Goal: Information Seeking & Learning: Learn about a topic

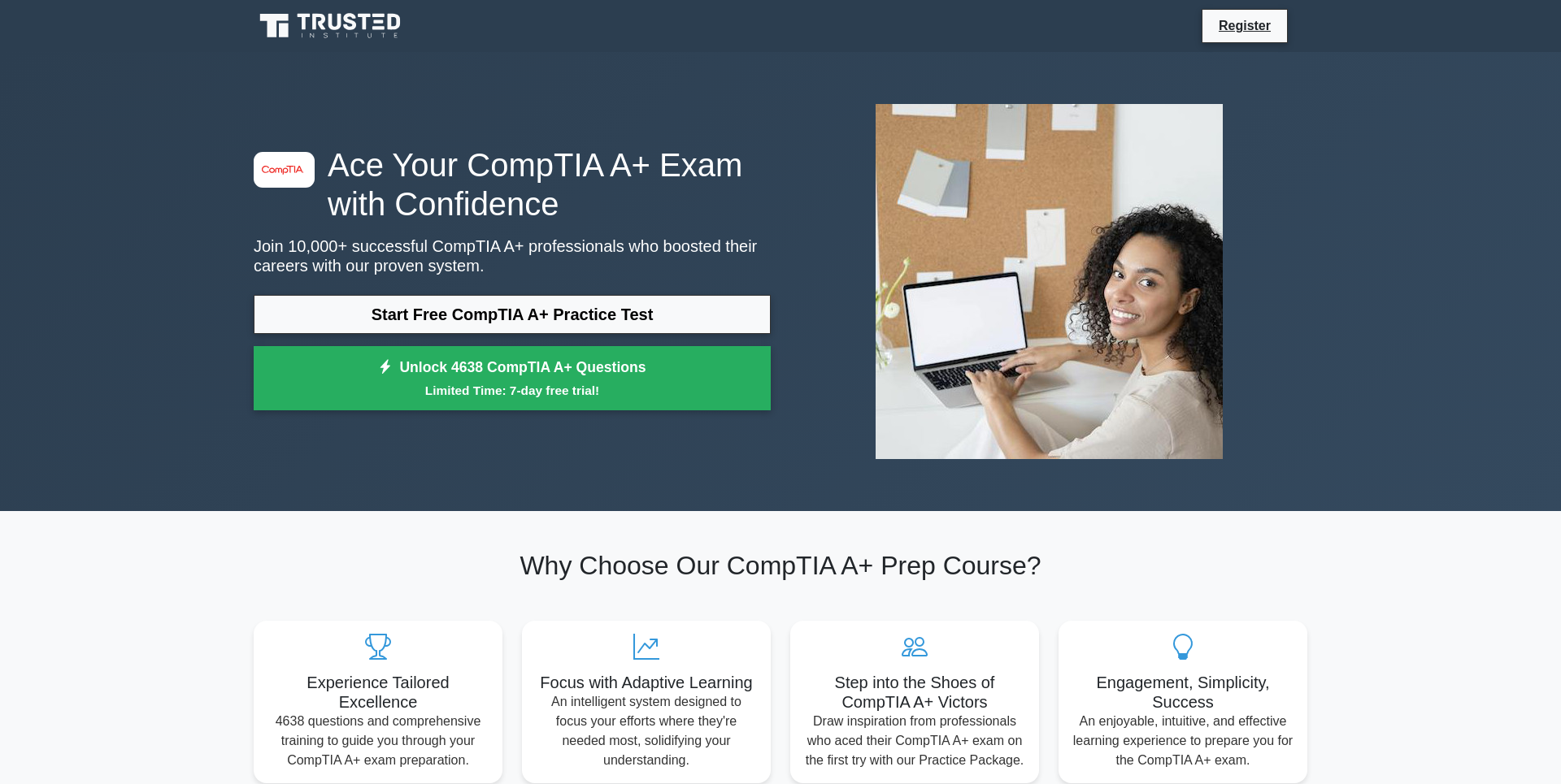
click at [483, 318] on link "Start Free CompTIA A+ Practice Test" at bounding box center [512, 314] width 517 height 39
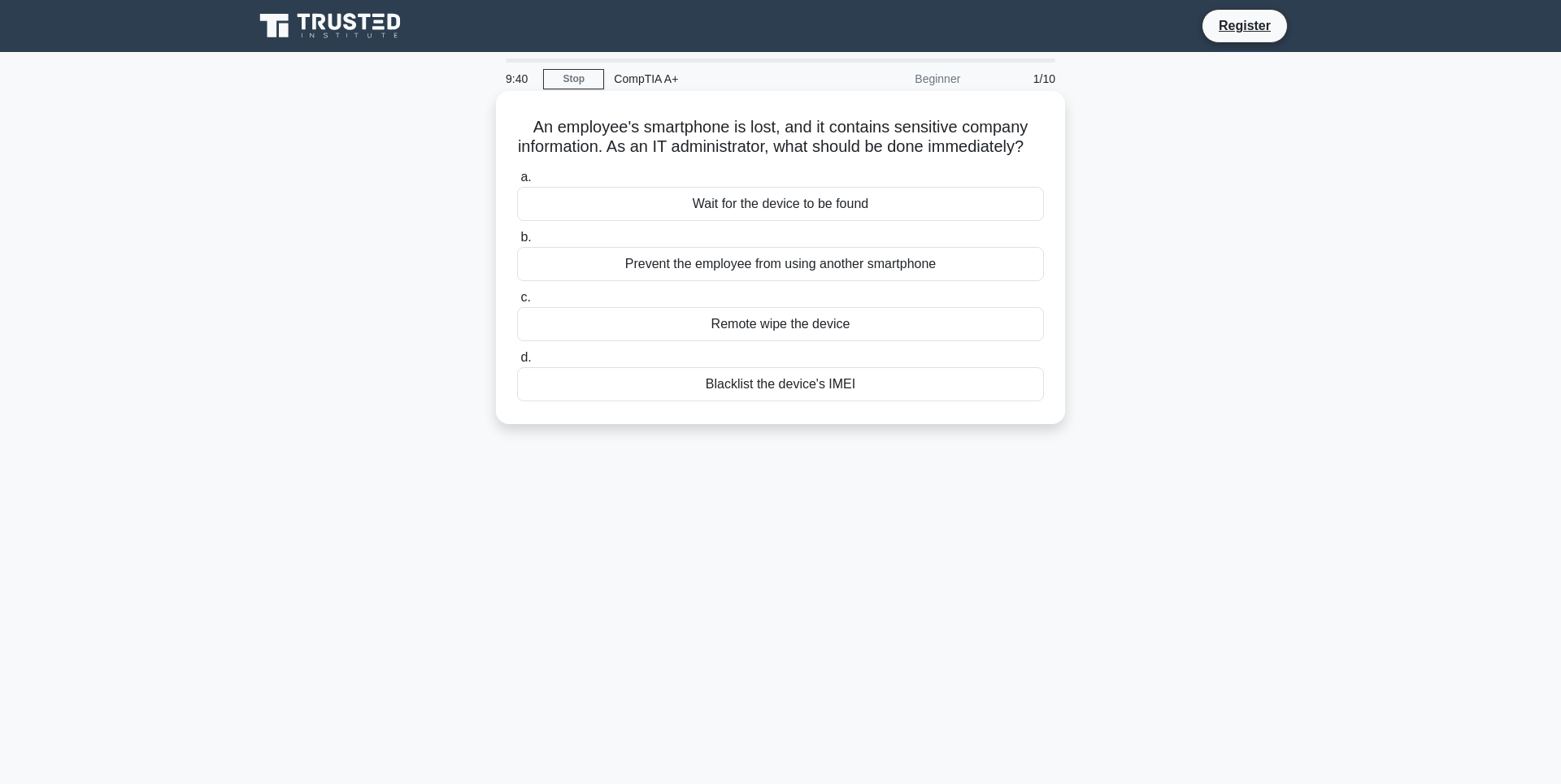
click at [760, 401] on div "Blacklist the device's IMEI" at bounding box center [780, 385] width 526 height 34
click at [517, 363] on input "d. Blacklist the device's IMEI" at bounding box center [517, 358] width 0 height 10
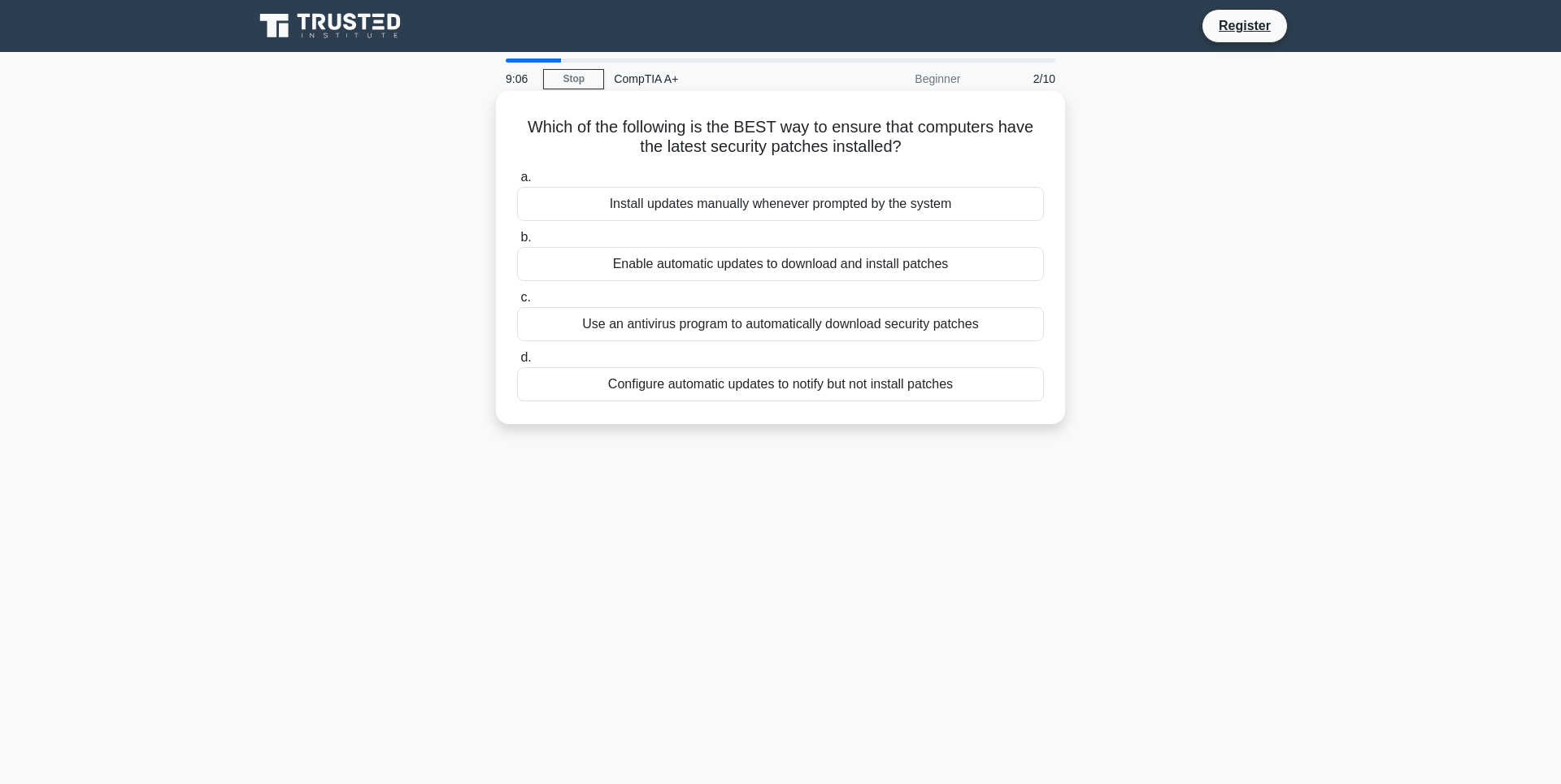
drag, startPoint x: 837, startPoint y: 272, endPoint x: 835, endPoint y: 281, distance: 9.2
click at [835, 281] on div "Enable automatic updates to download and install patches" at bounding box center [780, 264] width 526 height 34
click at [836, 278] on div "Enable automatic updates to download and install patches" at bounding box center [780, 264] width 526 height 34
click at [517, 243] on input "b. Enable automatic updates to download and install patches" at bounding box center [517, 237] width 0 height 10
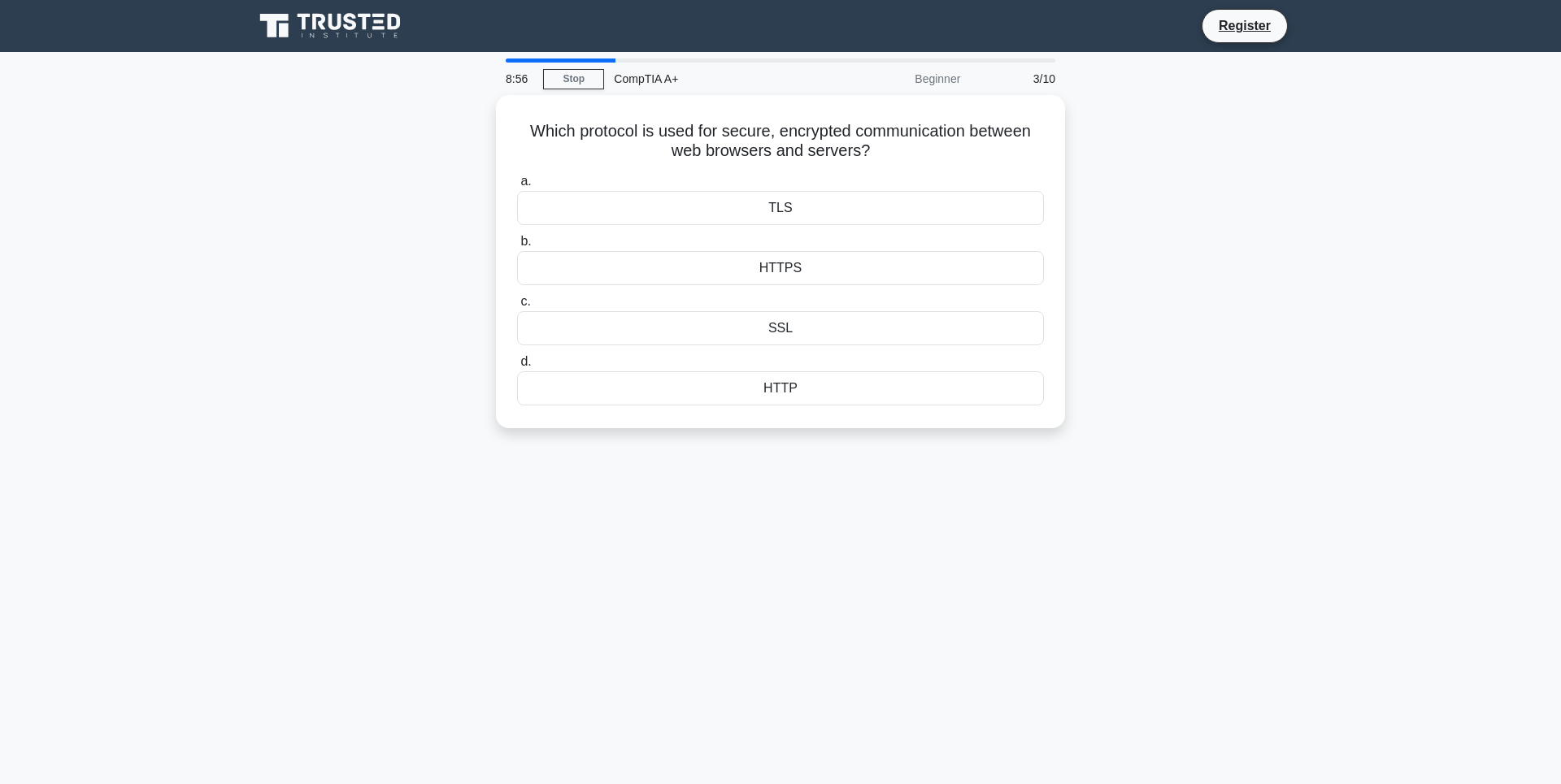
drag, startPoint x: 842, startPoint y: 273, endPoint x: 1342, endPoint y: 271, distance: 500.0
click at [1342, 271] on main "8:56 Stop CompTIA A+ Beginner 3/10 Which protocol is used for secure, encrypted…" at bounding box center [780, 464] width 1561 height 825
click at [747, 262] on div "HTTPS" at bounding box center [780, 264] width 526 height 34
click at [517, 243] on input "b. HTTPS" at bounding box center [517, 237] width 0 height 10
drag, startPoint x: 525, startPoint y: 138, endPoint x: 704, endPoint y: 143, distance: 179.1
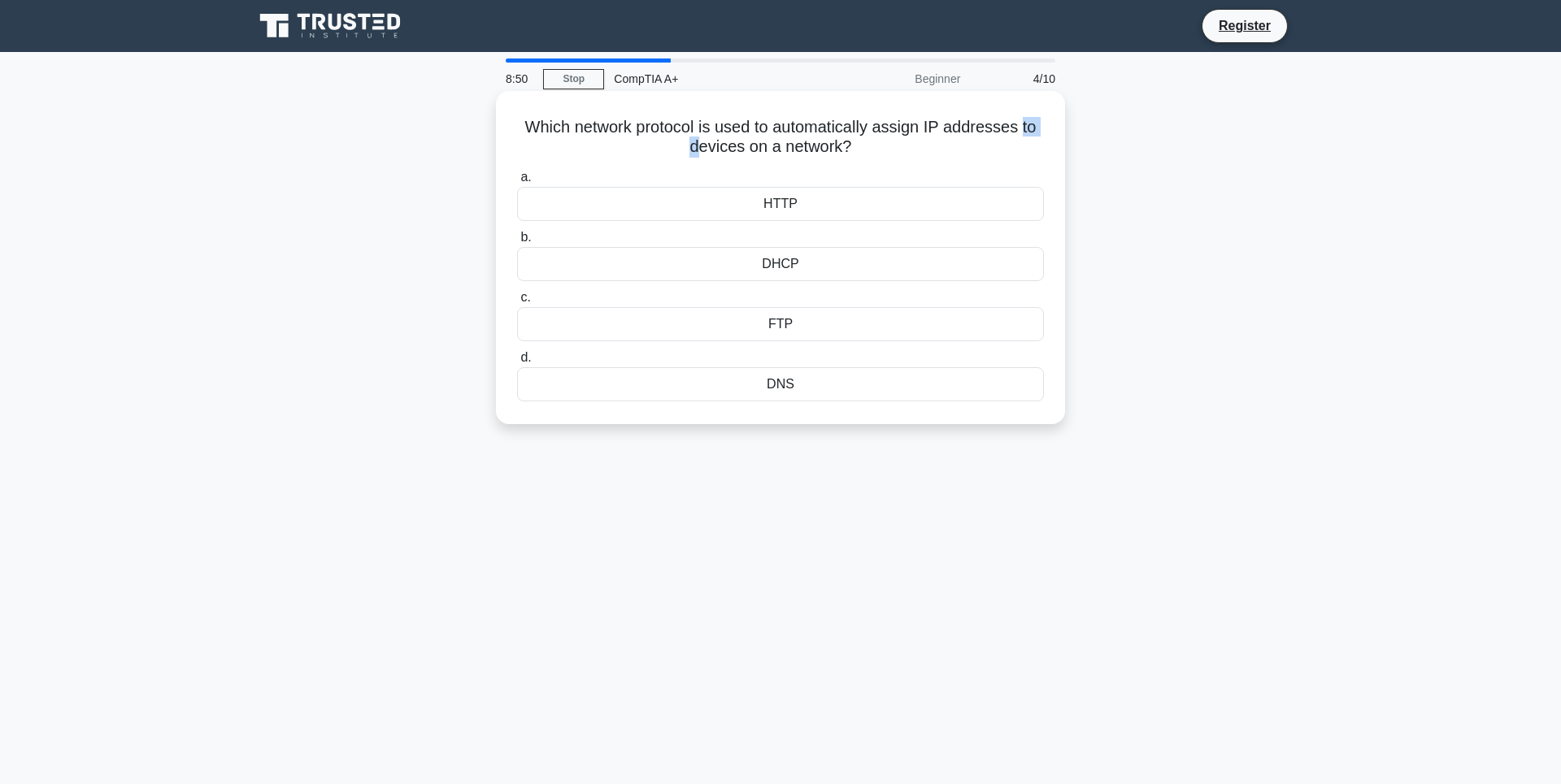
click at [704, 143] on h5 "Which network protocol is used to automatically assign IP addresses to devices …" at bounding box center [780, 137] width 530 height 40
click at [711, 134] on h5 "Which network protocol is used to automatically assign IP addresses to devices …" at bounding box center [780, 137] width 530 height 40
click at [820, 264] on div "DHCP" at bounding box center [780, 264] width 526 height 34
click at [517, 243] on input "b. DHCP" at bounding box center [517, 237] width 0 height 10
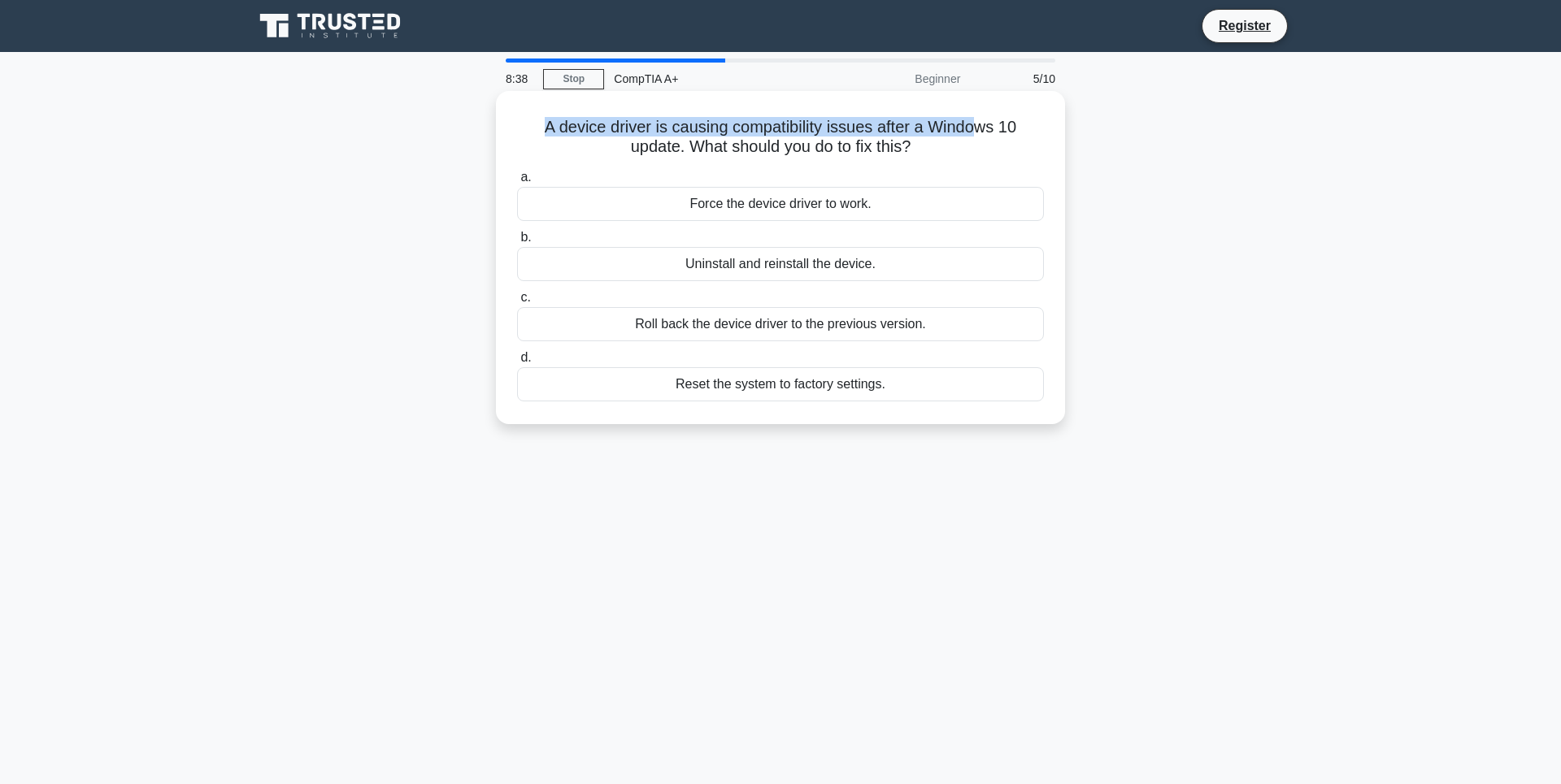
drag, startPoint x: 528, startPoint y: 134, endPoint x: 989, endPoint y: 128, distance: 461.0
click at [989, 128] on h5 "A device driver is causing compatibility issues after a Windows 10 update. What…" at bounding box center [780, 137] width 530 height 40
drag, startPoint x: 686, startPoint y: 149, endPoint x: 915, endPoint y: 157, distance: 229.1
click at [915, 157] on h5 "A device driver is causing compatibility issues after a Windows 10 update. What…" at bounding box center [780, 137] width 530 height 40
click at [922, 157] on icon ".spinner_0XTQ{transform-origin:center;animation:spinner_y6GP .75s linear infini…" at bounding box center [920, 147] width 20 height 20
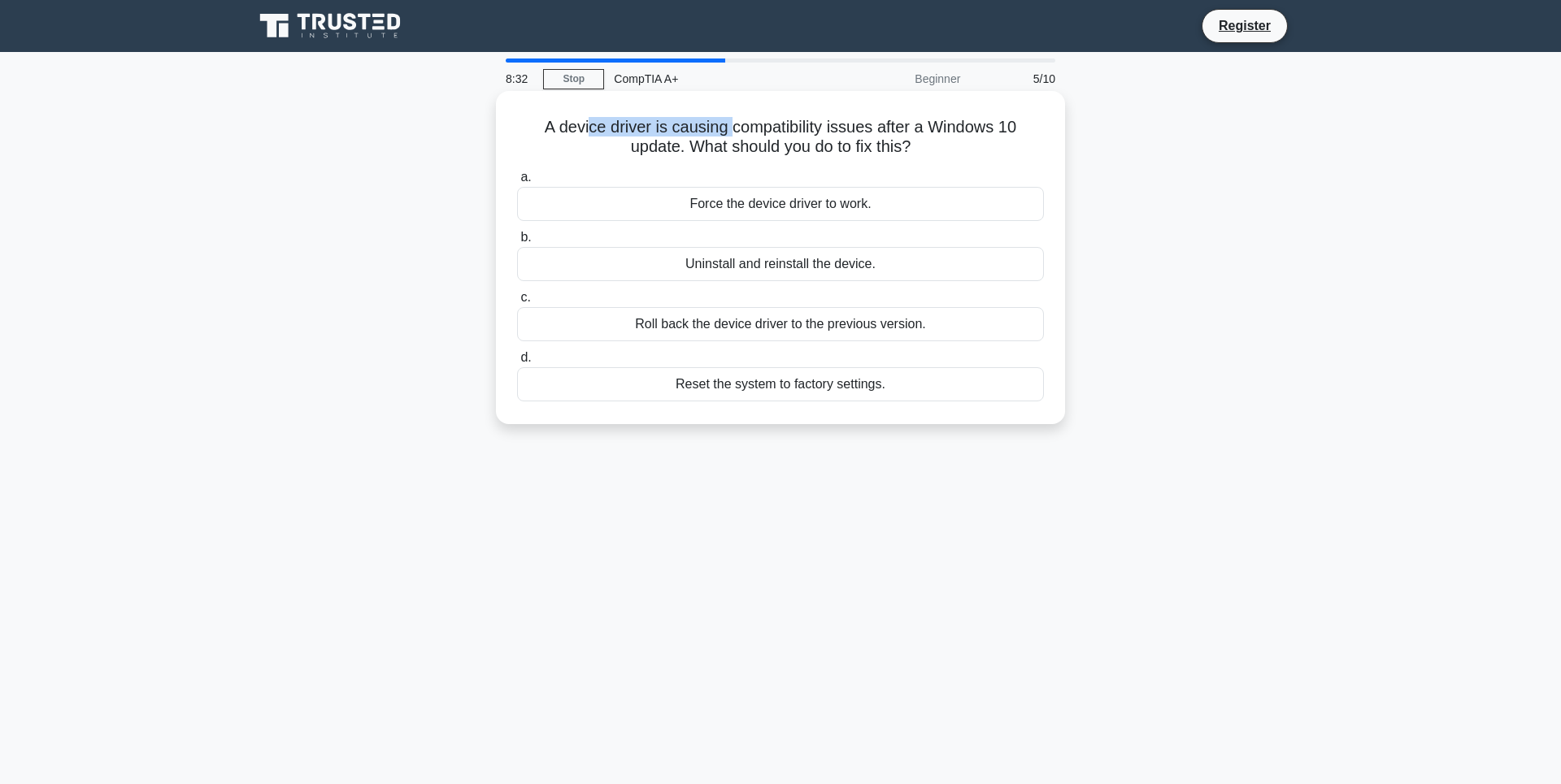
drag, startPoint x: 580, startPoint y: 124, endPoint x: 728, endPoint y: 128, distance: 148.1
click at [728, 128] on h5 "A device driver is causing compatibility issues after a Windows 10 update. What…" at bounding box center [780, 137] width 530 height 40
click at [729, 128] on h5 "A device driver is causing compatibility issues after a Windows 10 update. What…" at bounding box center [780, 137] width 530 height 40
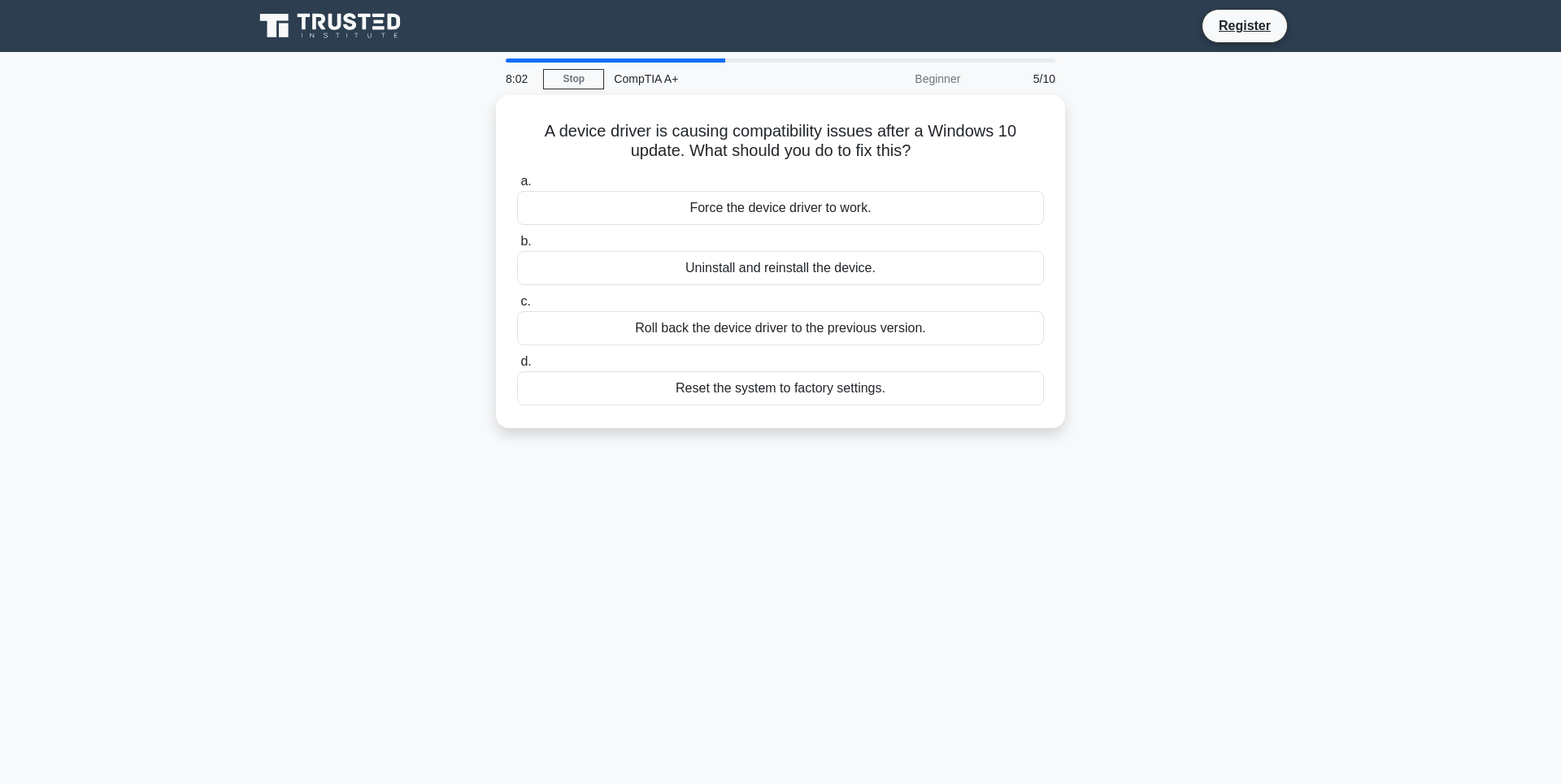
drag, startPoint x: 817, startPoint y: 326, endPoint x: 1410, endPoint y: 311, distance: 593.2
click at [1417, 316] on main "8:02 Stop CompTIA A+ Beginner 5/10 A device driver is causing compatibility iss…" at bounding box center [780, 464] width 1561 height 825
click at [841, 211] on div "Force the device driver to work." at bounding box center [780, 204] width 526 height 34
click at [517, 183] on input "a. Force the device driver to work." at bounding box center [517, 177] width 0 height 10
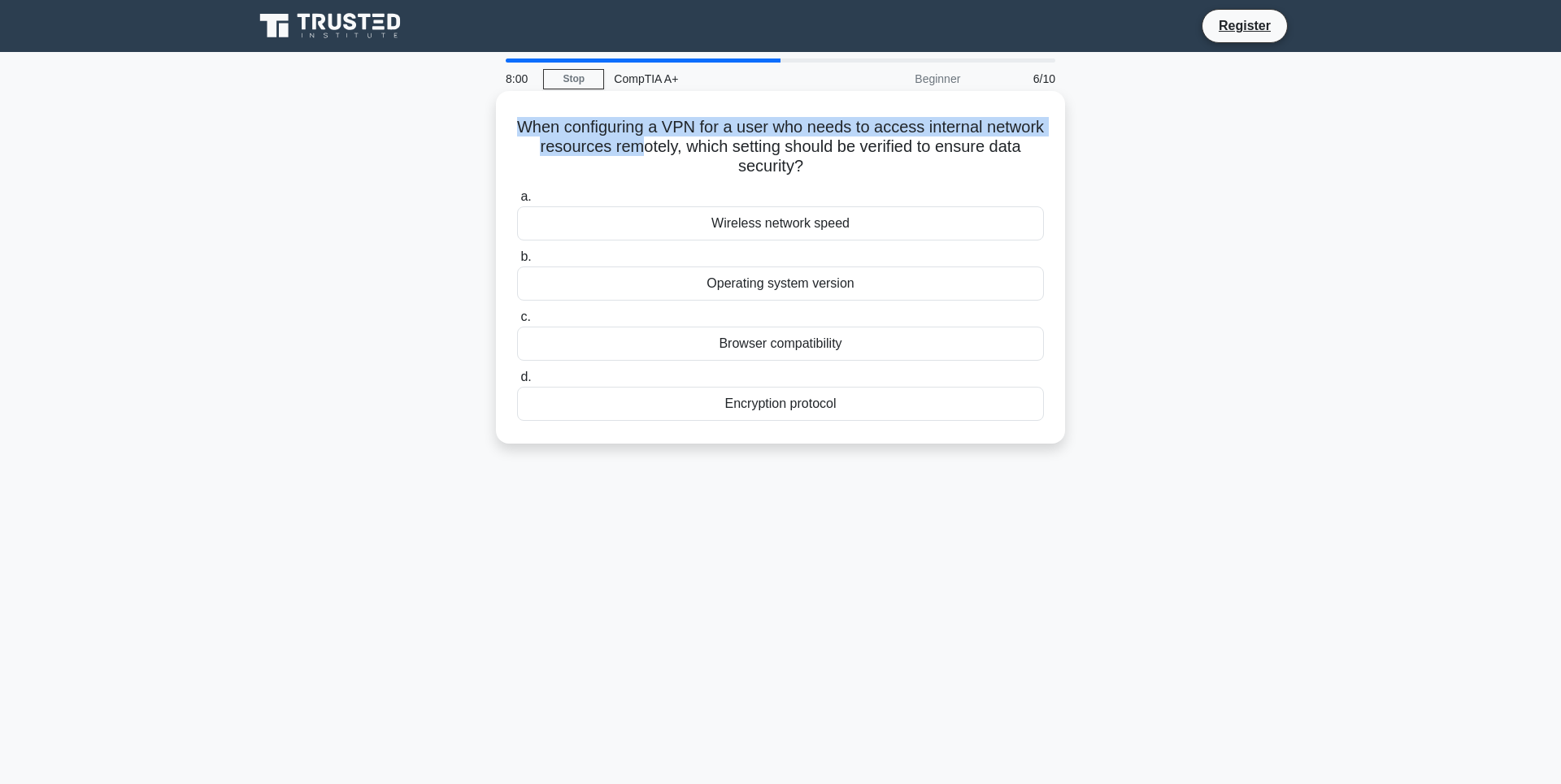
drag, startPoint x: 535, startPoint y: 127, endPoint x: 722, endPoint y: 139, distance: 187.4
click at [715, 140] on h5 "When configuring a VPN for a user who needs to access internal network resource…" at bounding box center [780, 147] width 530 height 60
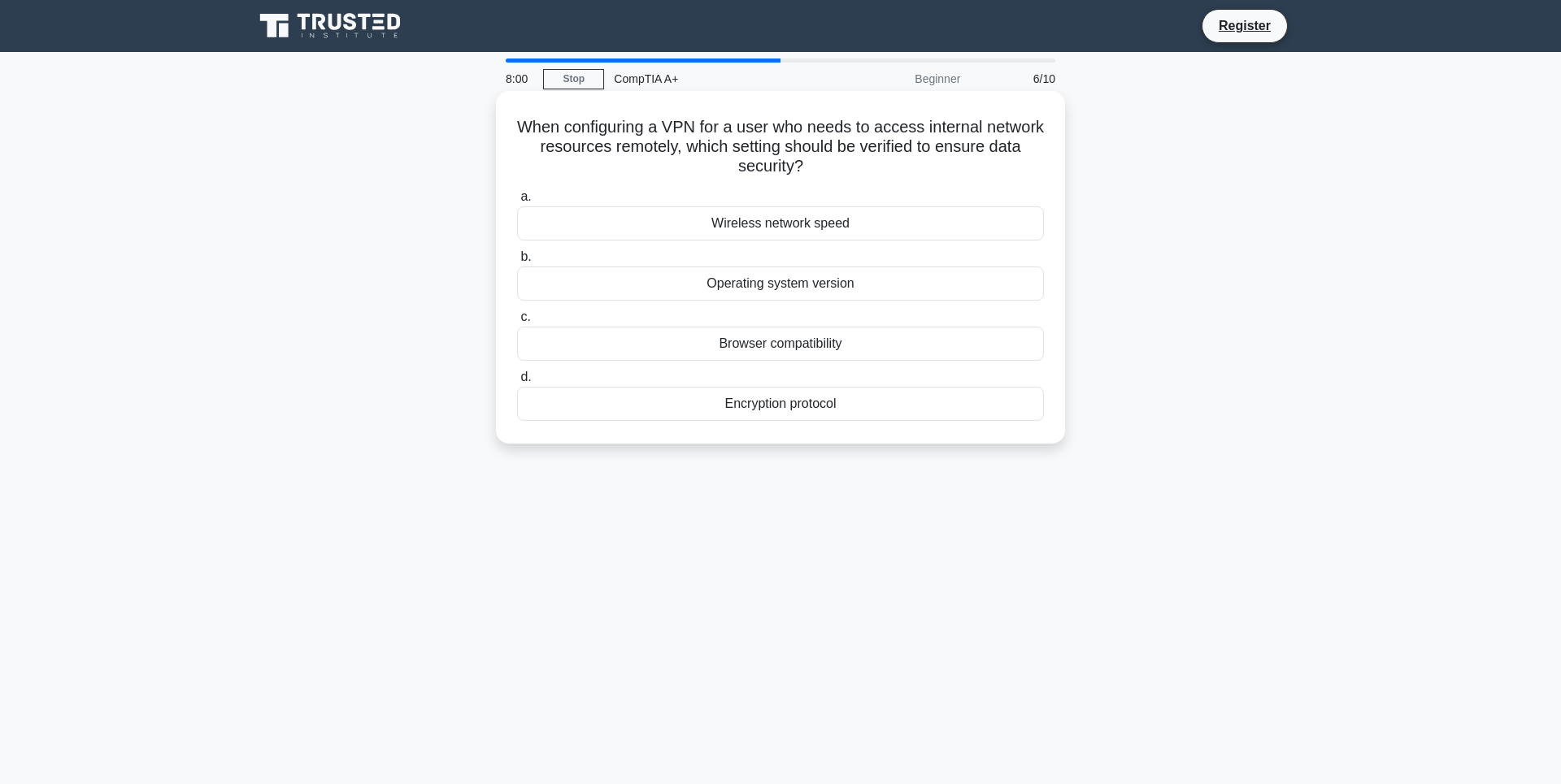
click at [727, 138] on h5 "When configuring a VPN for a user who needs to access internal network resource…" at bounding box center [780, 147] width 530 height 60
drag, startPoint x: 759, startPoint y: 148, endPoint x: 868, endPoint y: 168, distance: 110.8
click at [868, 168] on h5 "When configuring a VPN for a user who needs to access internal network resource…" at bounding box center [780, 147] width 530 height 60
click at [823, 168] on icon ".spinner_0XTQ{transform-origin:center;animation:spinner_y6GP .75s linear infini…" at bounding box center [813, 167] width 20 height 20
drag, startPoint x: 854, startPoint y: 178, endPoint x: 862, endPoint y: 169, distance: 12.0
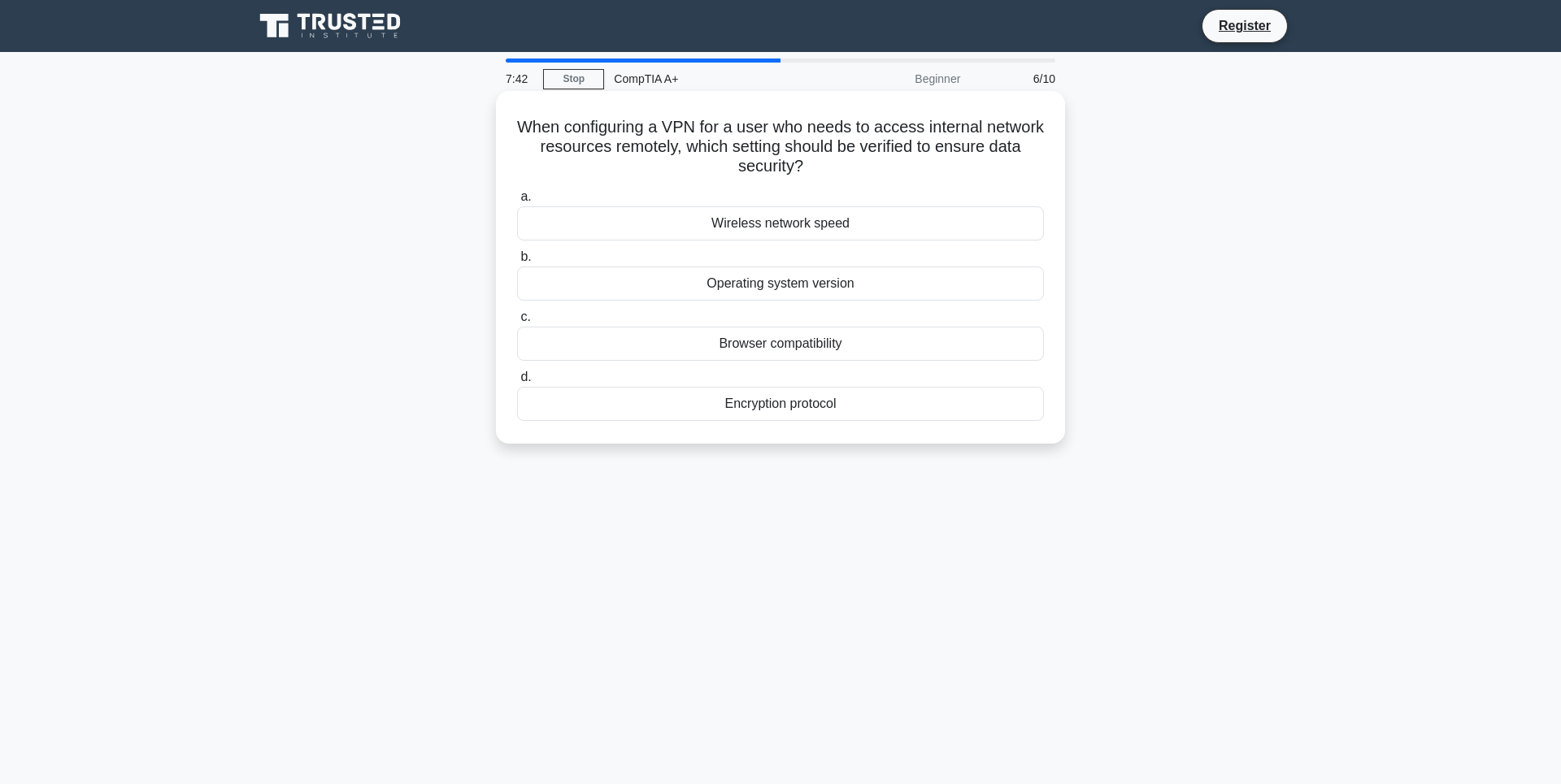
click at [862, 169] on div "When configuring a VPN for a user who needs to access internal network resource…" at bounding box center [780, 267] width 556 height 339
click at [798, 400] on div "Encryption protocol" at bounding box center [780, 404] width 526 height 34
click at [517, 383] on input "d. Encryption protocol" at bounding box center [517, 377] width 0 height 10
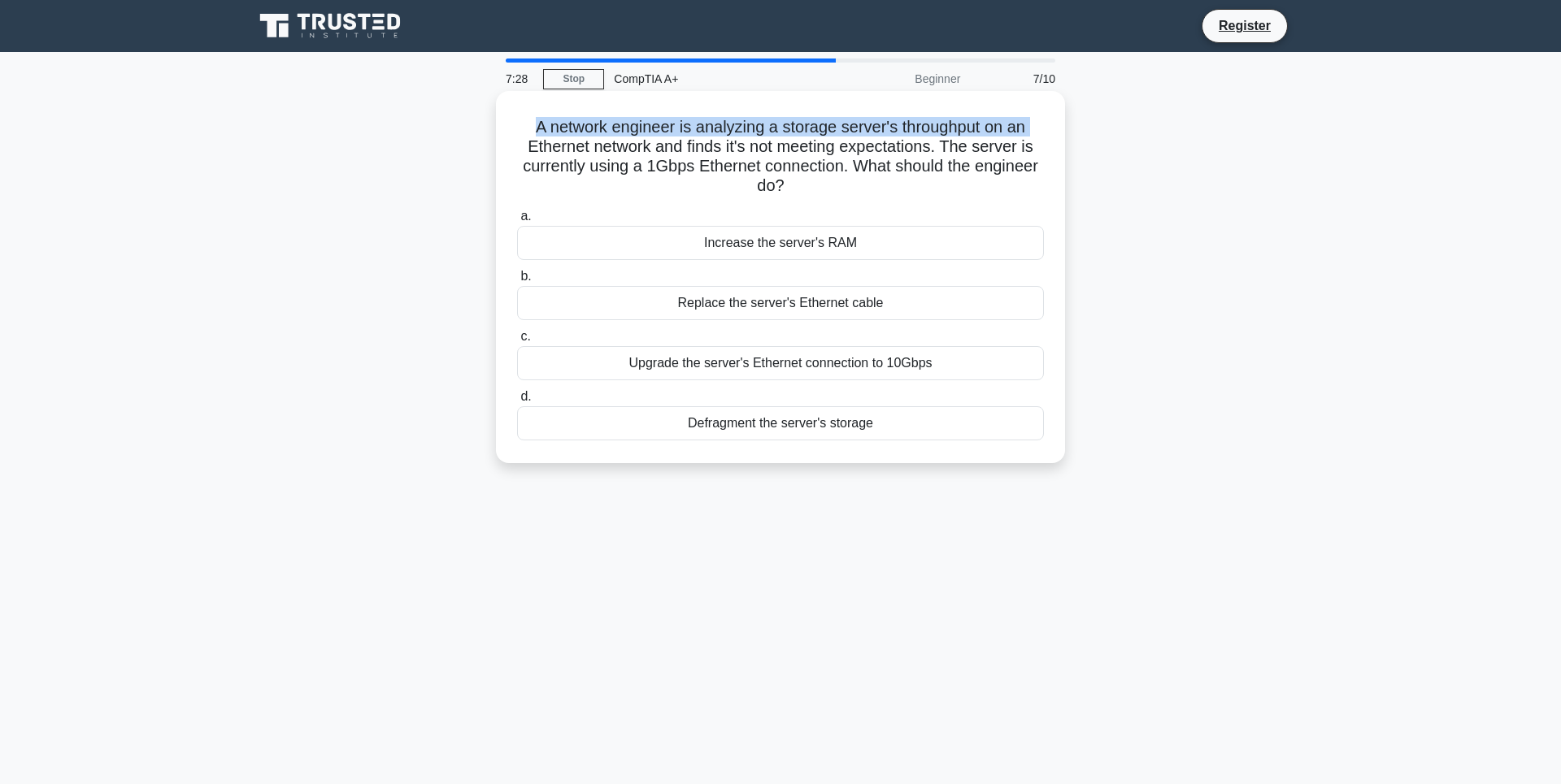
drag, startPoint x: 516, startPoint y: 131, endPoint x: 1045, endPoint y: 134, distance: 529.0
click at [1045, 134] on h5 "A network engineer is analyzing a storage server's throughput on an Ethernet ne…" at bounding box center [780, 157] width 530 height 80
drag, startPoint x: 696, startPoint y: 147, endPoint x: 806, endPoint y: 146, distance: 110.0
click at [796, 147] on h5 "A network engineer is analyzing a storage server's throughput on an Ethernet ne…" at bounding box center [780, 157] width 530 height 80
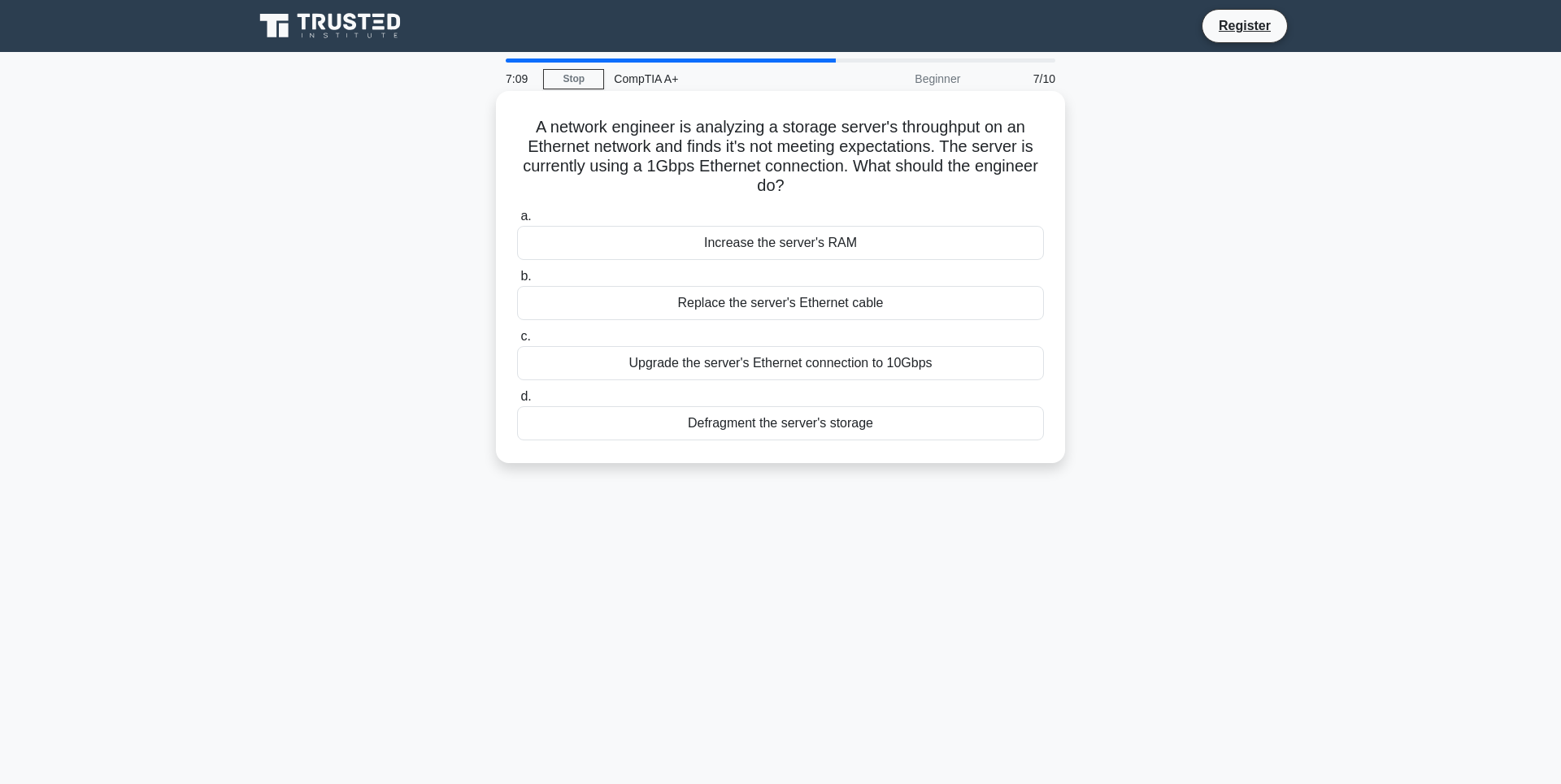
click at [661, 155] on h5 "A network engineer is analyzing a storage server's throughput on an Ethernet ne…" at bounding box center [780, 157] width 530 height 80
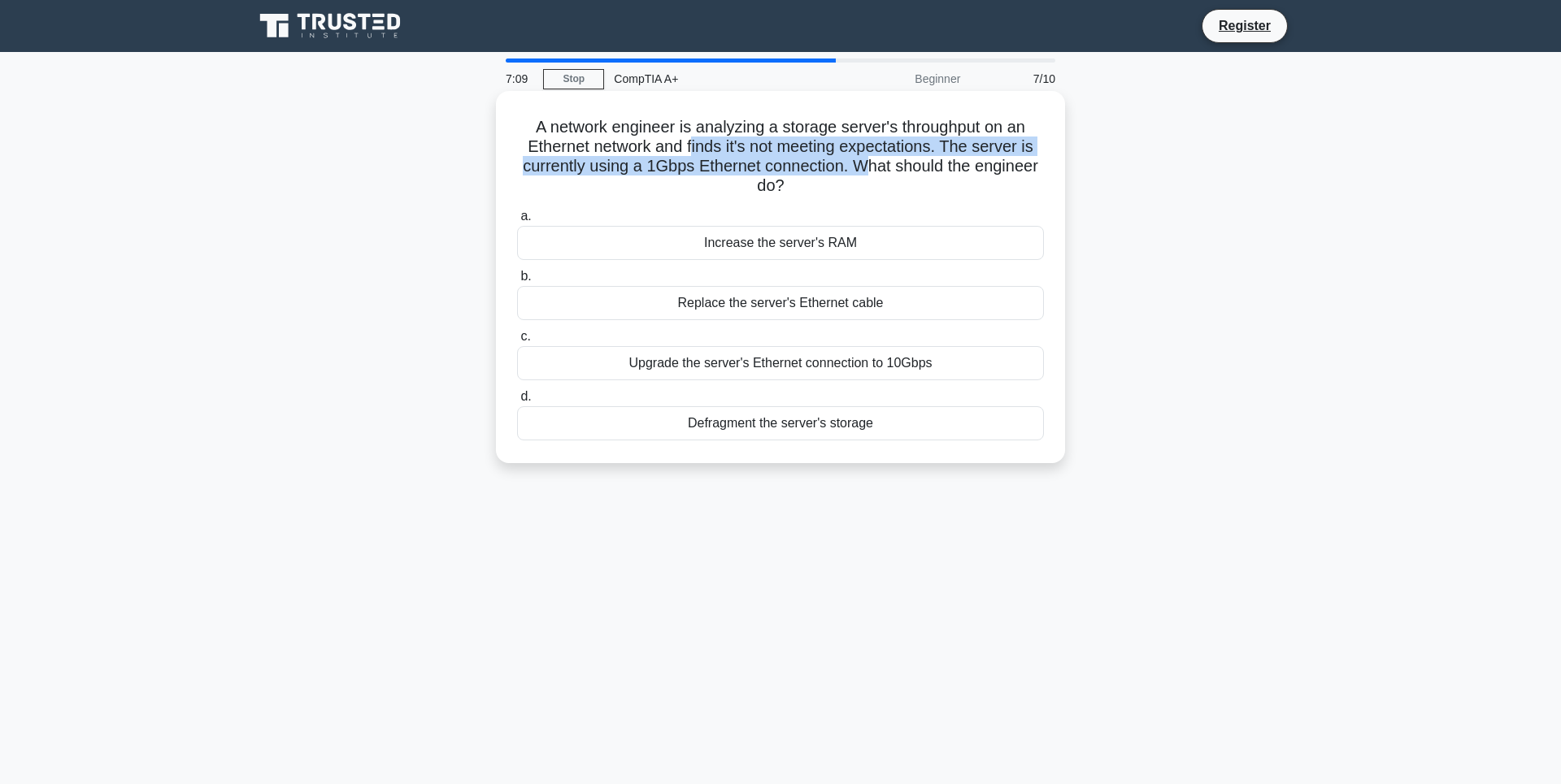
drag, startPoint x: 705, startPoint y: 149, endPoint x: 936, endPoint y: 153, distance: 231.0
click at [919, 155] on h5 "A network engineer is analyzing a storage server's throughput on an Ethernet ne…" at bounding box center [780, 157] width 530 height 80
click at [965, 151] on h5 "A network engineer is analyzing a storage server's throughput on an Ethernet ne…" at bounding box center [780, 157] width 530 height 80
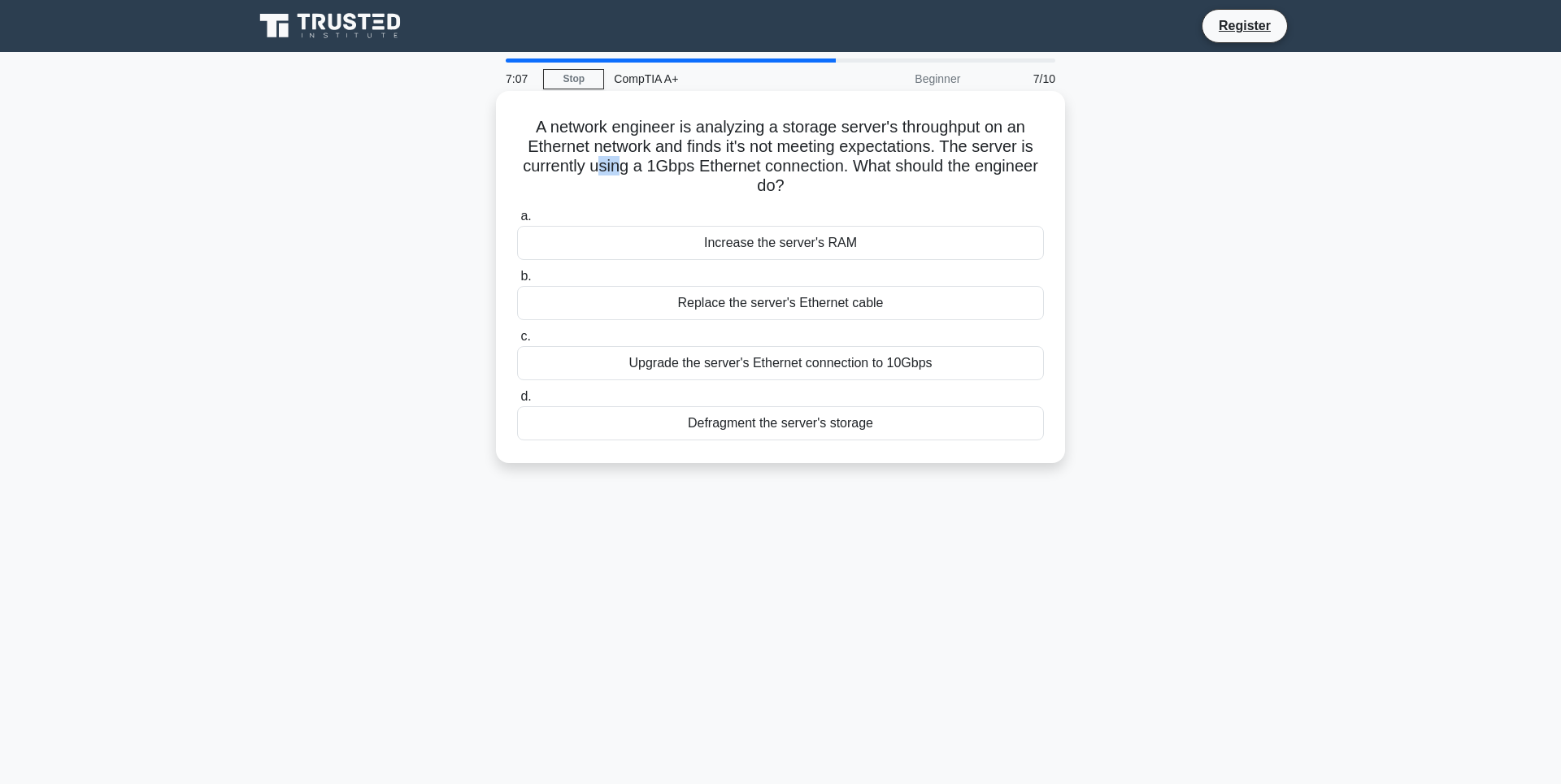
drag, startPoint x: 636, startPoint y: 172, endPoint x: 681, endPoint y: 167, distance: 45.3
click at [669, 171] on h5 "A network engineer is analyzing a storage server's throughput on an Ethernet ne…" at bounding box center [780, 157] width 530 height 80
drag, startPoint x: 701, startPoint y: 165, endPoint x: 746, endPoint y: 166, distance: 45.0
click at [734, 166] on h5 "A network engineer is analyzing a storage server's throughput on an Ethernet ne…" at bounding box center [780, 157] width 530 height 80
drag, startPoint x: 746, startPoint y: 166, endPoint x: 868, endPoint y: 168, distance: 122.0
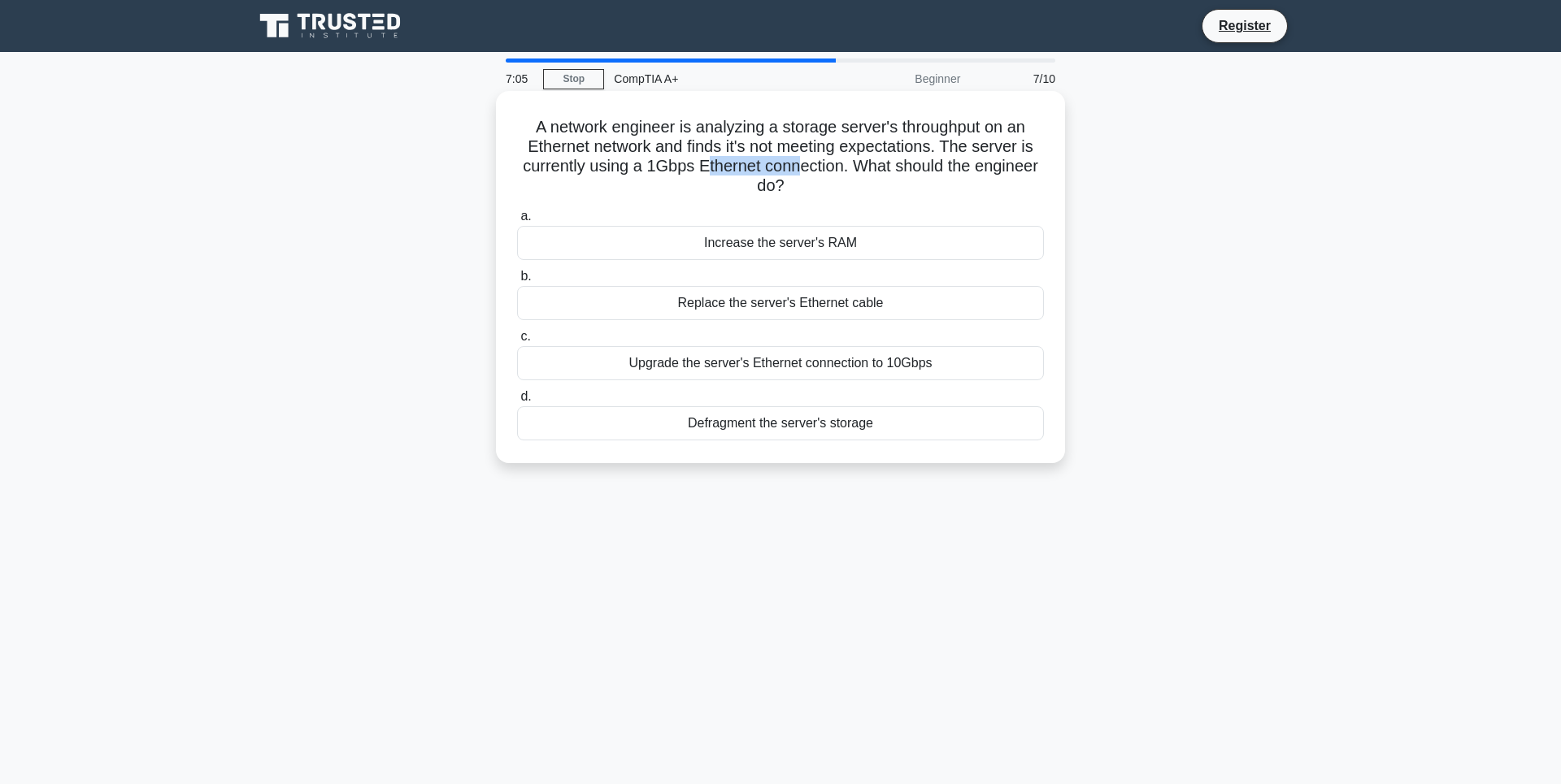
click at [846, 171] on h5 "A network engineer is analyzing a storage server's throughput on an Ethernet ne…" at bounding box center [780, 157] width 530 height 80
drag, startPoint x: 904, startPoint y: 168, endPoint x: 762, endPoint y: 201, distance: 145.8
click at [762, 202] on div "A network engineer is analyzing a storage server's throughput on an Ethernet ne…" at bounding box center [780, 277] width 556 height 359
click at [627, 218] on label "a. Increase the server's RAM" at bounding box center [780, 233] width 526 height 54
click at [517, 218] on input "a. Increase the server's RAM" at bounding box center [517, 217] width 0 height 10
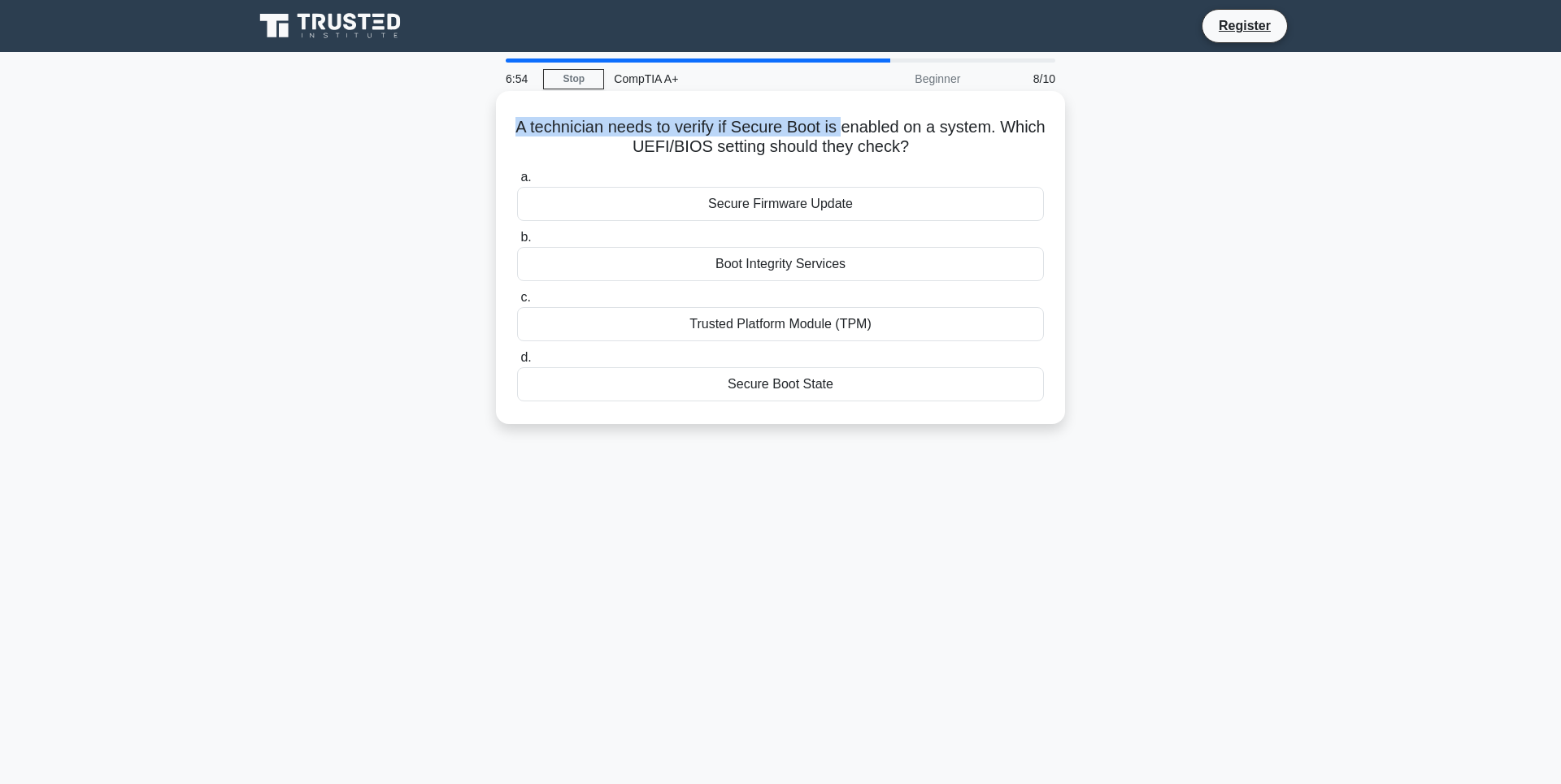
drag, startPoint x: 529, startPoint y: 119, endPoint x: 868, endPoint y: 135, distance: 339.4
click at [868, 135] on h5 "A technician needs to verify if Secure Boot is enabled on a system. Which UEFI/…" at bounding box center [780, 137] width 530 height 40
click at [832, 152] on h5 "A technician needs to verify if Secure Boot is enabled on a system. Which UEFI/…" at bounding box center [780, 137] width 530 height 40
click at [770, 389] on div "Secure Boot State" at bounding box center [780, 385] width 526 height 34
click at [517, 363] on input "d. Secure Boot State" at bounding box center [517, 358] width 0 height 10
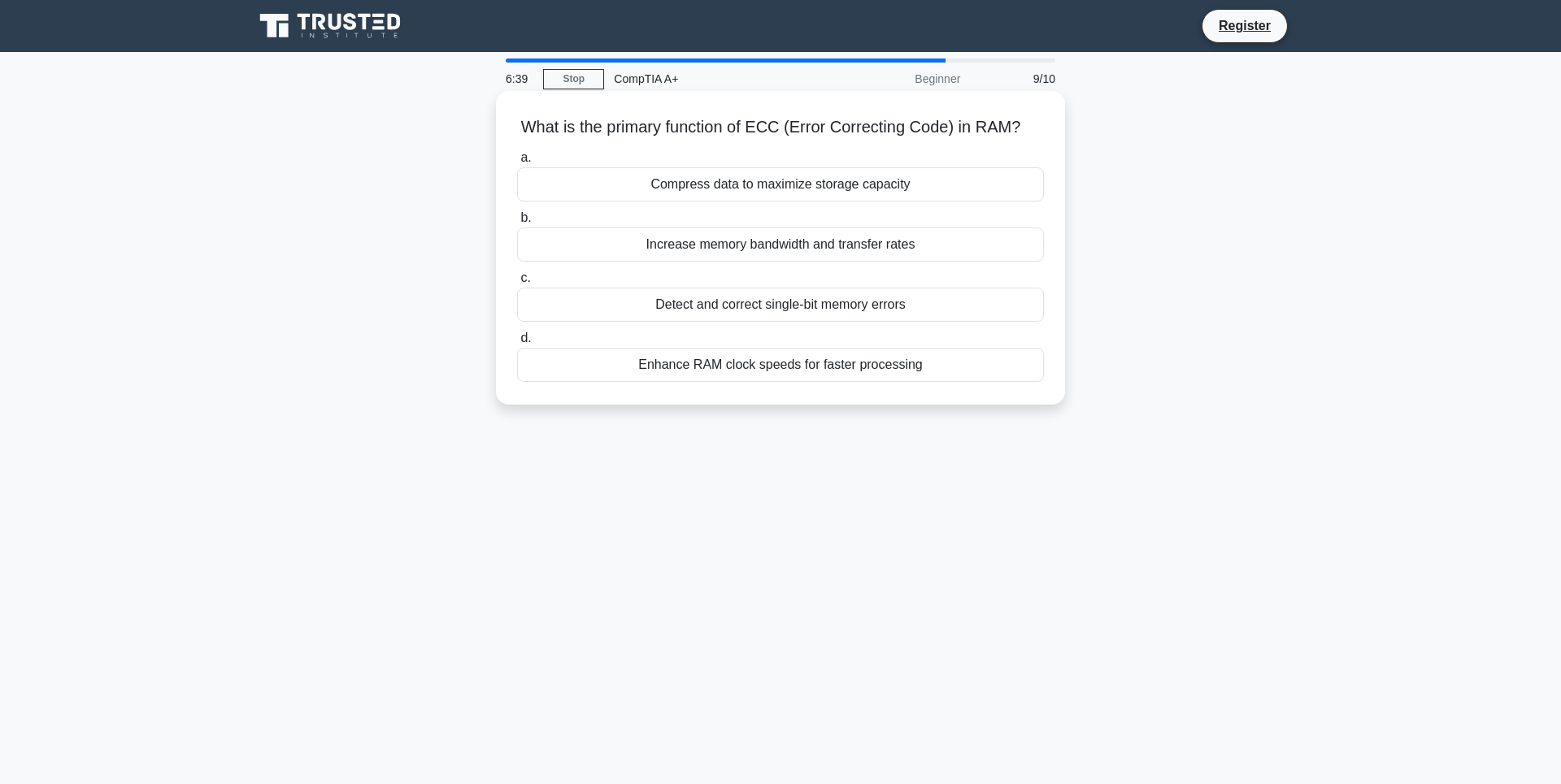
drag, startPoint x: 522, startPoint y: 134, endPoint x: 1054, endPoint y: 136, distance: 532.0
click at [1054, 136] on div "What is the primary function of ECC (Error Correcting Code) in RAM? .spinner_0X…" at bounding box center [780, 248] width 556 height 301
click at [699, 128] on h5 "What is the primary function of ECC (Error Correcting Code) in RAM? .spinner_0X…" at bounding box center [780, 128] width 530 height 21
click at [713, 322] on div "Detect and correct single-bit memory errors" at bounding box center [780, 305] width 526 height 34
click at [517, 284] on input "c. Detect and correct single-bit memory errors" at bounding box center [517, 278] width 0 height 10
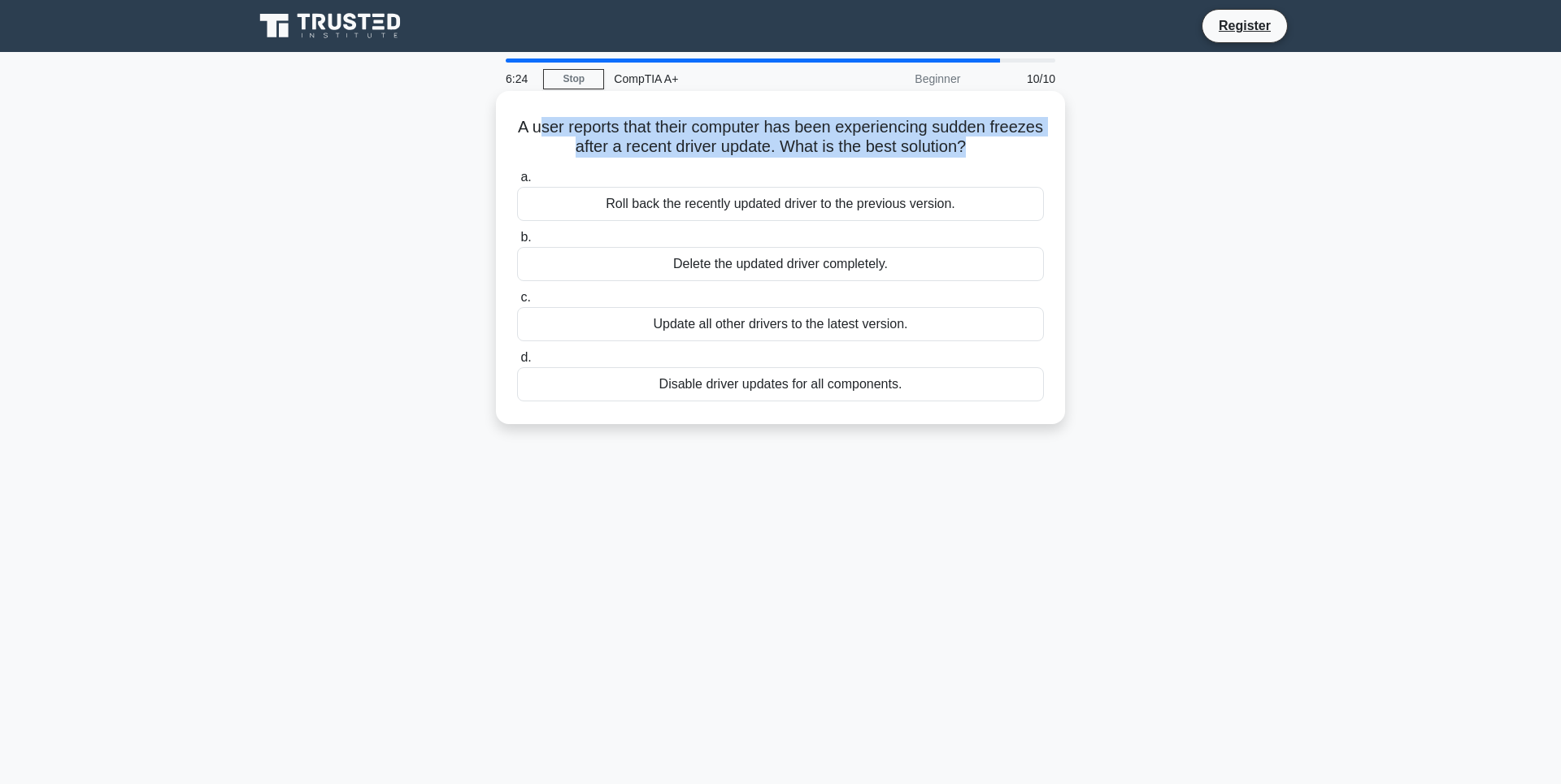
drag, startPoint x: 552, startPoint y: 128, endPoint x: 1003, endPoint y: 149, distance: 451.5
click at [1006, 148] on h5 "A user reports that their computer has been experiencing sudden freezes after a…" at bounding box center [780, 137] width 530 height 40
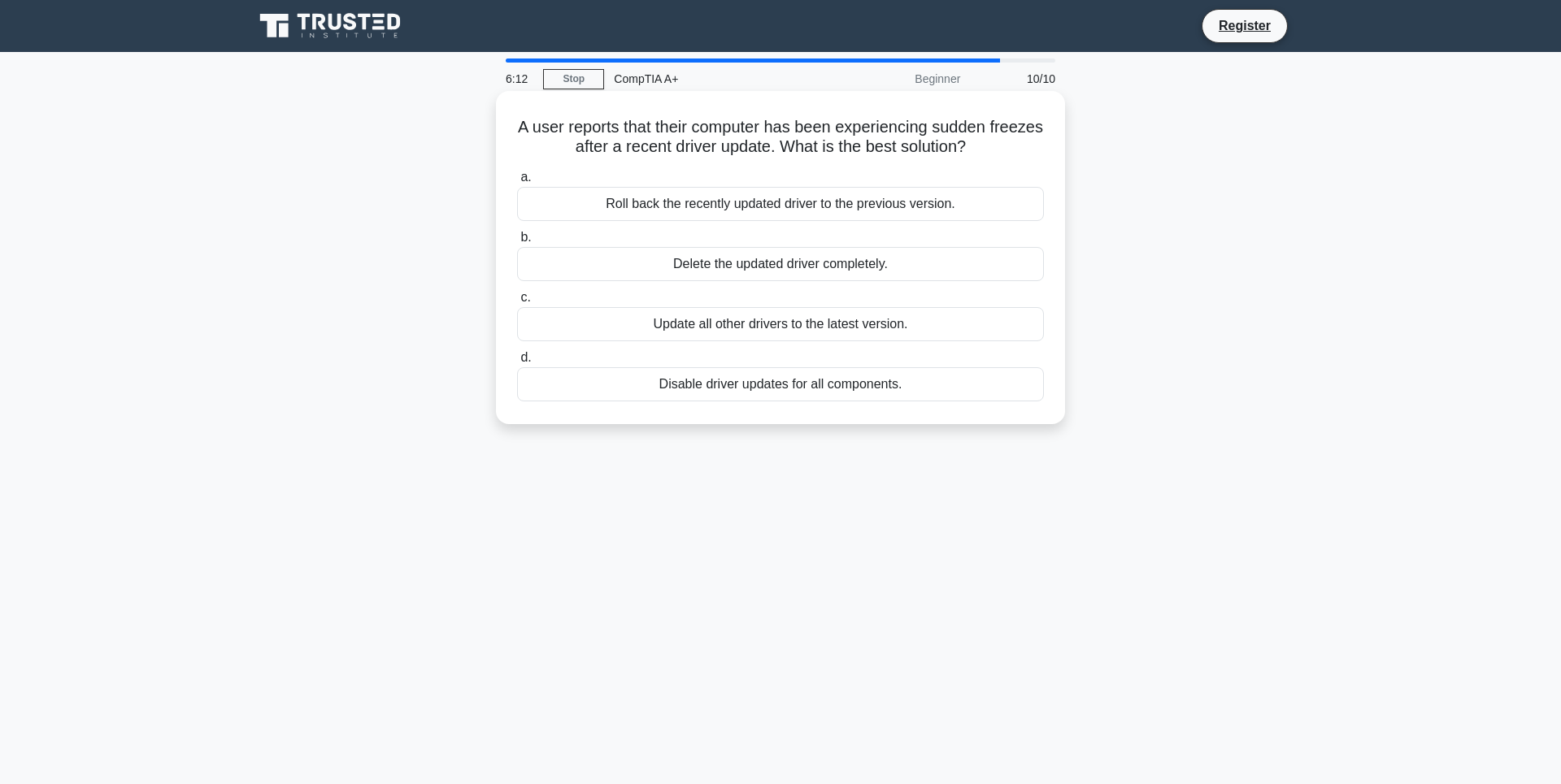
click at [813, 205] on div "Roll back the recently updated driver to the previous version." at bounding box center [780, 204] width 526 height 34
click at [517, 183] on input "a. Roll back the recently updated driver to the previous version." at bounding box center [517, 177] width 0 height 10
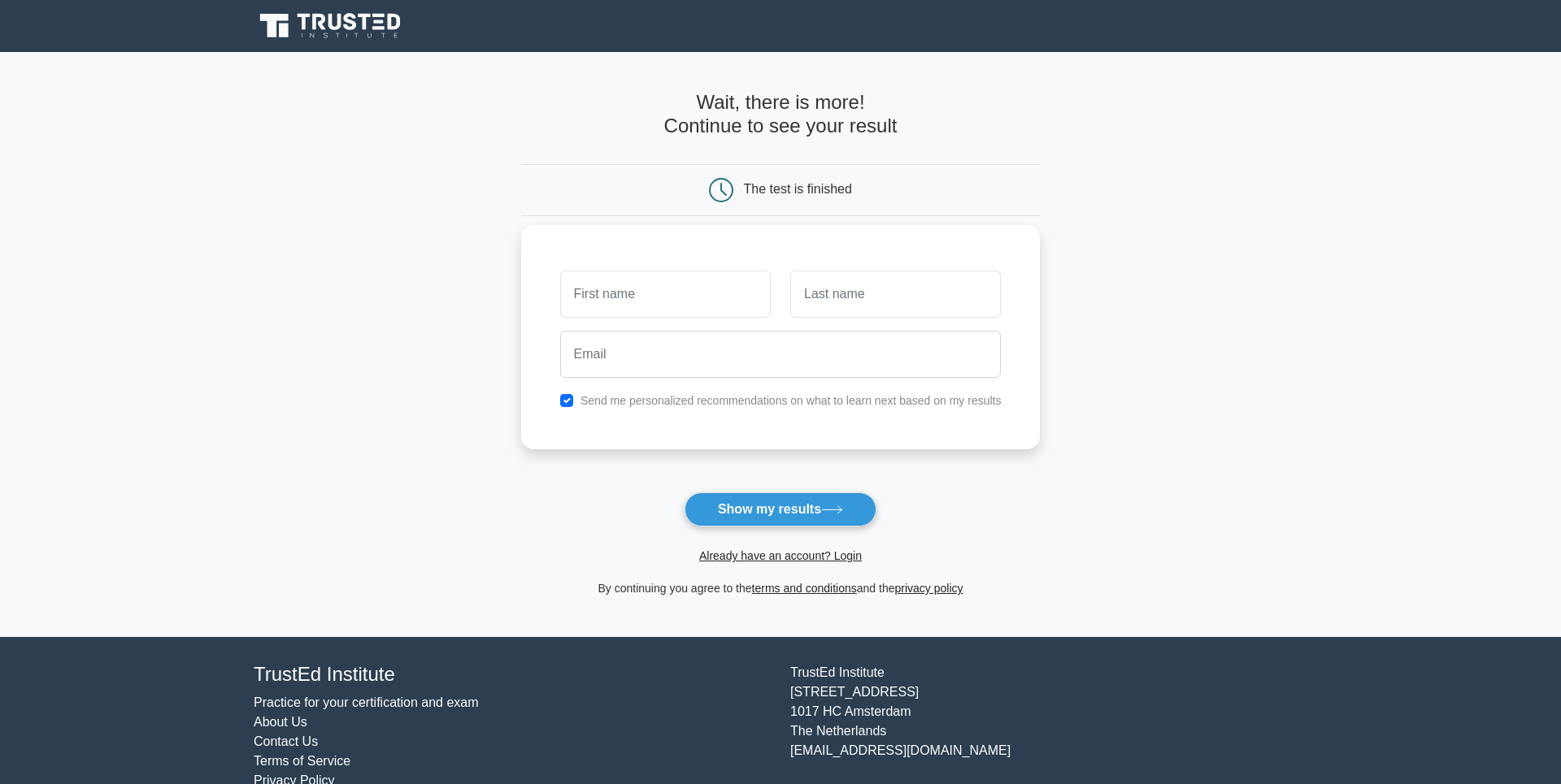
click at [637, 296] on input "text" at bounding box center [665, 294] width 211 height 47
click at [799, 521] on button "Show my results" at bounding box center [780, 510] width 192 height 34
type input "imp"
click at [922, 291] on input "text" at bounding box center [896, 294] width 211 height 47
type input "omp"
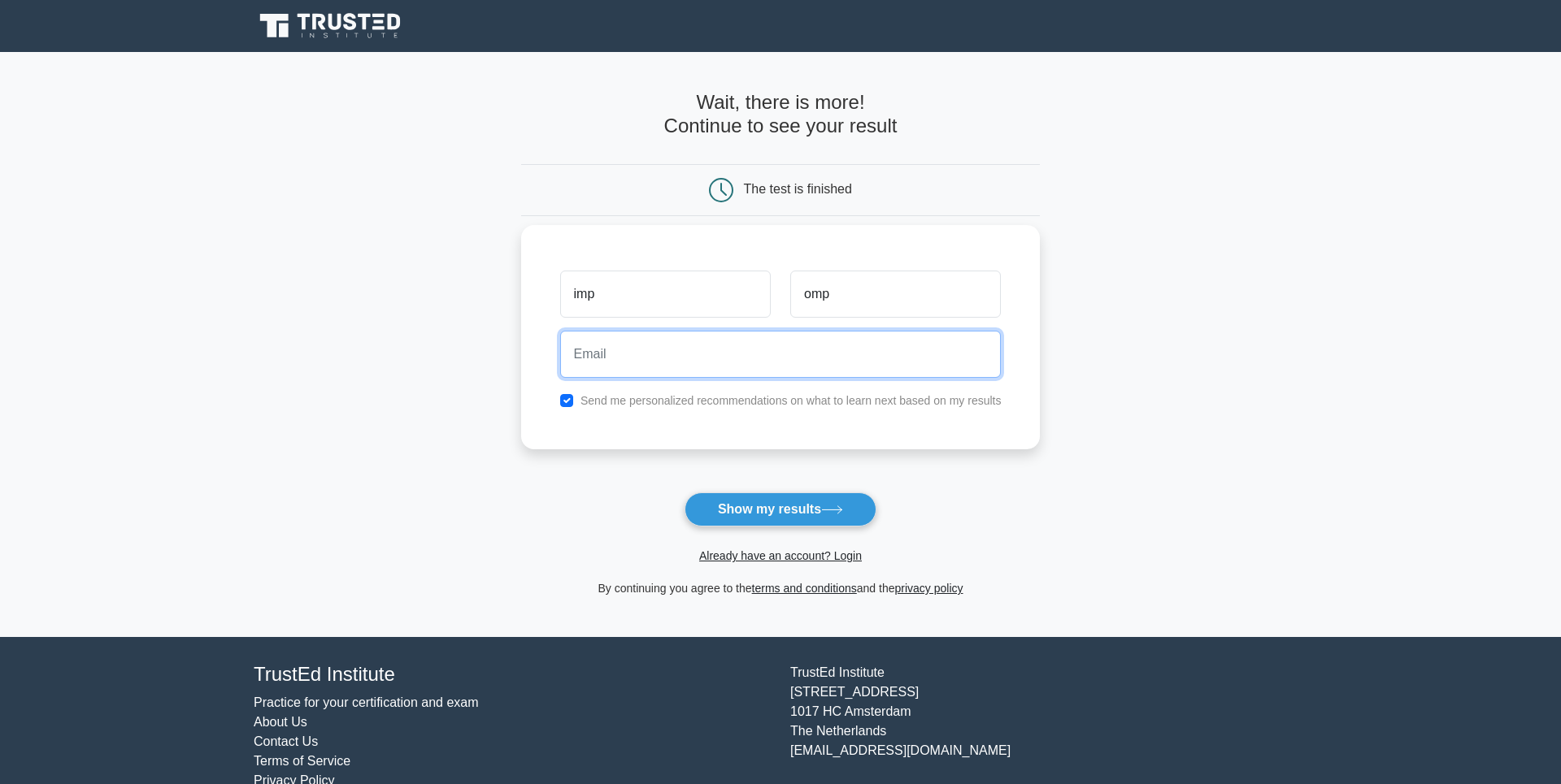
click at [802, 338] on input "email" at bounding box center [780, 354] width 441 height 47
click at [560, 399] on input "checkbox" at bounding box center [566, 400] width 13 height 13
checkbox input "false"
click at [597, 359] on input "email" at bounding box center [780, 354] width 441 height 47
type input "z"
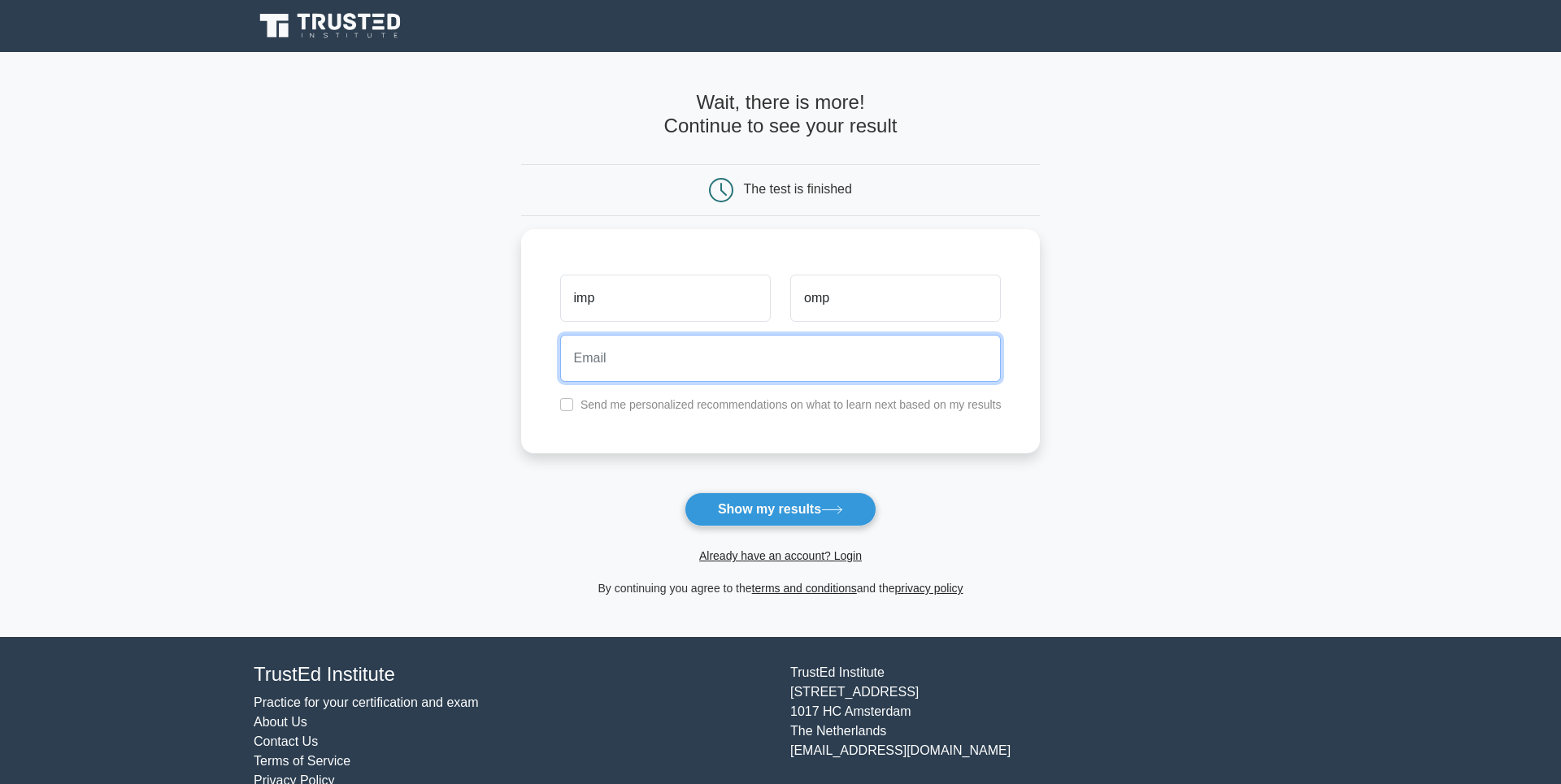
paste input "befepi1446@dpwev.com"
type input "befepi1446@dpwev.com"
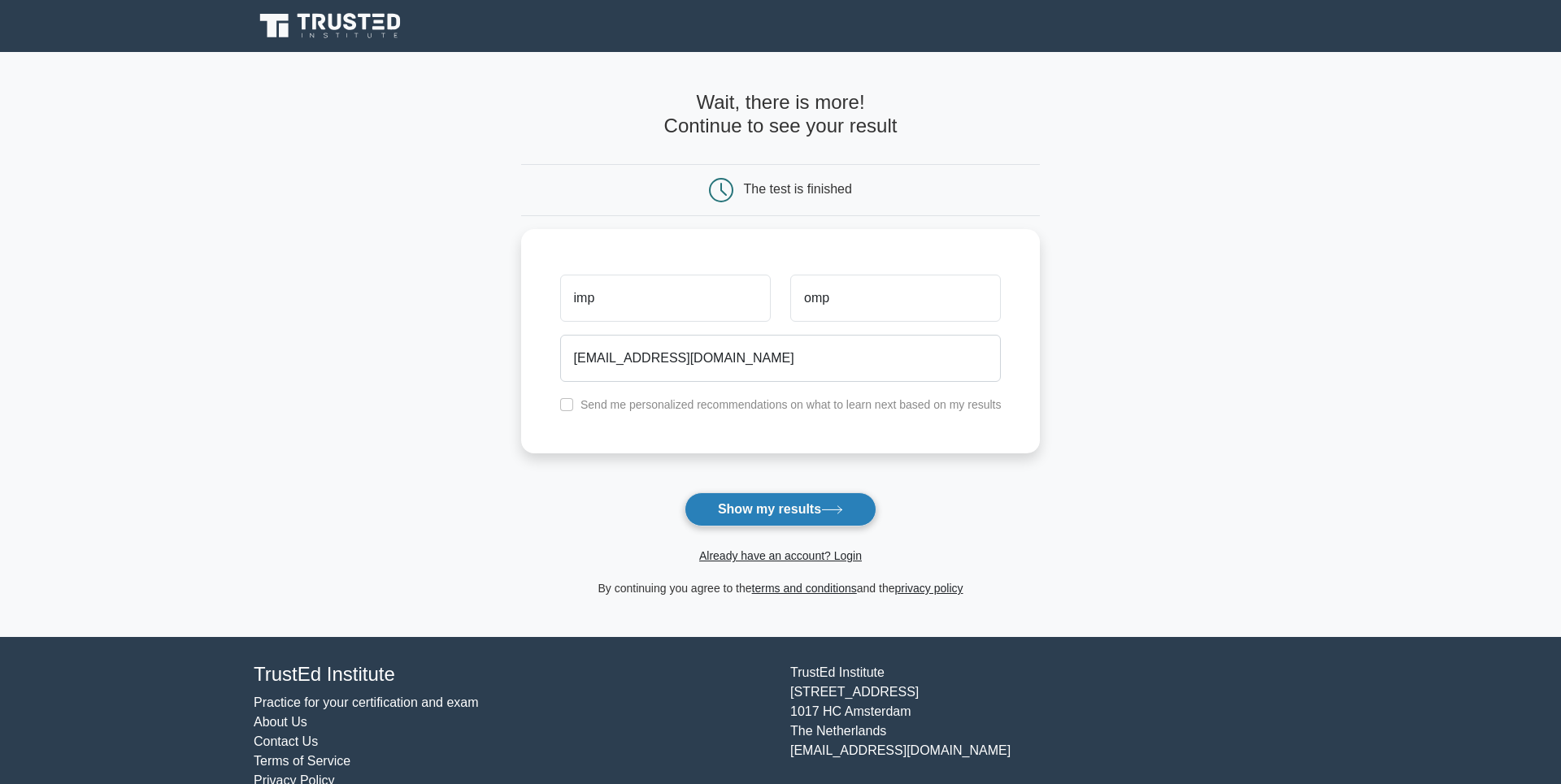
click at [762, 506] on button "Show my results" at bounding box center [780, 510] width 192 height 34
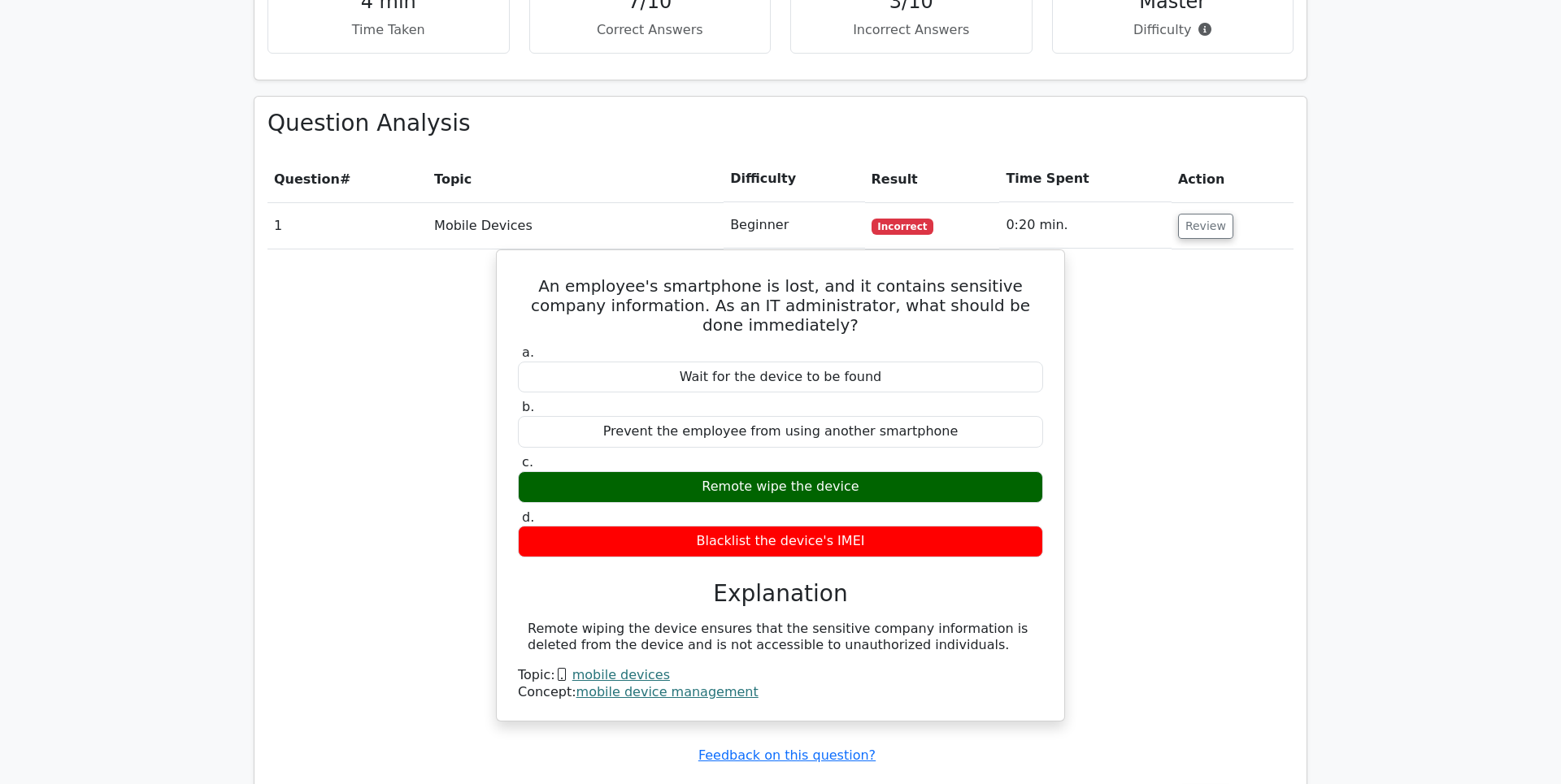
scroll to position [1707, 0]
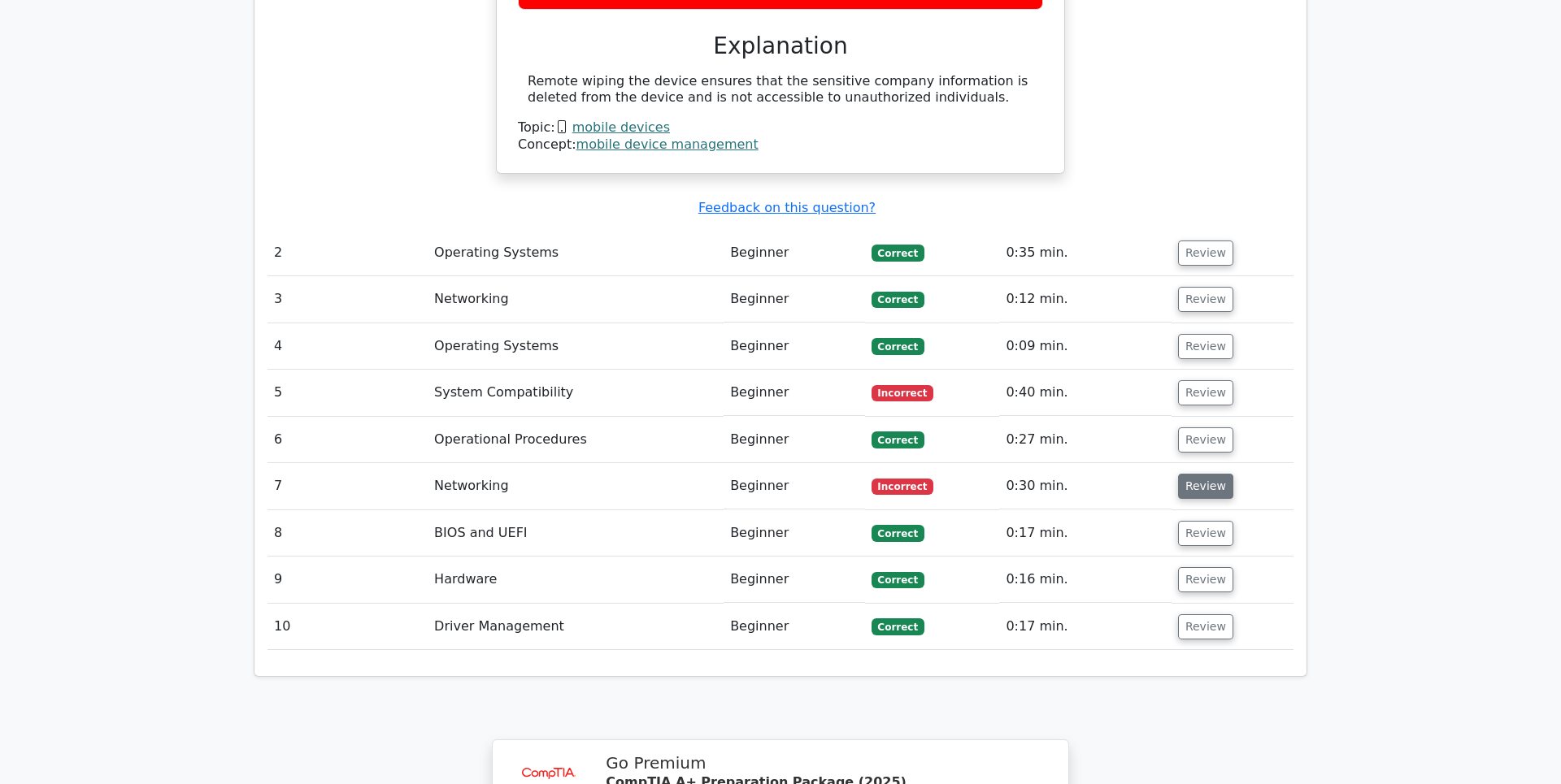
click at [1214, 474] on button "Review" at bounding box center [1205, 486] width 55 height 25
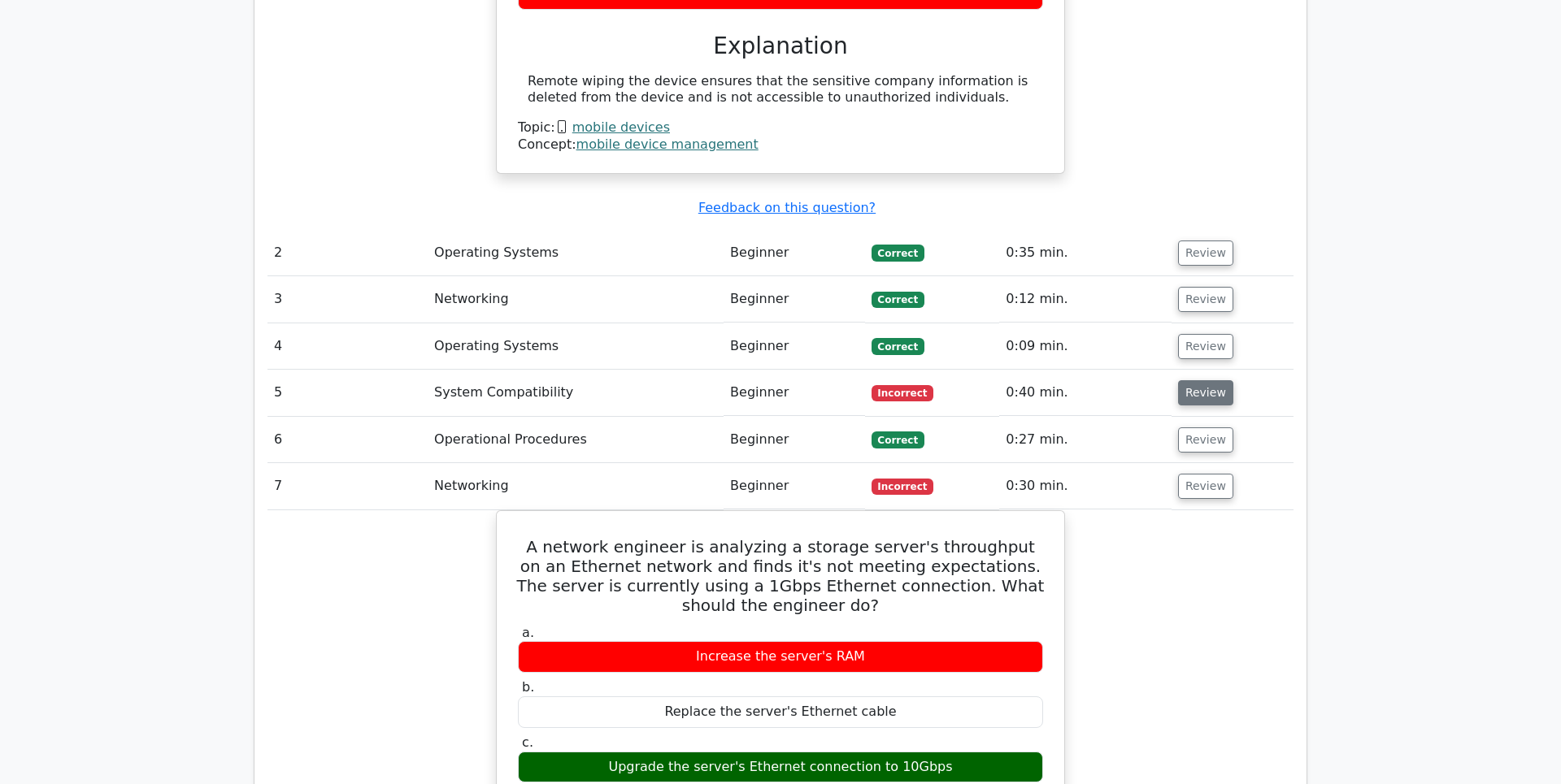
click at [1196, 380] on button "Review" at bounding box center [1205, 392] width 55 height 25
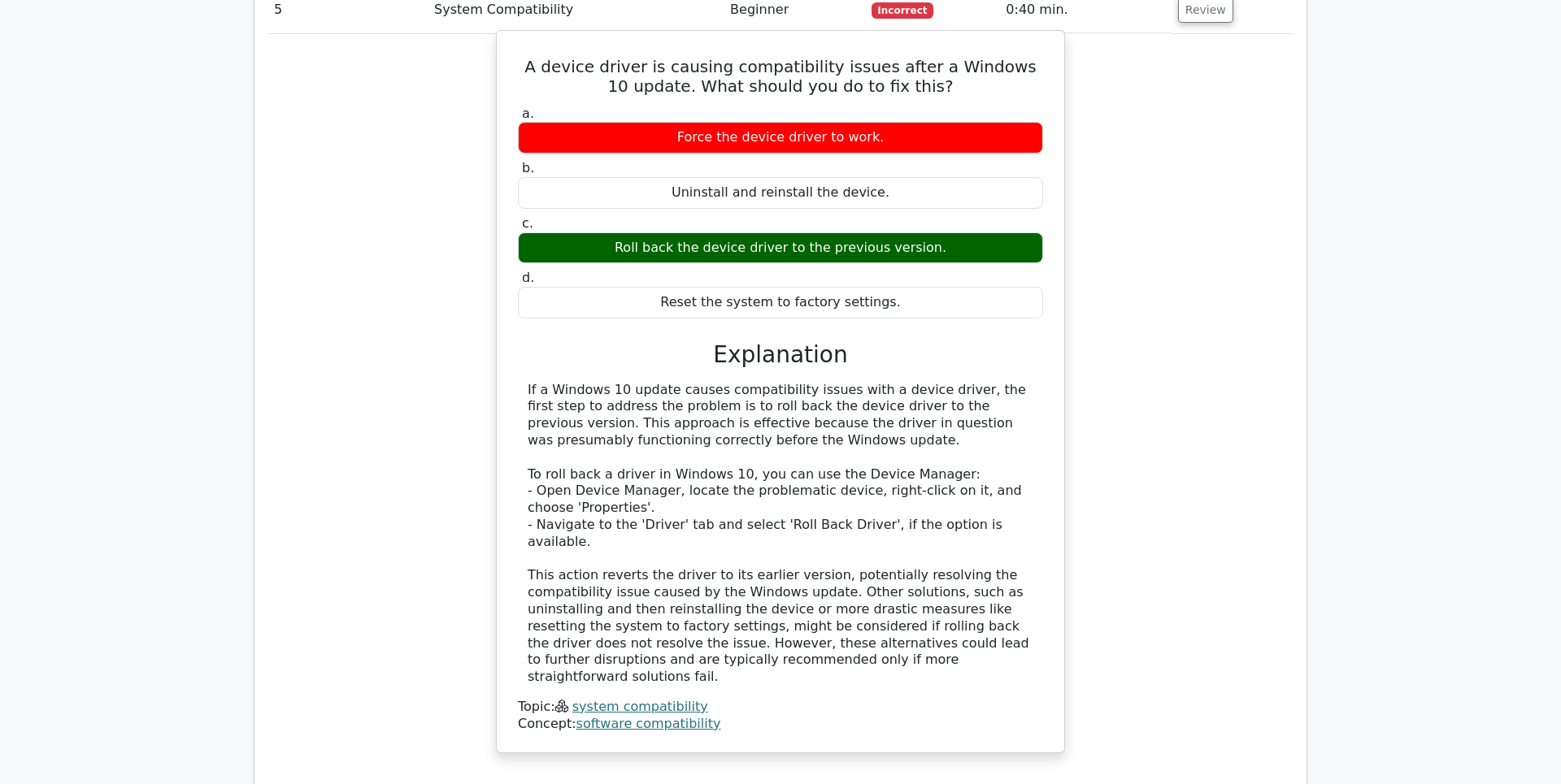
scroll to position [2044, 0]
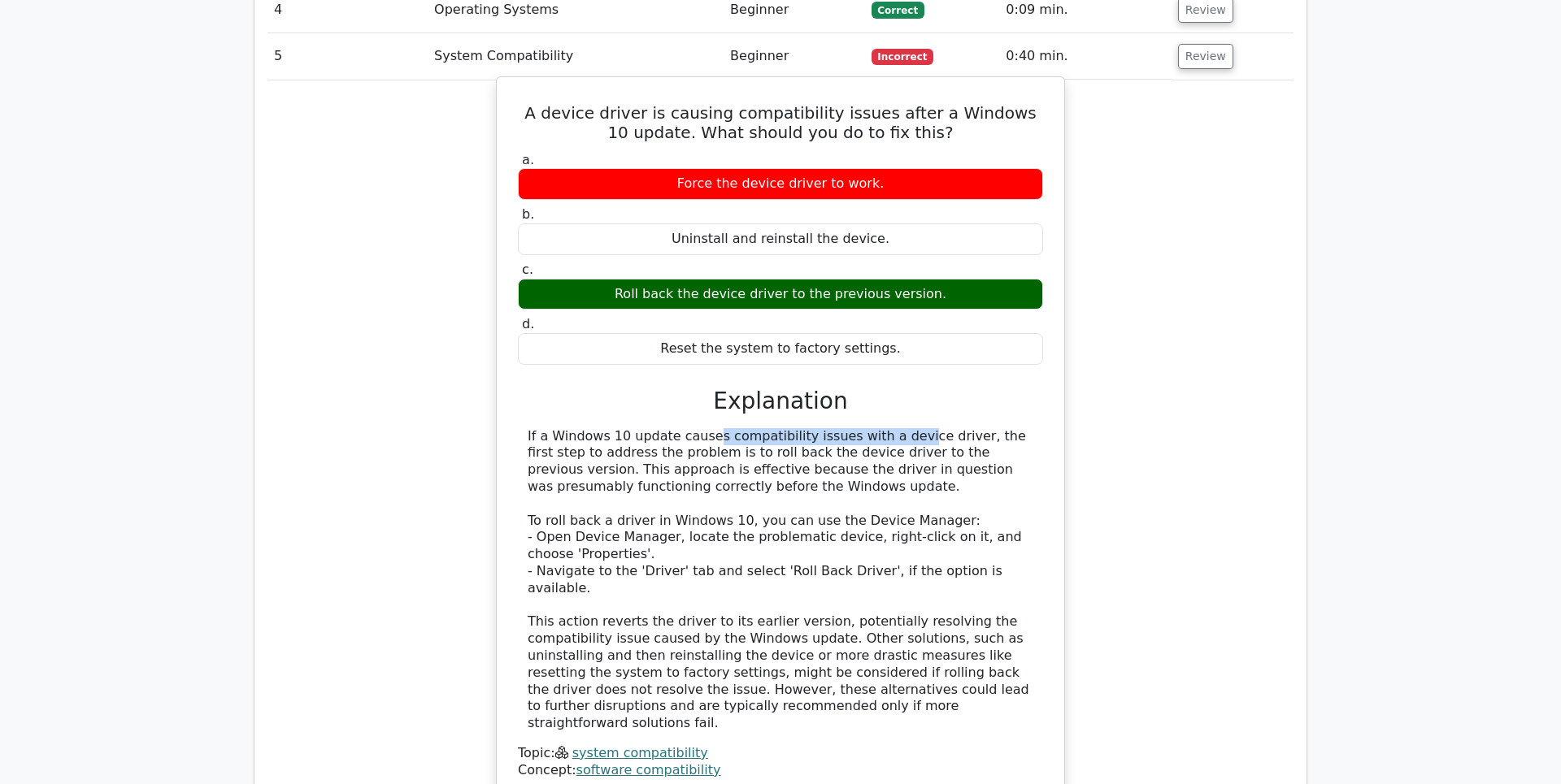
drag, startPoint x: 625, startPoint y: 381, endPoint x: 814, endPoint y: 394, distance: 189.4
click at [804, 428] on div "If a Windows 10 update causes compatibility issues with a device driver, the fi…" at bounding box center [780, 580] width 506 height 304
click at [811, 428] on div "If a Windows 10 update causes compatibility issues with a device driver, the fi…" at bounding box center [780, 580] width 506 height 304
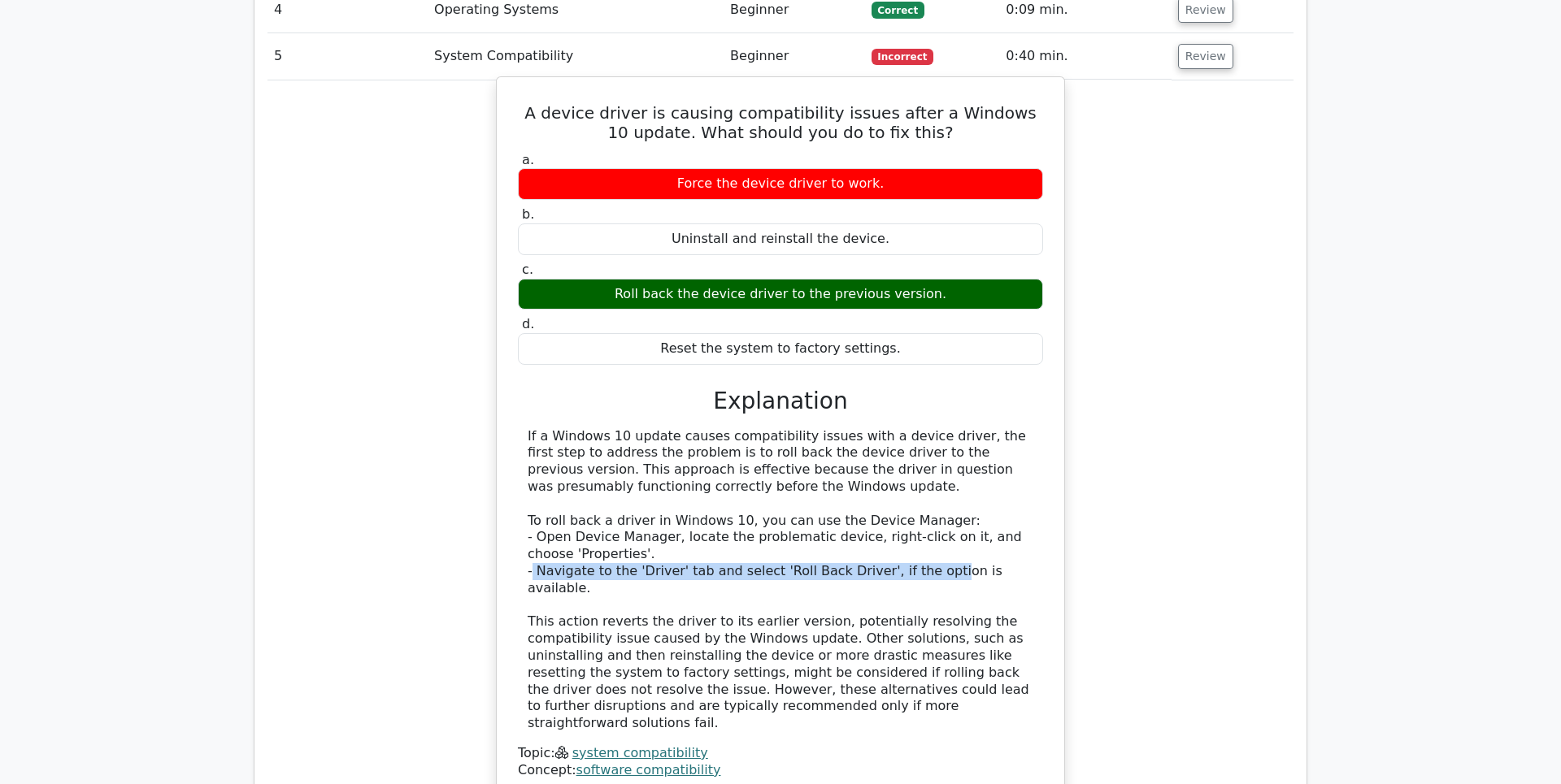
drag, startPoint x: 548, startPoint y: 508, endPoint x: 933, endPoint y: 513, distance: 385.0
click at [921, 513] on div "If a Windows 10 update causes compatibility issues with a device driver, the fi…" at bounding box center [780, 580] width 506 height 304
click at [937, 514] on div "If a Windows 10 update causes compatibility issues with a device driver, the fi…" at bounding box center [780, 580] width 506 height 304
drag, startPoint x: 853, startPoint y: 510, endPoint x: 984, endPoint y: 515, distance: 131.1
click at [983, 515] on div "If a Windows 10 update causes compatibility issues with a device driver, the fi…" at bounding box center [780, 580] width 506 height 304
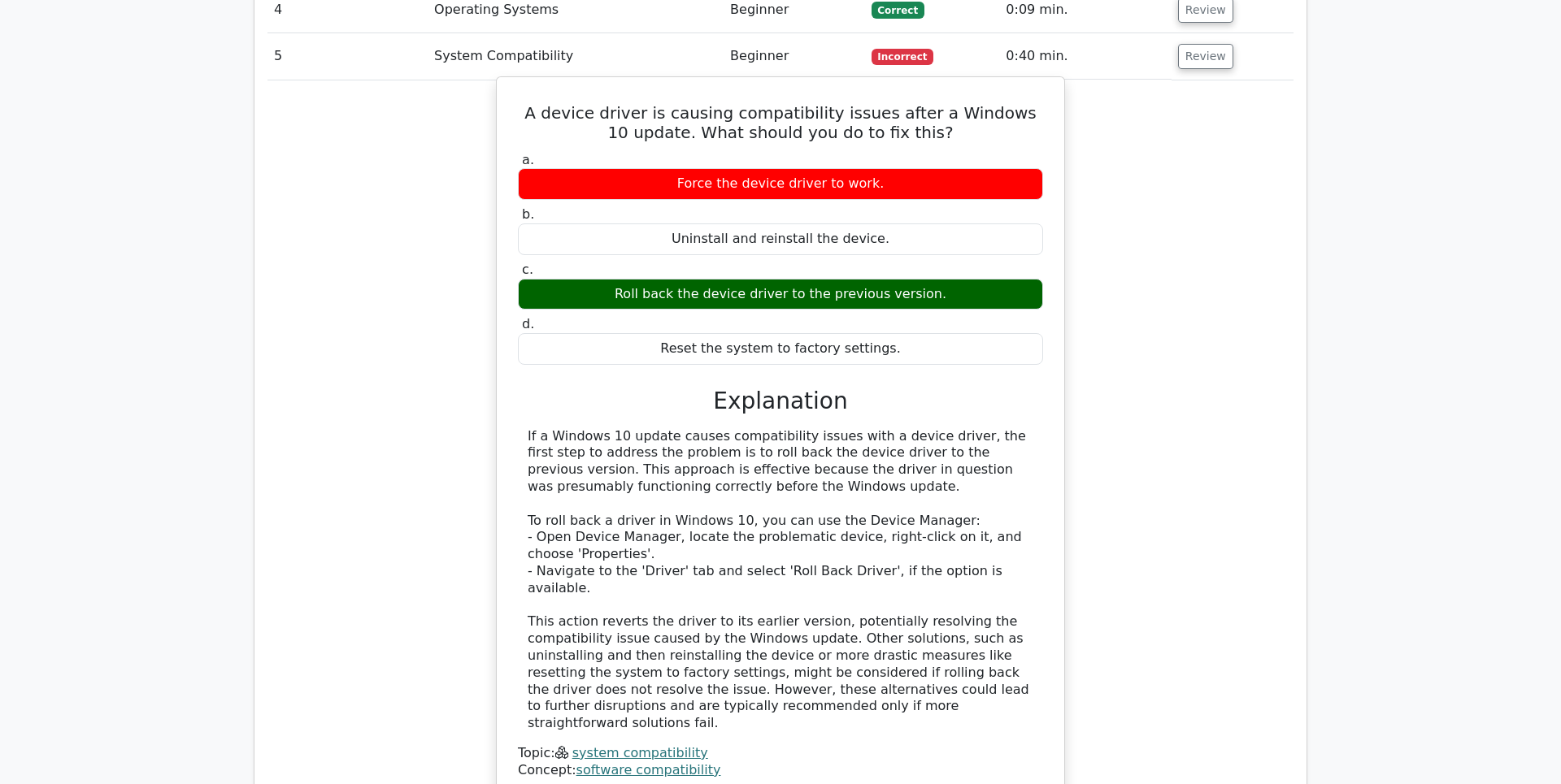
click at [645, 562] on div "If a Windows 10 update causes compatibility issues with a device driver, the fi…" at bounding box center [780, 580] width 506 height 304
drag, startPoint x: 495, startPoint y: 549, endPoint x: 951, endPoint y: 553, distance: 456.0
click at [951, 553] on div "A device driver is causing compatibility issues after a Windows 10 update. What…" at bounding box center [780, 452] width 1026 height 743
click at [934, 565] on div "If a Windows 10 update causes compatibility issues with a device driver, the fi…" at bounding box center [780, 580] width 506 height 304
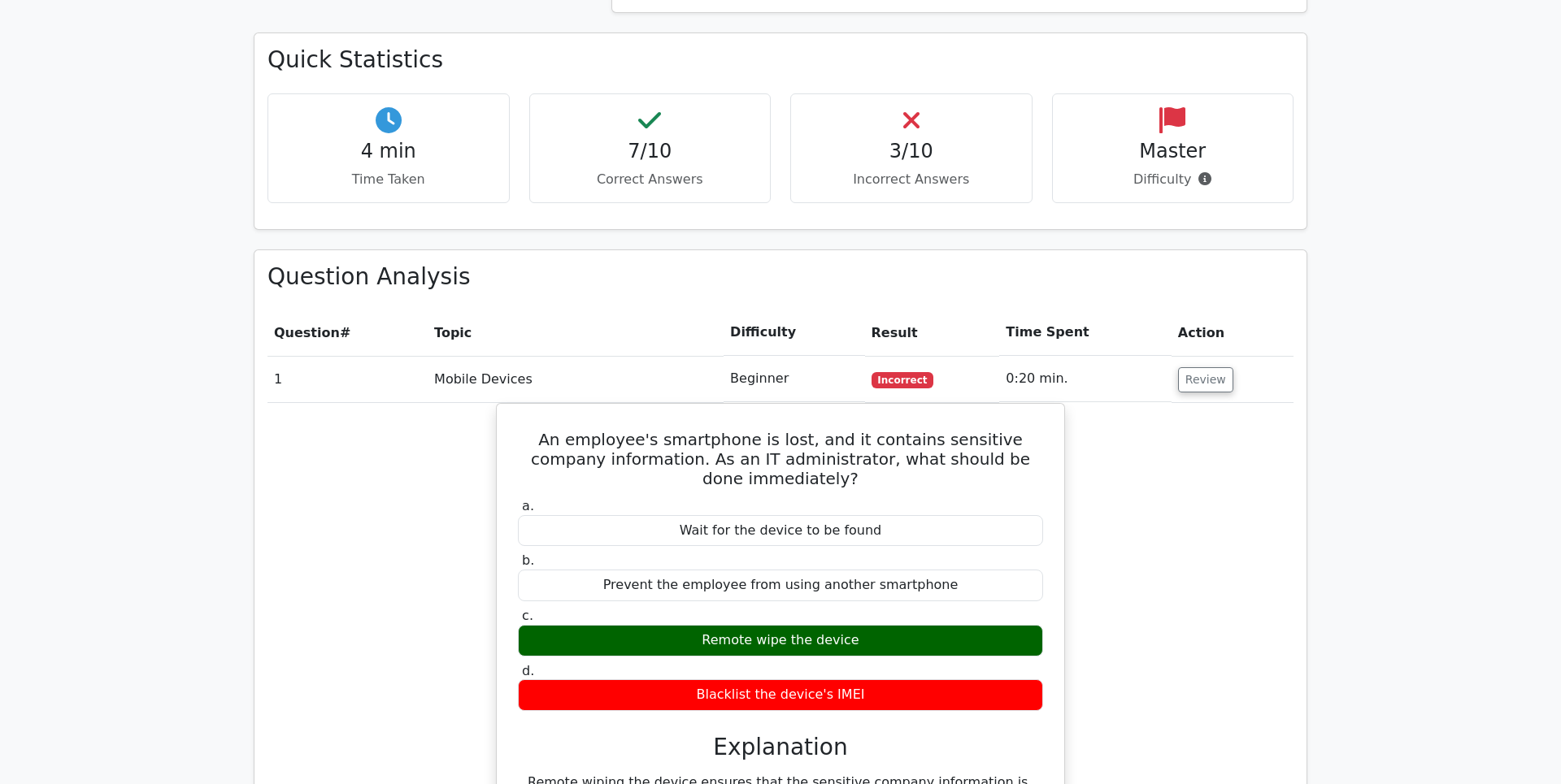
scroll to position [1034, 0]
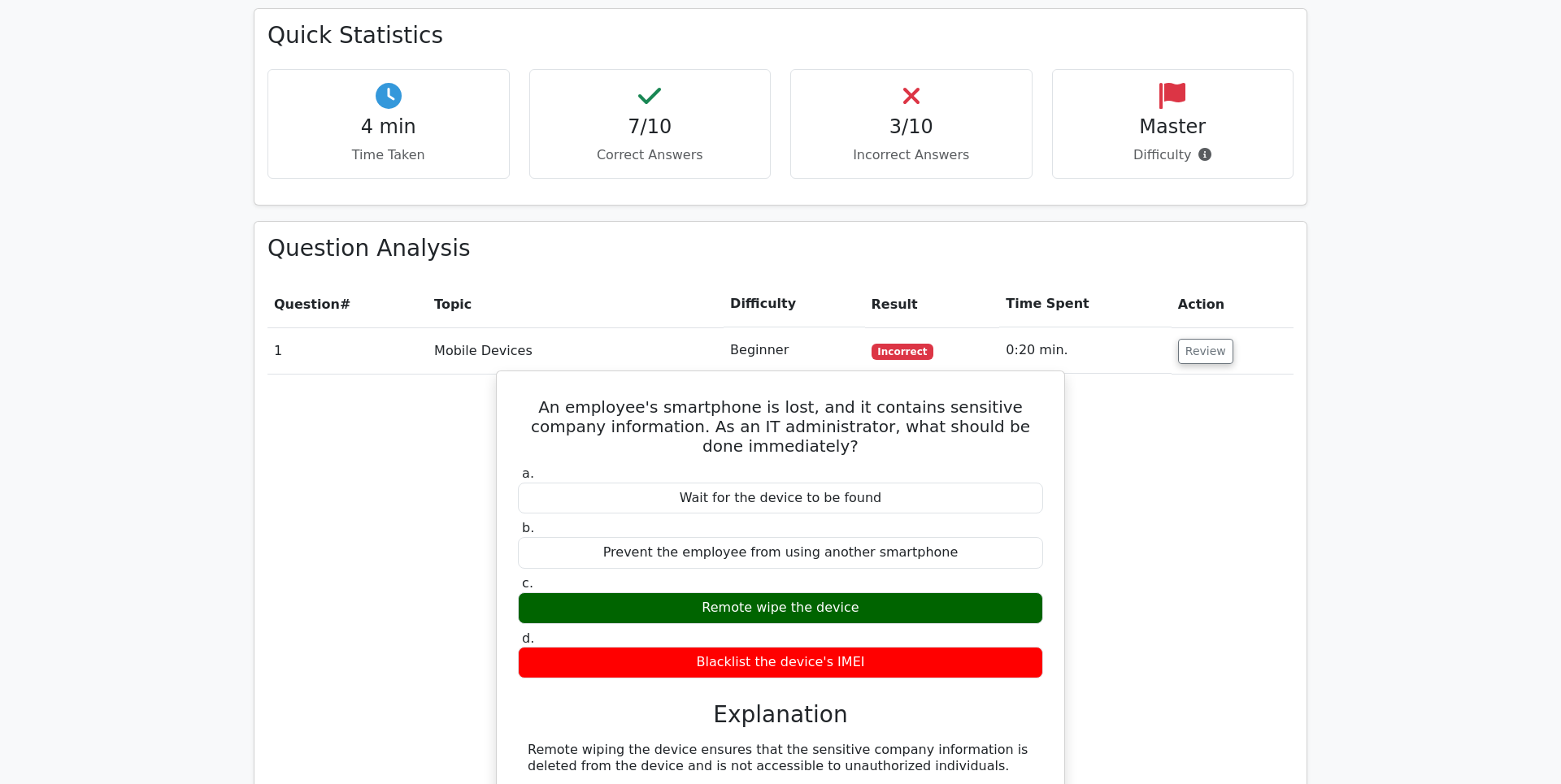
drag, startPoint x: 702, startPoint y: 549, endPoint x: 868, endPoint y: 550, distance: 166.0
click at [868, 592] on div "Remote wipe the device" at bounding box center [780, 607] width 525 height 32
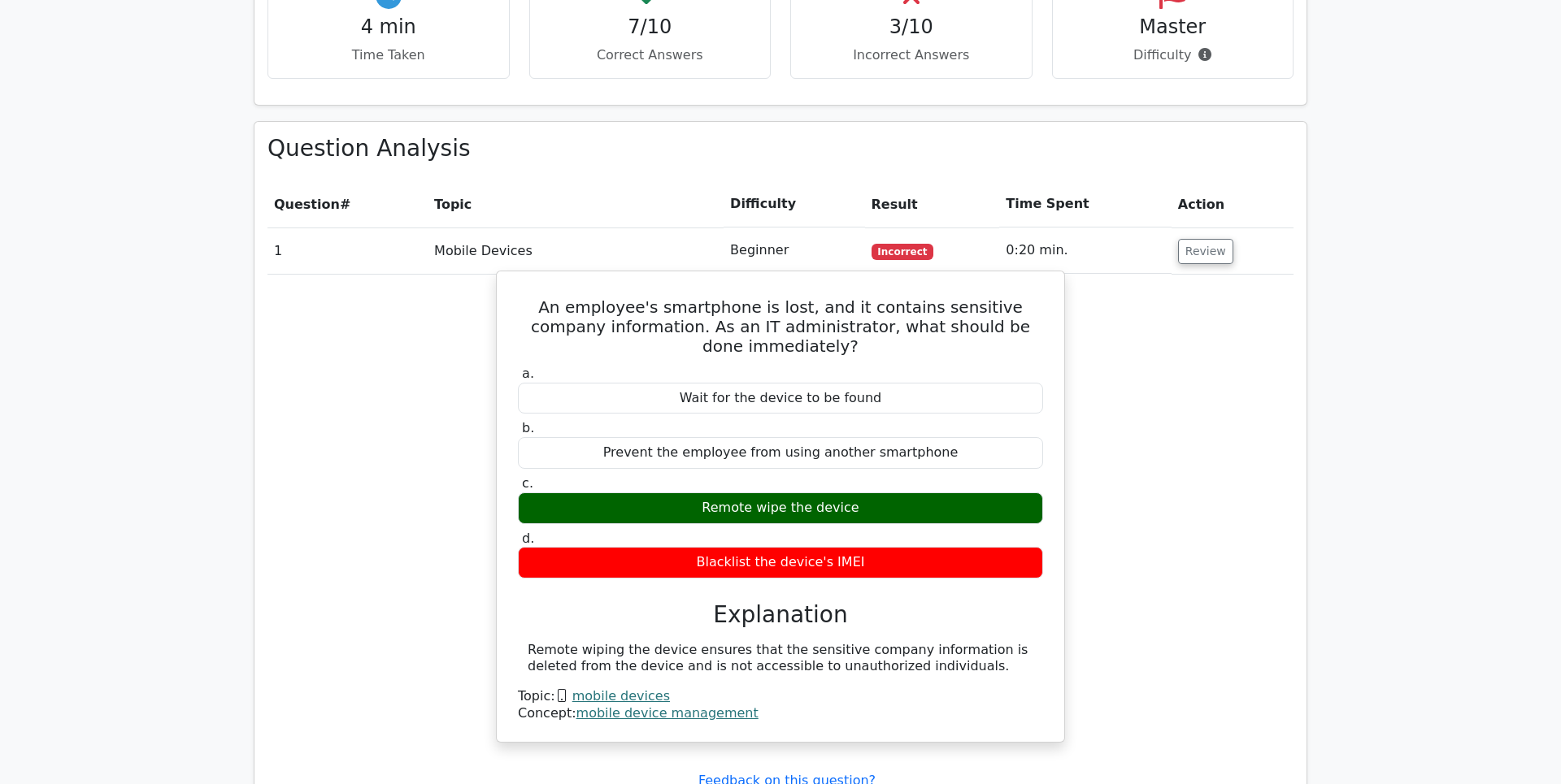
scroll to position [1146, 0]
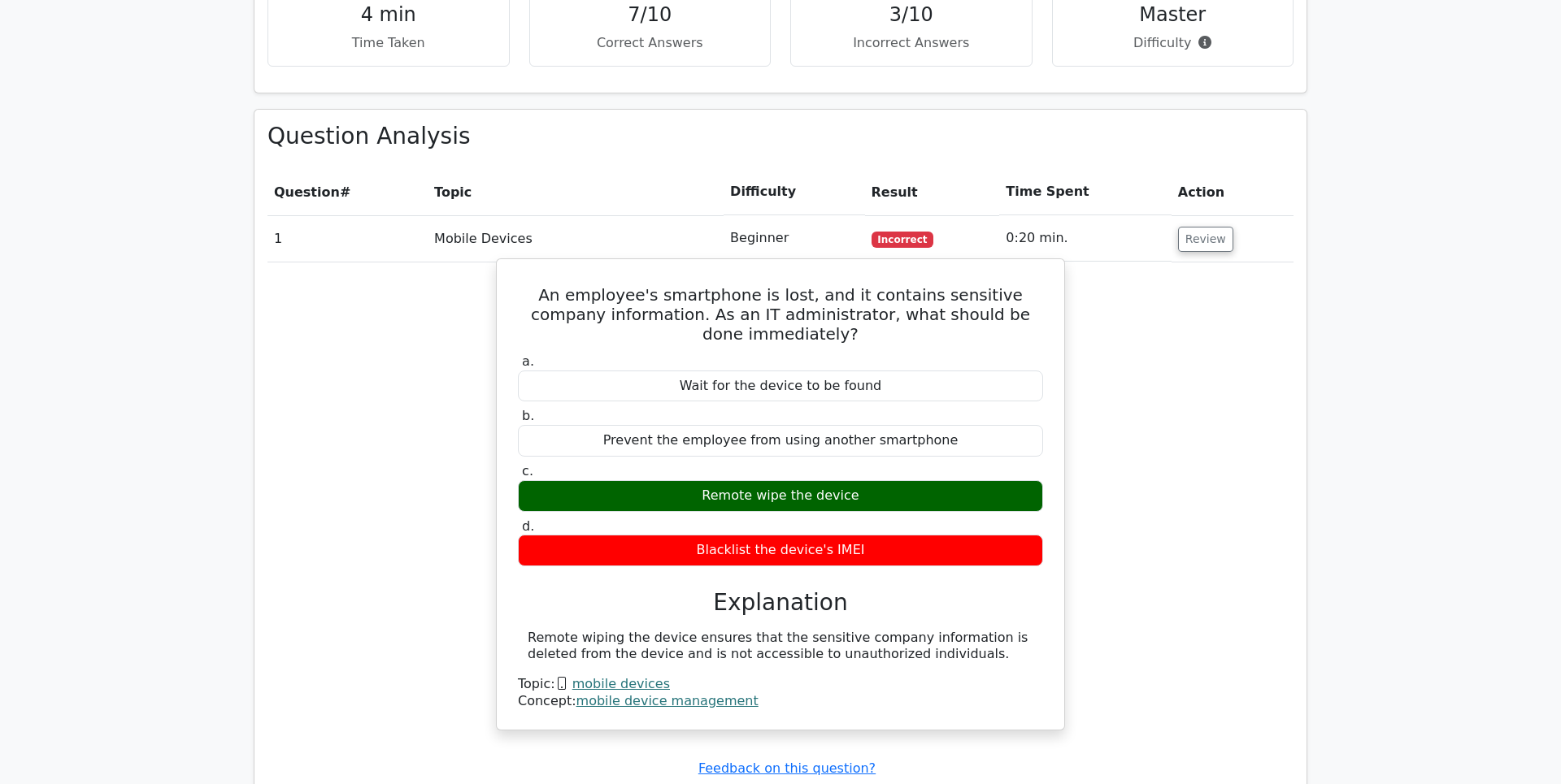
drag, startPoint x: 646, startPoint y: 582, endPoint x: 925, endPoint y: 589, distance: 279.1
click at [910, 630] on div "Remote wiping the device ensures that the sensitive company information is dele…" at bounding box center [780, 647] width 506 height 34
click at [934, 630] on div "Remote wiping the device ensures that the sensitive company information is dele…" at bounding box center [780, 647] width 506 height 34
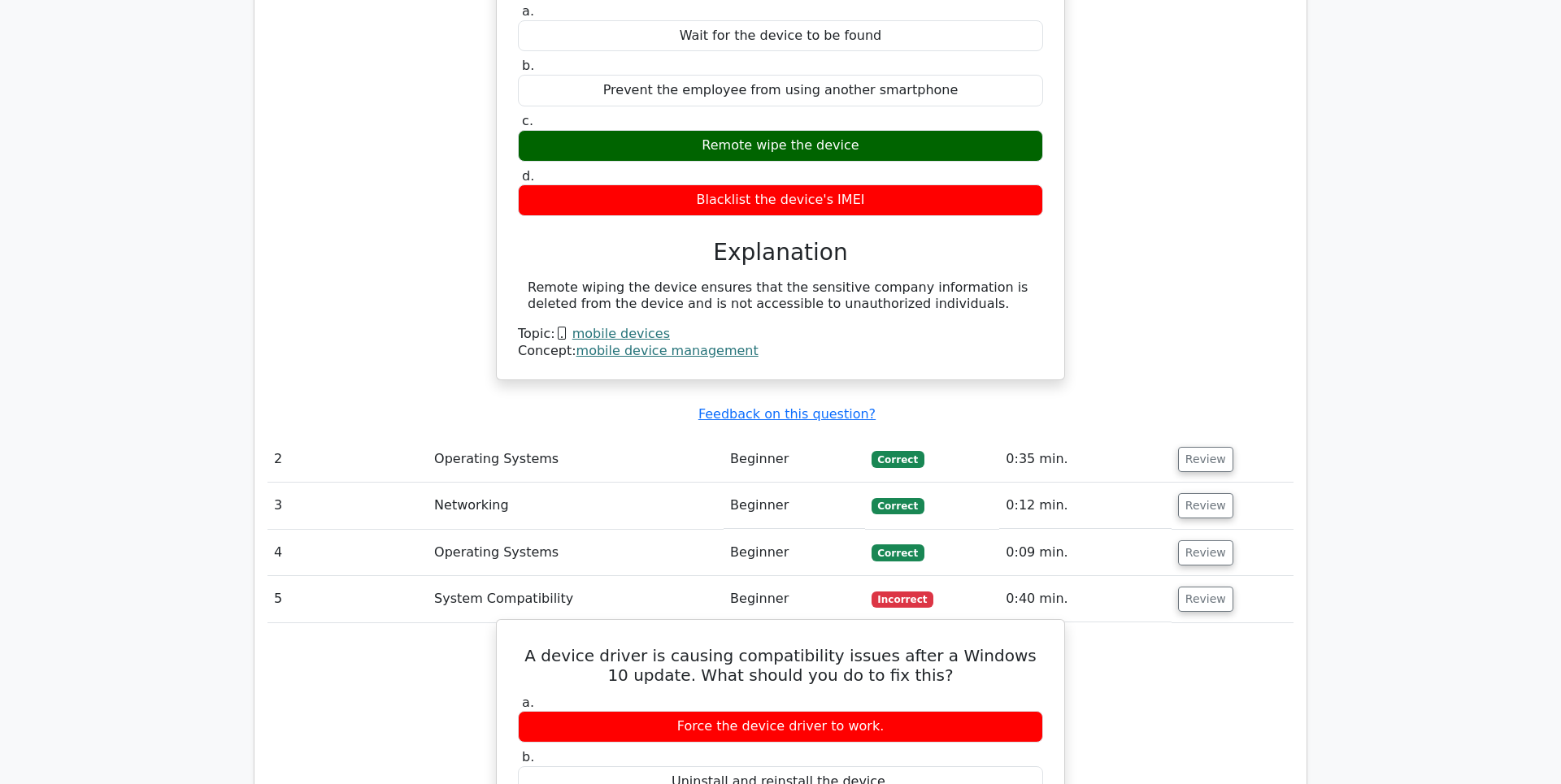
scroll to position [1483, 0]
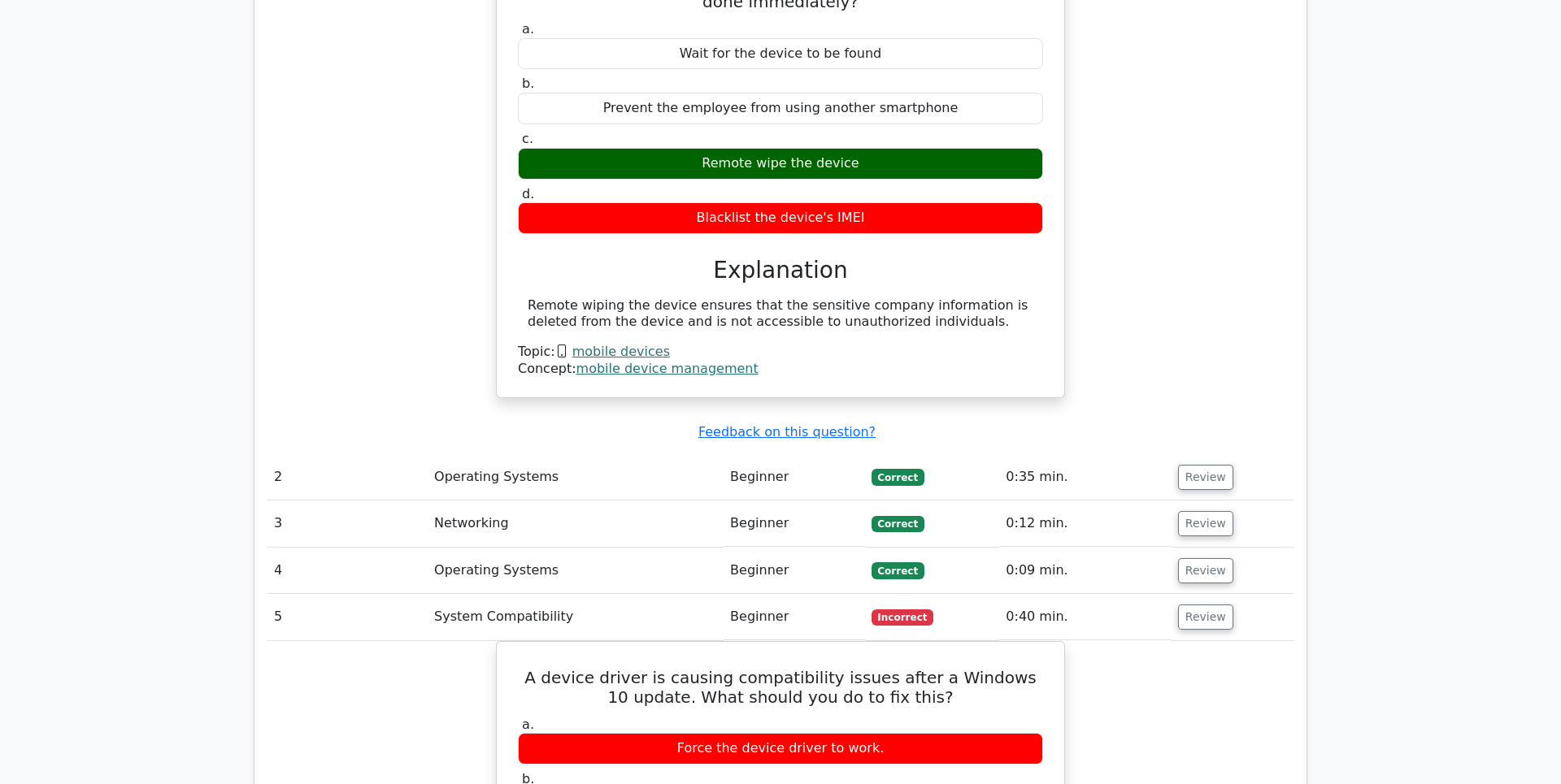
click at [483, 548] on td "Operating Systems" at bounding box center [575, 571] width 296 height 46
click at [1207, 558] on button "Review" at bounding box center [1205, 570] width 55 height 25
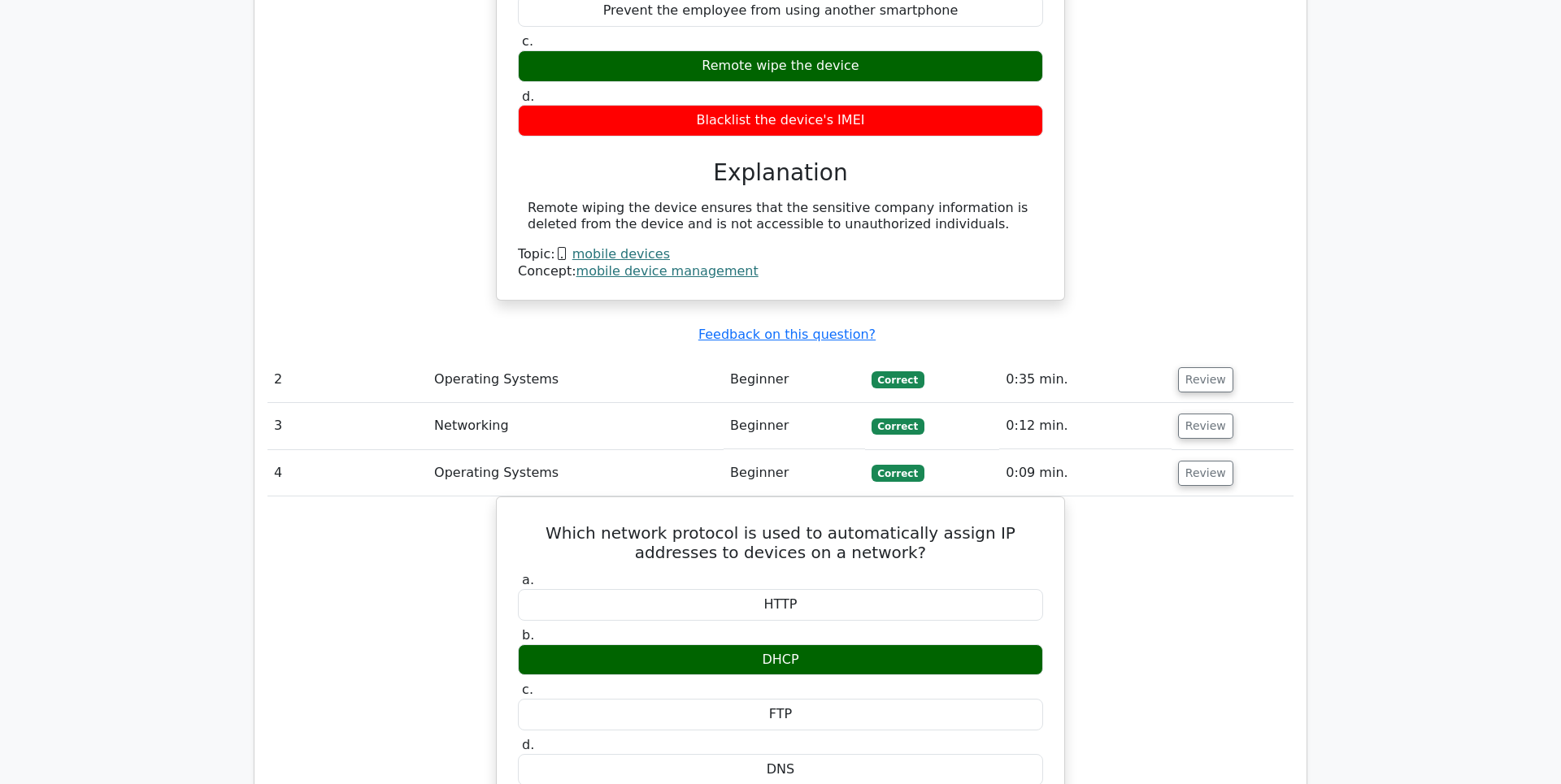
scroll to position [1595, 0]
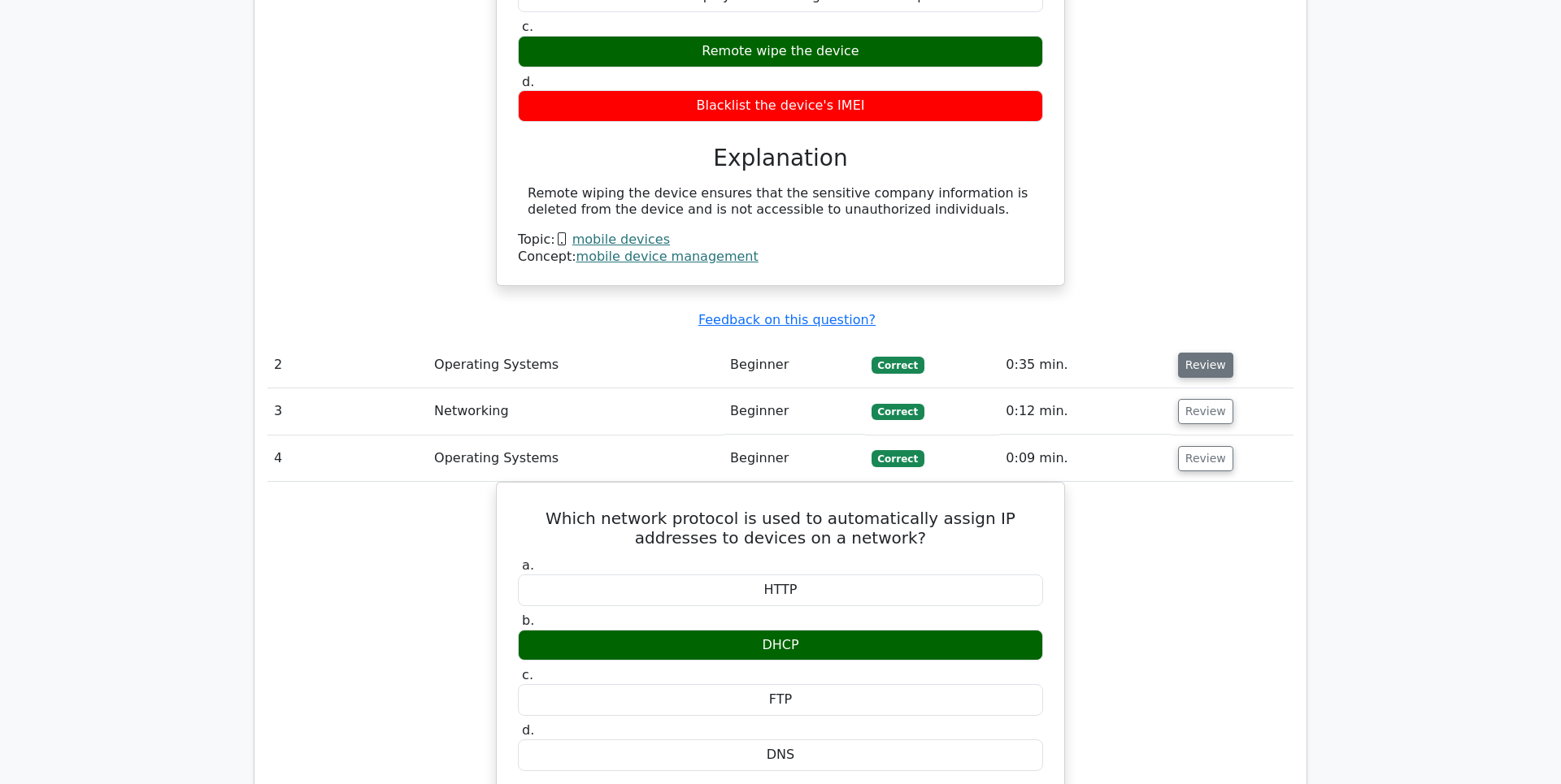
click at [1195, 353] on button "Review" at bounding box center [1205, 365] width 55 height 25
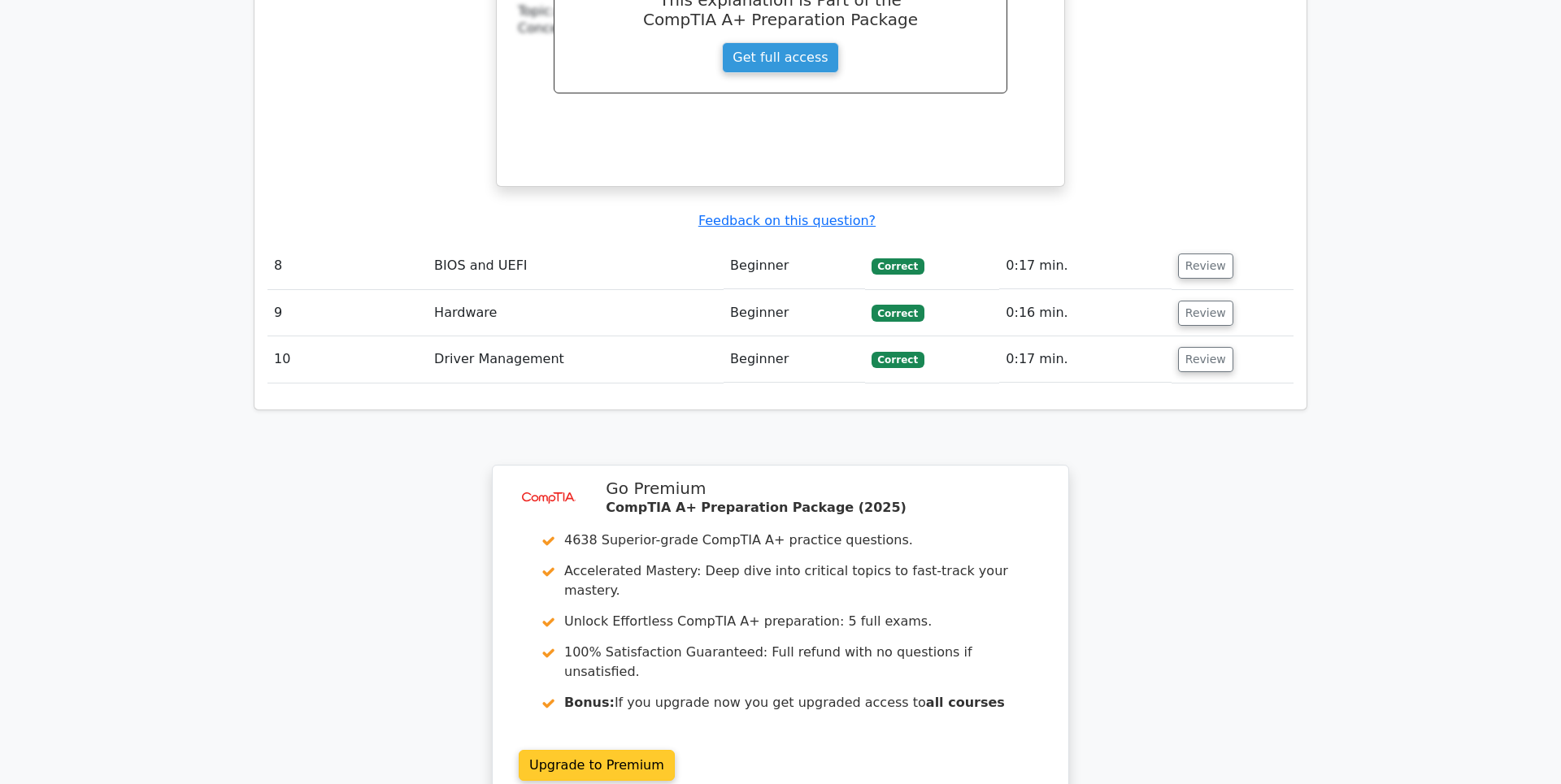
scroll to position [5155, 0]
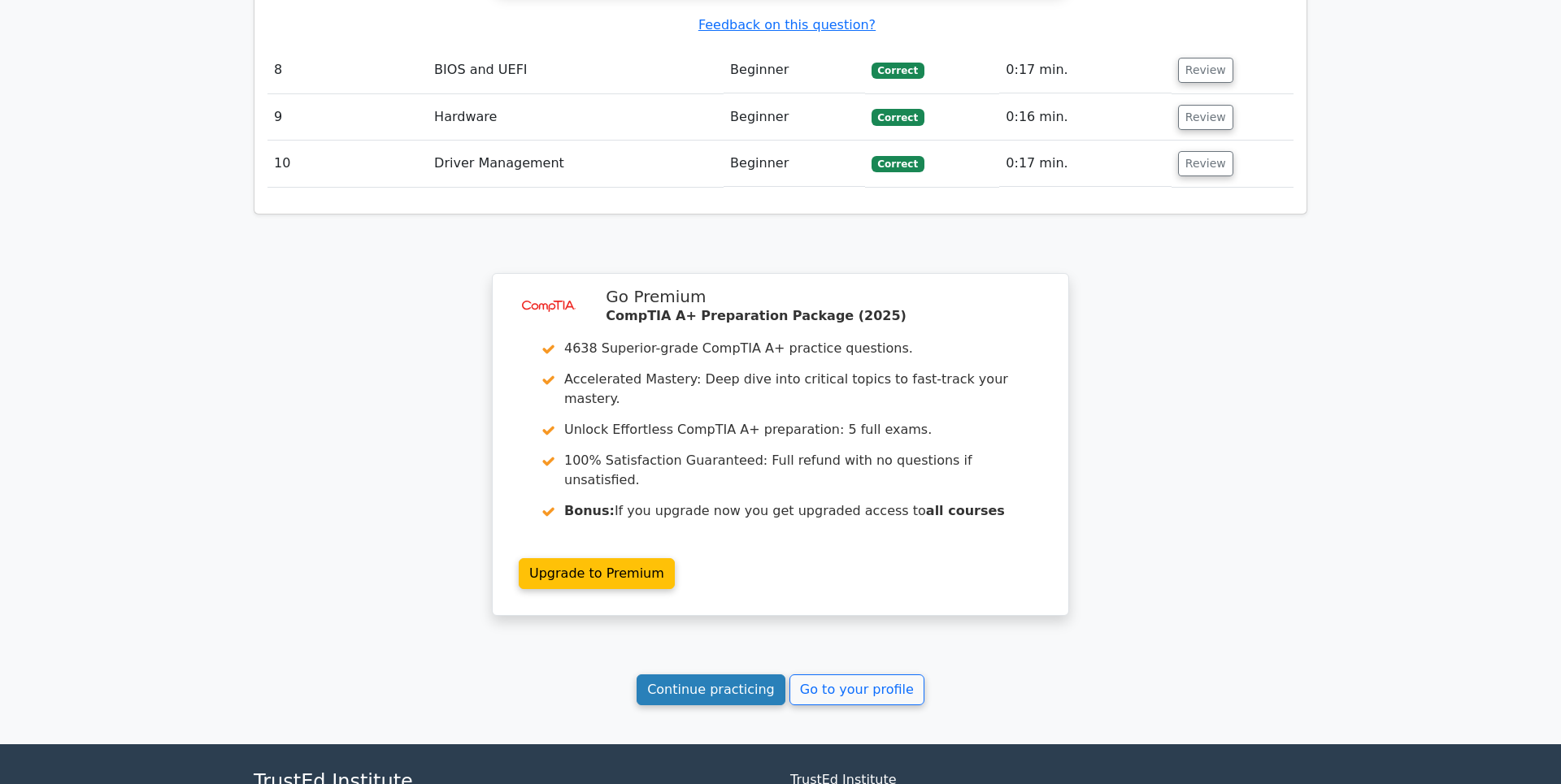
click at [728, 674] on link "Continue practicing" at bounding box center [711, 690] width 149 height 31
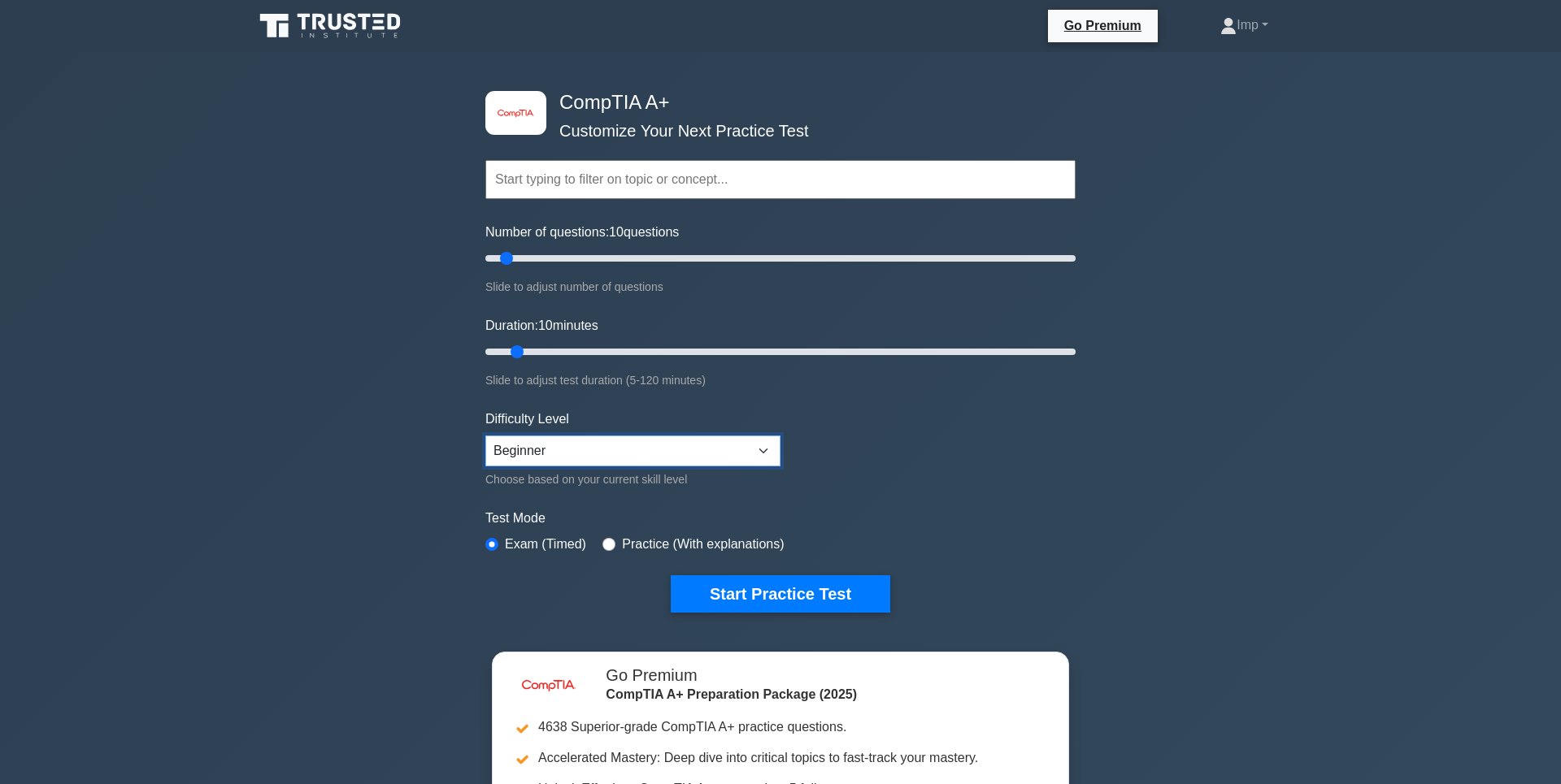
click at [485, 435] on select "Beginner Intermediate Expert" at bounding box center [633, 451] width 295 height 31
select select "expert"
click option "Expert" at bounding box center [0, 0] width 0 height 0
drag, startPoint x: 561, startPoint y: 486, endPoint x: 709, endPoint y: 484, distance: 148.0
click at [691, 484] on div "Choose based on your current skill level" at bounding box center [633, 479] width 295 height 20
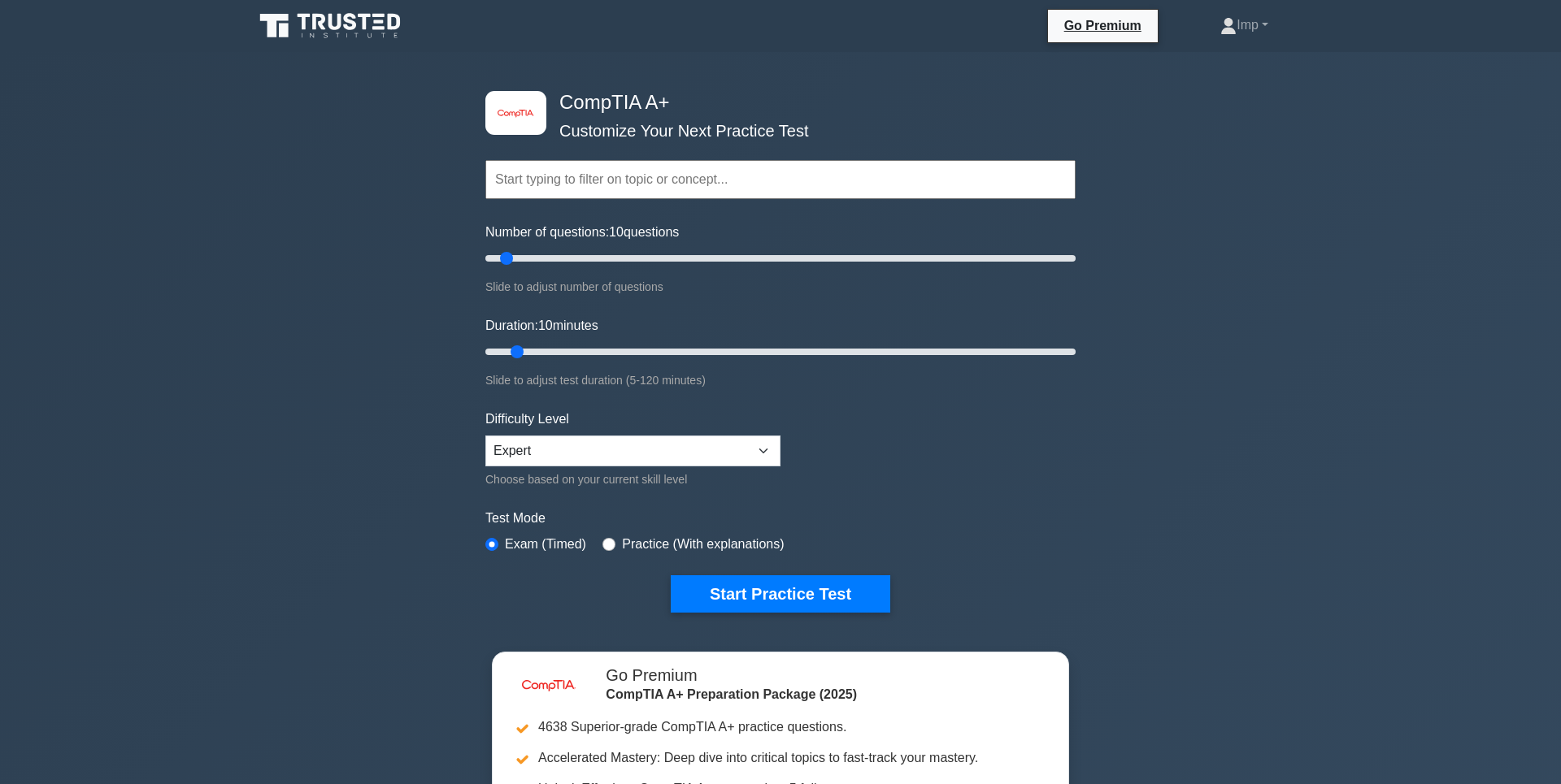
click at [711, 484] on div "Choose based on your current skill level" at bounding box center [633, 479] width 295 height 20
click at [608, 546] on input "radio" at bounding box center [609, 544] width 13 height 13
radio input "true"
drag, startPoint x: 503, startPoint y: 256, endPoint x: 538, endPoint y: 267, distance: 36.7
type input "20"
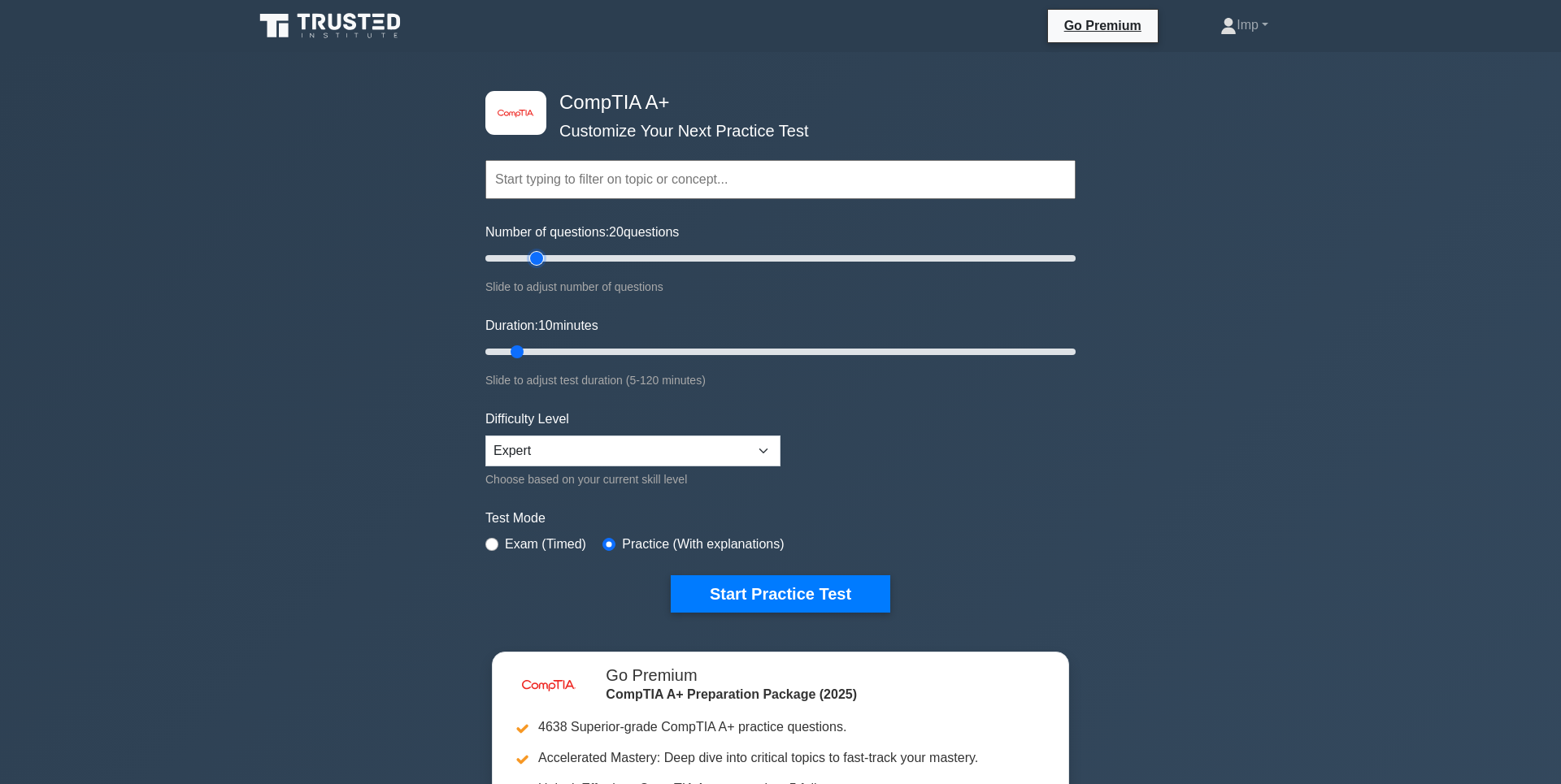
click at [538, 267] on input "Number of questions: 20 questions" at bounding box center [780, 258] width 590 height 20
drag, startPoint x: 522, startPoint y: 350, endPoint x: 568, endPoint y: 357, distance: 46.5
type input "20"
click at [568, 357] on input "Duration: 20 minutes" at bounding box center [780, 351] width 590 height 20
click at [802, 589] on button "Start Practice Test" at bounding box center [780, 594] width 219 height 38
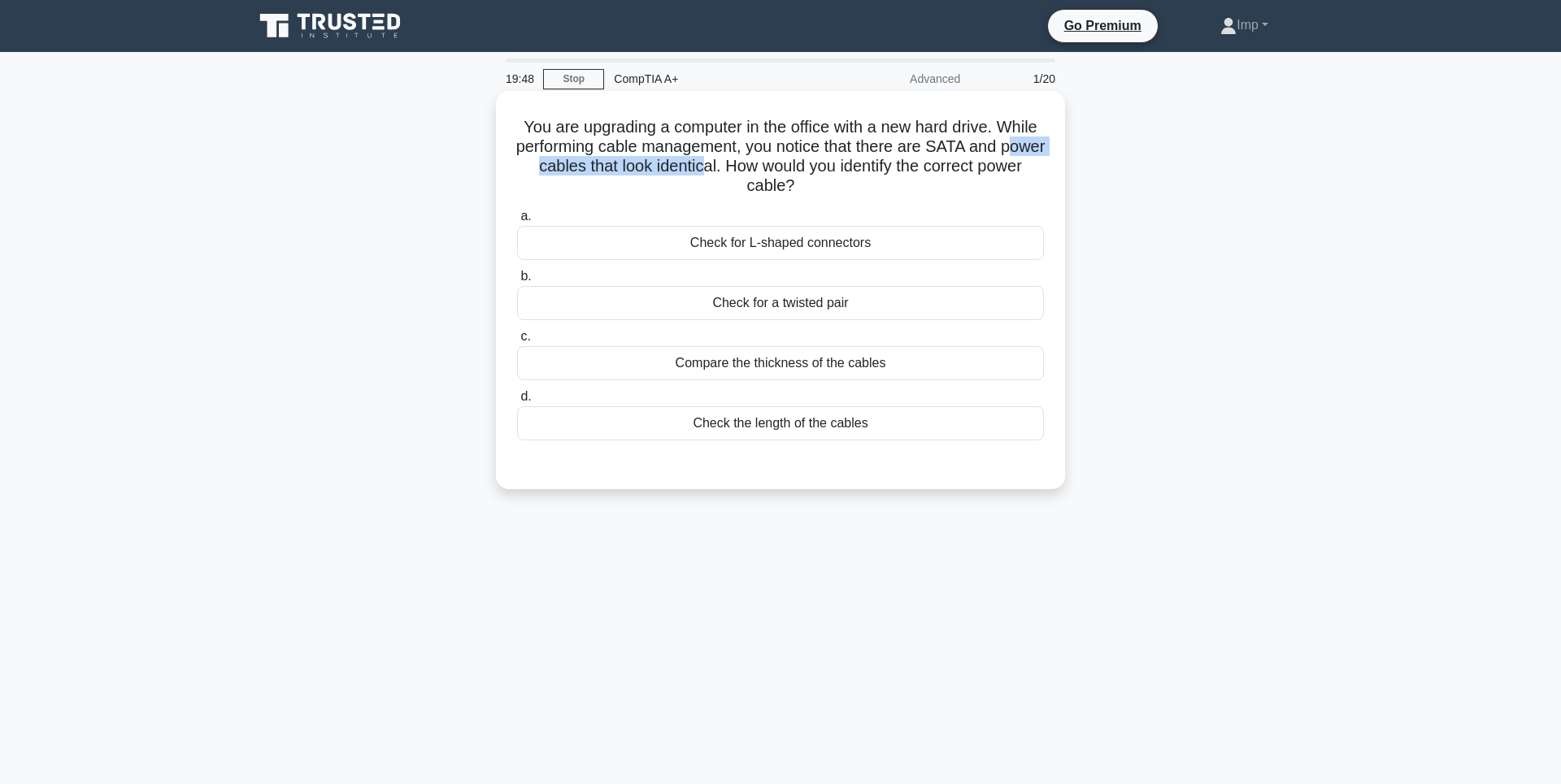
drag, startPoint x: 578, startPoint y: 172, endPoint x: 822, endPoint y: 168, distance: 244.0
click at [796, 166] on h5 "You are upgrading a computer in the office with a new hard drive. While perform…" at bounding box center [780, 157] width 530 height 80
click at [825, 168] on h5 "You are upgrading a computer in the office with a new hard drive. While perform…" at bounding box center [780, 157] width 530 height 80
click at [735, 384] on div "a. Check for L-shaped connectors b. Check for a twisted pair c. d." at bounding box center [780, 323] width 546 height 241
click at [739, 367] on div "Compare the thickness of the cables" at bounding box center [780, 363] width 526 height 34
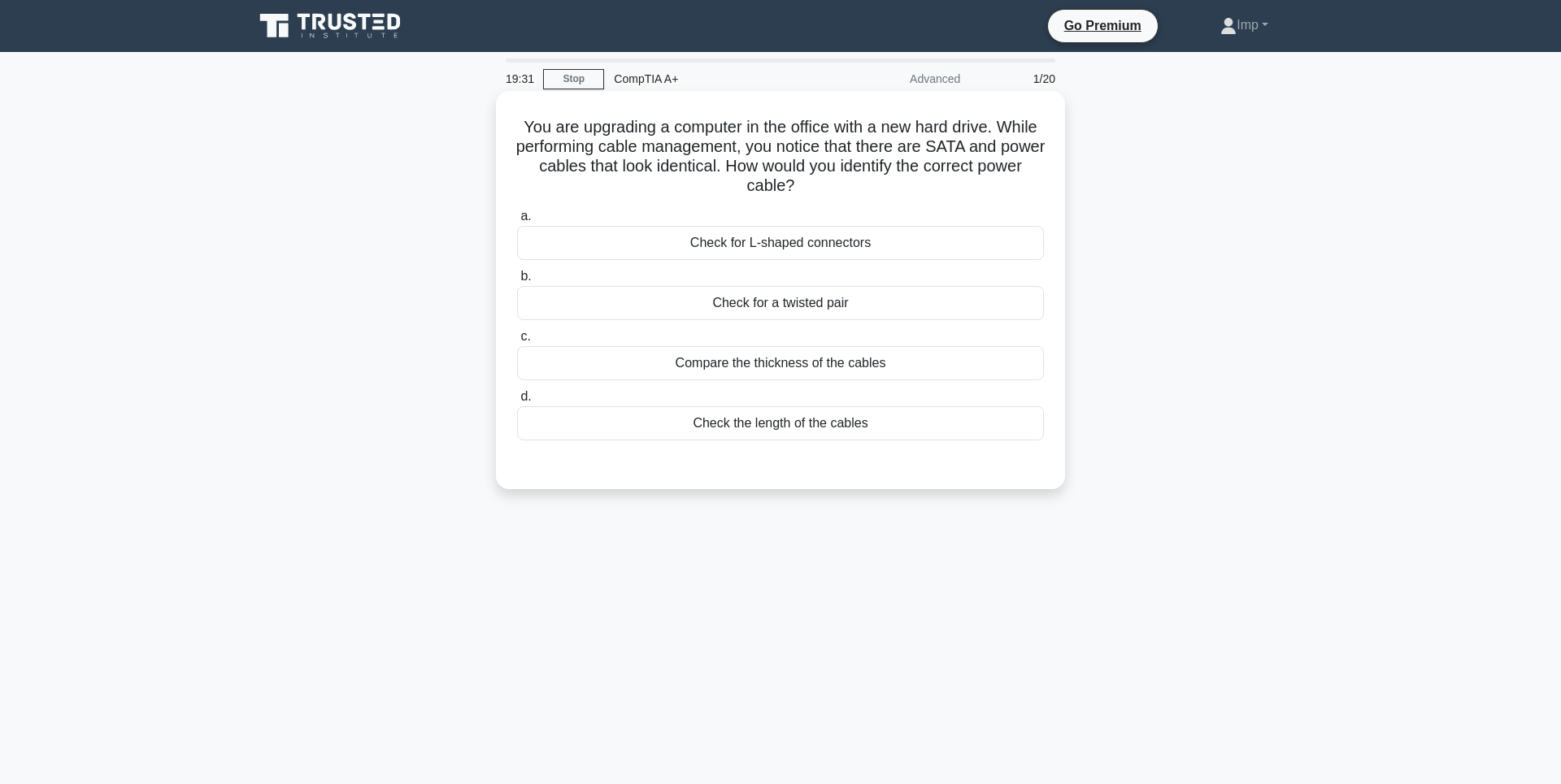
click at [517, 342] on input "c. Compare the thickness of the cables" at bounding box center [517, 337] width 0 height 10
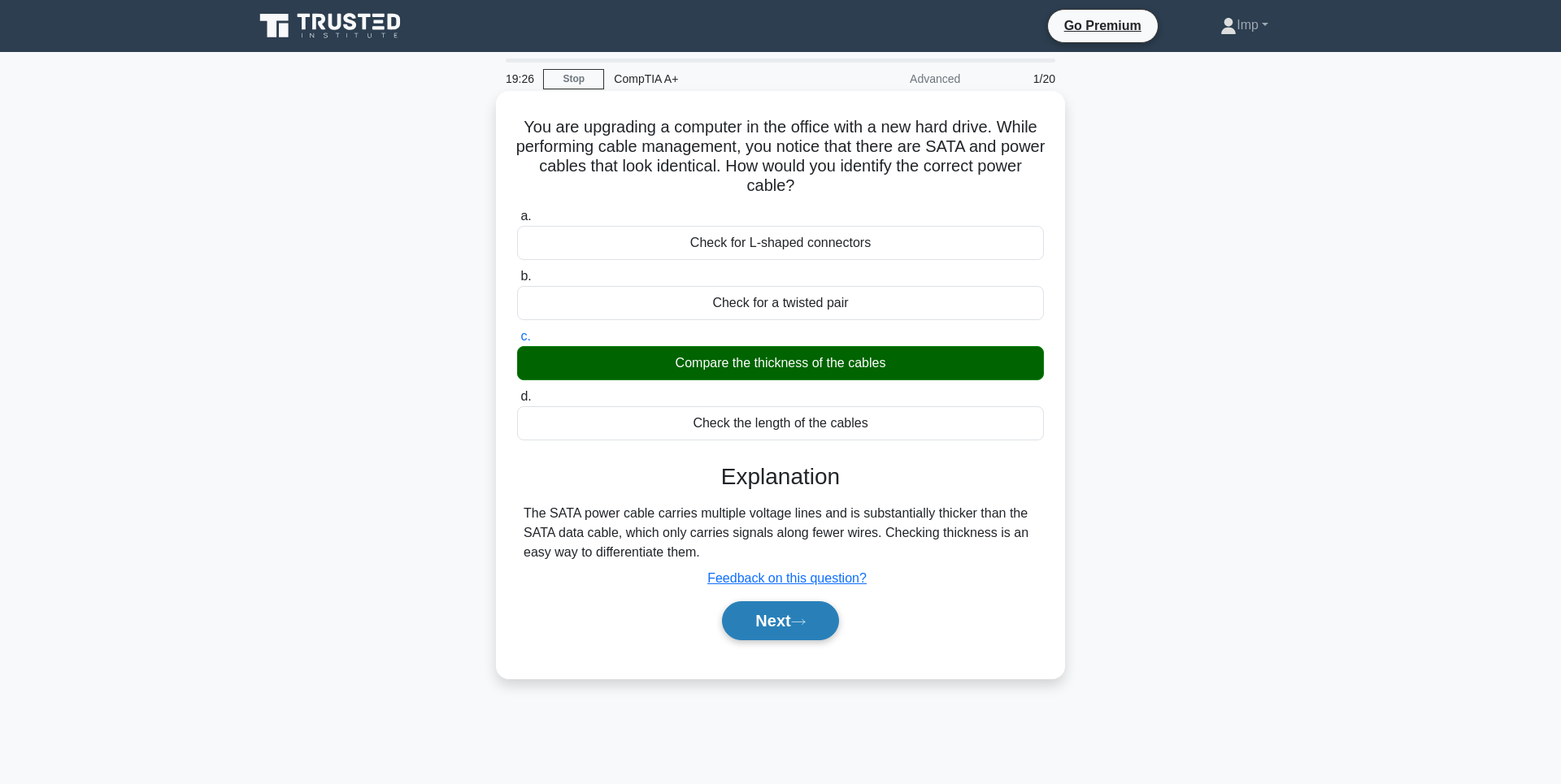
click at [784, 619] on button "Next" at bounding box center [780, 621] width 117 height 39
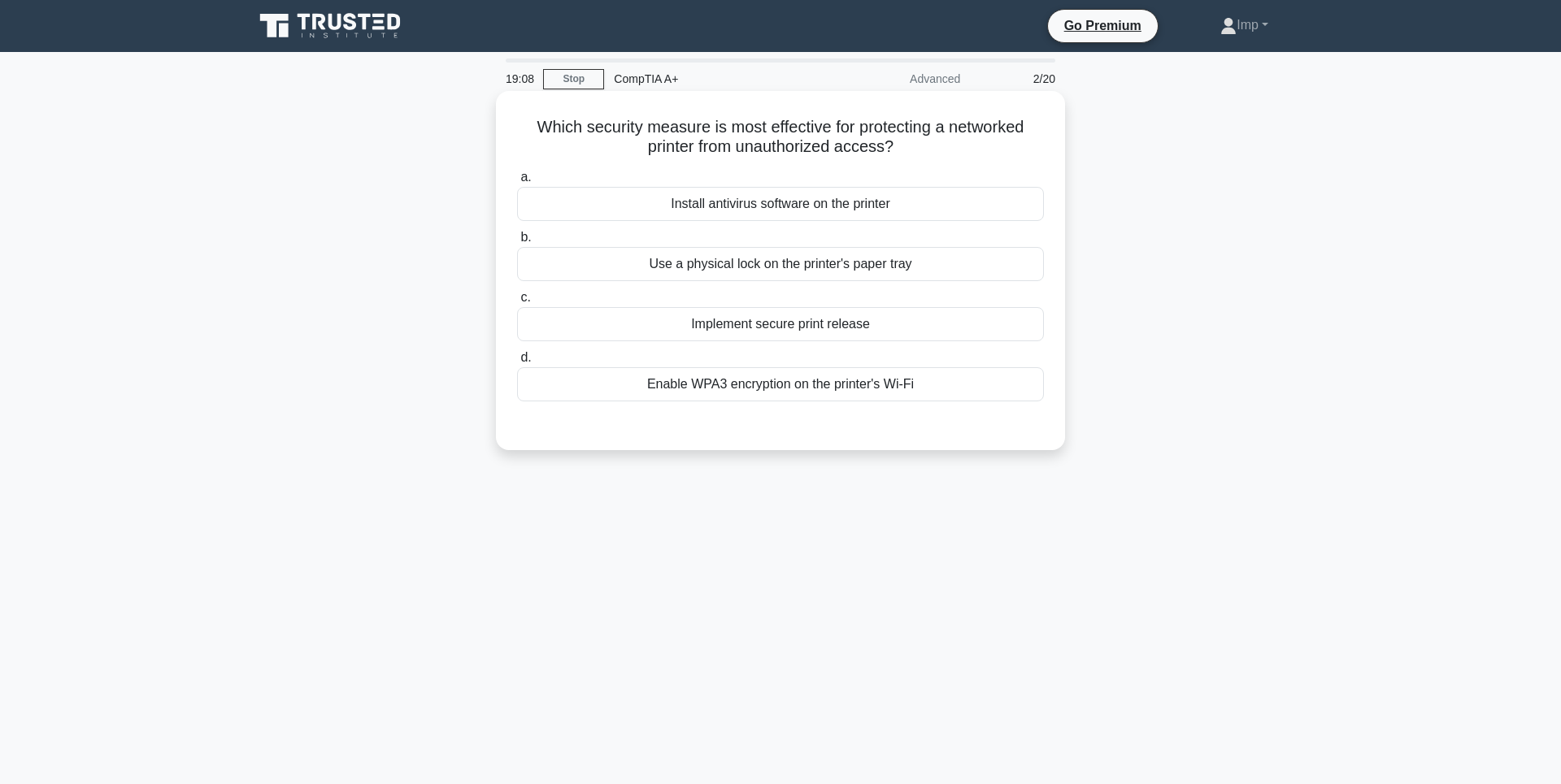
click at [771, 386] on div "Enable WPA3 encryption on the printer's Wi-Fi" at bounding box center [780, 385] width 526 height 34
click at [517, 363] on input "d. Enable WPA3 encryption on the printer's Wi-Fi" at bounding box center [517, 358] width 0 height 10
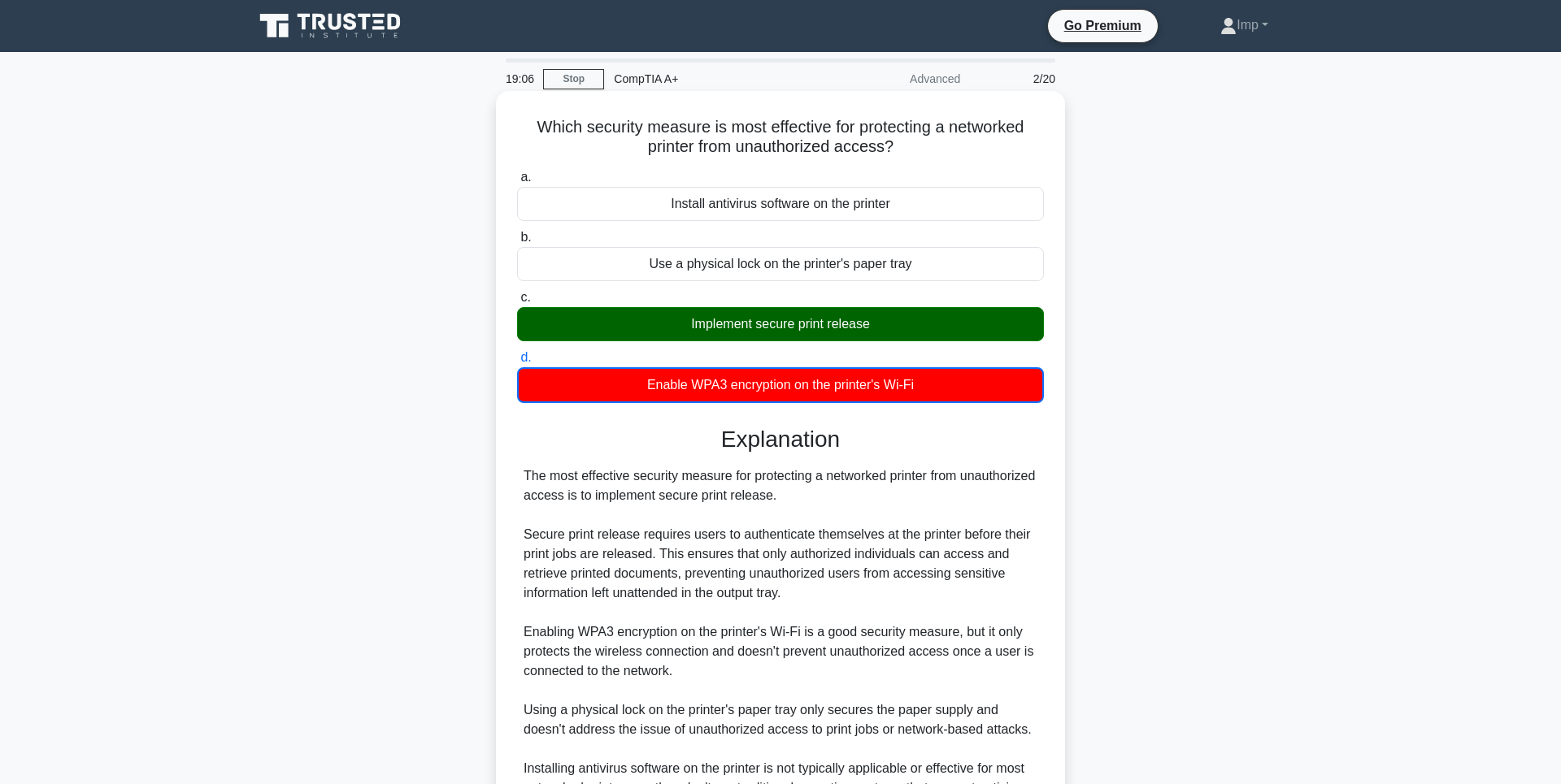
click at [785, 327] on div "Implement secure print release" at bounding box center [780, 324] width 526 height 34
click at [517, 303] on input "c. Implement secure print release" at bounding box center [517, 297] width 0 height 10
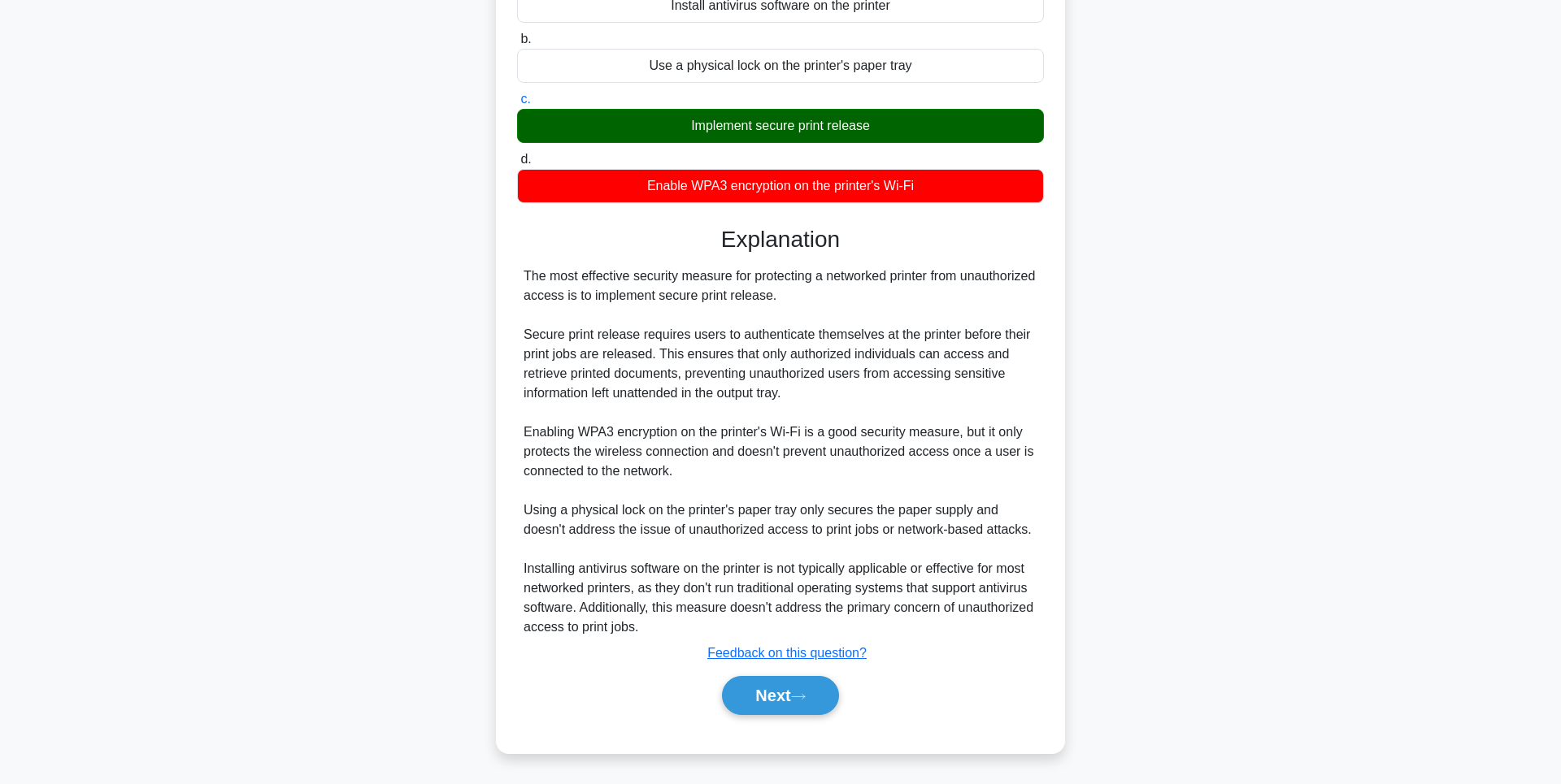
scroll to position [218, 0]
click at [802, 709] on button "Next" at bounding box center [780, 696] width 117 height 39
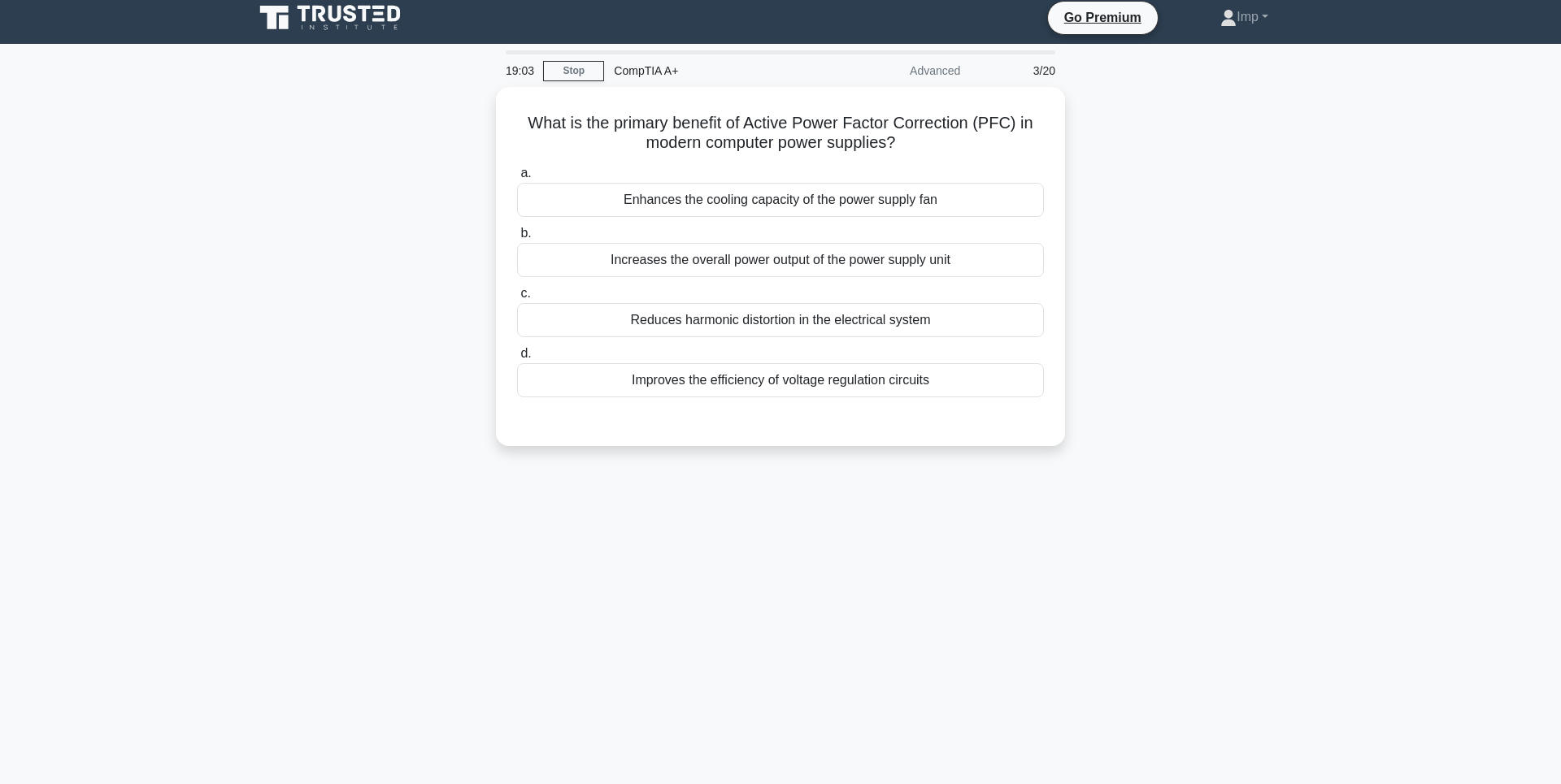
scroll to position [0, 0]
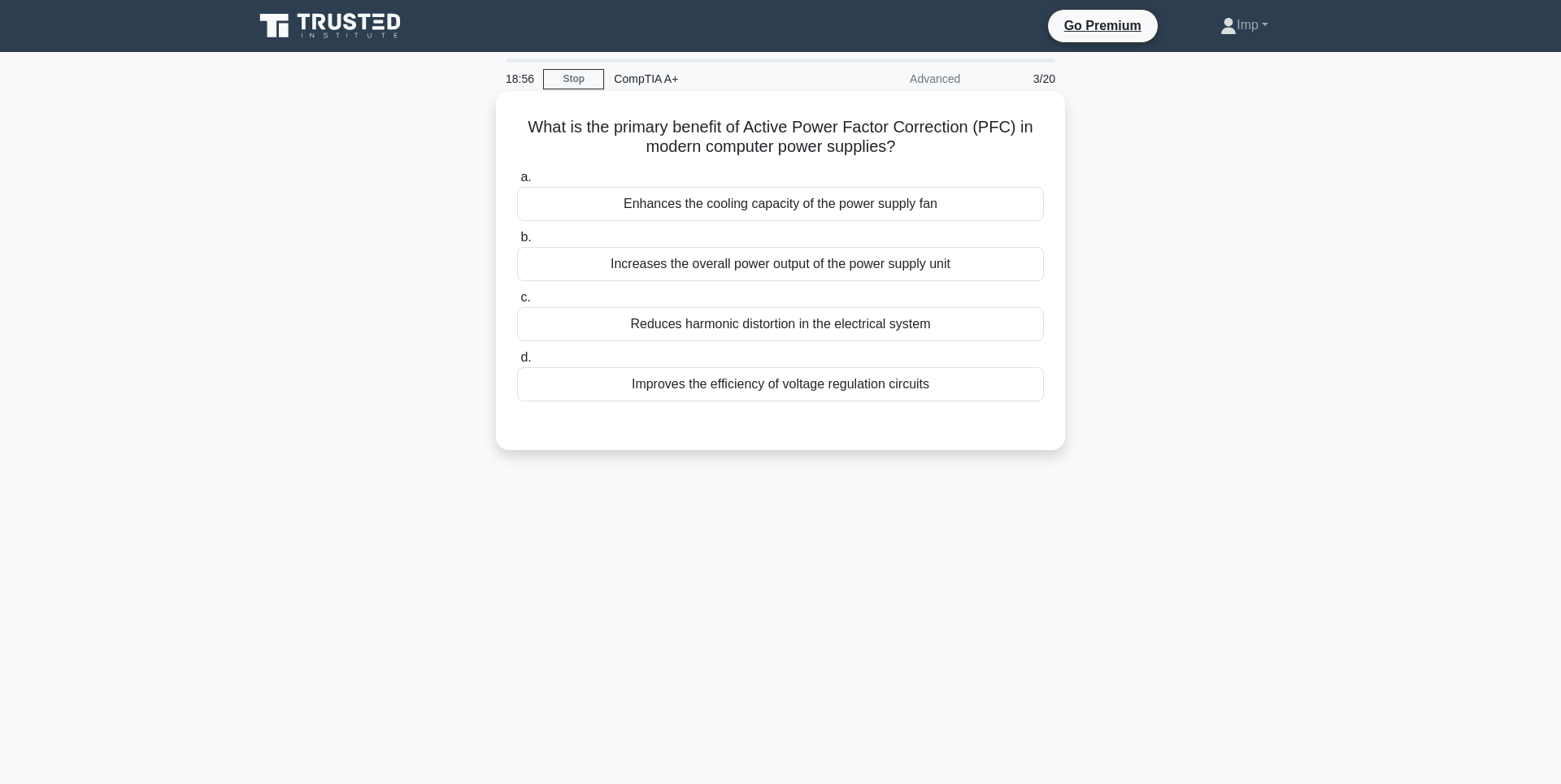
drag, startPoint x: 517, startPoint y: 126, endPoint x: 923, endPoint y: 158, distance: 407.3
click at [923, 158] on h5 "What is the primary benefit of Active Power Factor Correction (PFC) in modern c…" at bounding box center [780, 137] width 530 height 40
click at [915, 158] on icon ".spinner_0XTQ{transform-origin:center;animation:spinner_y6GP .75s linear infini…" at bounding box center [904, 147] width 20 height 20
drag, startPoint x: 607, startPoint y: 205, endPoint x: 1000, endPoint y: 171, distance: 394.5
click at [978, 197] on div "Enhances the cooling capacity of the power supply fan" at bounding box center [780, 204] width 526 height 34
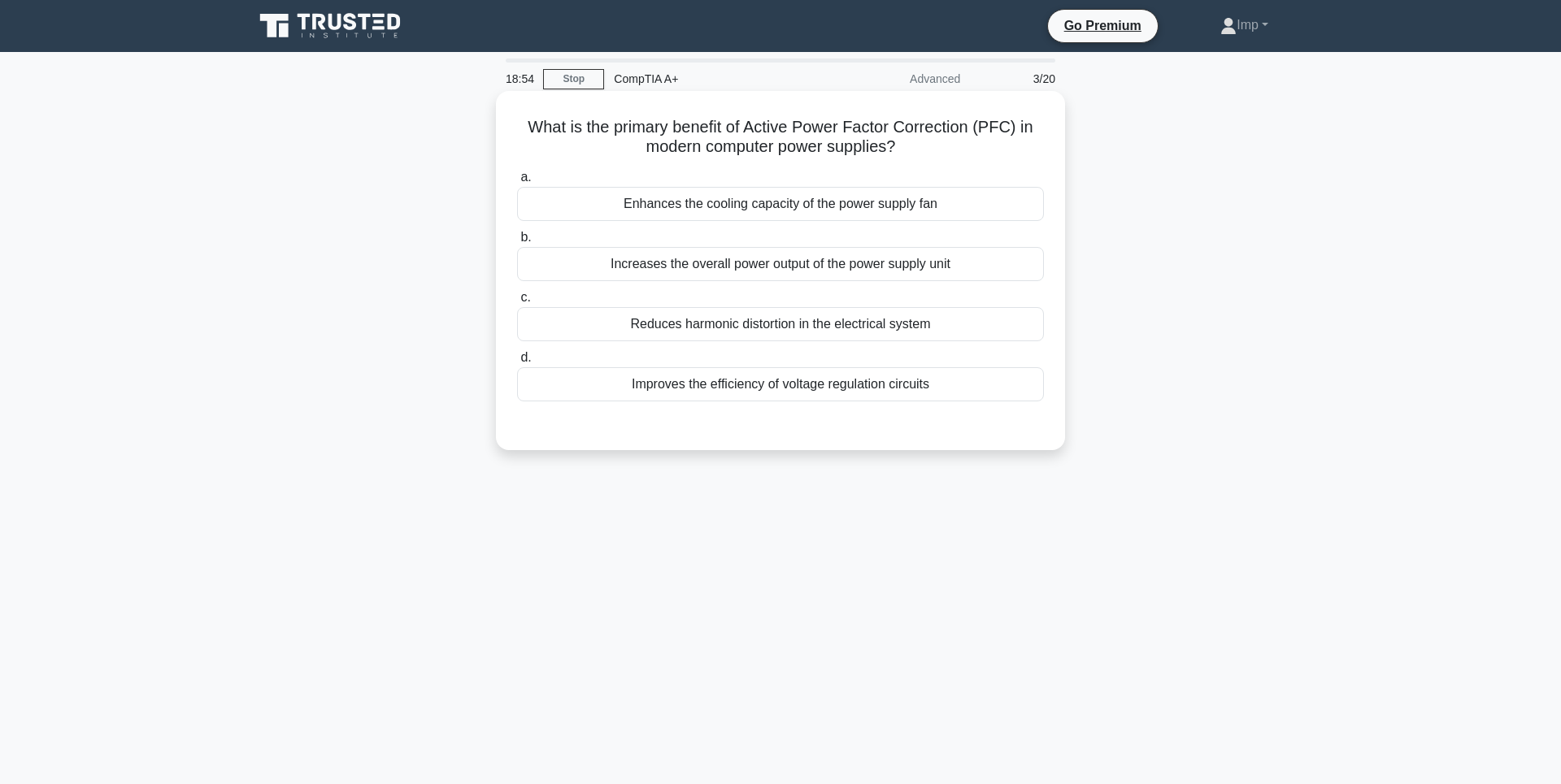
click at [1006, 163] on div "What is the primary benefit of Active Power Factor Correction (PFC) in modern c…" at bounding box center [780, 271] width 556 height 346
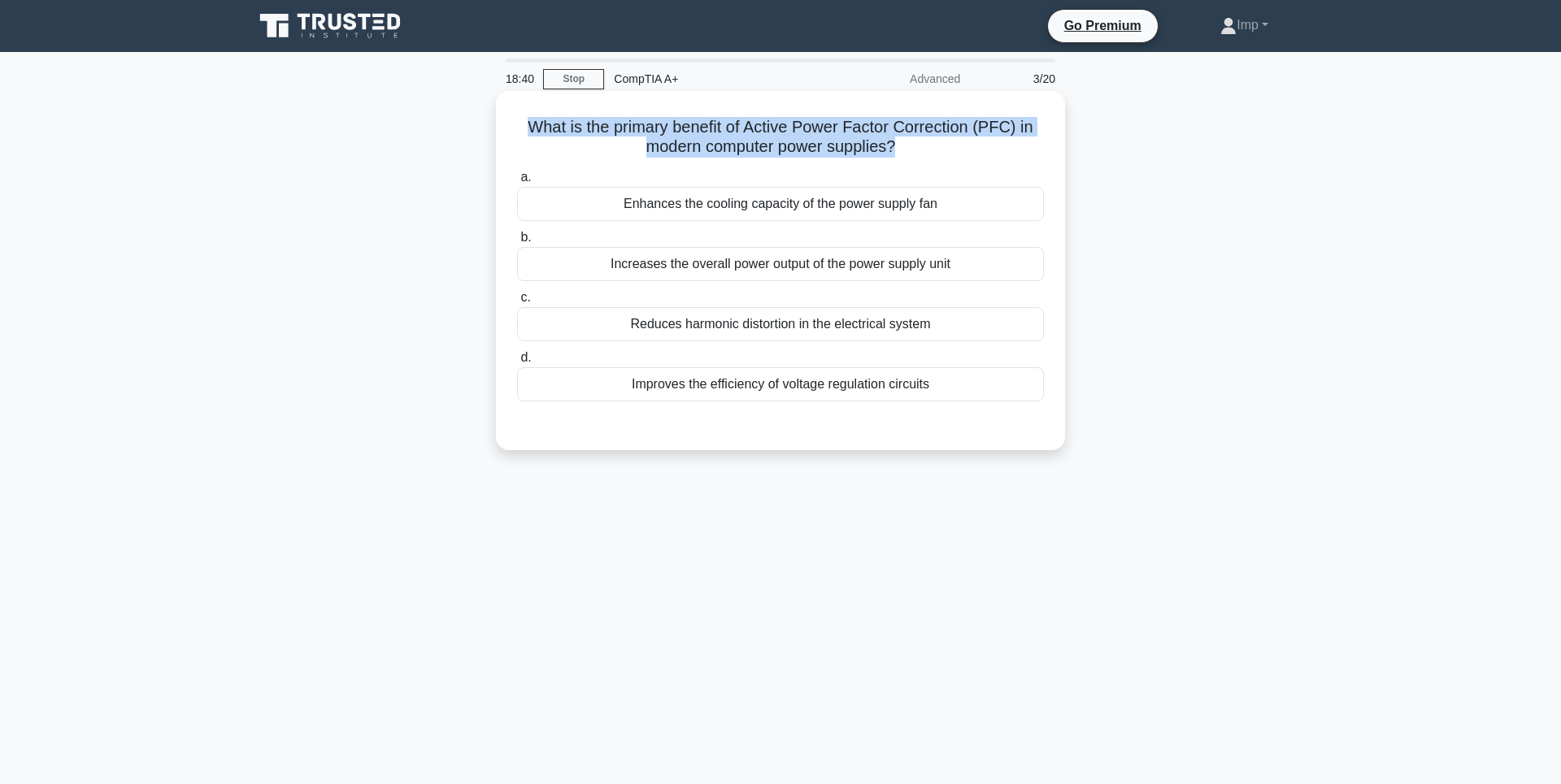
drag, startPoint x: 918, startPoint y: 152, endPoint x: 513, endPoint y: 135, distance: 405.4
click at [513, 135] on div "What is the primary benefit of Active Power Factor Correction (PFC) in modern c…" at bounding box center [780, 271] width 556 height 346
click at [915, 147] on icon ".spinner_0XTQ{transform-origin:center;animation:spinner_y6GP .75s linear infini…" at bounding box center [904, 147] width 20 height 20
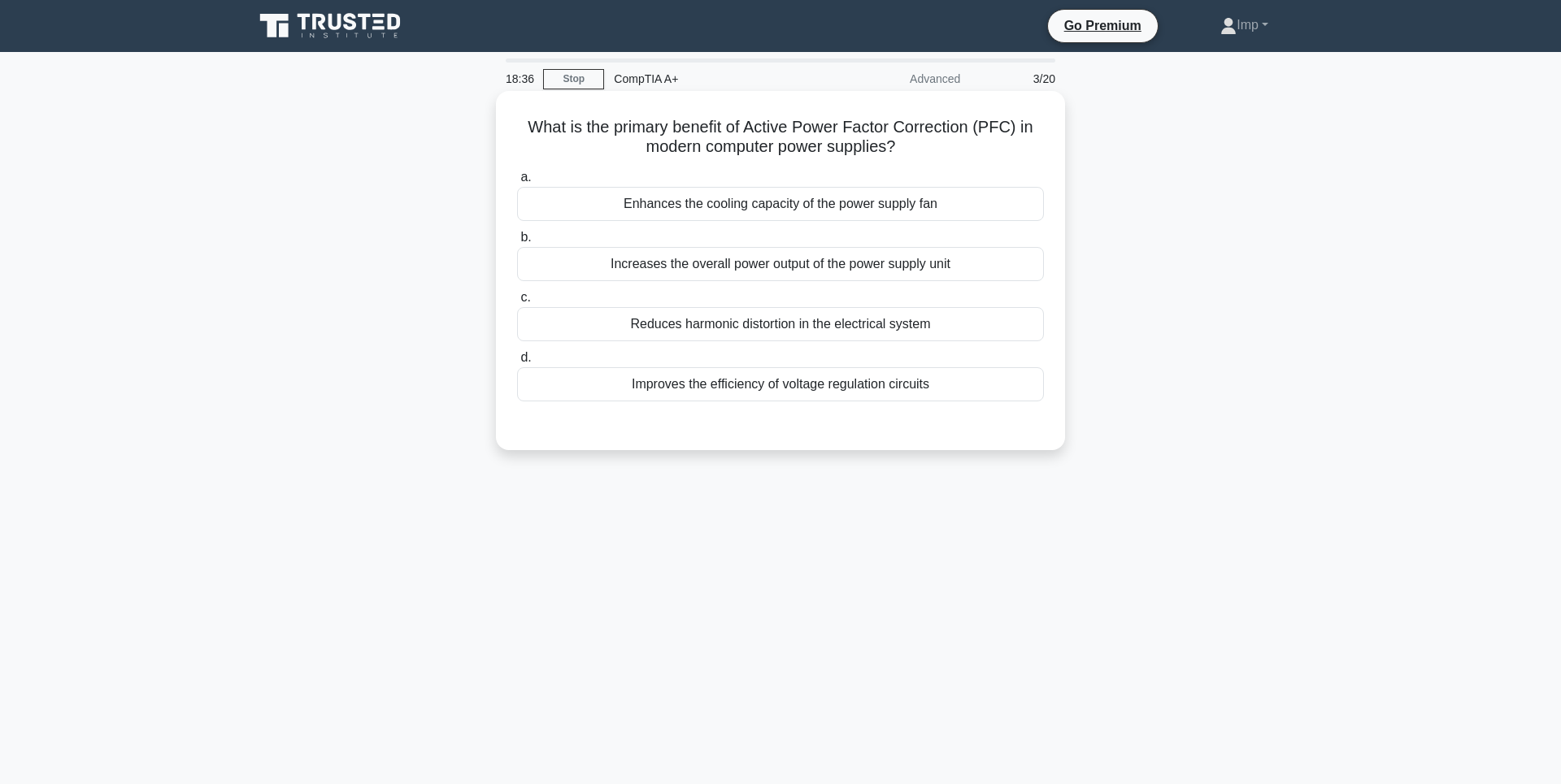
drag, startPoint x: 603, startPoint y: 202, endPoint x: 967, endPoint y: 204, distance: 364.0
click at [967, 204] on div "Enhances the cooling capacity of the power supply fan" at bounding box center [780, 204] width 526 height 34
click at [929, 159] on div "What is the primary benefit of Active Power Factor Correction (PFC) in modern c…" at bounding box center [780, 271] width 556 height 346
drag, startPoint x: 587, startPoint y: 260, endPoint x: 986, endPoint y: 262, distance: 399.0
click at [986, 262] on div "Increases the overall power output of the power supply unit" at bounding box center [780, 264] width 526 height 34
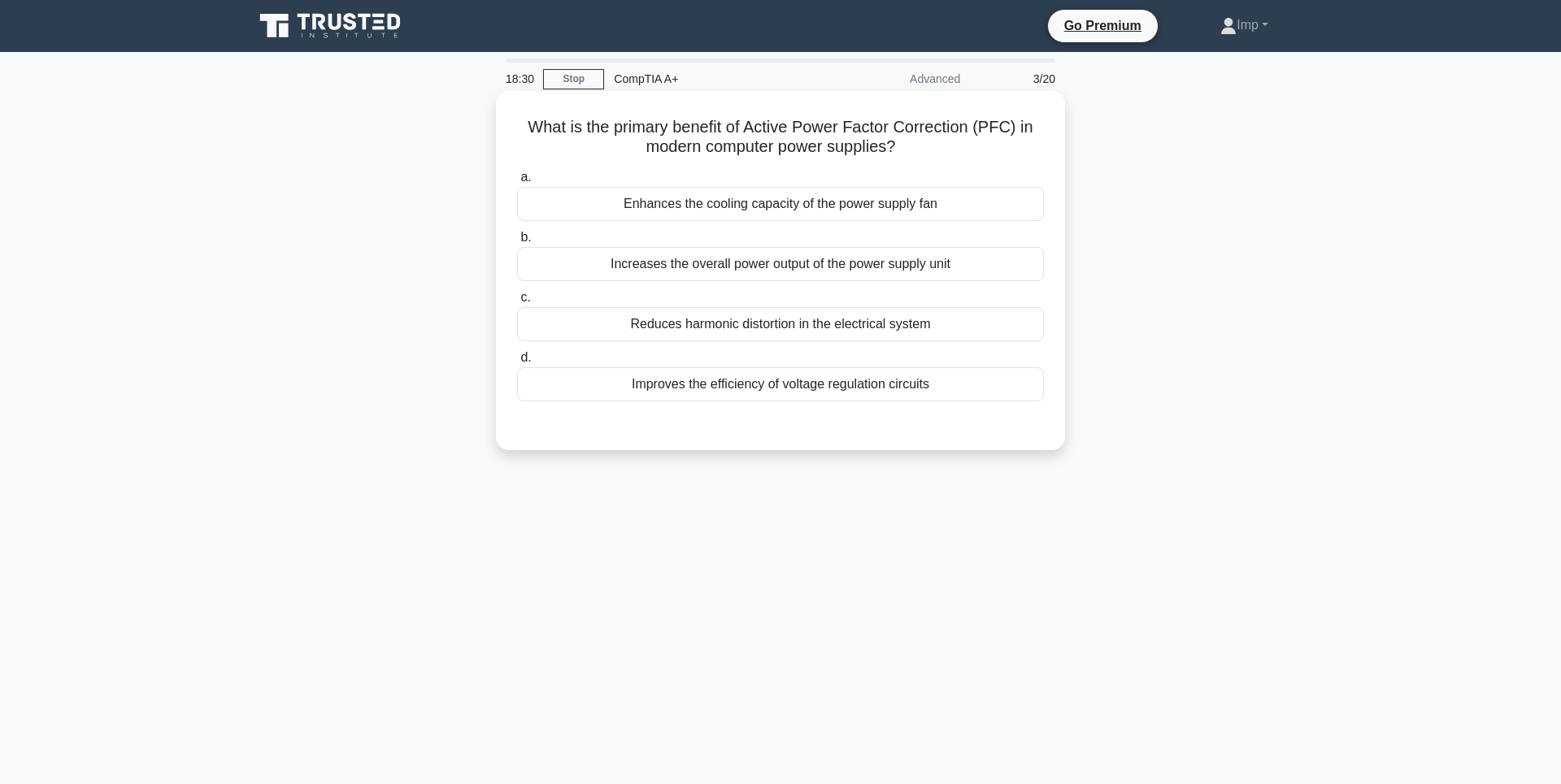
drag, startPoint x: 611, startPoint y: 333, endPoint x: 956, endPoint y: 319, distance: 345.3
click at [956, 319] on div "Reduces harmonic distortion in the electrical system" at bounding box center [780, 324] width 526 height 34
drag, startPoint x: 612, startPoint y: 386, endPoint x: 974, endPoint y: 371, distance: 362.3
click at [974, 371] on div "Improves the efficiency of voltage regulation circuits" at bounding box center [780, 385] width 526 height 34
click at [794, 540] on div "18:28 Stop CompTIA A+ Advanced 3/20 What is the primary benefit of Active Power…" at bounding box center [780, 464] width 1073 height 812
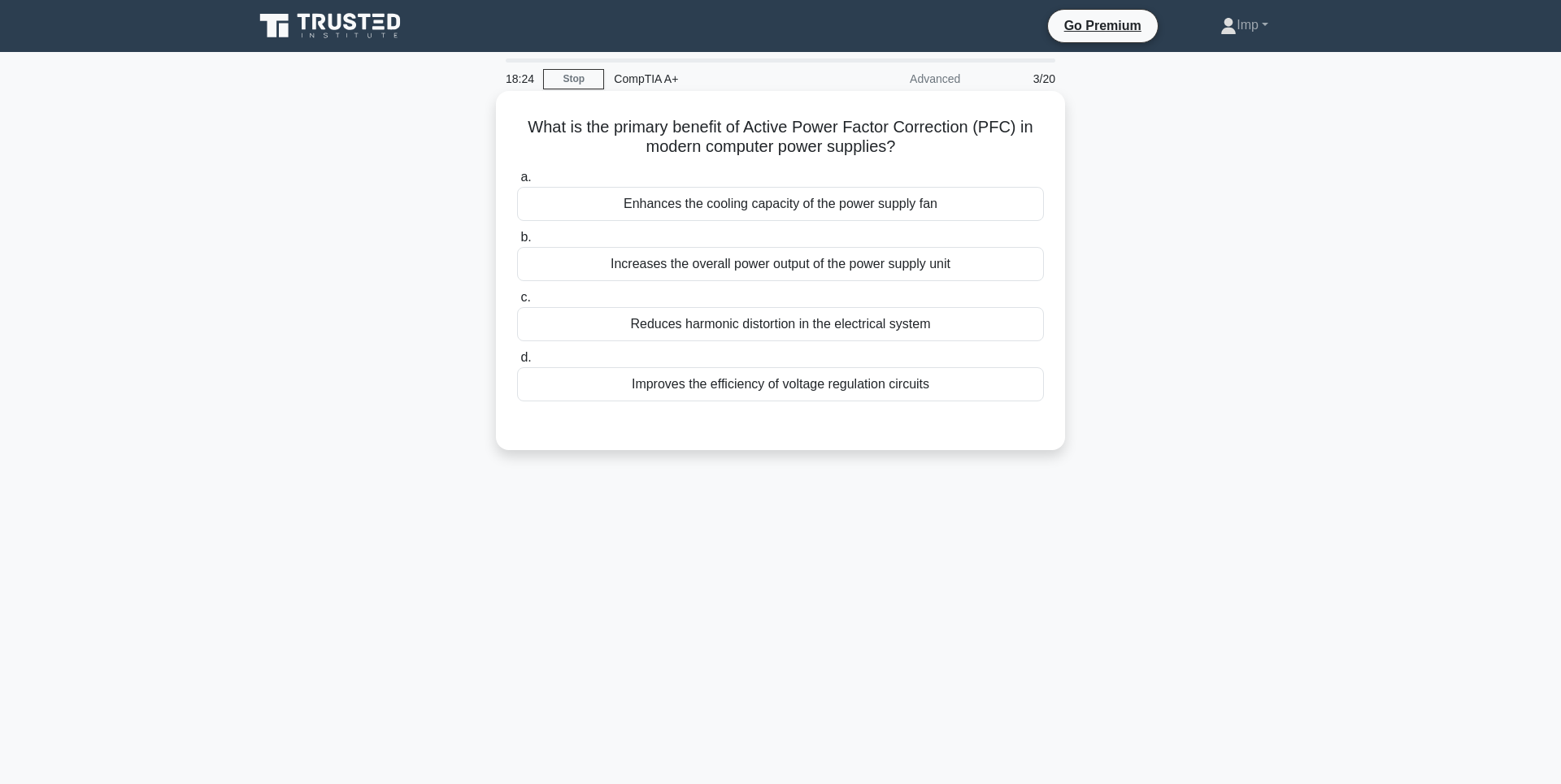
click at [687, 277] on div "Increases the overall power output of the power supply unit" at bounding box center [780, 264] width 526 height 34
click at [517, 243] on input "b. Increases the overall power output of the power supply unit" at bounding box center [517, 237] width 0 height 10
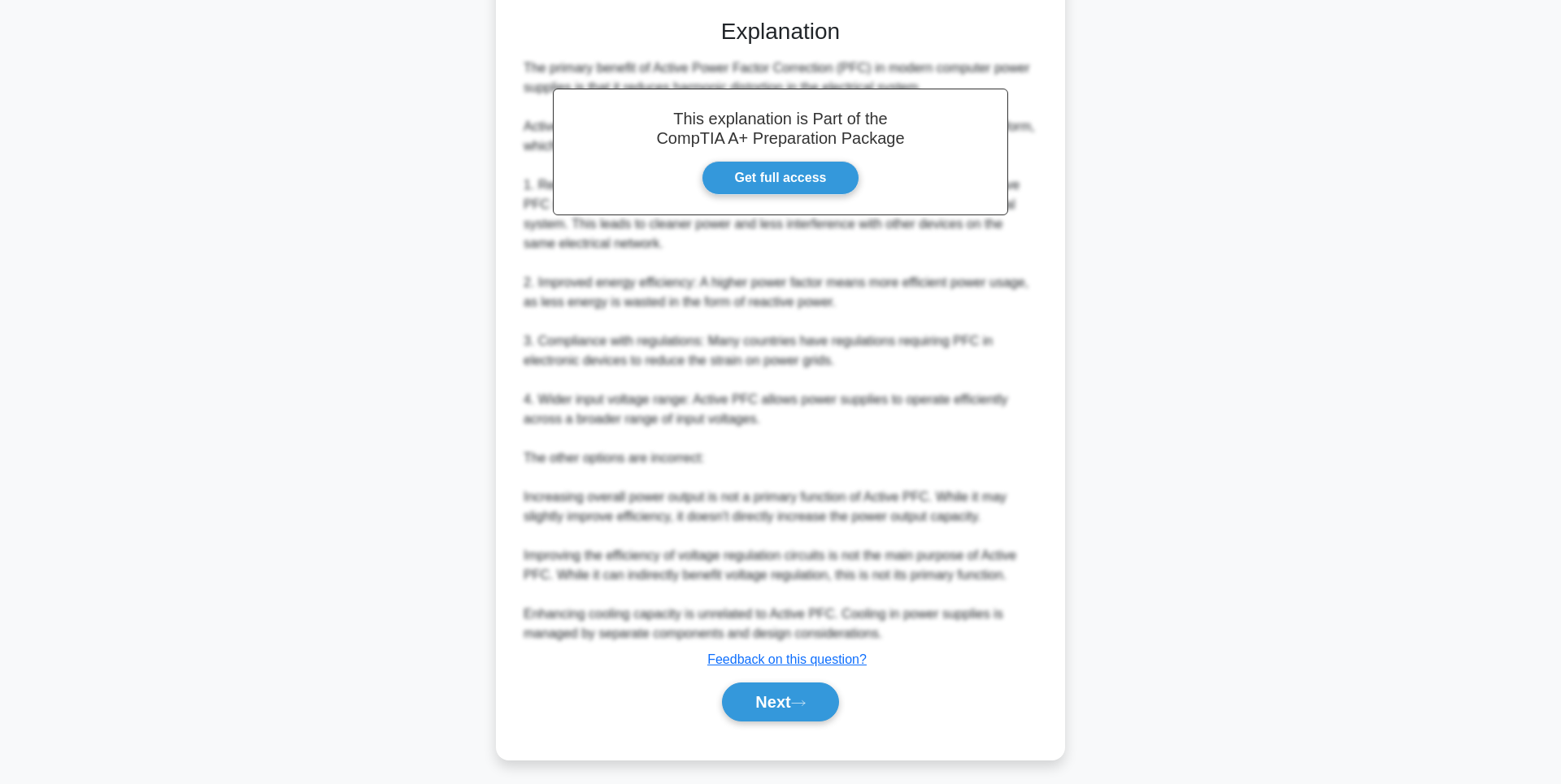
scroll to position [434, 0]
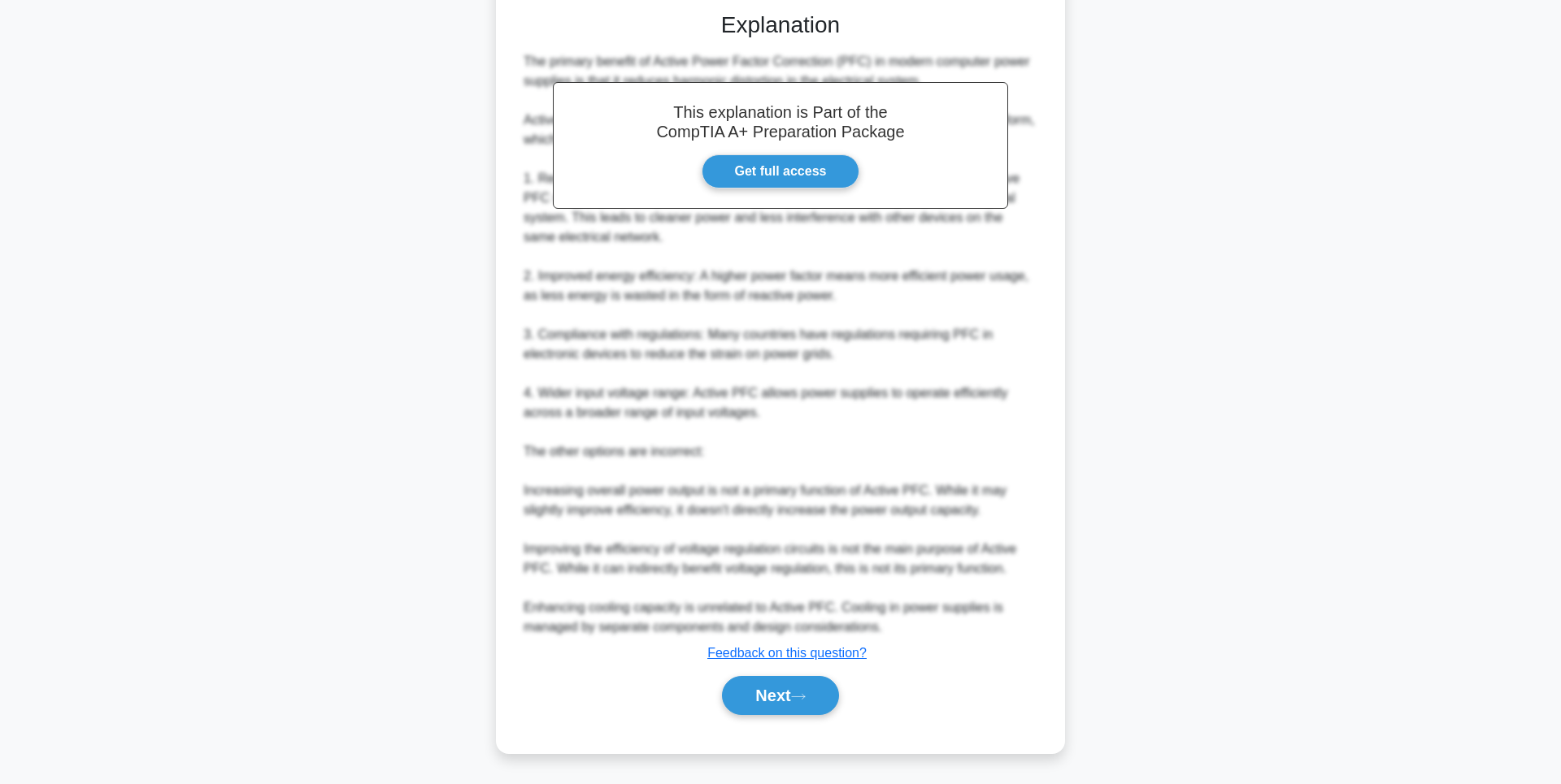
click at [781, 715] on div "Next" at bounding box center [780, 695] width 526 height 52
click at [784, 700] on button "Next" at bounding box center [780, 696] width 117 height 39
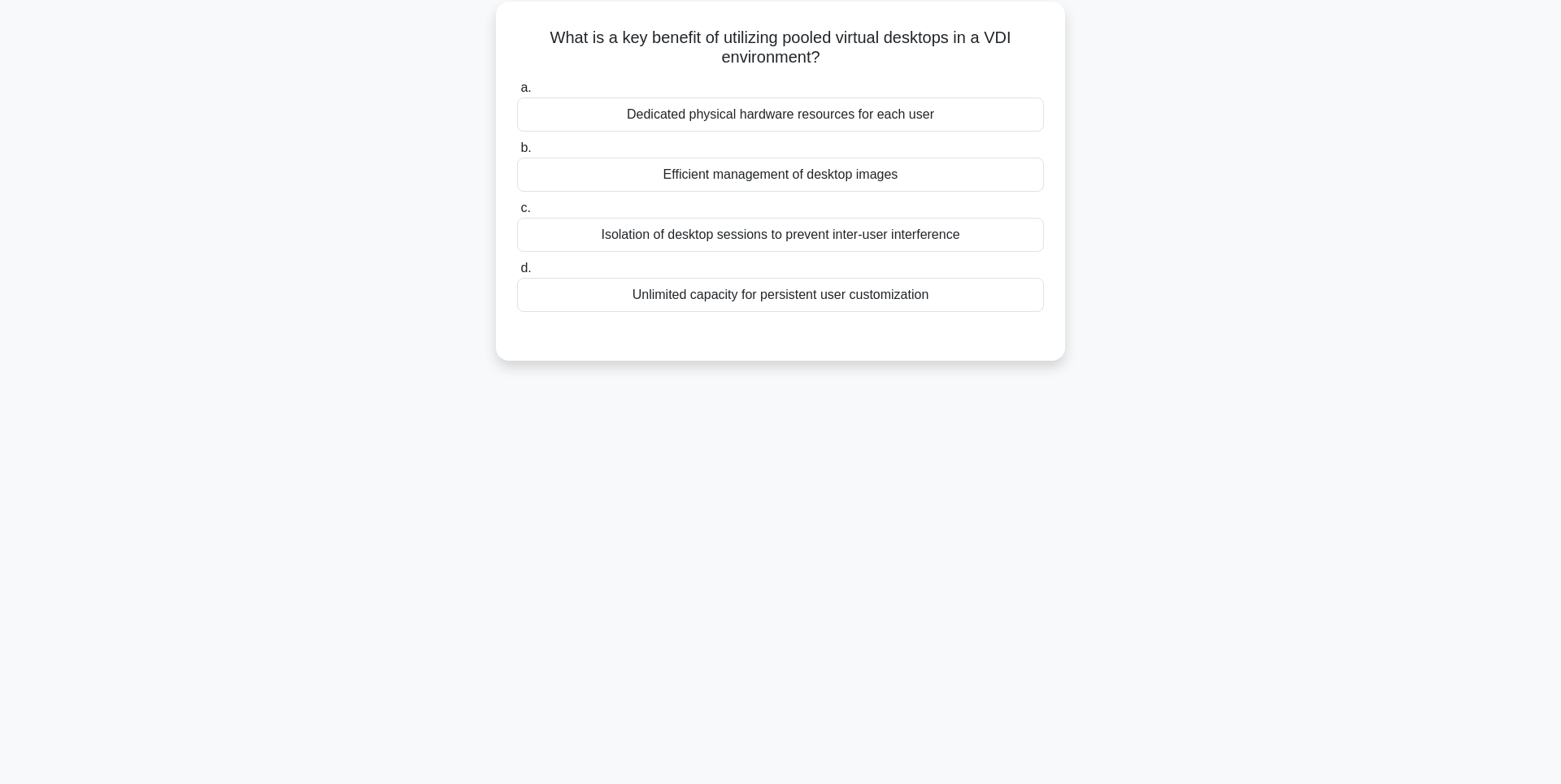
scroll to position [0, 0]
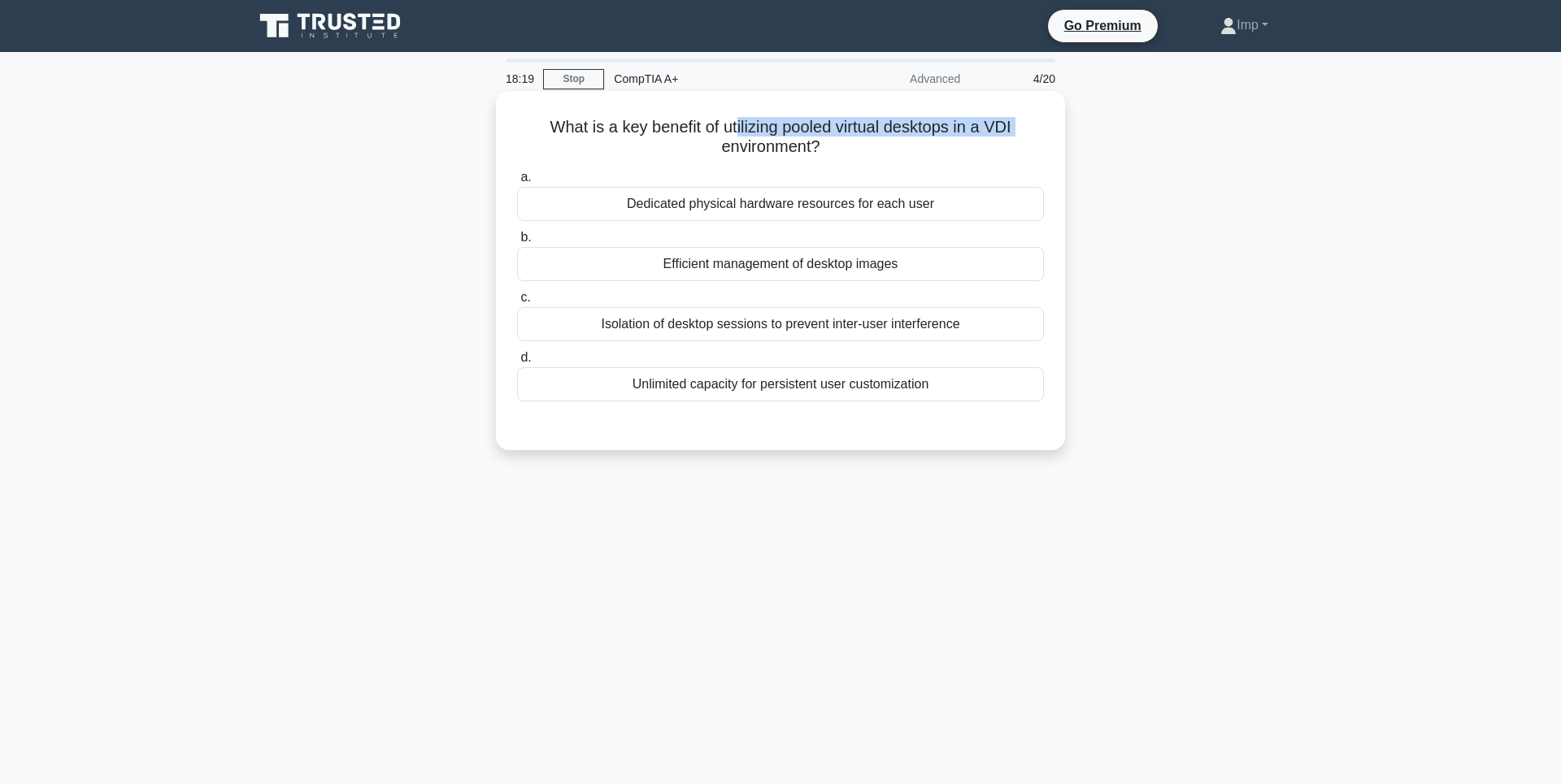
drag, startPoint x: 528, startPoint y: 138, endPoint x: 735, endPoint y: 124, distance: 207.5
click at [735, 125] on h5 "What is a key benefit of utilizing pooled virtual desktops in a VDI environment…" at bounding box center [780, 137] width 530 height 40
click at [753, 122] on h5 "What is a key benefit of utilizing pooled virtual desktops in a VDI environment…" at bounding box center [780, 137] width 530 height 40
drag, startPoint x: 713, startPoint y: 148, endPoint x: 909, endPoint y: 144, distance: 196.0
click at [909, 144] on h5 "What is a key benefit of utilizing pooled virtual desktops in a VDI environment…" at bounding box center [780, 137] width 530 height 40
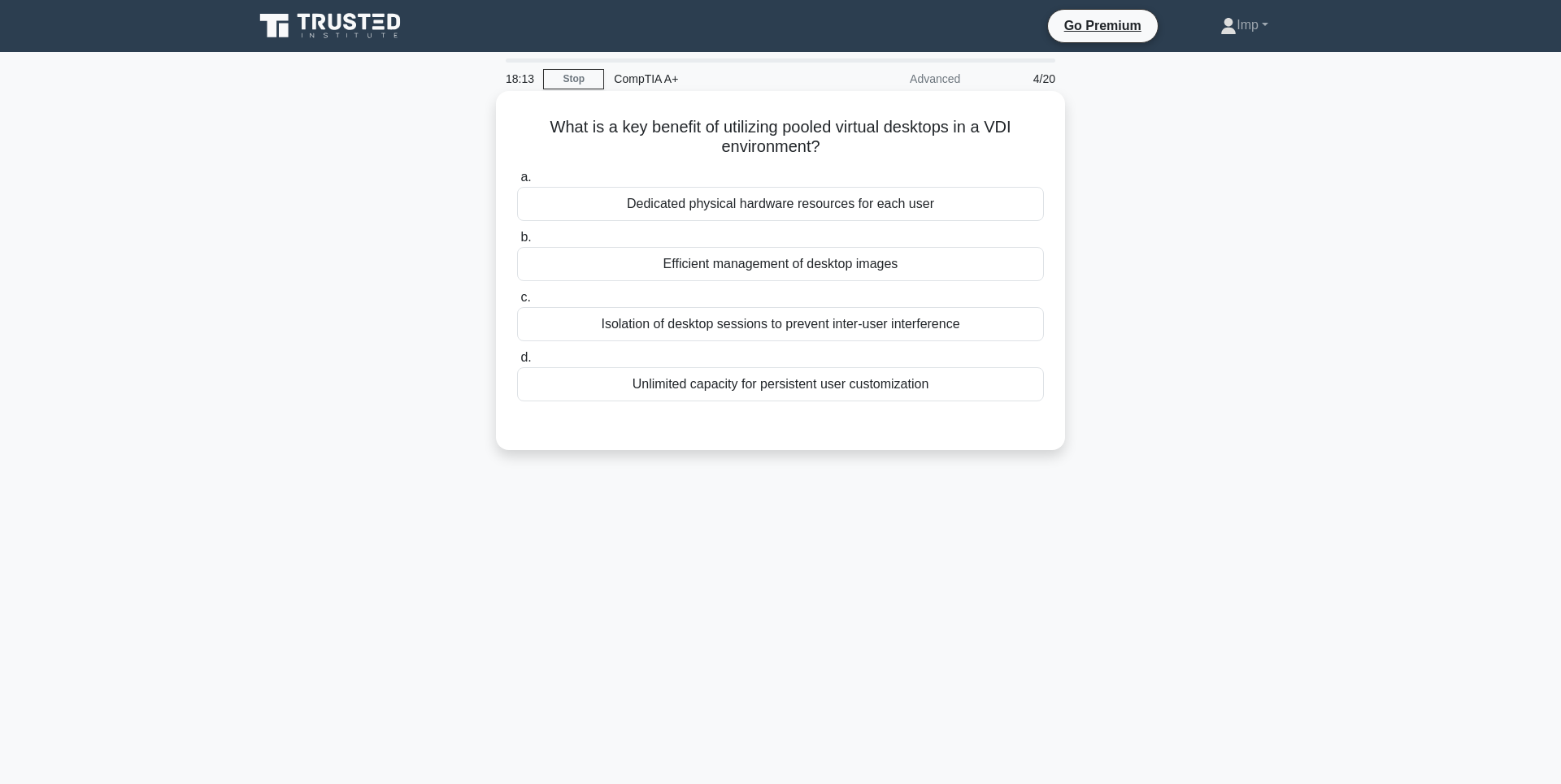
click at [909, 144] on h5 "What is a key benefit of utilizing pooled virtual desktops in a VDI environment…" at bounding box center [780, 137] width 530 height 40
drag, startPoint x: 526, startPoint y: 117, endPoint x: 998, endPoint y: 148, distance: 473.0
click at [998, 148] on div "What is a key benefit of utilizing pooled virtual desktops in a VDI environment…" at bounding box center [780, 271] width 556 height 346
click at [937, 165] on div "What is a key benefit of utilizing pooled virtual desktops in a VDI environment…" at bounding box center [780, 271] width 556 height 346
click at [693, 318] on div "Isolation of desktop sessions to prevent inter-user interference" at bounding box center [780, 324] width 526 height 34
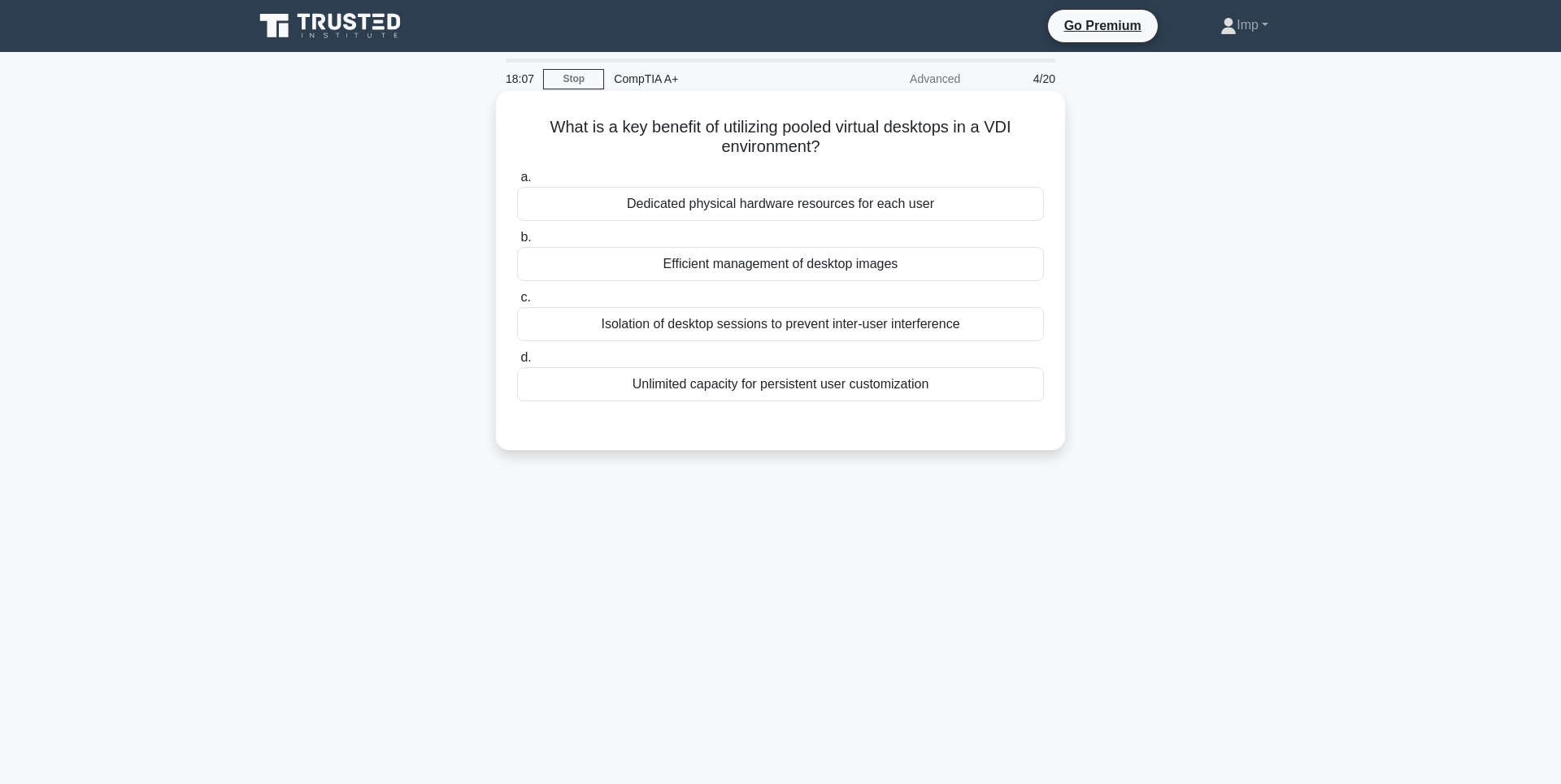
click at [517, 303] on input "c. Isolation of desktop sessions to prevent inter-user interference" at bounding box center [517, 297] width 0 height 10
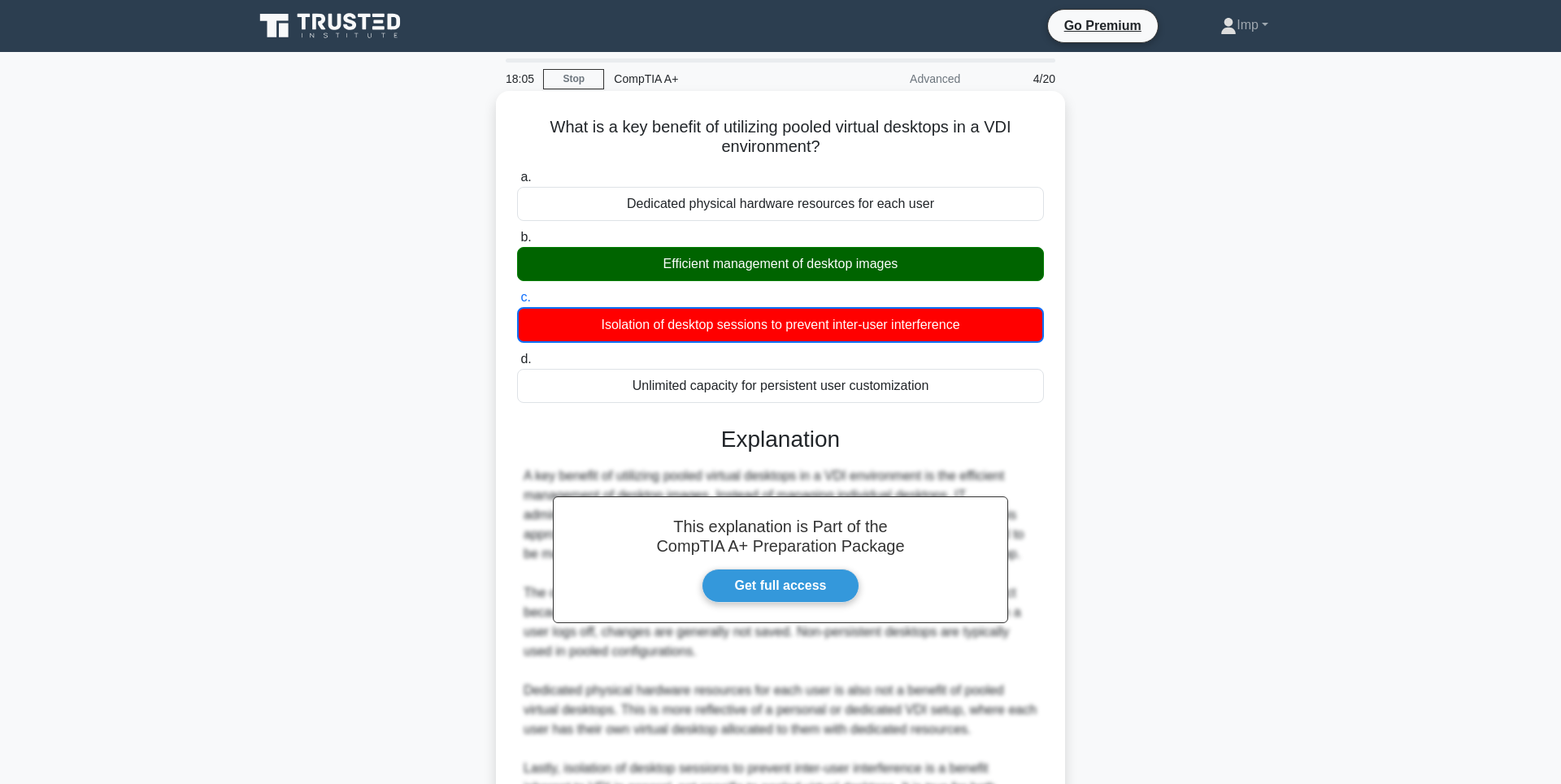
drag, startPoint x: 690, startPoint y: 267, endPoint x: 965, endPoint y: 258, distance: 275.1
click at [961, 258] on div "Efficient management of desktop images" at bounding box center [780, 264] width 526 height 34
click at [970, 254] on div "Efficient management of desktop images" at bounding box center [780, 264] width 526 height 34
click at [517, 243] on input "b. Efficient management of desktop images" at bounding box center [517, 237] width 0 height 10
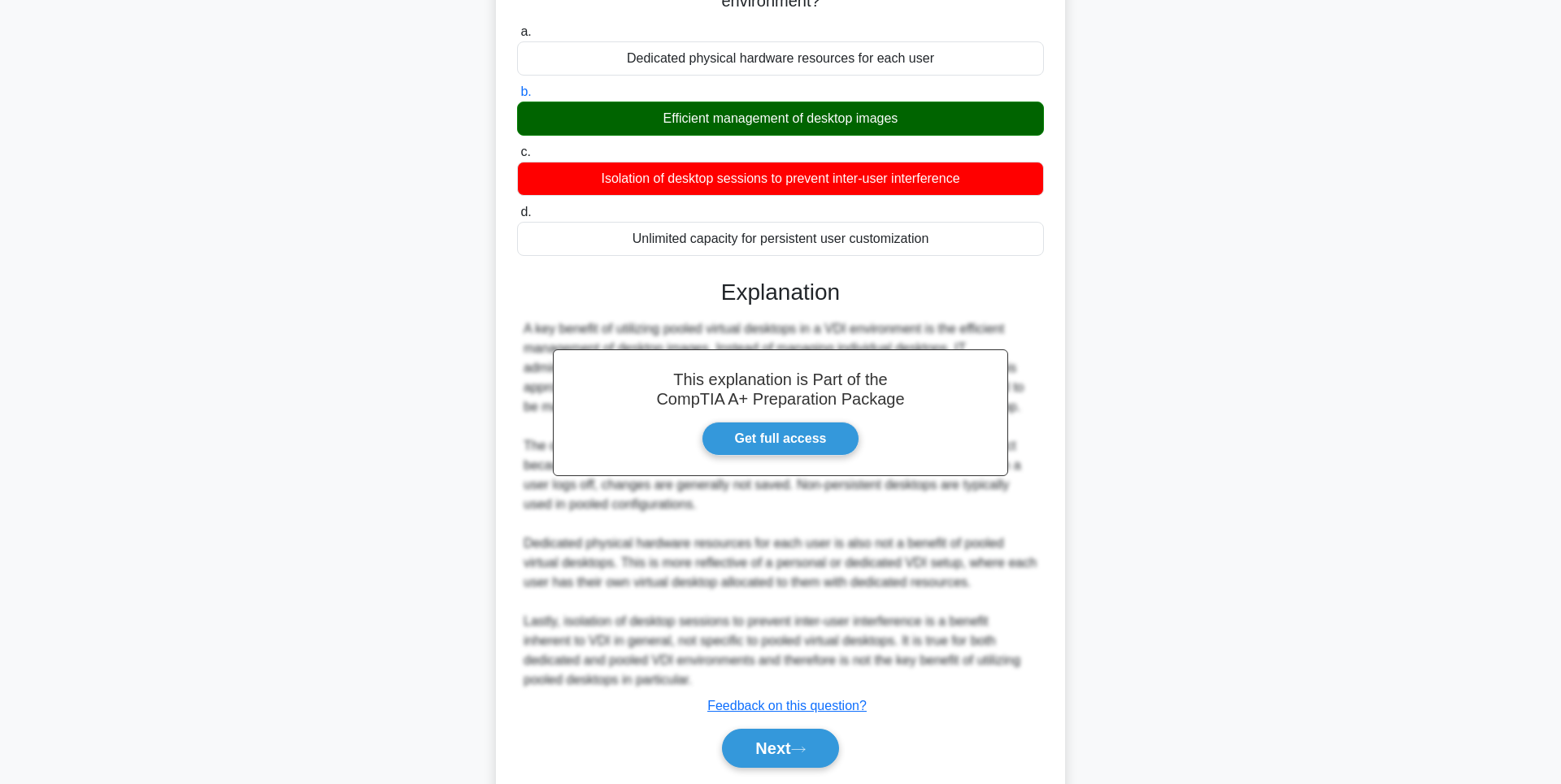
scroll to position [218, 0]
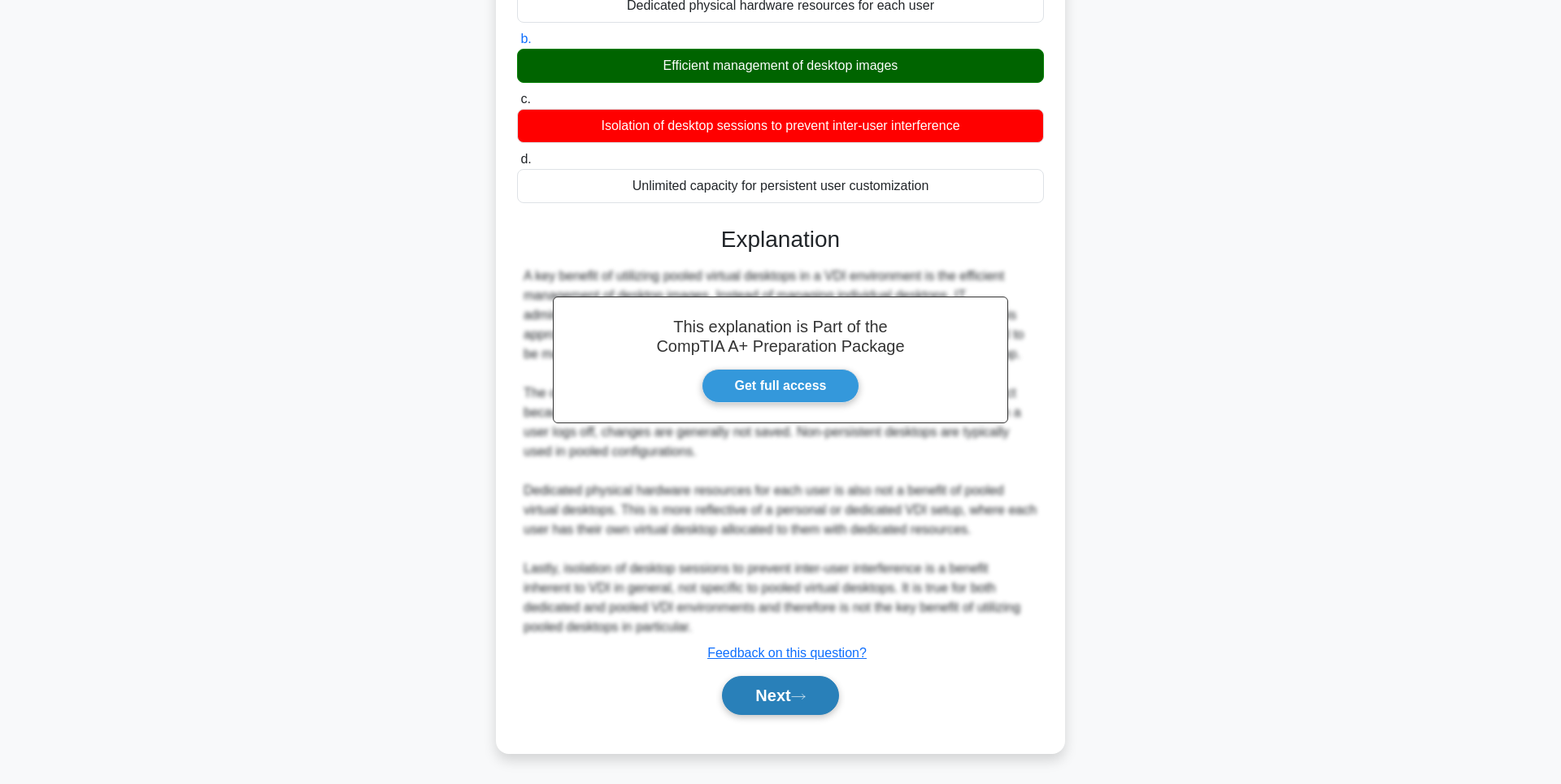
click at [831, 699] on button "Next" at bounding box center [780, 696] width 117 height 39
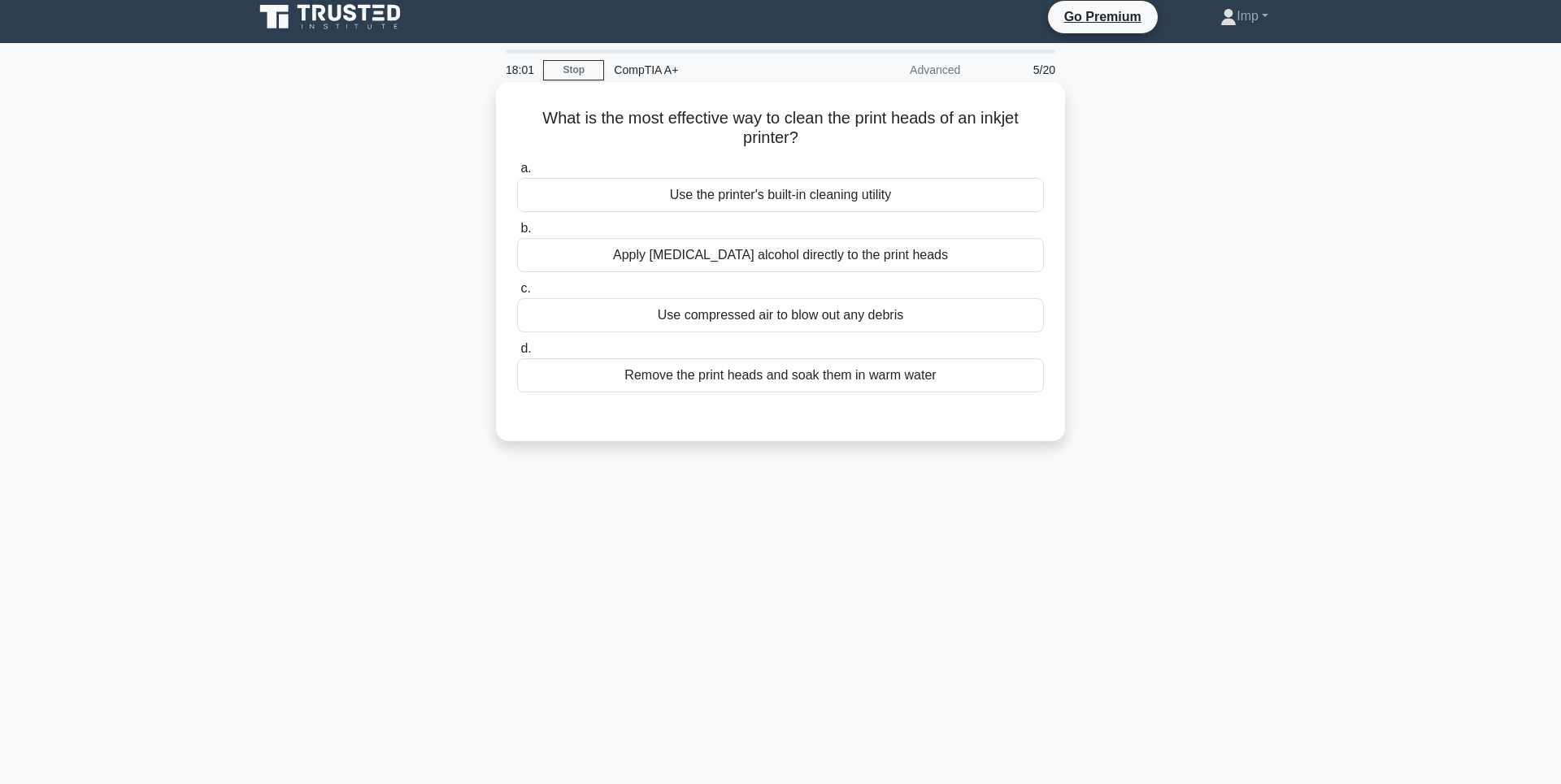
scroll to position [0, 0]
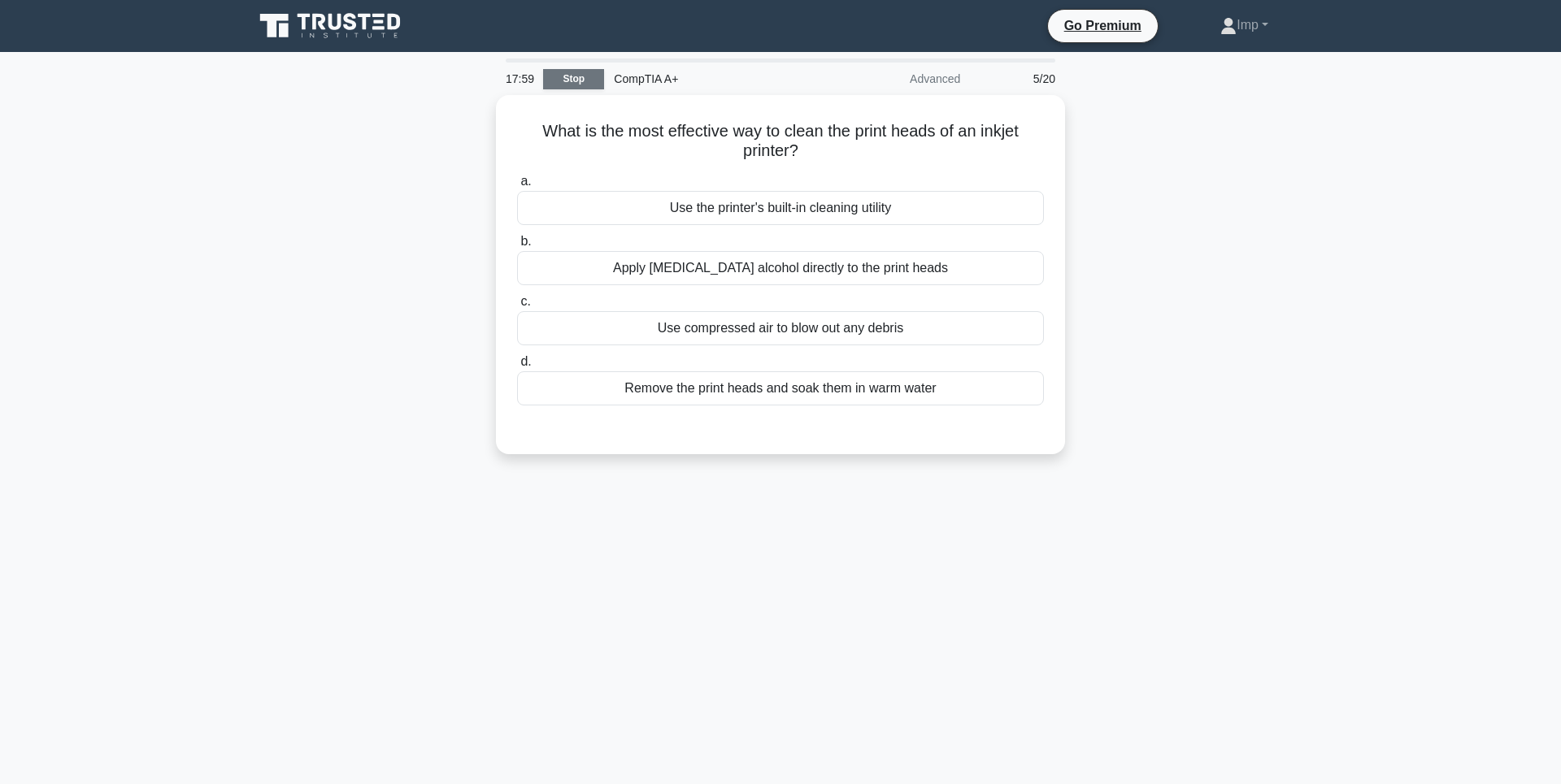
click at [551, 74] on link "Stop" at bounding box center [573, 80] width 61 height 21
click at [560, 79] on link "Stop" at bounding box center [573, 80] width 61 height 21
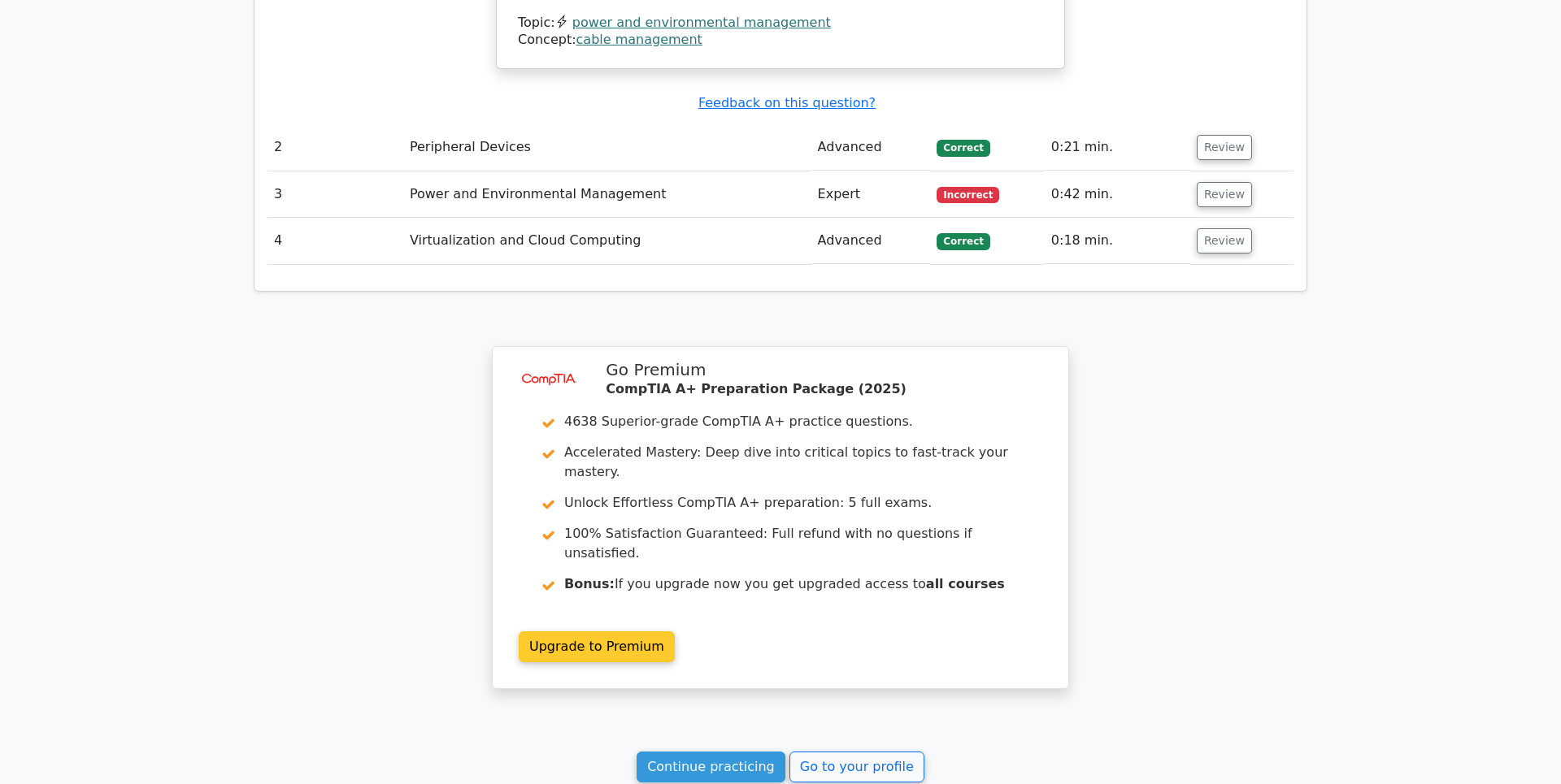
scroll to position [1834, 0]
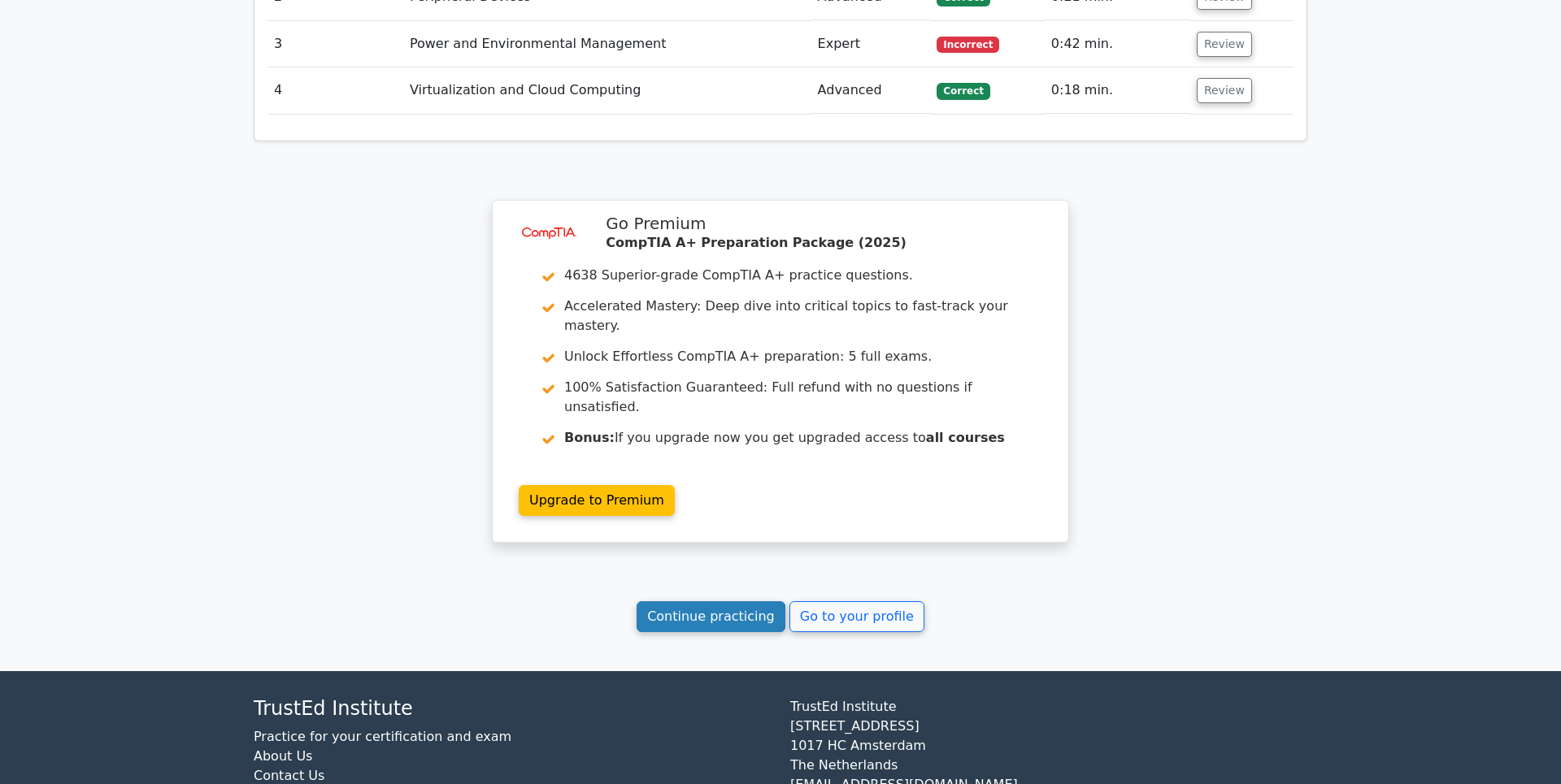
click at [741, 601] on link "Continue practicing" at bounding box center [711, 617] width 149 height 31
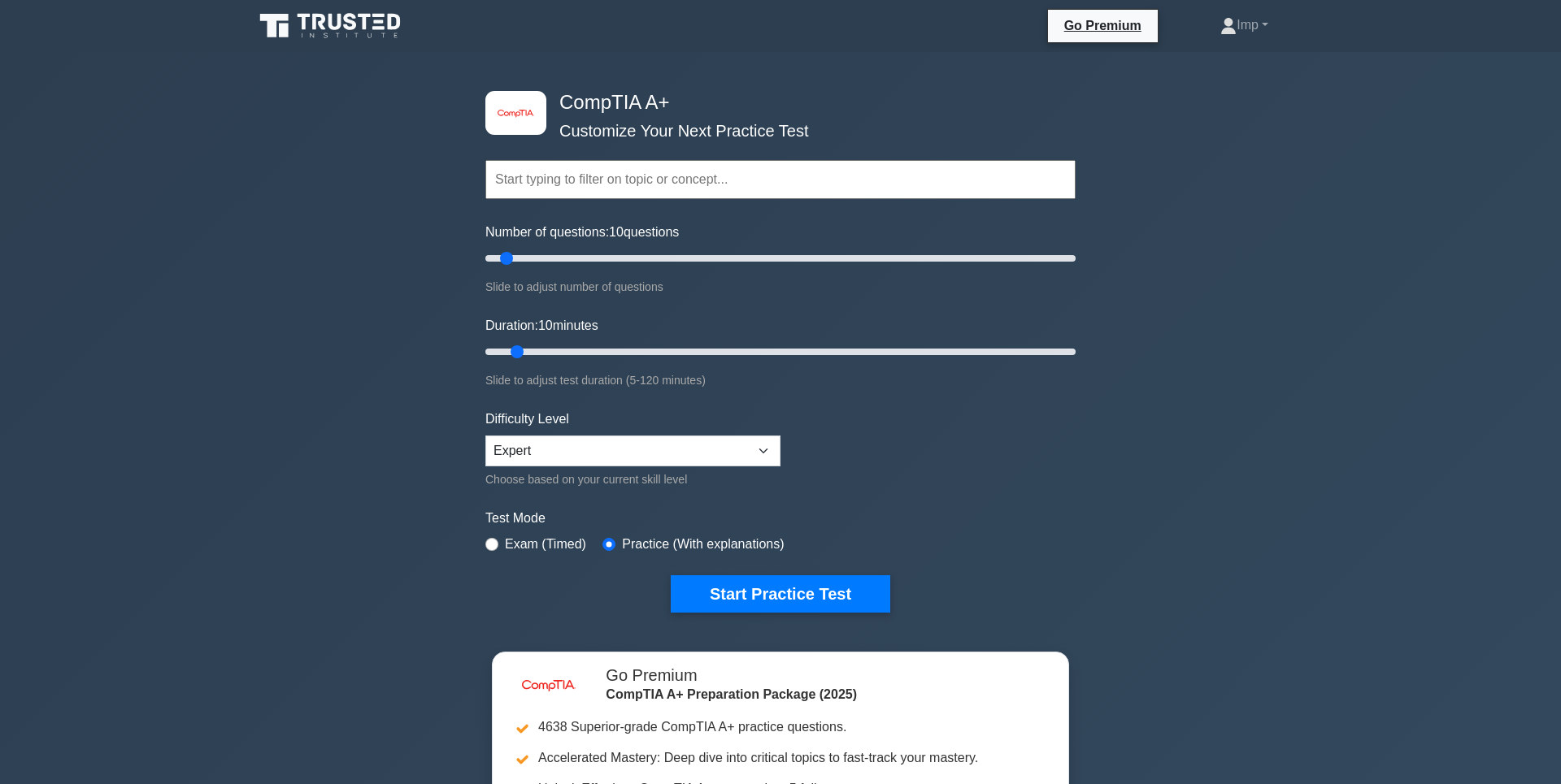
click at [673, 102] on h4 "CompTIA A+" at bounding box center [774, 102] width 443 height 23
click at [543, 114] on div "Topics Hardware Operating Systems Networking Security Troubleshooting Mobile De…" at bounding box center [780, 157] width 590 height 93
click at [573, 169] on input "text" at bounding box center [780, 180] width 590 height 39
click at [278, 15] on icon at bounding box center [273, 25] width 28 height 23
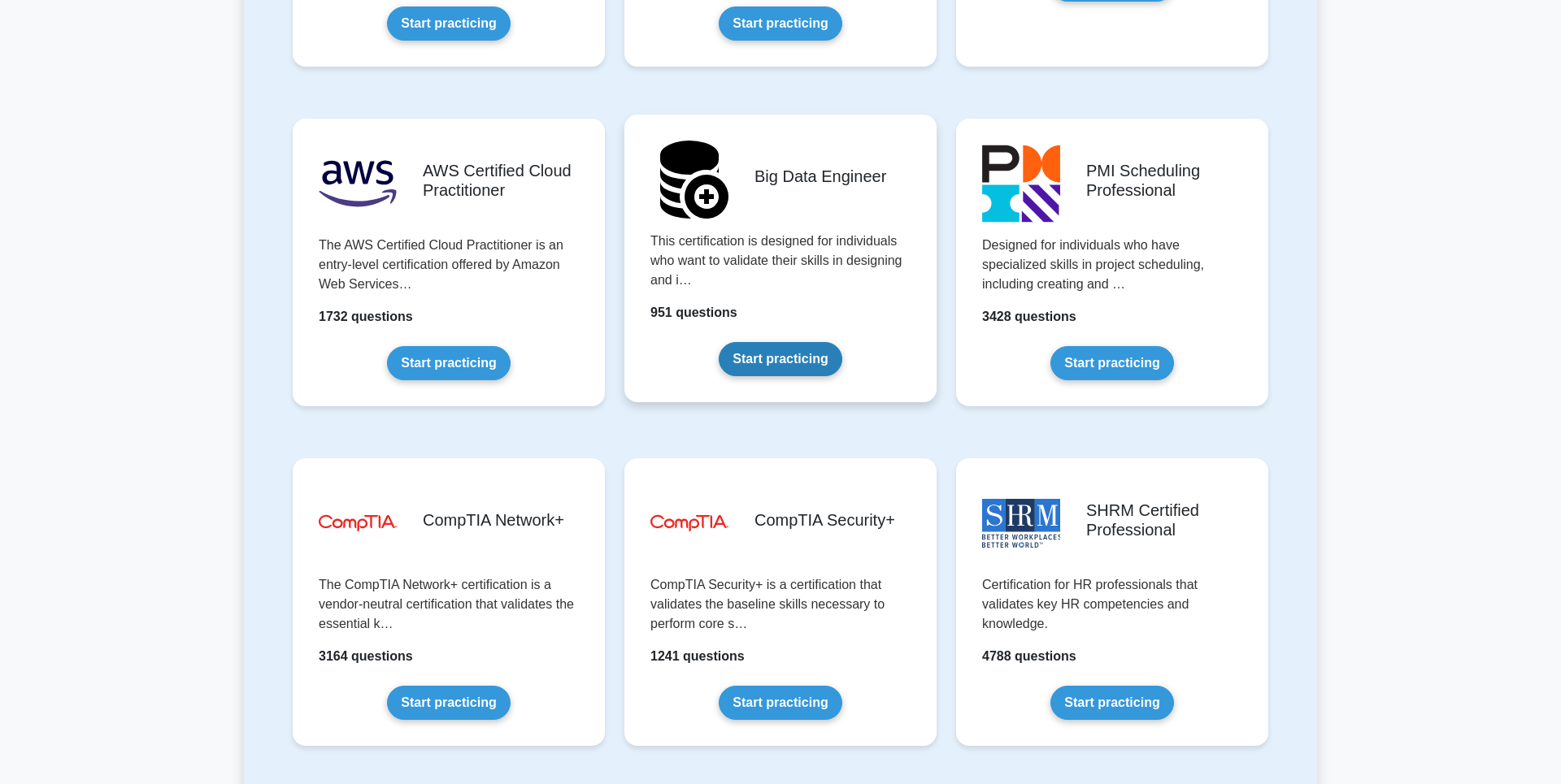
scroll to position [2691, 0]
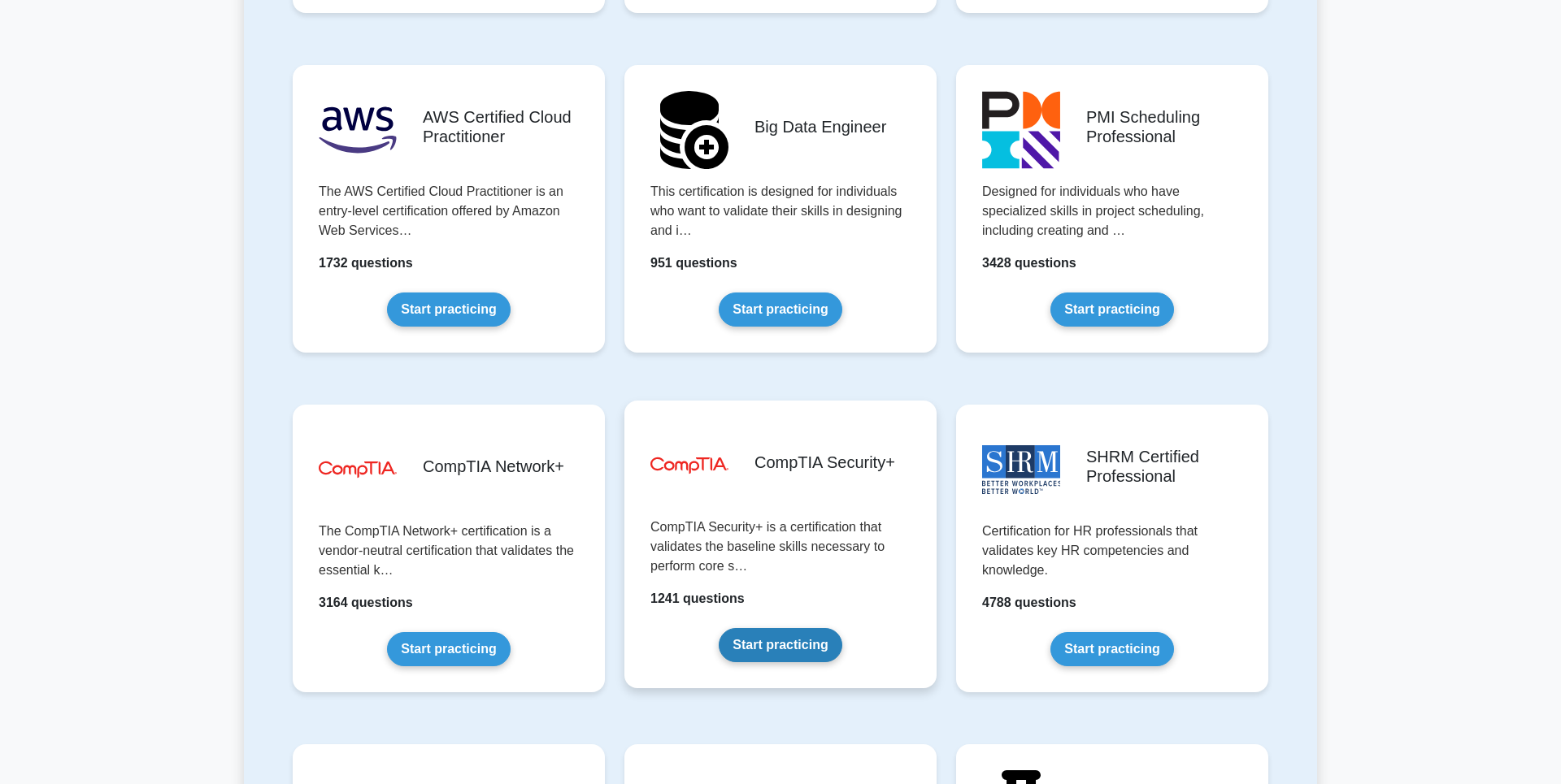
click at [783, 643] on link "Start practicing" at bounding box center [779, 645] width 123 height 34
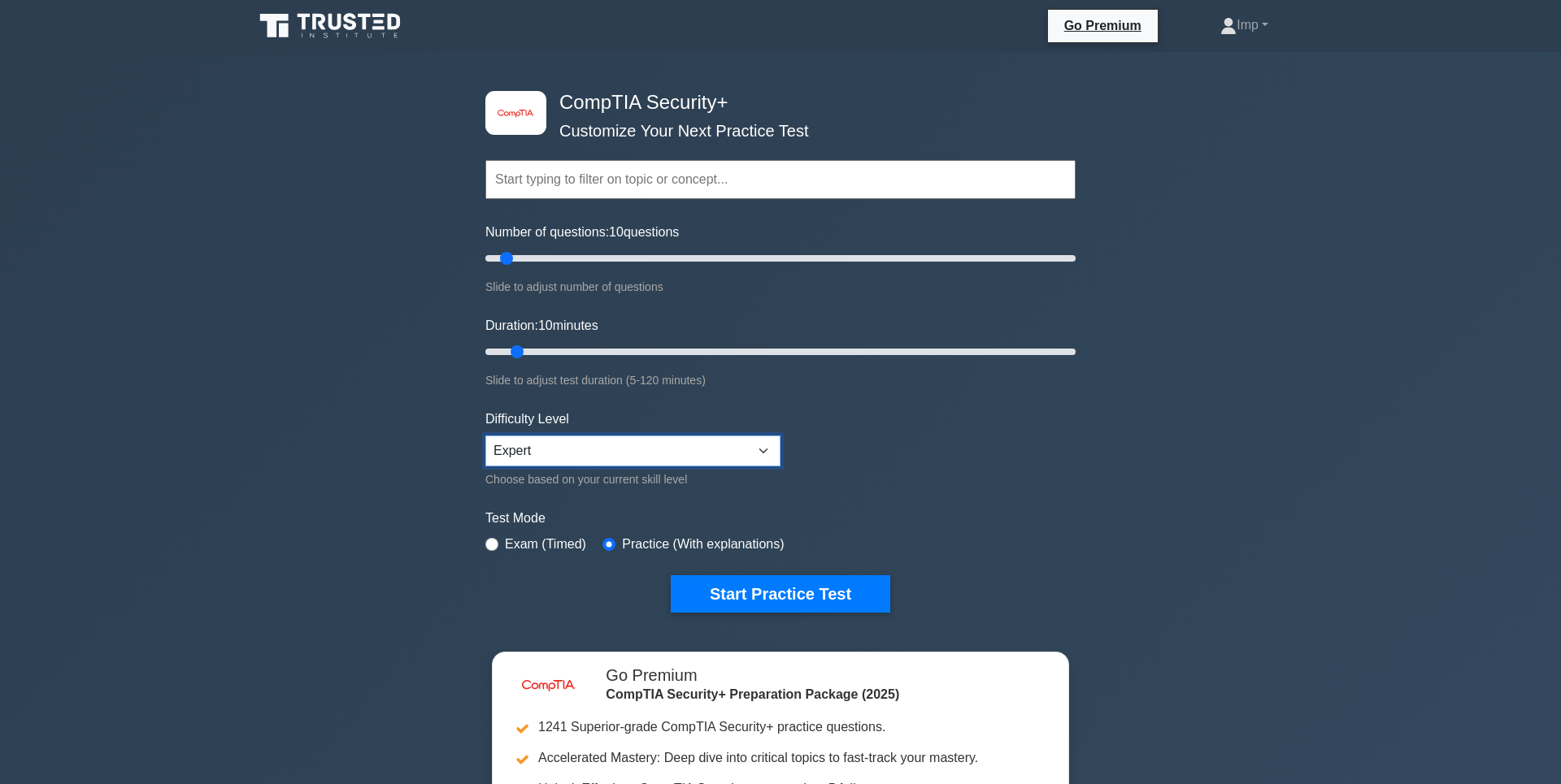
click at [485, 435] on select "Beginner Intermediate Expert" at bounding box center [633, 451] width 295 height 31
select select "beginner"
click option "Beginner" at bounding box center [0, 0] width 0 height 0
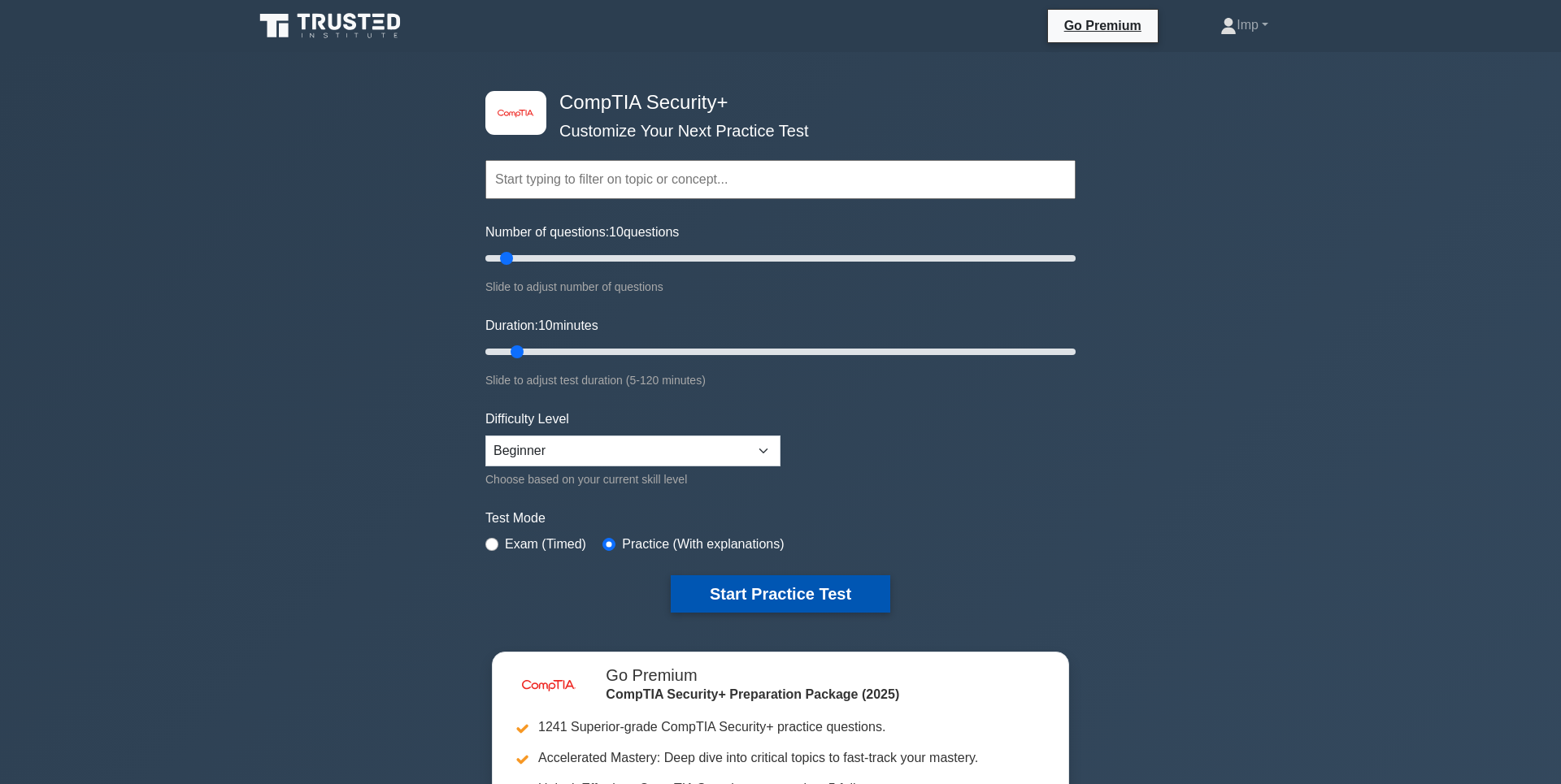
click at [816, 587] on button "Start Practice Test" at bounding box center [780, 594] width 219 height 38
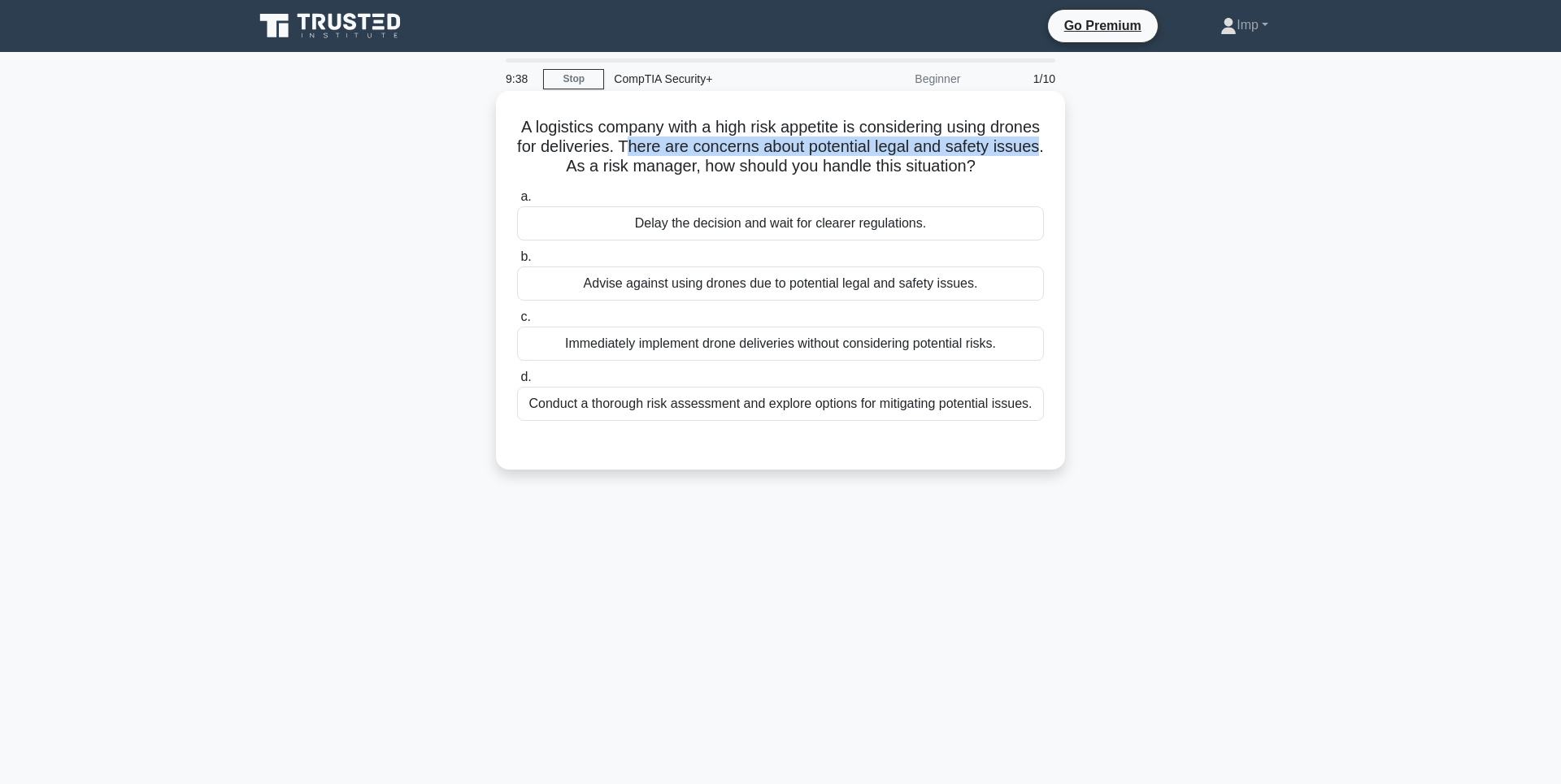
drag, startPoint x: 698, startPoint y: 139, endPoint x: 650, endPoint y: 165, distance: 54.6
click at [650, 165] on h5 "A logistics company with a high risk appetite is considering using drones for d…" at bounding box center [780, 147] width 530 height 60
drag, startPoint x: 657, startPoint y: 167, endPoint x: 971, endPoint y: 191, distance: 314.9
click at [971, 177] on h5 "A logistics company with a high risk appetite is considering using drones for d…" at bounding box center [780, 147] width 530 height 60
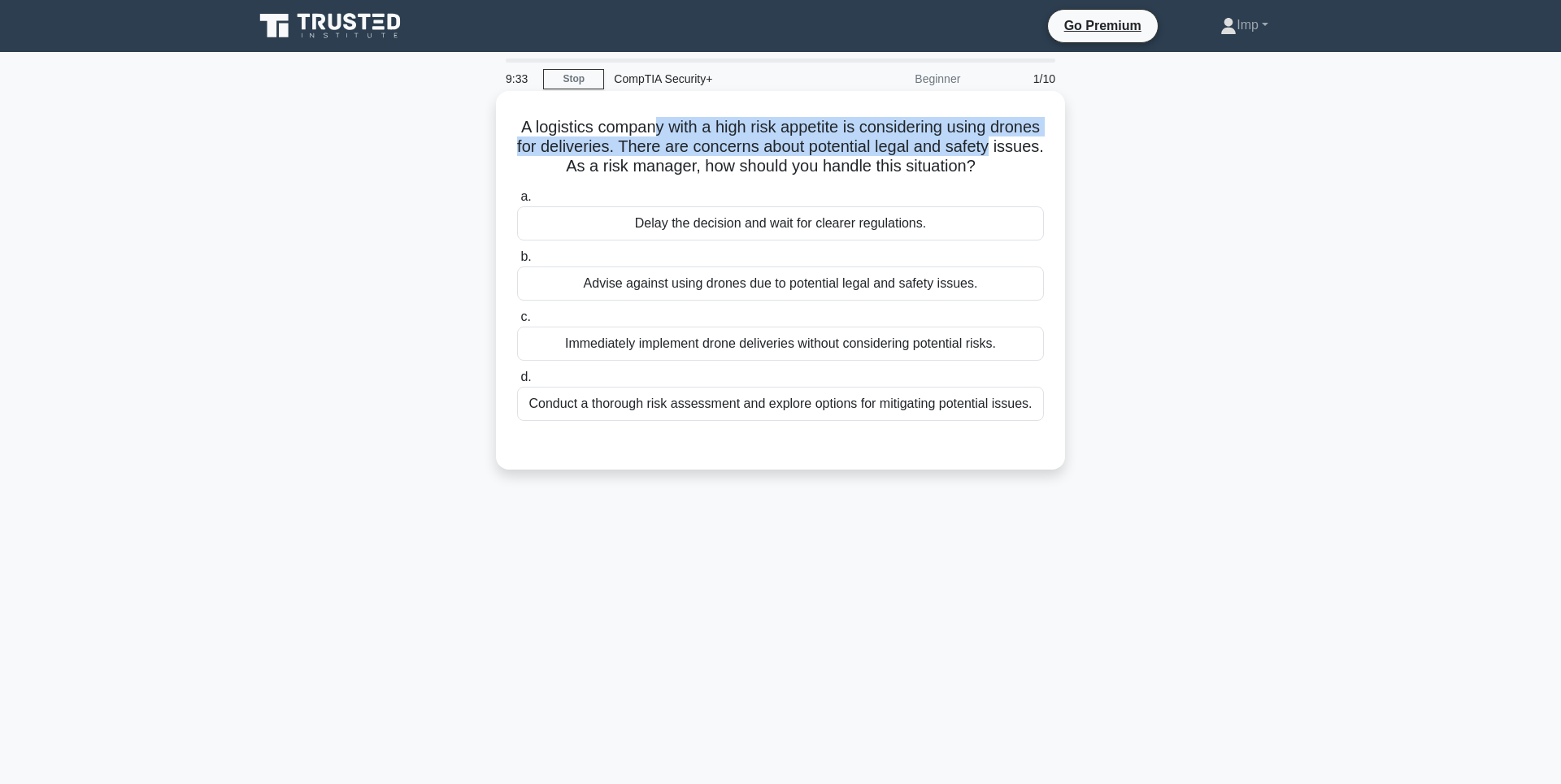
drag, startPoint x: 707, startPoint y: 133, endPoint x: 594, endPoint y: 160, distance: 116.2
click at [594, 160] on h5 "A logistics company with a high risk appetite is considering using drones for d…" at bounding box center [780, 147] width 530 height 60
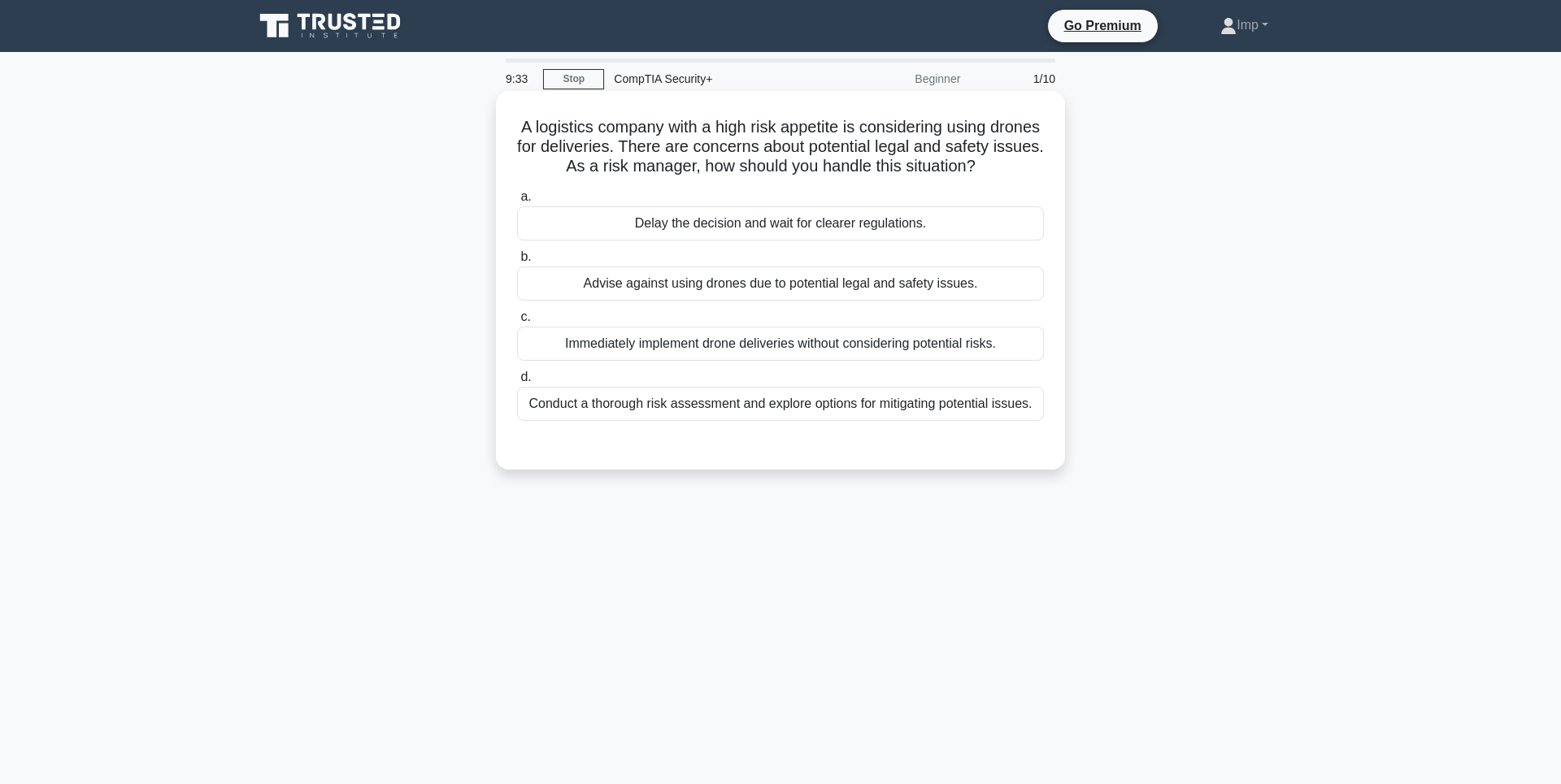
click at [617, 169] on h5 "A logistics company with a high risk appetite is considering using drones for d…" at bounding box center [780, 147] width 530 height 60
click at [707, 301] on div "Advise against using drones due to potential legal and safety issues." at bounding box center [780, 284] width 526 height 34
click at [517, 262] on input "b. Advise against using drones due to potential legal and safety issues." at bounding box center [517, 257] width 0 height 10
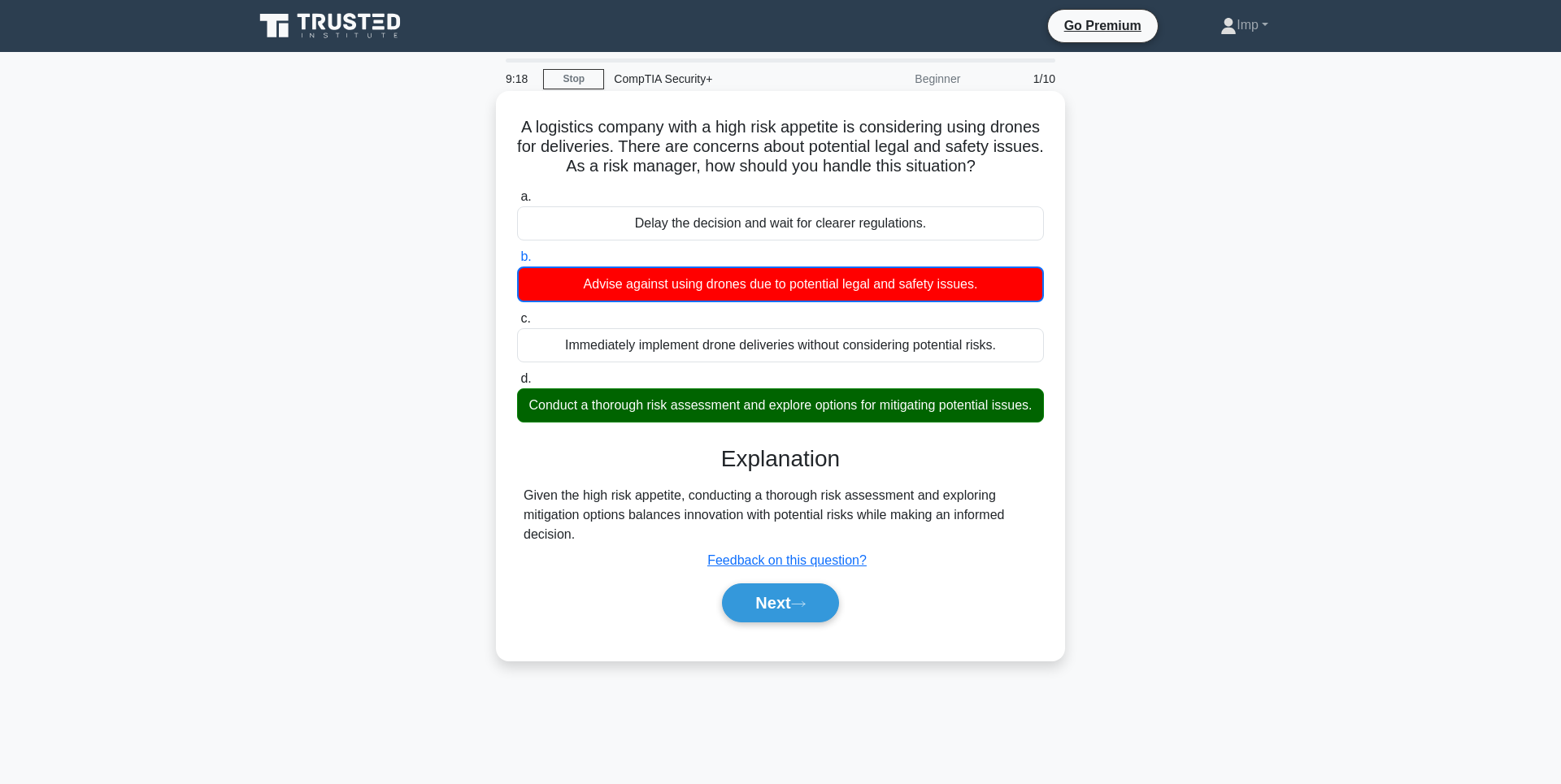
click at [806, 422] on div "Conduct a thorough risk assessment and explore options for mitigating potential…" at bounding box center [780, 405] width 526 height 34
click at [517, 385] on input "d. Conduct a thorough risk assessment and explore options for mitigating potent…" at bounding box center [517, 379] width 0 height 10
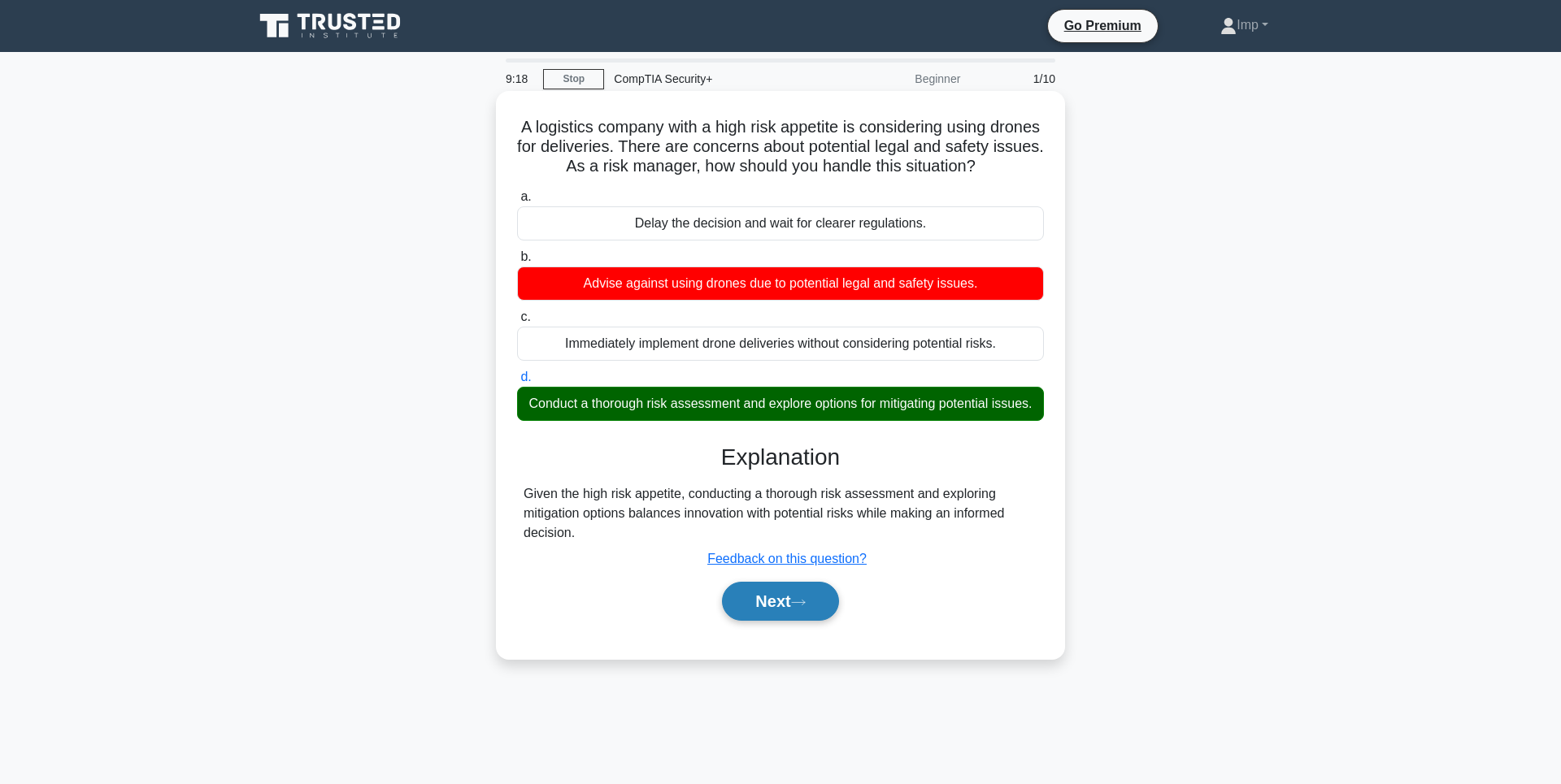
click at [783, 620] on button "Next" at bounding box center [780, 601] width 117 height 39
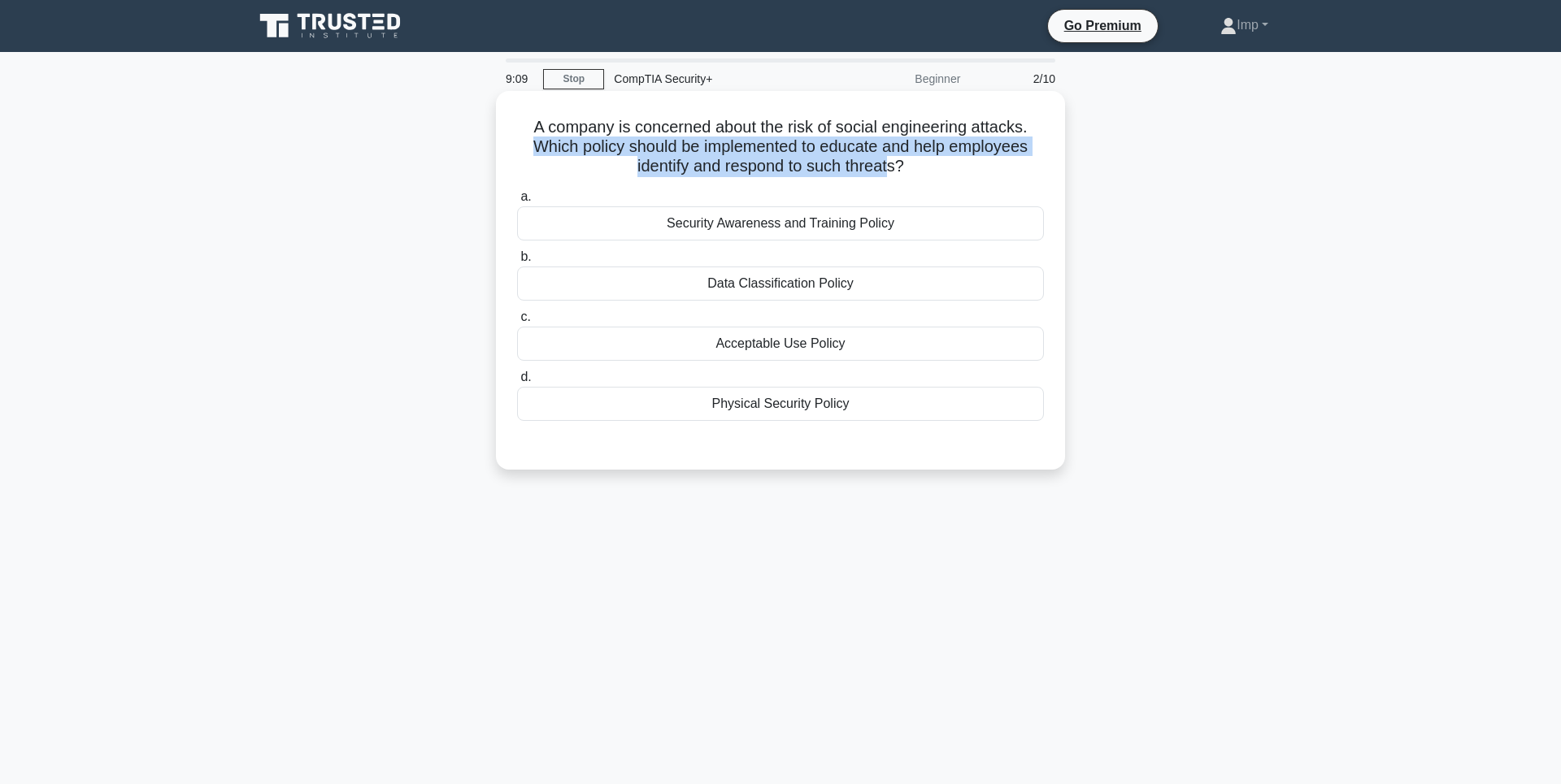
drag, startPoint x: 522, startPoint y: 147, endPoint x: 903, endPoint y: 160, distance: 381.2
click at [902, 160] on h5 "A company is concerned about the risk of social engineering attacks. Which poli…" at bounding box center [780, 147] width 530 height 60
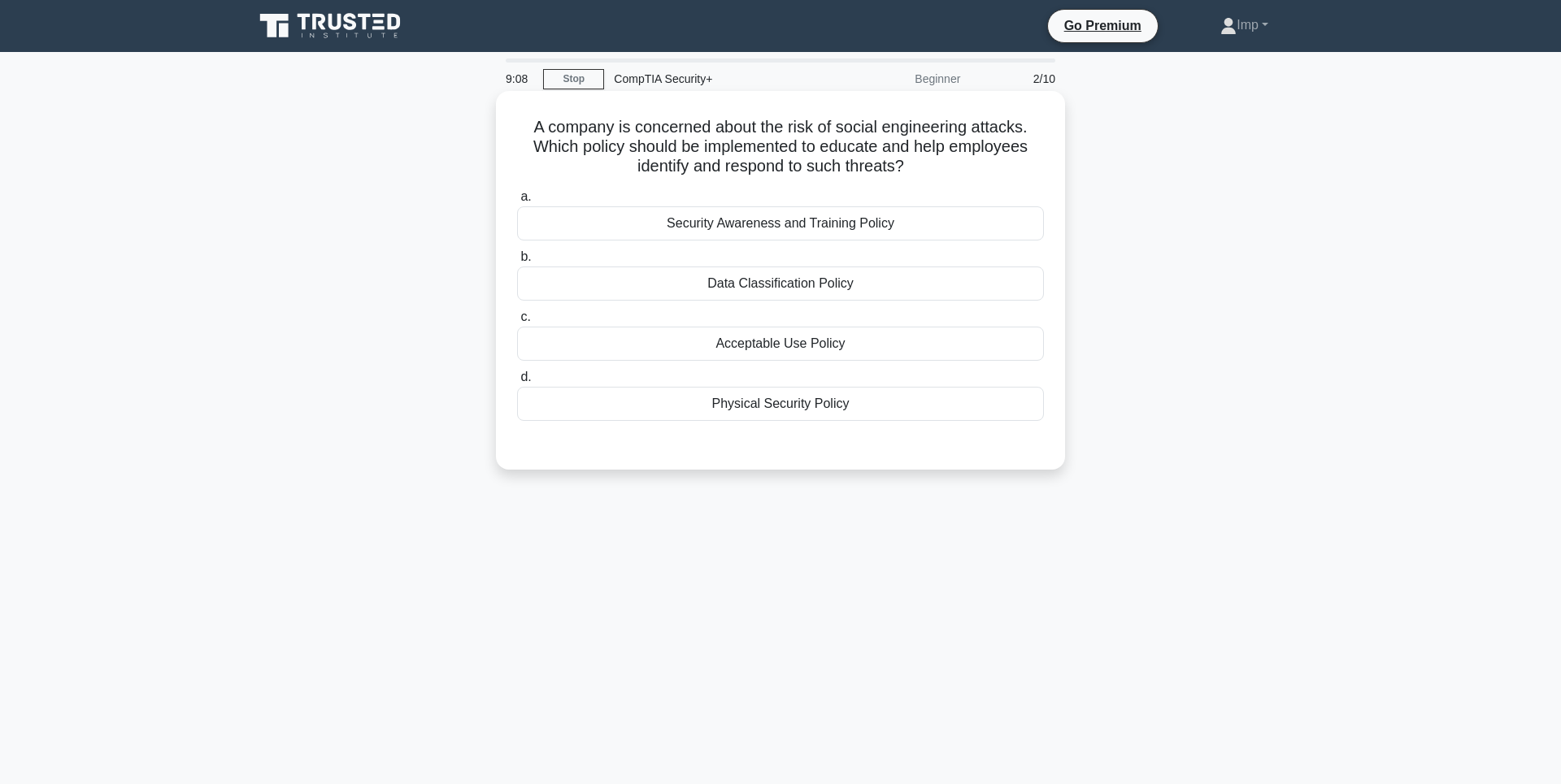
click at [922, 165] on icon ".spinner_0XTQ{transform-origin:center;animation:spinner_y6GP .75s linear infini…" at bounding box center [913, 167] width 20 height 20
click at [777, 217] on div "Security Awareness and Training Policy" at bounding box center [780, 224] width 526 height 34
click at [517, 202] on input "a. Security Awareness and Training Policy" at bounding box center [517, 197] width 0 height 10
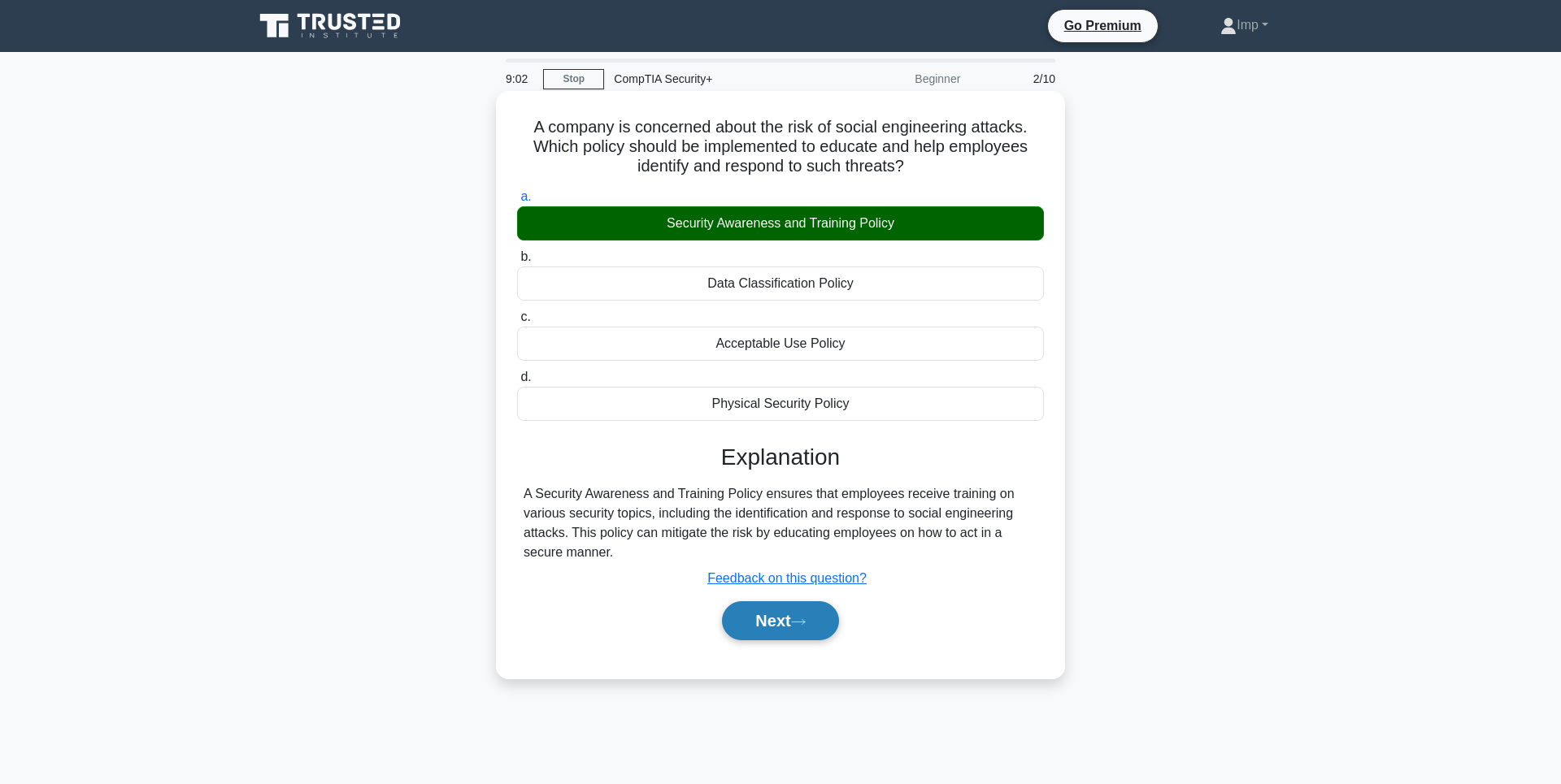
click at [804, 618] on button "Next" at bounding box center [780, 621] width 117 height 39
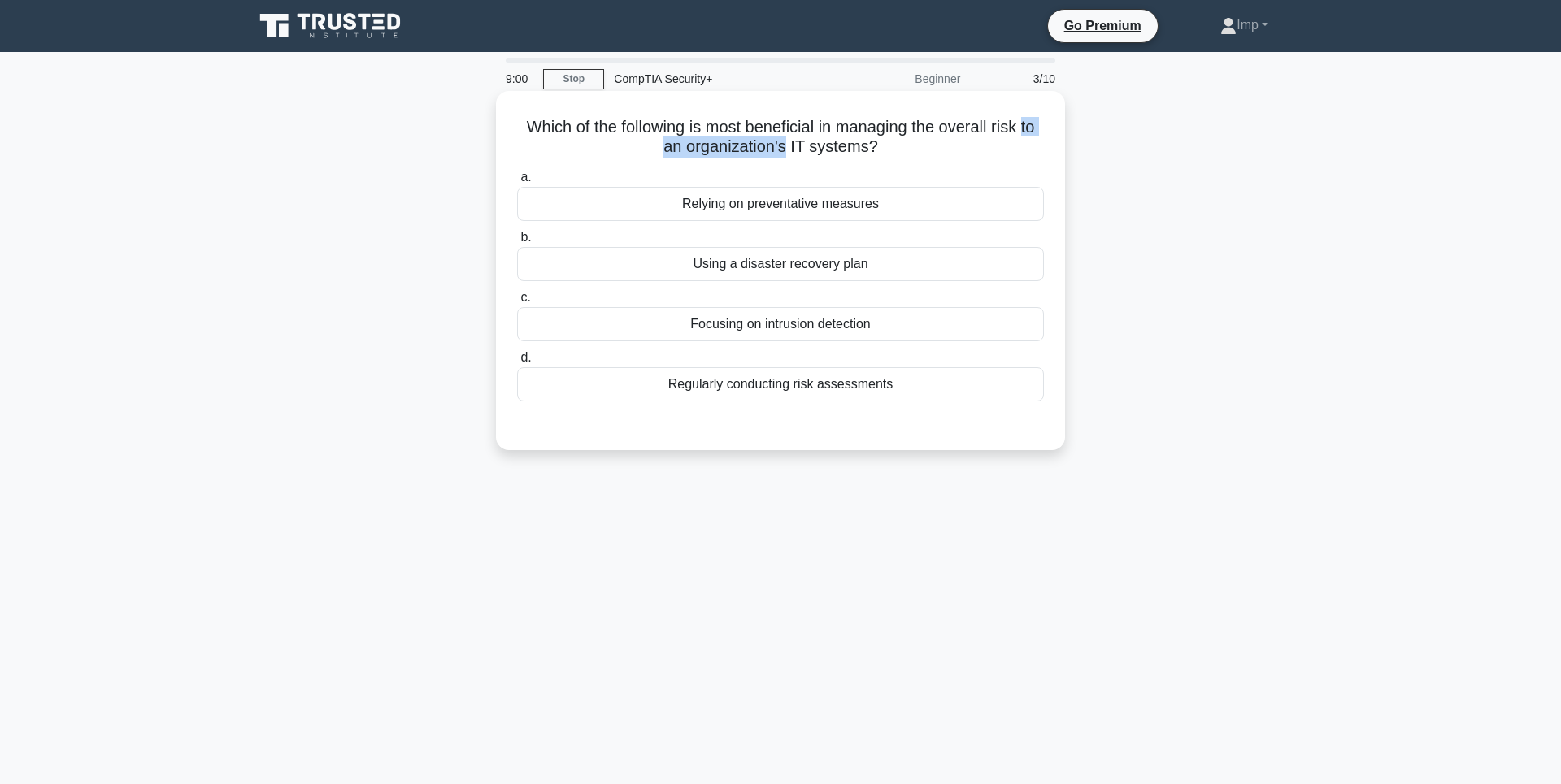
drag, startPoint x: 512, startPoint y: 142, endPoint x: 799, endPoint y: 137, distance: 287.0
click at [799, 137] on div "Which of the following is most beneficial in managing the overall risk to an or…" at bounding box center [780, 271] width 556 height 346
click at [801, 135] on h5 "Which of the following is most beneficial in managing the overall risk to an or…" at bounding box center [780, 137] width 530 height 40
drag, startPoint x: 839, startPoint y: 123, endPoint x: 936, endPoint y: 119, distance: 97.1
click at [922, 117] on h5 "Which of the following is most beneficial in managing the overall risk to an or…" at bounding box center [780, 137] width 530 height 40
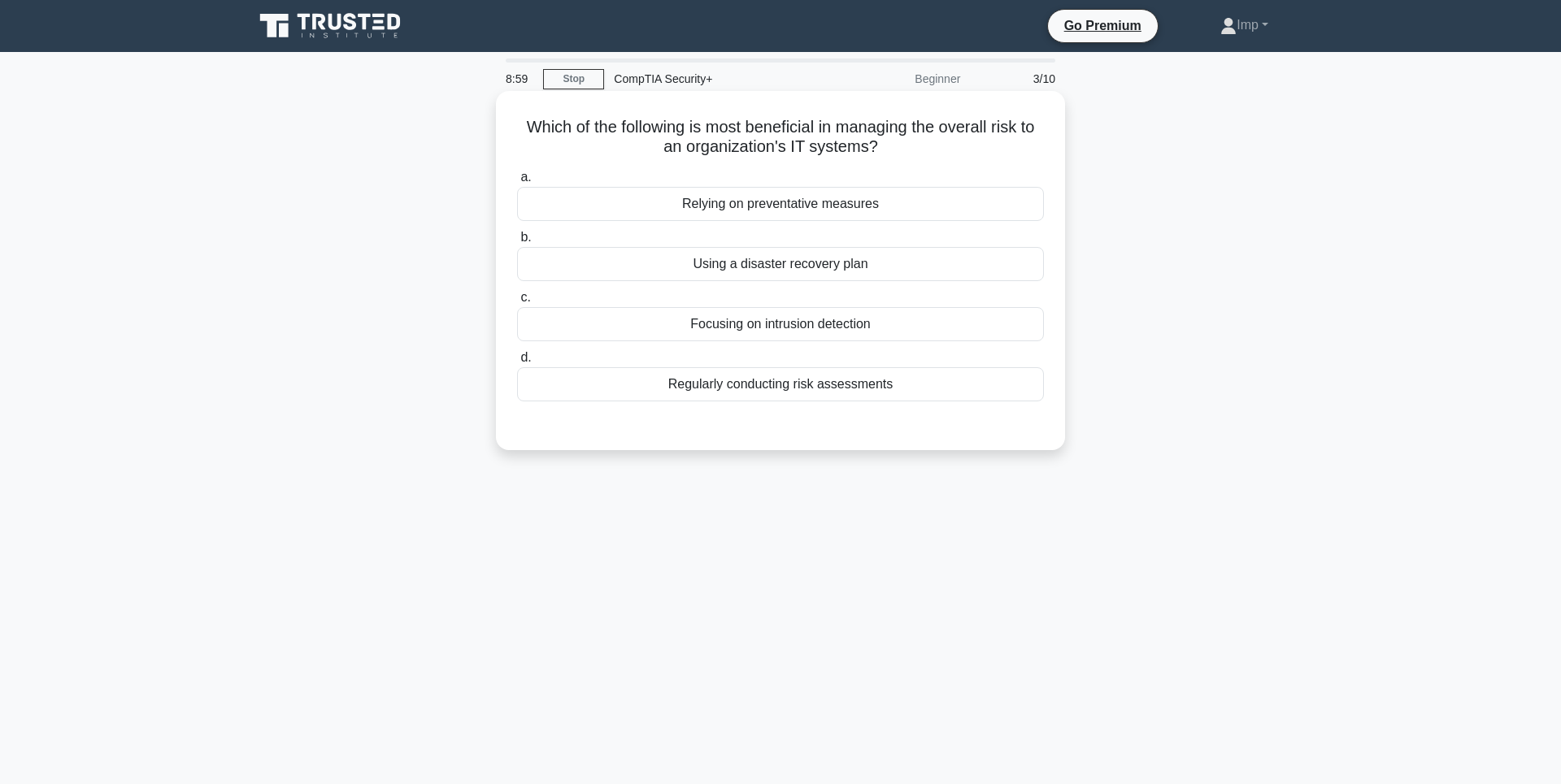
click at [937, 119] on h5 "Which of the following is most beneficial in managing the overall risk to an or…" at bounding box center [780, 137] width 530 height 40
drag, startPoint x: 931, startPoint y: 119, endPoint x: 952, endPoint y: 125, distance: 21.8
click at [952, 125] on h5 "Which of the following is most beneficial in managing the overall risk to an or…" at bounding box center [780, 137] width 530 height 40
click at [768, 115] on div "Which of the following is most beneficial in managing the overall risk to an or…" at bounding box center [780, 271] width 556 height 346
drag, startPoint x: 704, startPoint y: 137, endPoint x: 806, endPoint y: 140, distance: 102.0
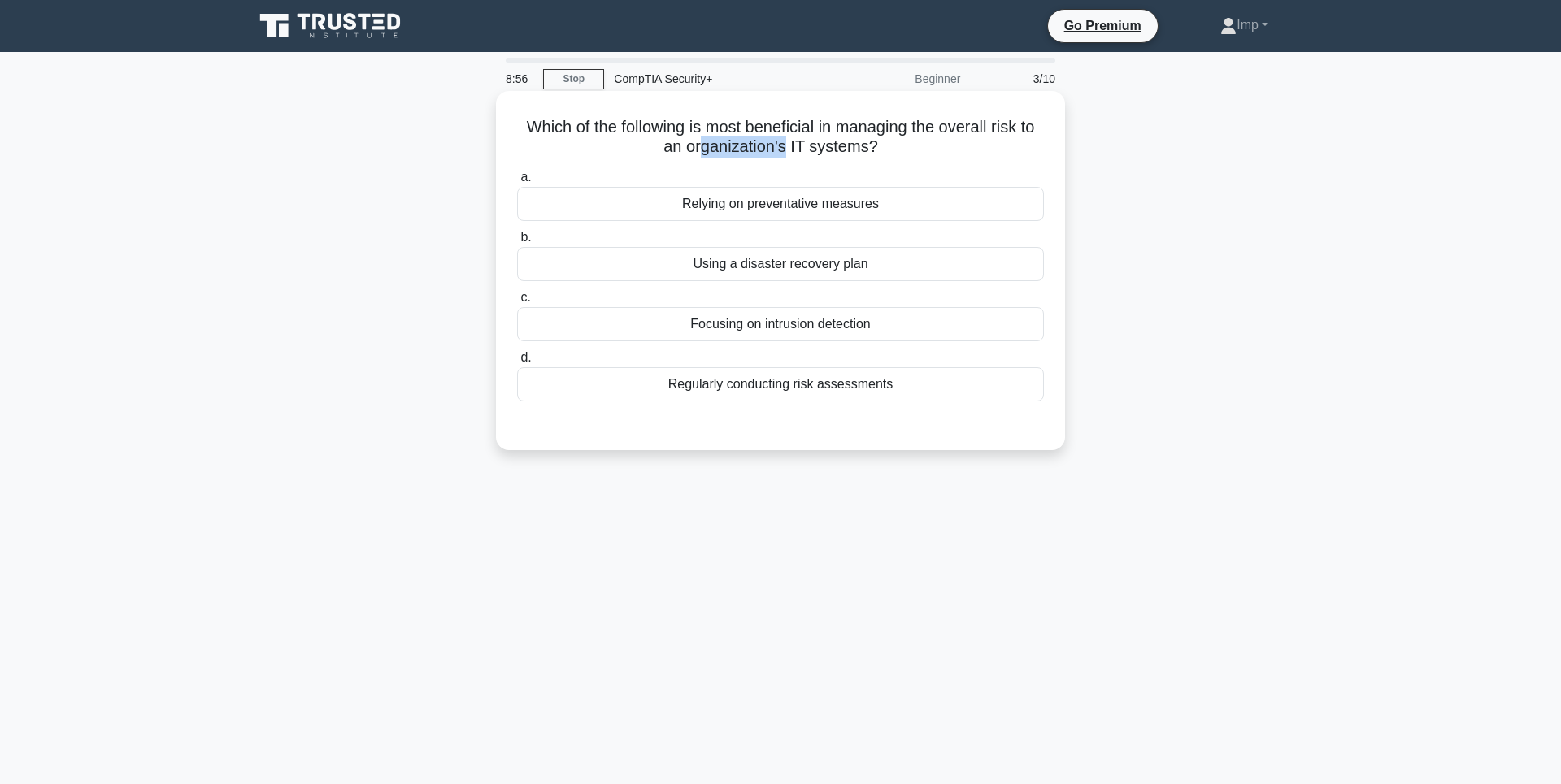
click at [800, 141] on h5 "Which of the following is most beneficial in managing the overall risk to an or…" at bounding box center [780, 137] width 530 height 40
click at [840, 139] on h5 "Which of the following is most beneficial in managing the overall risk to an or…" at bounding box center [780, 137] width 530 height 40
drag, startPoint x: 520, startPoint y: 117, endPoint x: 935, endPoint y: 148, distance: 416.2
click at [935, 148] on h5 "Which of the following is most beneficial in managing the overall risk to an or…" at bounding box center [780, 137] width 530 height 40
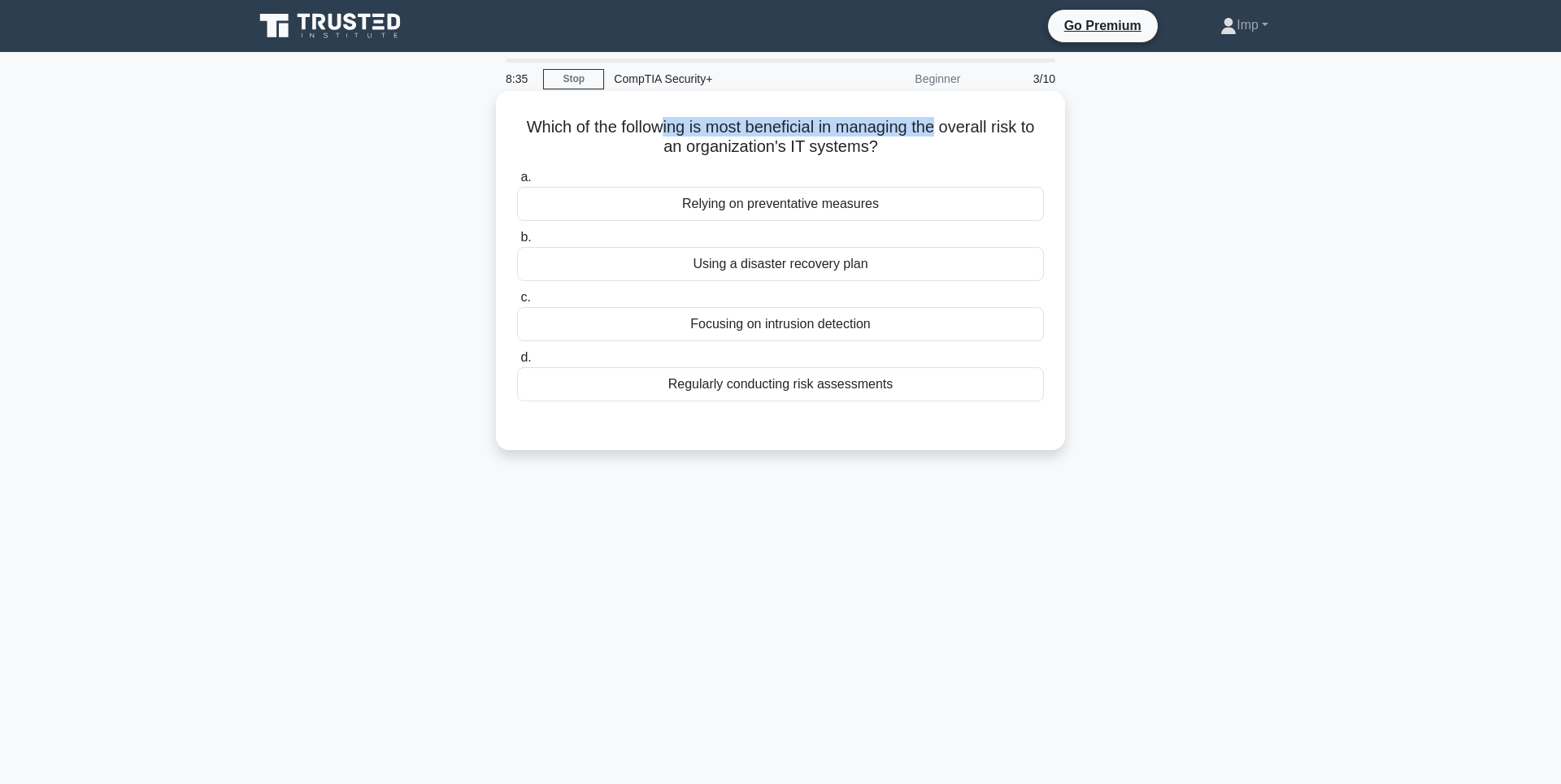
drag, startPoint x: 666, startPoint y: 117, endPoint x: 955, endPoint y: 131, distance: 289.3
click at [955, 131] on h5 "Which of the following is most beneficial in managing the overall risk to an or…" at bounding box center [780, 137] width 530 height 40
click at [699, 134] on h5 "Which of the following is most beneficial in managing the overall risk to an or…" at bounding box center [780, 137] width 530 height 40
click at [794, 384] on div "Regularly conducting risk assessments" at bounding box center [780, 385] width 526 height 34
click at [517, 363] on input "d. Regularly conducting risk assessments" at bounding box center [517, 358] width 0 height 10
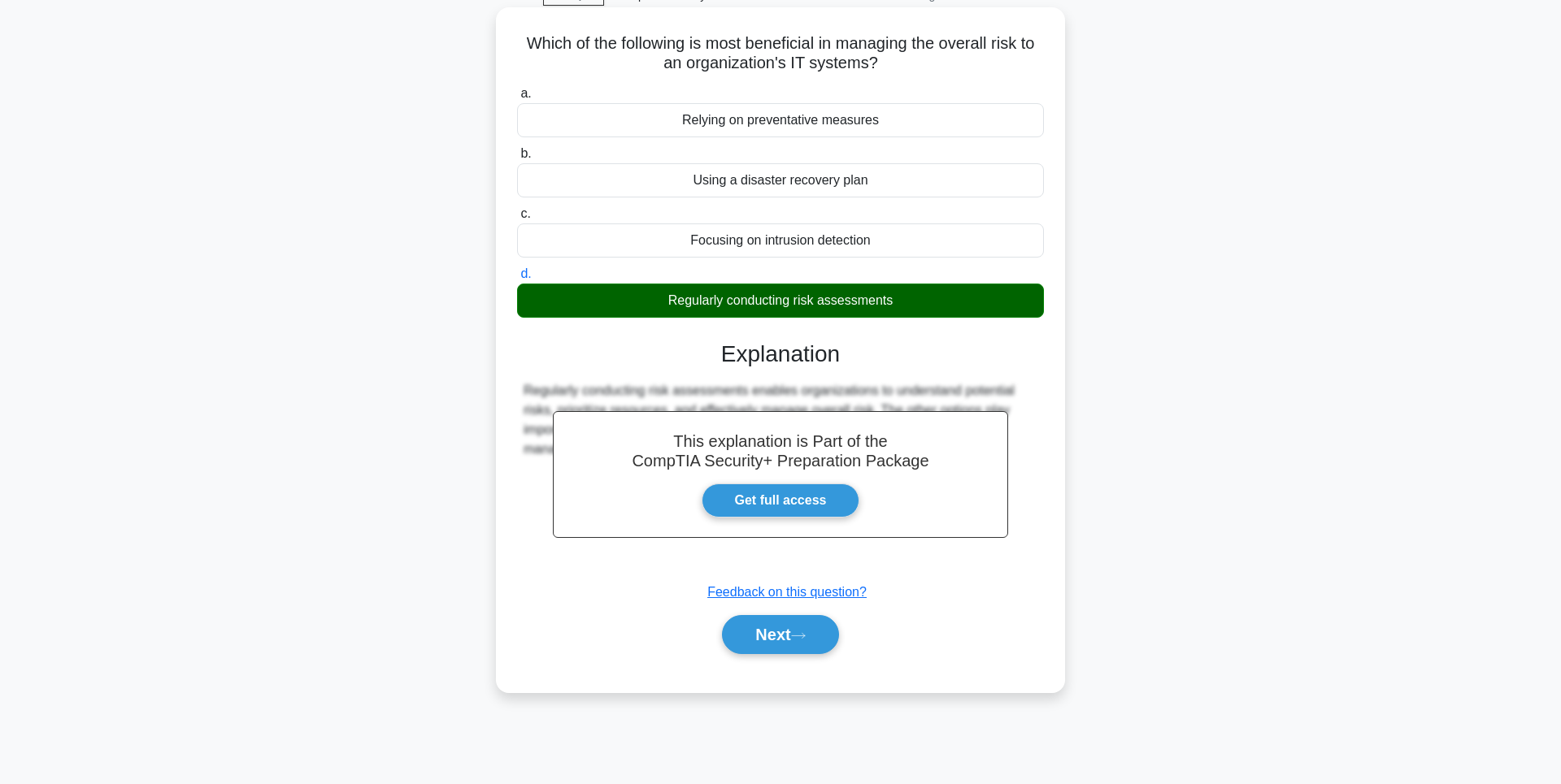
scroll to position [93, 0]
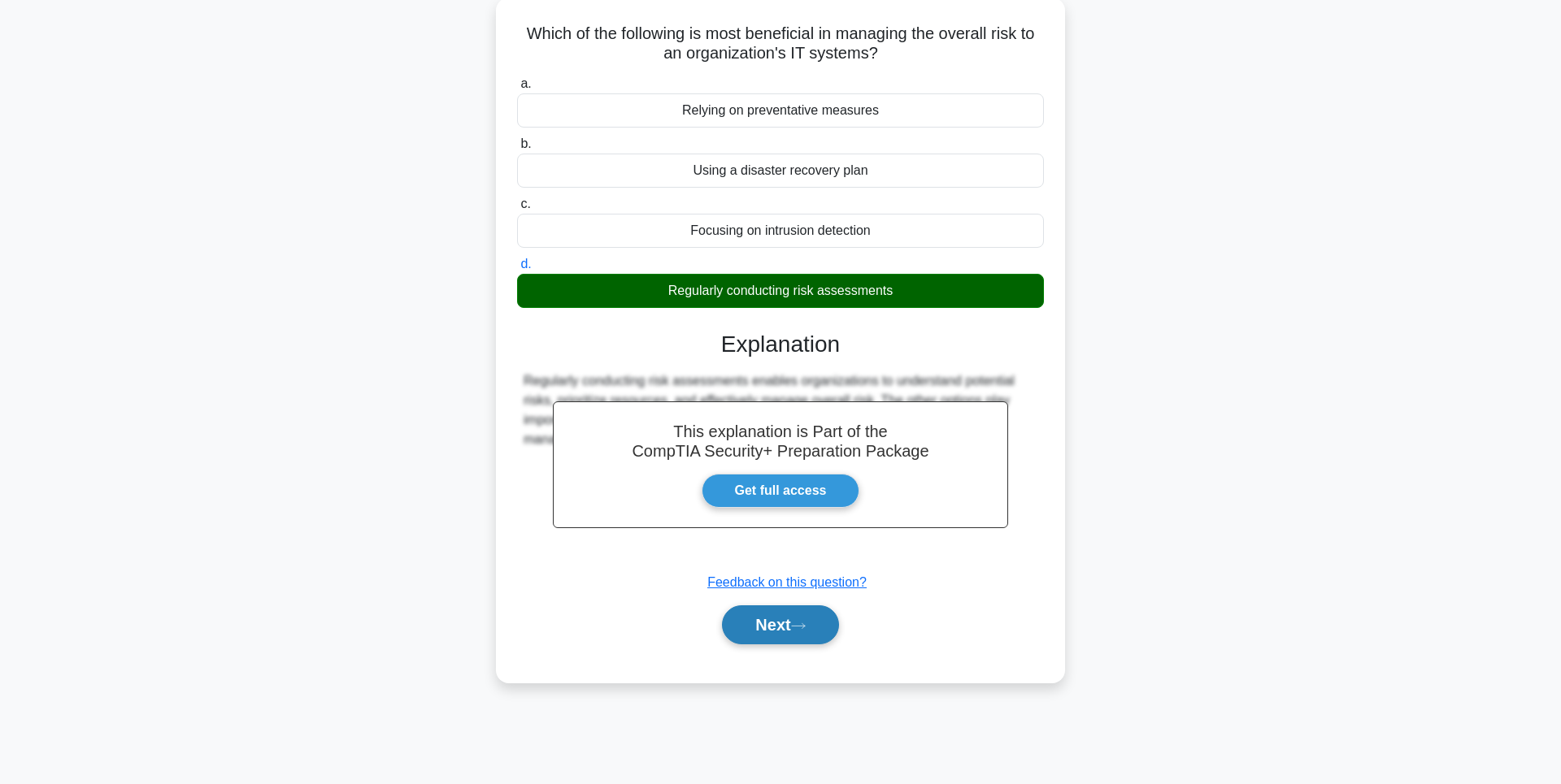
click at [831, 643] on button "Next" at bounding box center [780, 625] width 117 height 39
click at [820, 625] on button "Next" at bounding box center [780, 625] width 117 height 39
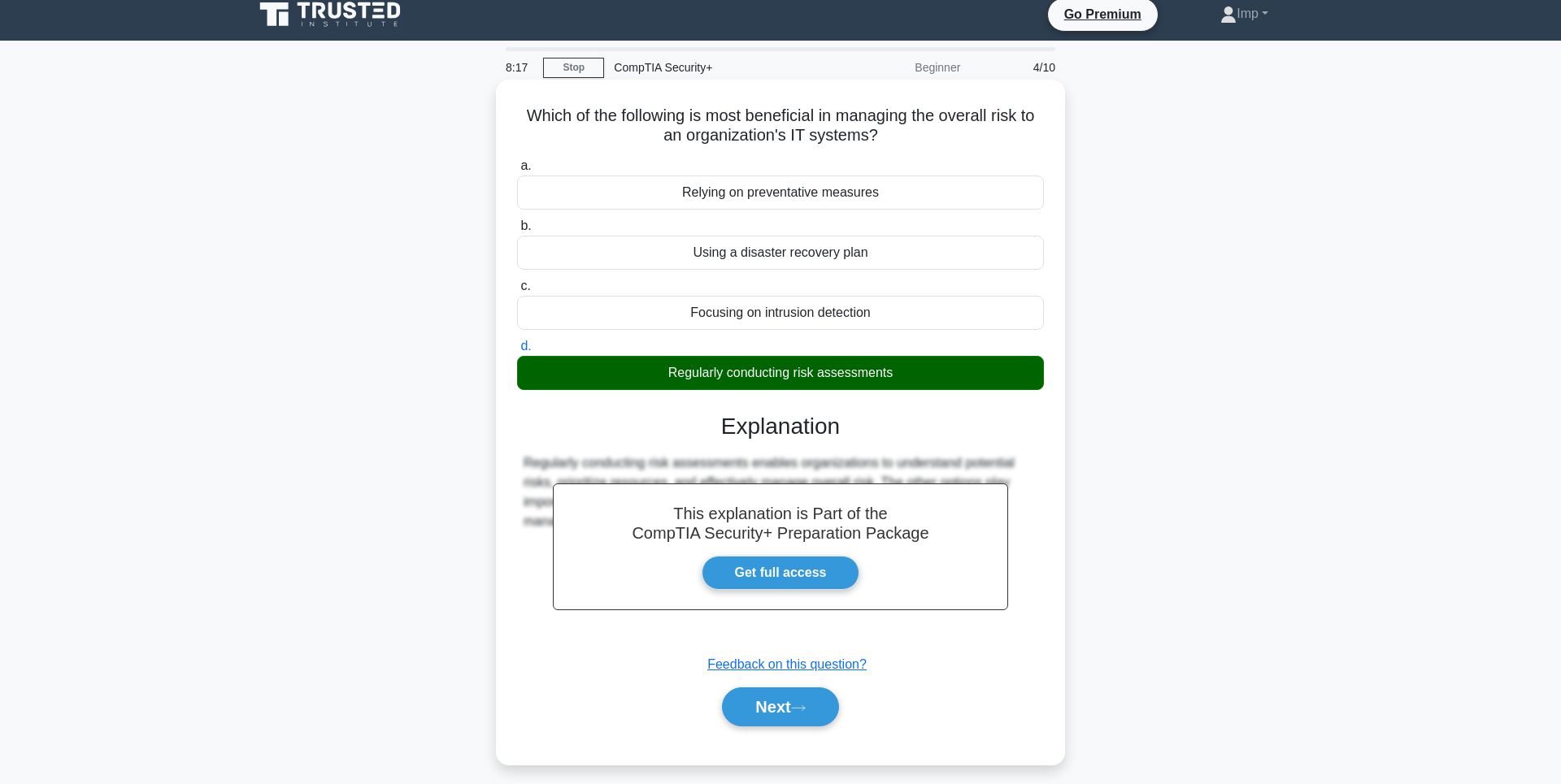
scroll to position [0, 0]
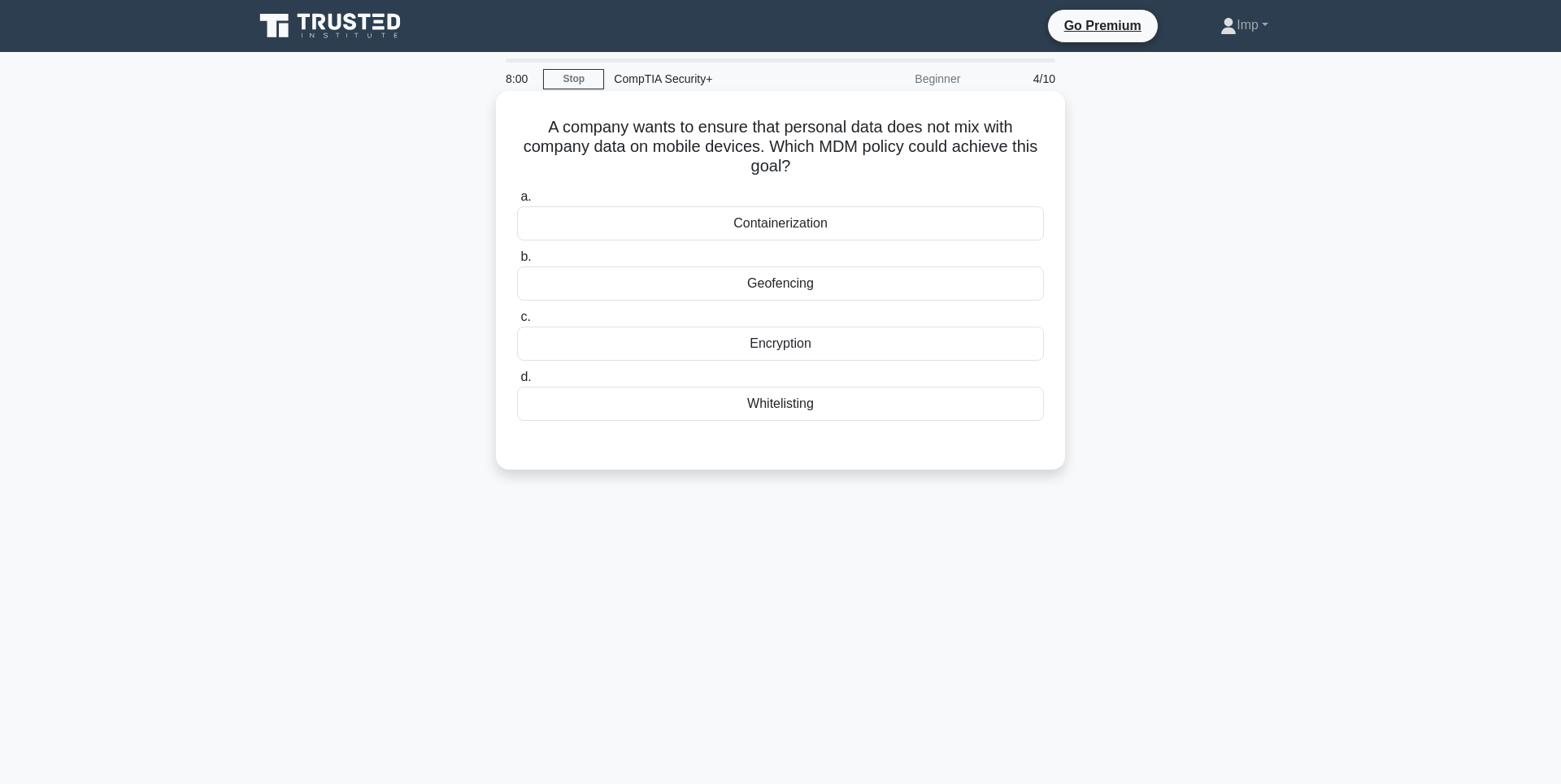
click at [826, 219] on div "Containerization" at bounding box center [780, 224] width 526 height 34
click at [517, 202] on input "a. Containerization" at bounding box center [517, 197] width 0 height 10
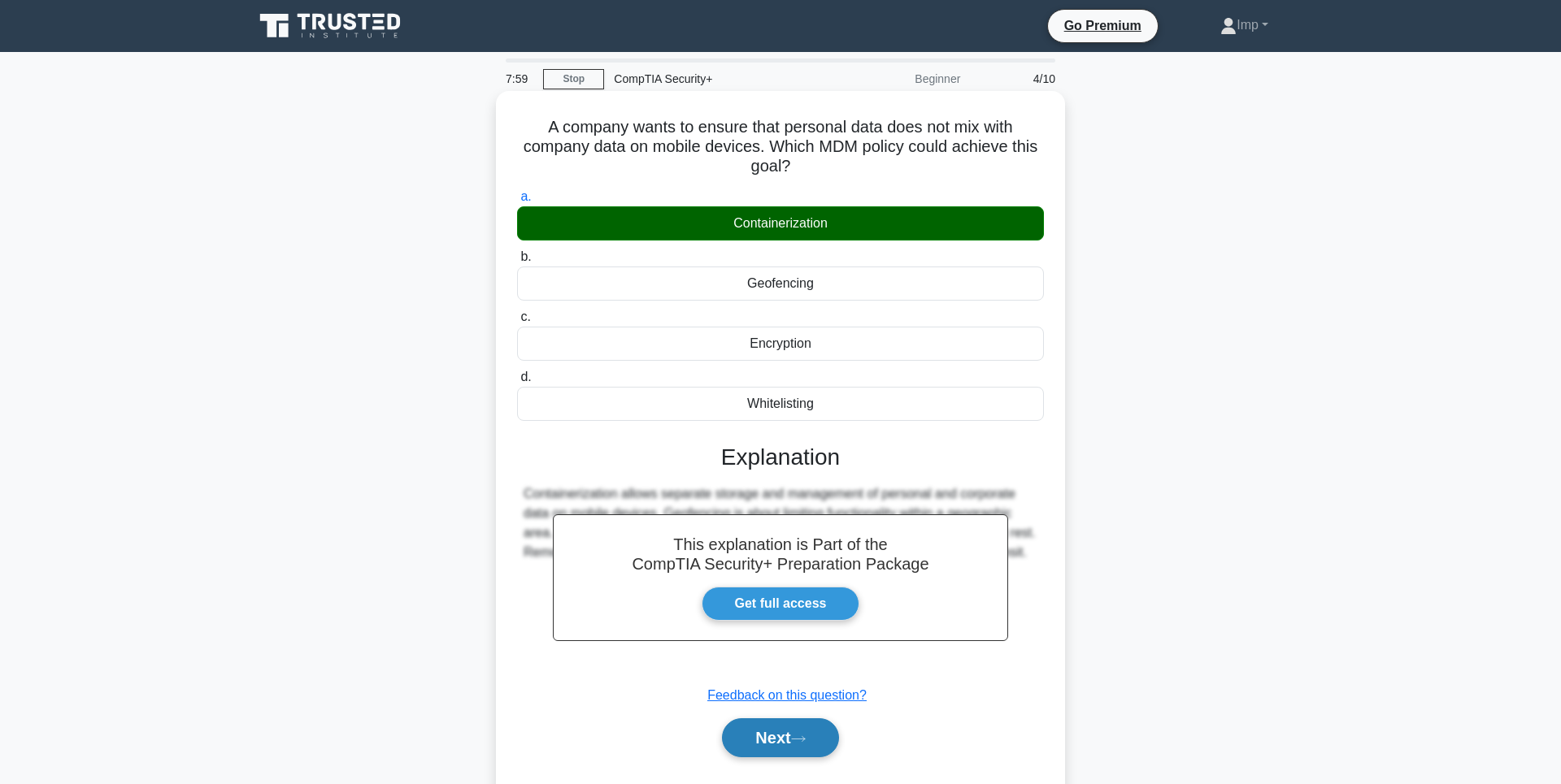
click at [806, 739] on icon at bounding box center [798, 739] width 15 height 9
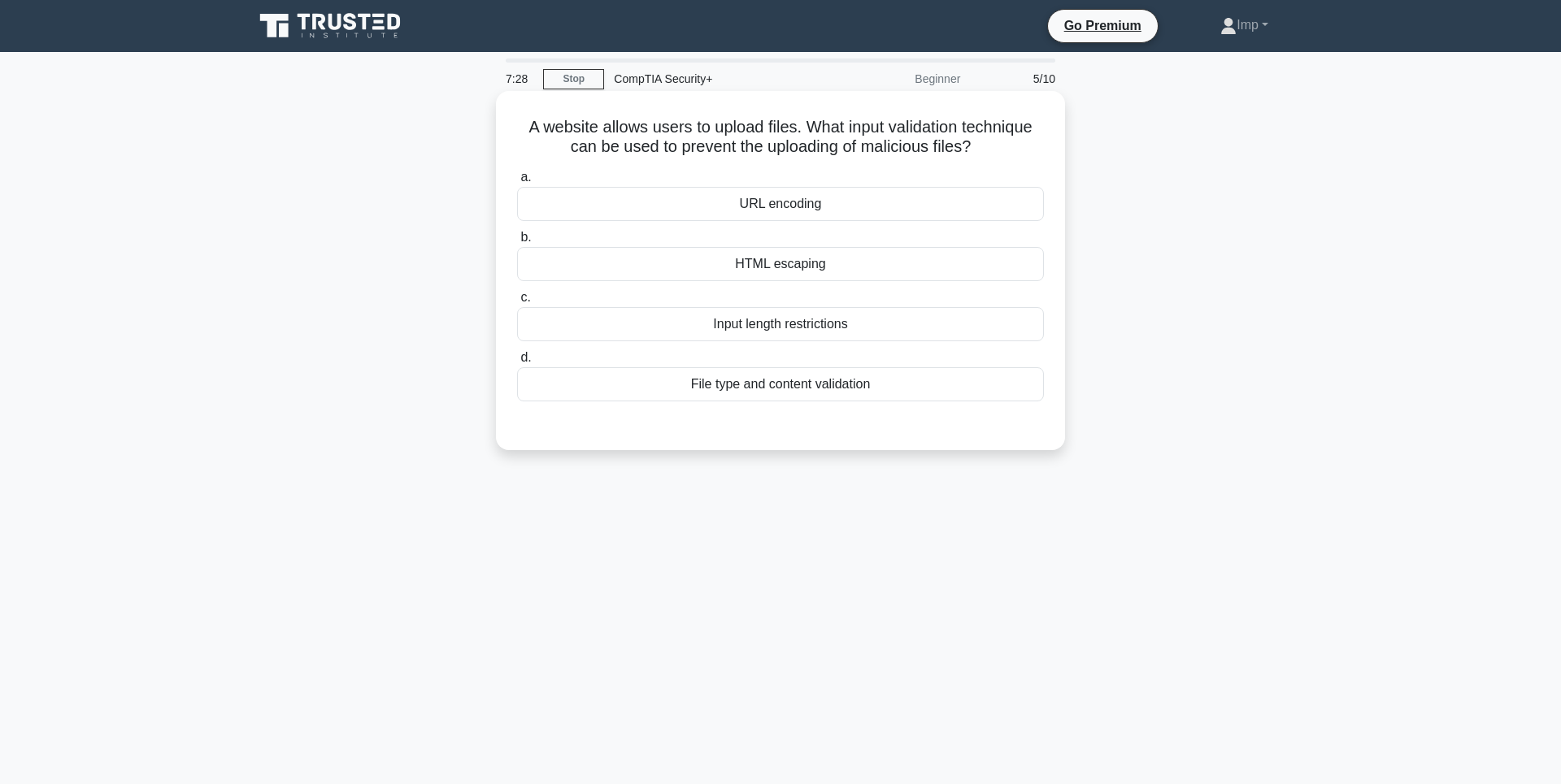
drag, startPoint x: 844, startPoint y: 126, endPoint x: 1031, endPoint y: 156, distance: 189.4
click at [1031, 156] on h5 "A website allows users to upload files. What input validation technique can be …" at bounding box center [780, 137] width 530 height 40
click at [990, 149] on icon ".spinner_0XTQ{transform-origin:center;animation:spinner_y6GP .75s linear infini…" at bounding box center [980, 147] width 20 height 20
click at [890, 141] on h5 "A website allows users to upload files. What input validation technique can be …" at bounding box center [780, 137] width 530 height 40
click at [775, 393] on div "File type and content validation" at bounding box center [780, 385] width 526 height 34
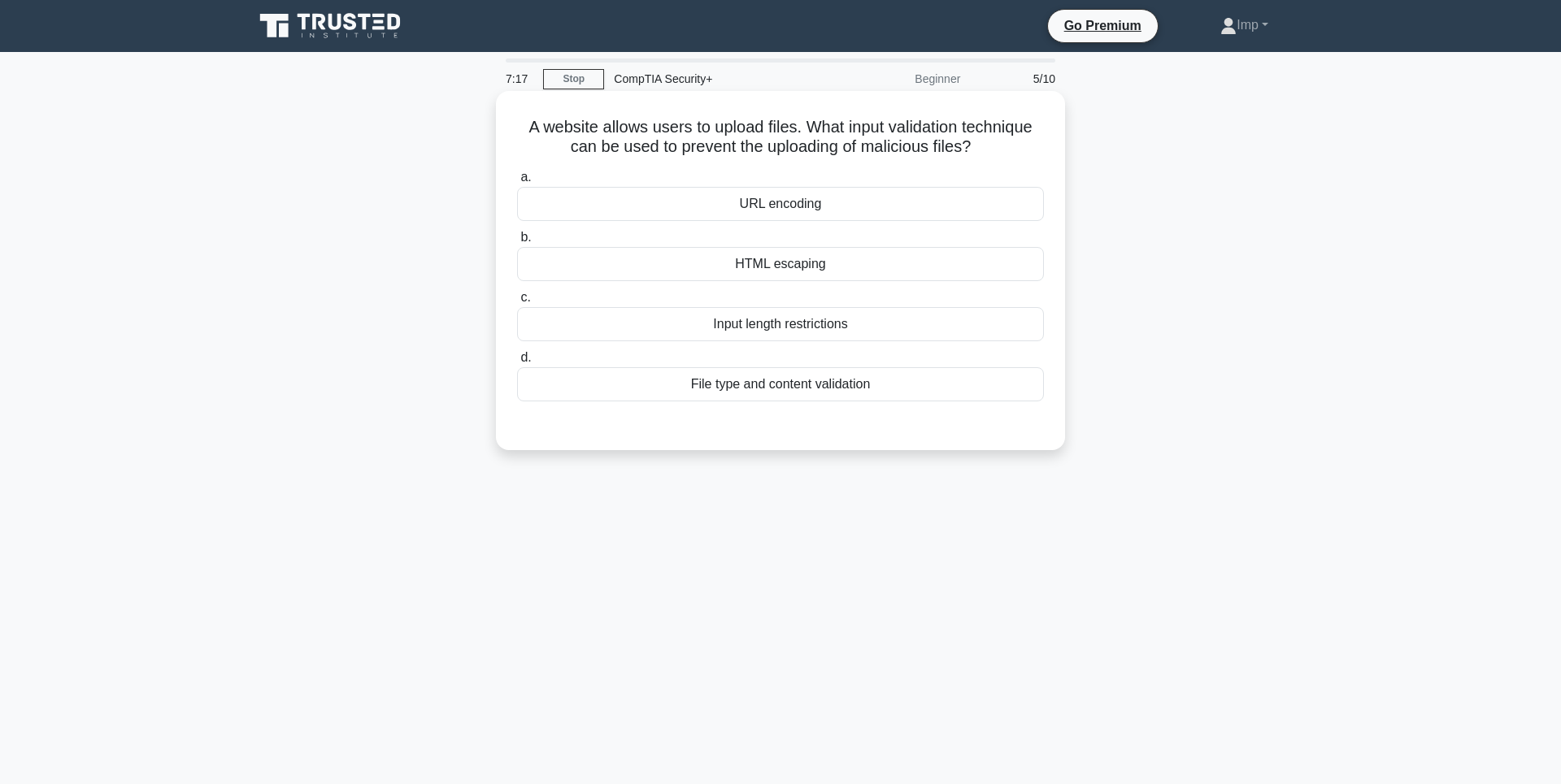
click at [517, 363] on input "d. File type and content validation" at bounding box center [517, 358] width 0 height 10
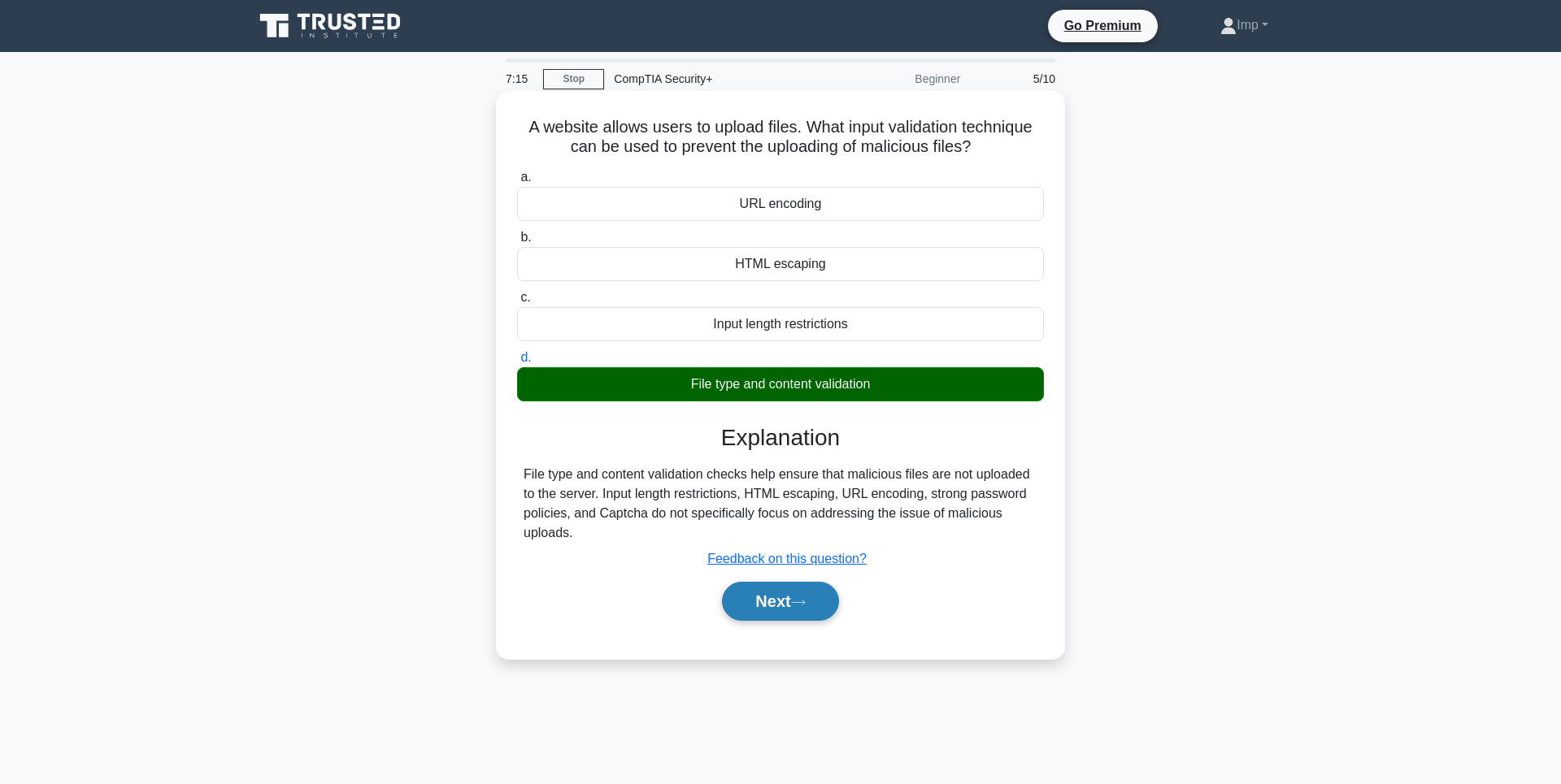
click at [795, 612] on button "Next" at bounding box center [780, 601] width 117 height 39
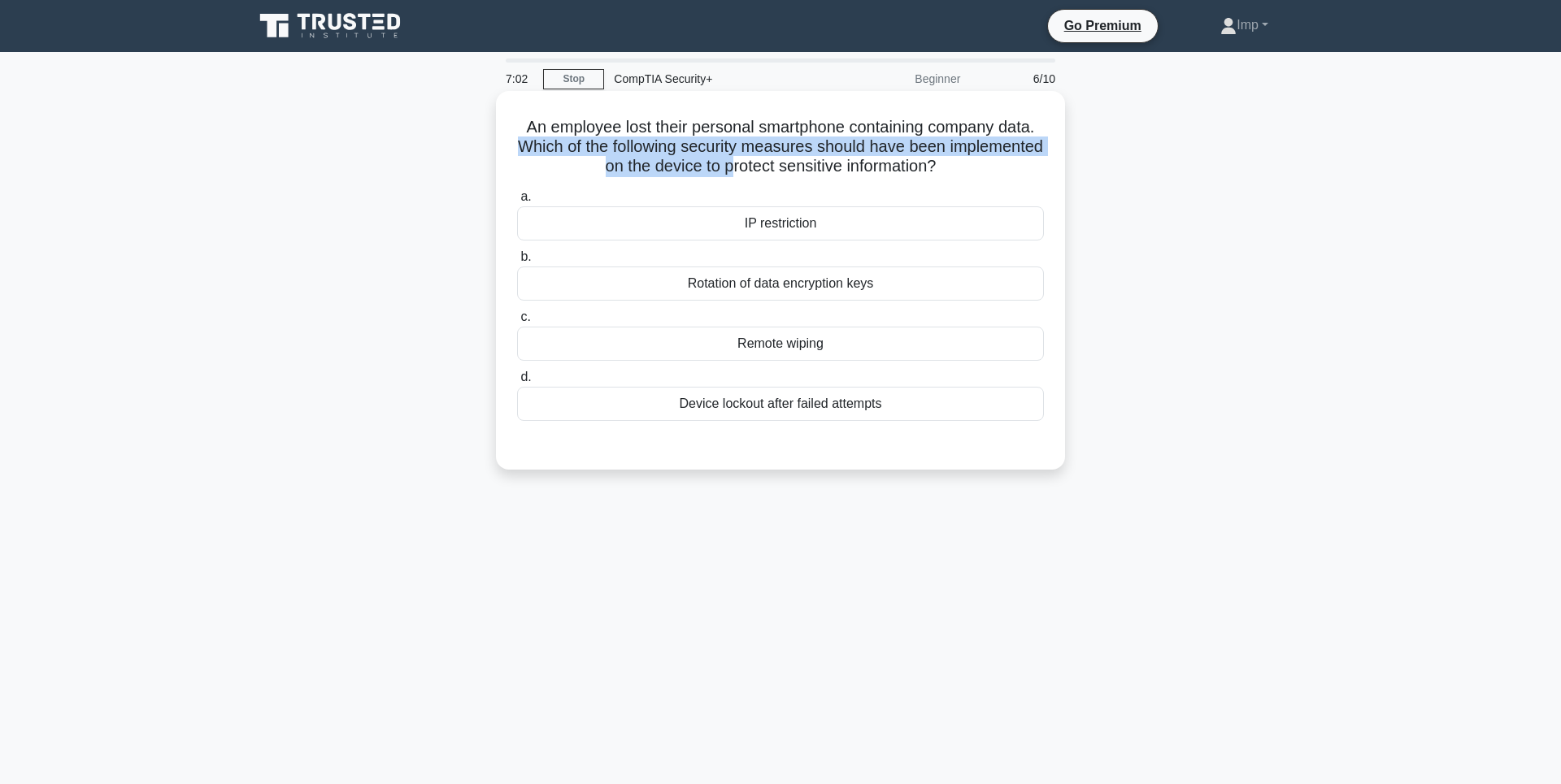
drag, startPoint x: 576, startPoint y: 147, endPoint x: 783, endPoint y: 156, distance: 207.2
click at [783, 156] on h5 "An employee lost their personal smartphone containing company data. Which of th…" at bounding box center [780, 147] width 530 height 60
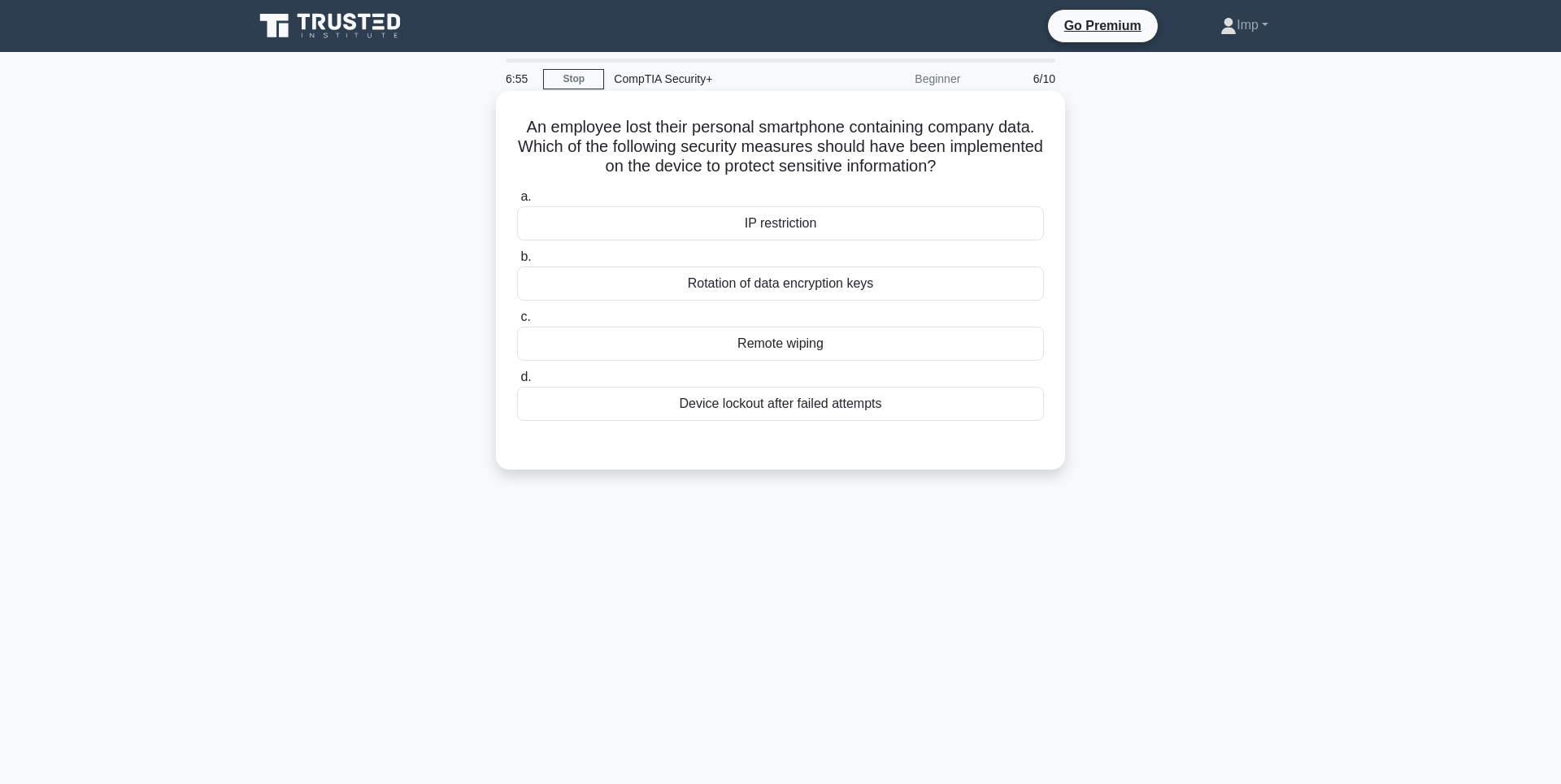
drag, startPoint x: 825, startPoint y: 147, endPoint x: 1024, endPoint y: 179, distance: 201.6
click at [1024, 178] on div "An employee lost their personal smartphone containing company data. Which of th…" at bounding box center [780, 280] width 556 height 366
click at [1024, 179] on div "An employee lost their personal smartphone containing company data. Which of th…" at bounding box center [780, 280] width 556 height 366
click at [774, 352] on div "Remote wiping" at bounding box center [780, 344] width 526 height 34
click at [517, 322] on input "c. Remote wiping" at bounding box center [517, 317] width 0 height 10
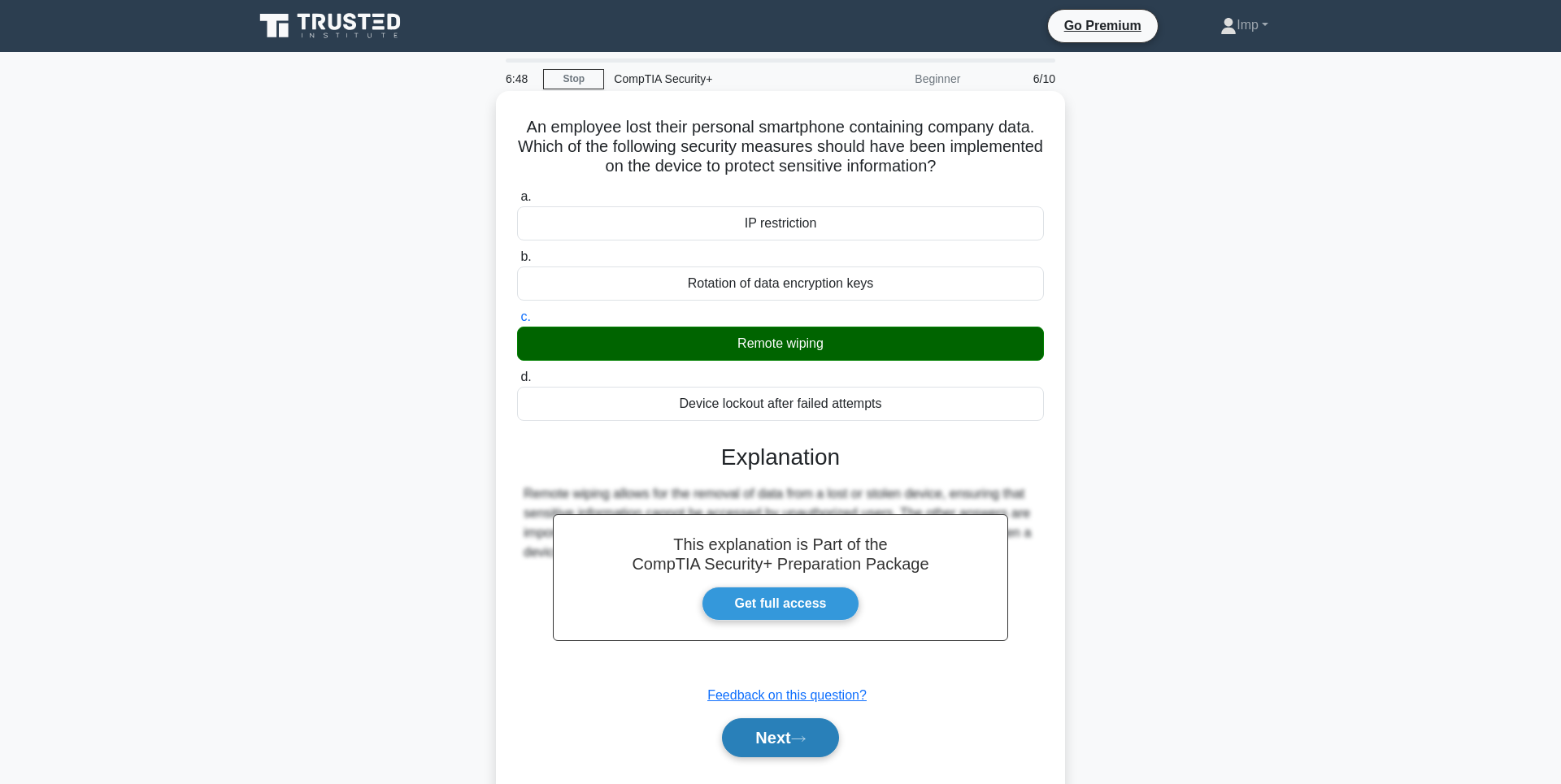
click at [776, 746] on button "Next" at bounding box center [780, 738] width 117 height 39
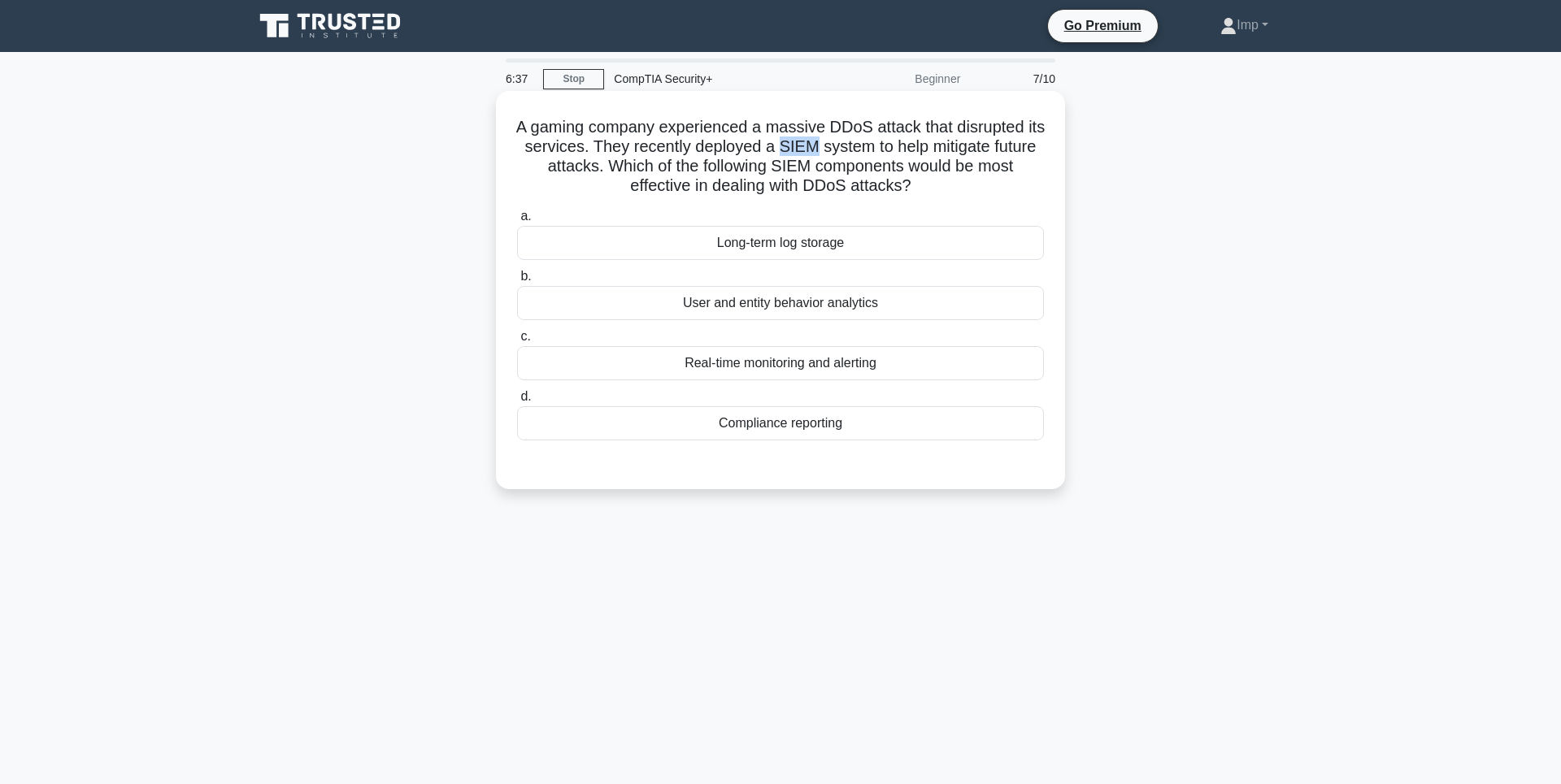
drag, startPoint x: 887, startPoint y: 149, endPoint x: 919, endPoint y: 151, distance: 32.1
click at [919, 151] on h5 "A gaming company experienced a massive DDoS attack that disrupted its services.…" at bounding box center [780, 157] width 530 height 80
click at [786, 367] on div "Real-time monitoring and alerting" at bounding box center [780, 363] width 526 height 34
click at [517, 342] on input "c. Real-time monitoring and alerting" at bounding box center [517, 337] width 0 height 10
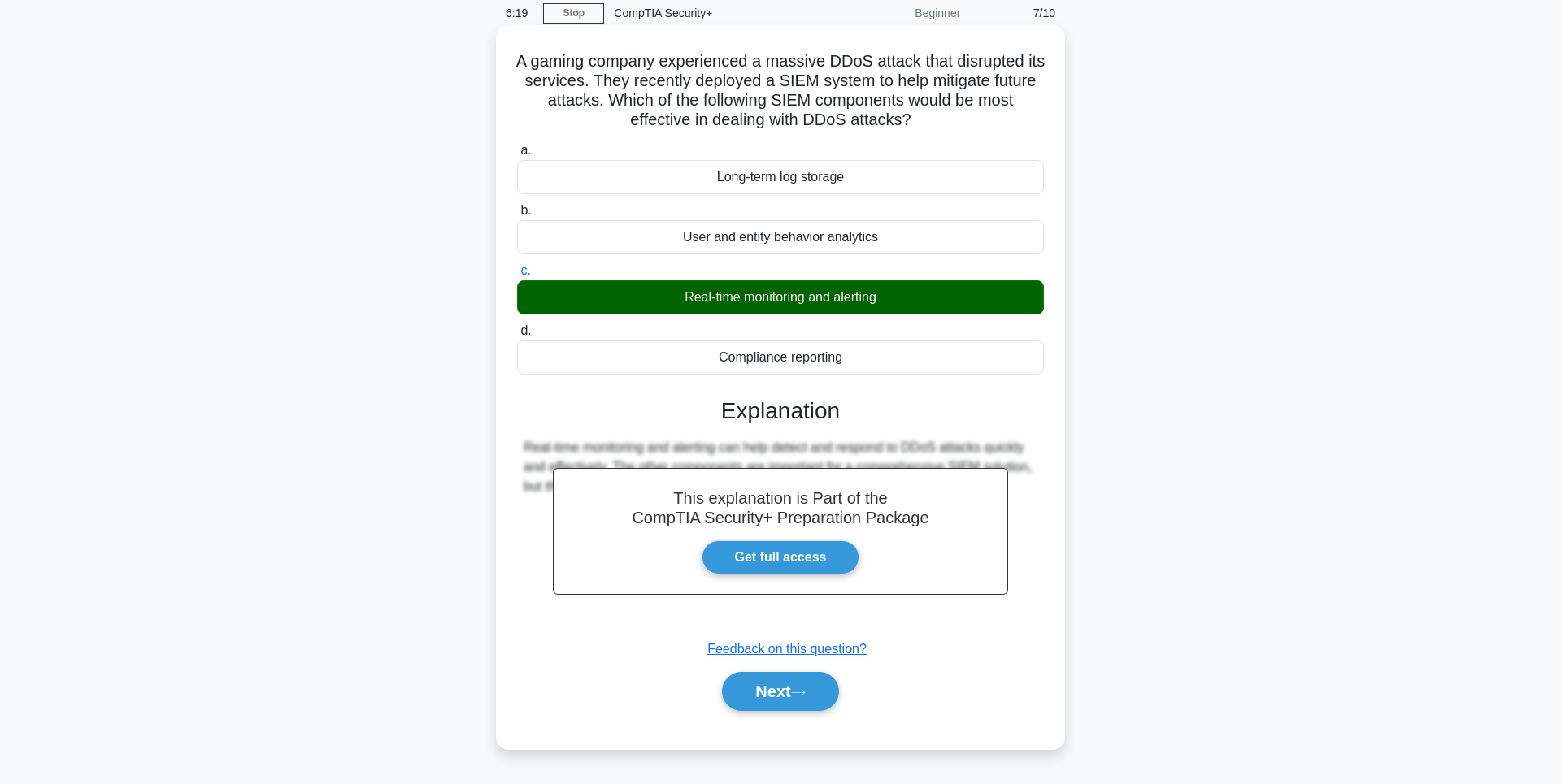
scroll to position [93, 0]
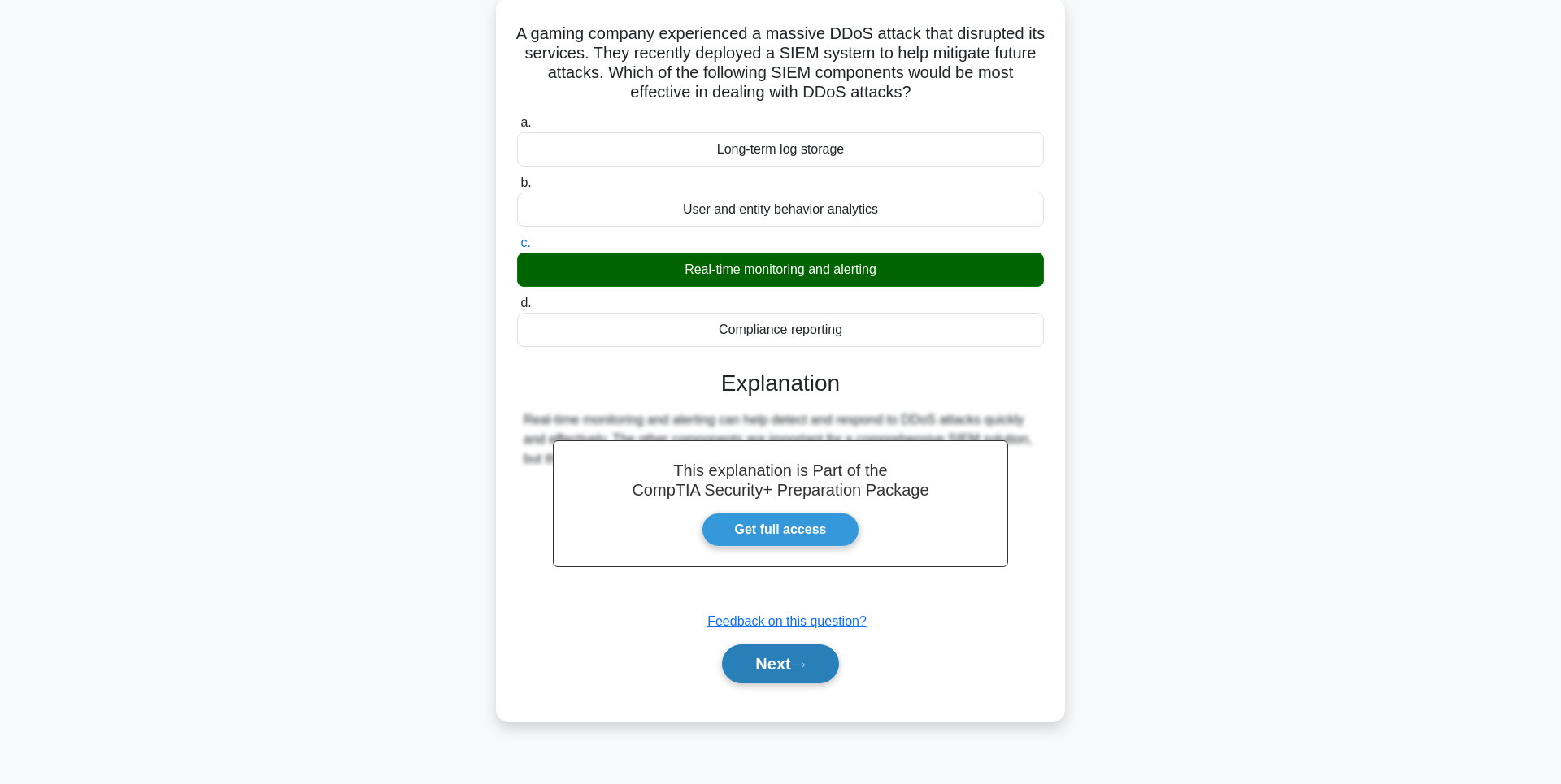
click at [781, 674] on button "Next" at bounding box center [780, 664] width 117 height 39
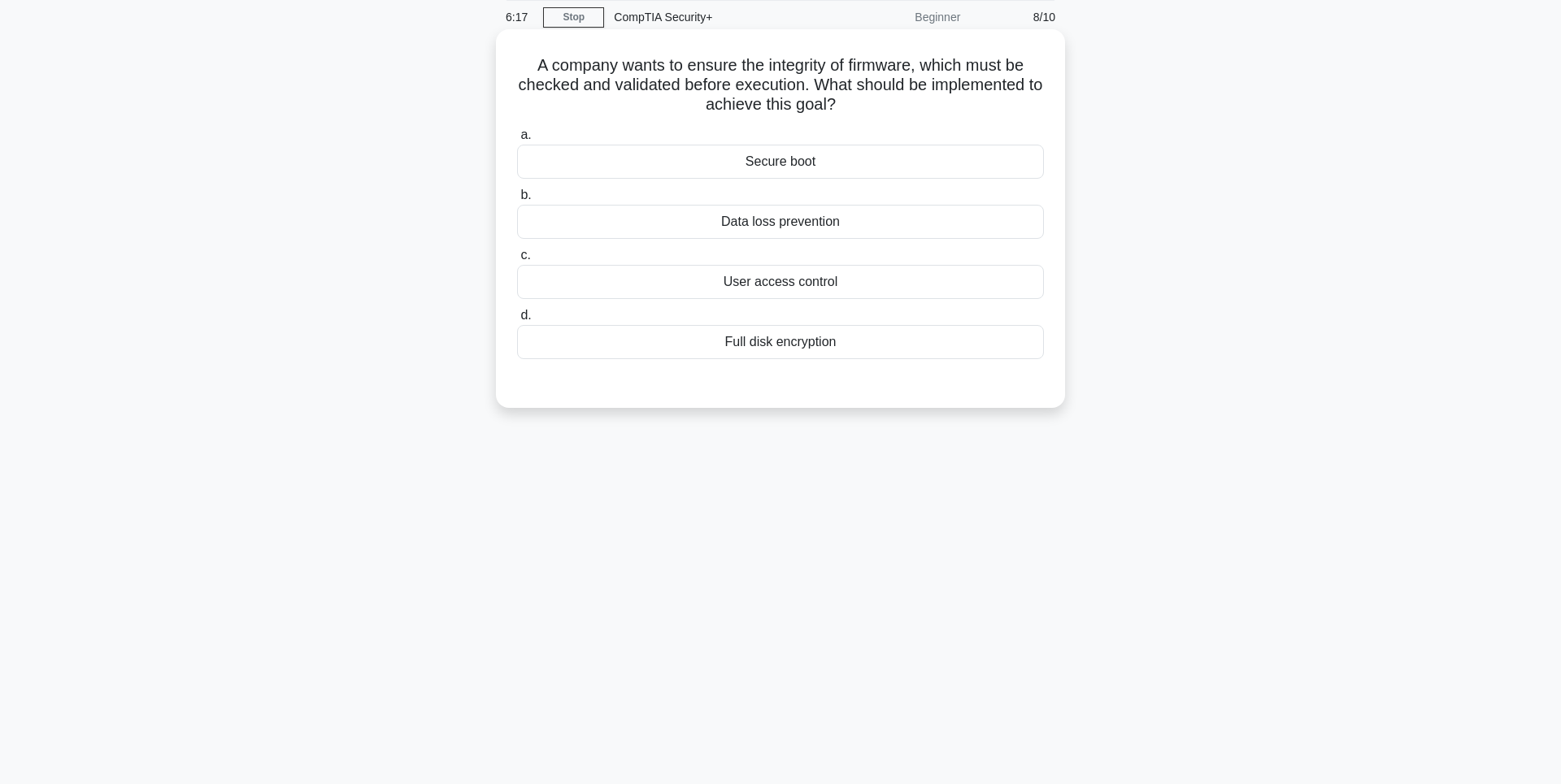
scroll to position [0, 0]
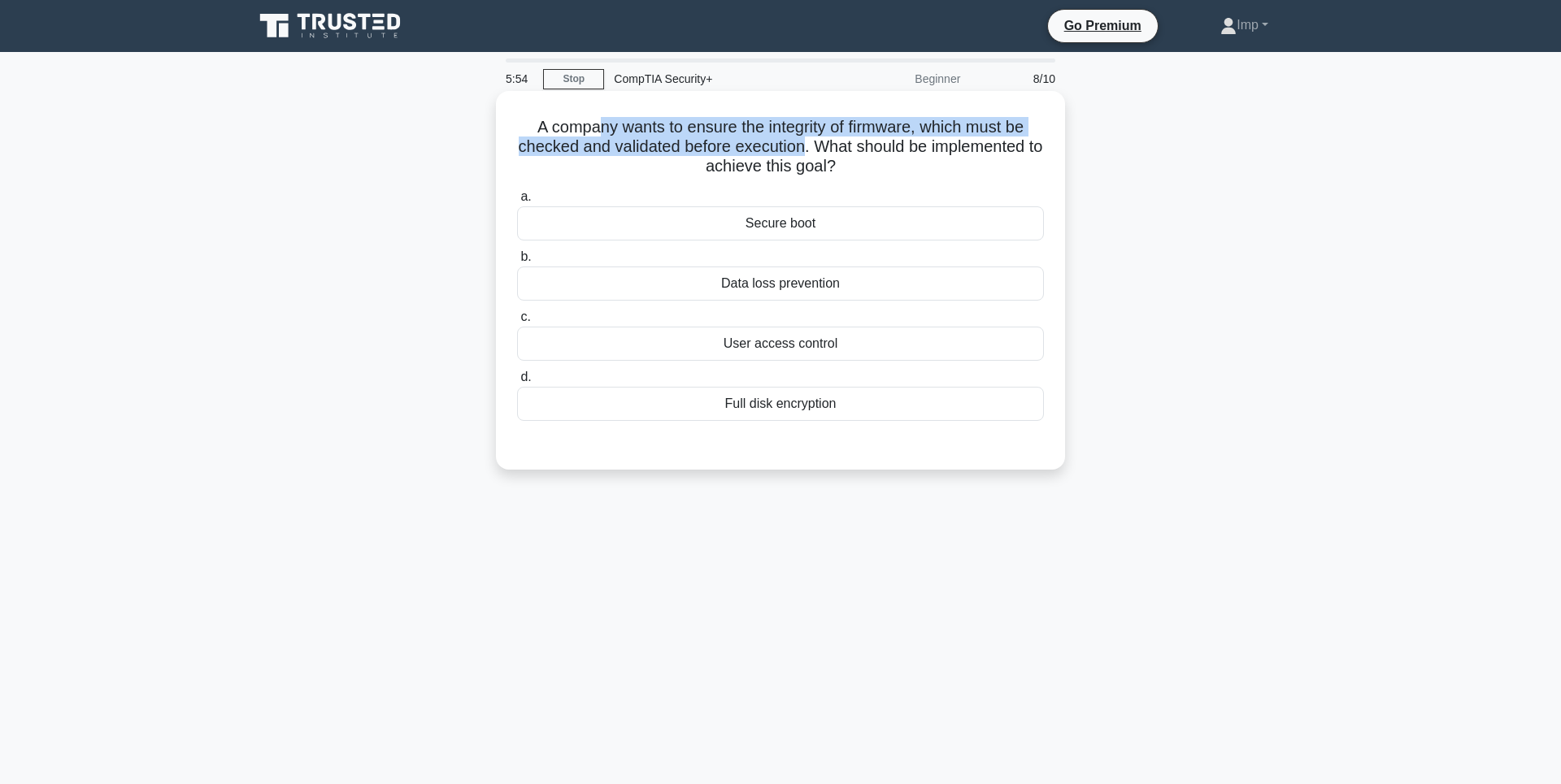
drag, startPoint x: 686, startPoint y: 140, endPoint x: 868, endPoint y: 151, distance: 182.3
click at [868, 151] on h5 "A company wants to ensure the integrity of firmware, which must be checked and …" at bounding box center [780, 147] width 530 height 60
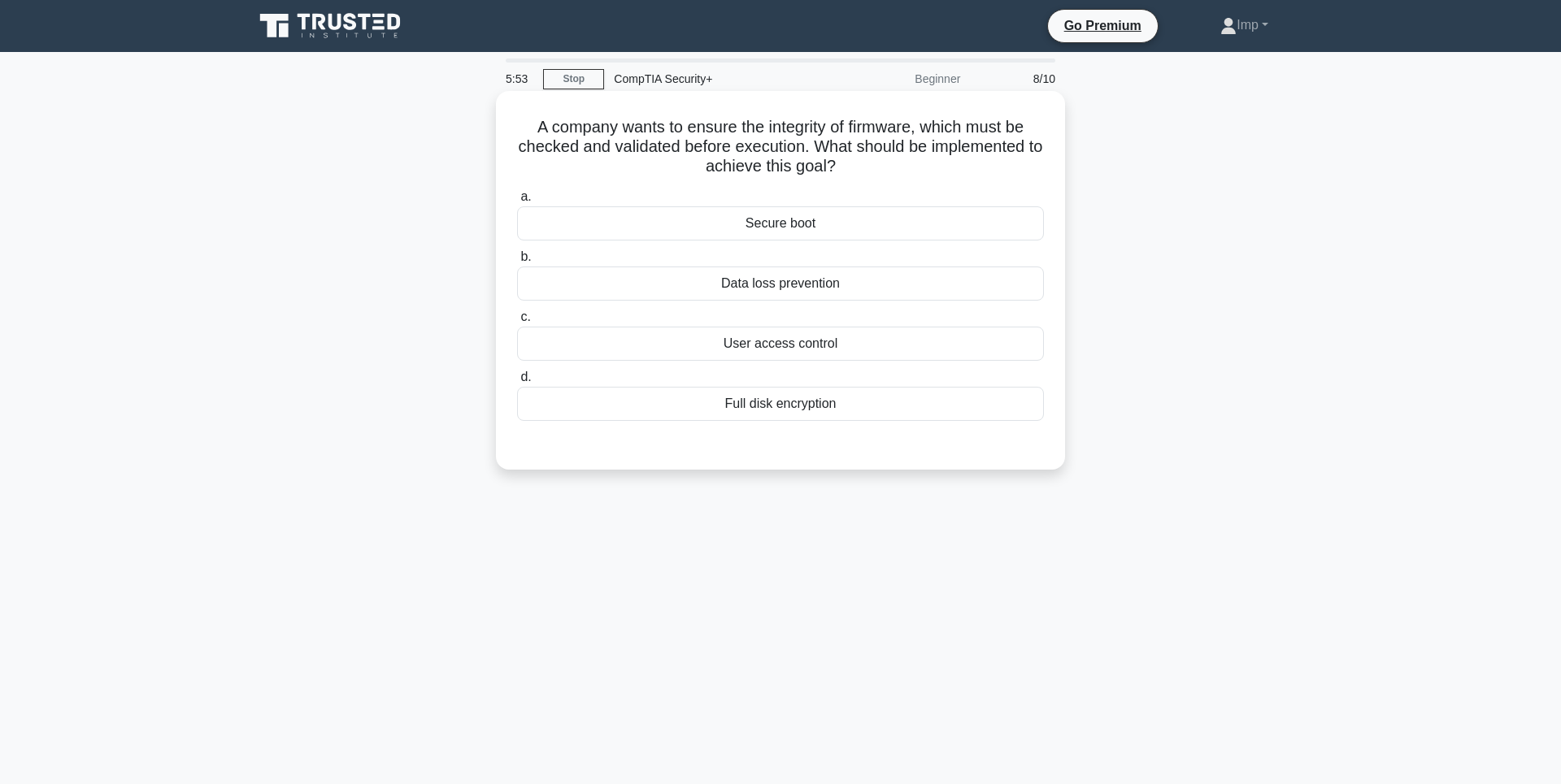
click at [884, 149] on h5 "A company wants to ensure the integrity of firmware, which must be checked and …" at bounding box center [780, 147] width 530 height 60
drag, startPoint x: 883, startPoint y: 148, endPoint x: 914, endPoint y: 171, distance: 38.6
click at [914, 171] on h5 "A company wants to ensure the integrity of firmware, which must be checked and …" at bounding box center [780, 147] width 530 height 60
click at [856, 171] on icon ".spinner_0XTQ{transform-origin:center;animation:spinner_y6GP .75s linear infini…" at bounding box center [845, 167] width 20 height 20
drag, startPoint x: 513, startPoint y: 126, endPoint x: 940, endPoint y: 131, distance: 427.0
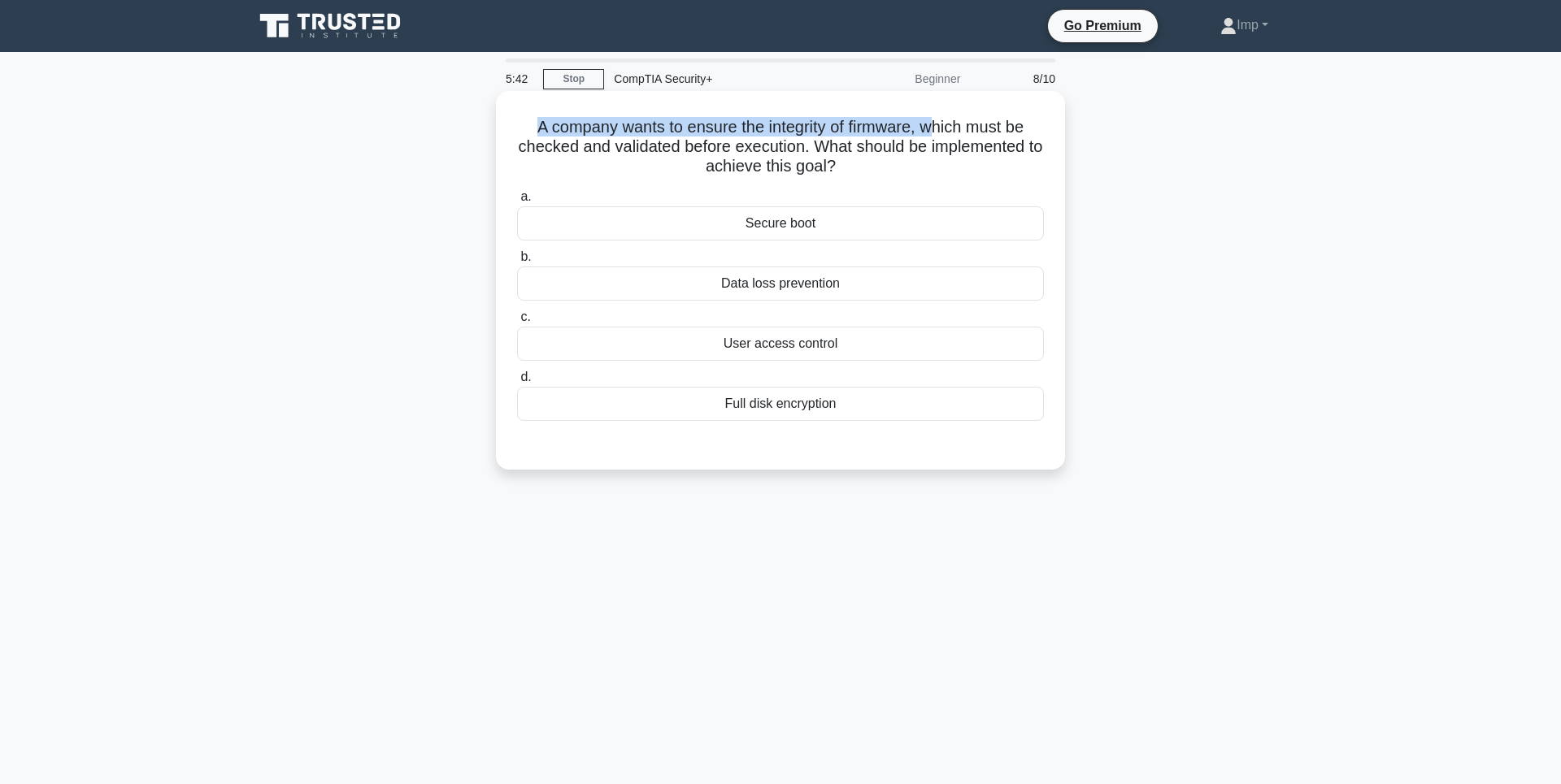
click at [940, 131] on div "A company wants to ensure the integrity of firmware, which must be checked and …" at bounding box center [780, 280] width 556 height 366
click at [759, 410] on div "Full disk encryption" at bounding box center [780, 404] width 526 height 34
click at [517, 383] on input "d. Full disk encryption" at bounding box center [517, 377] width 0 height 10
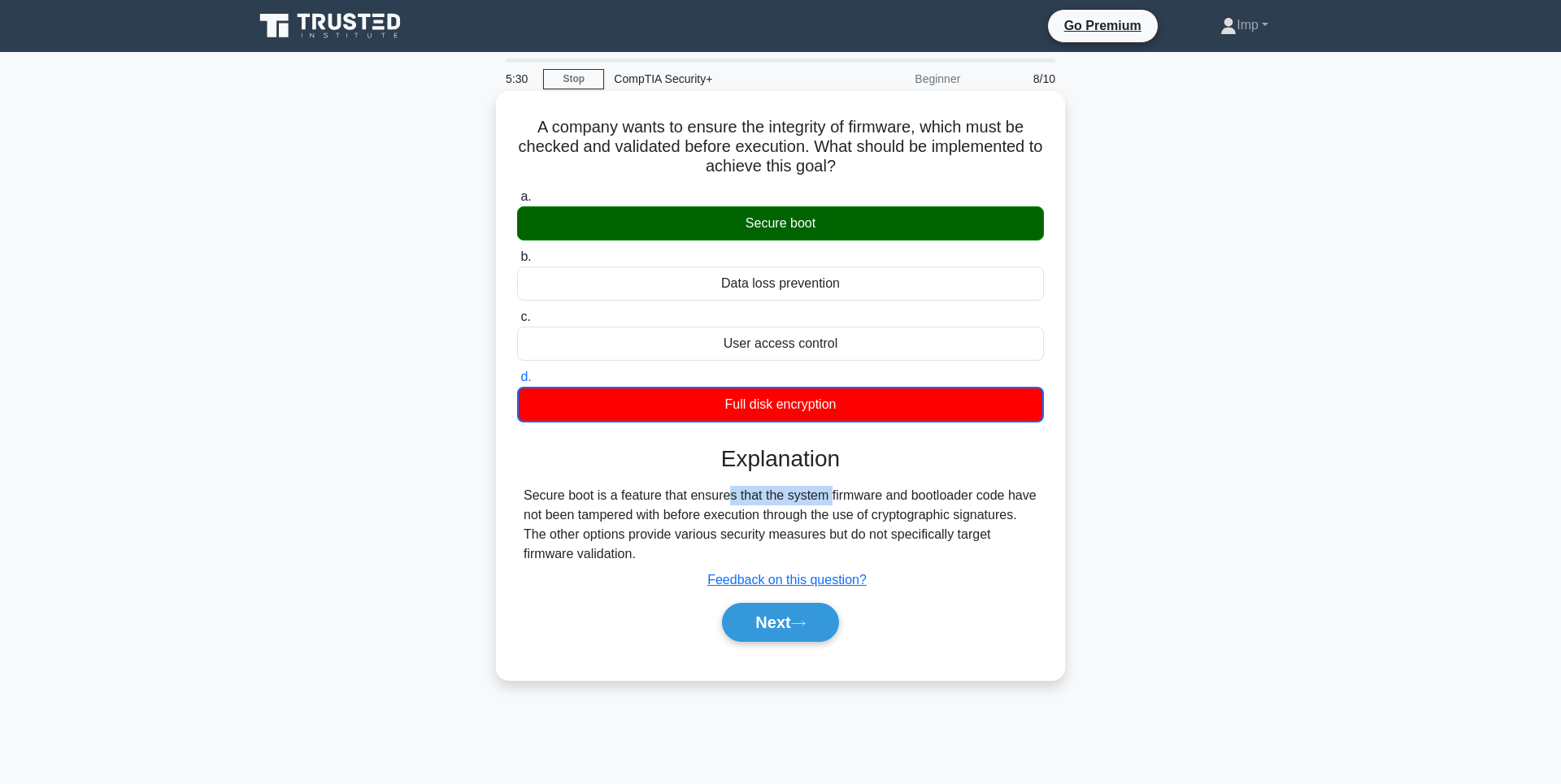
drag, startPoint x: 638, startPoint y: 494, endPoint x: 760, endPoint y: 501, distance: 122.2
click at [750, 501] on div "Secure boot is a feature that ensures that the system firmware and bootloader c…" at bounding box center [780, 524] width 513 height 78
click at [765, 501] on div "Secure boot is a feature that ensures that the system firmware and bootloader c…" at bounding box center [780, 524] width 513 height 78
click at [790, 625] on button "Next" at bounding box center [780, 623] width 117 height 39
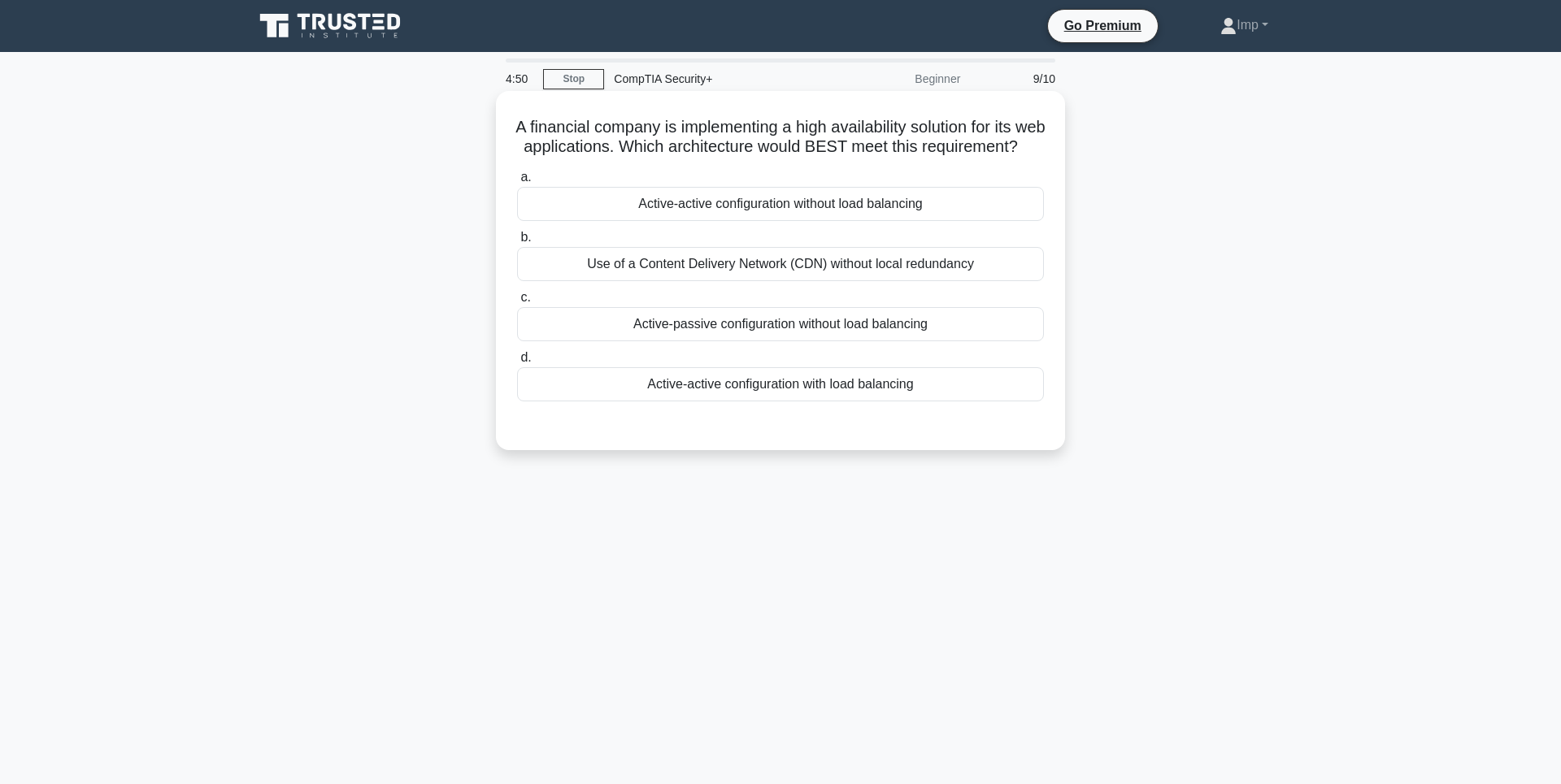
click at [708, 401] on div "Active-active configuration with load balancing" at bounding box center [780, 385] width 526 height 34
click at [517, 363] on input "d. Active-active configuration with load balancing" at bounding box center [517, 358] width 0 height 10
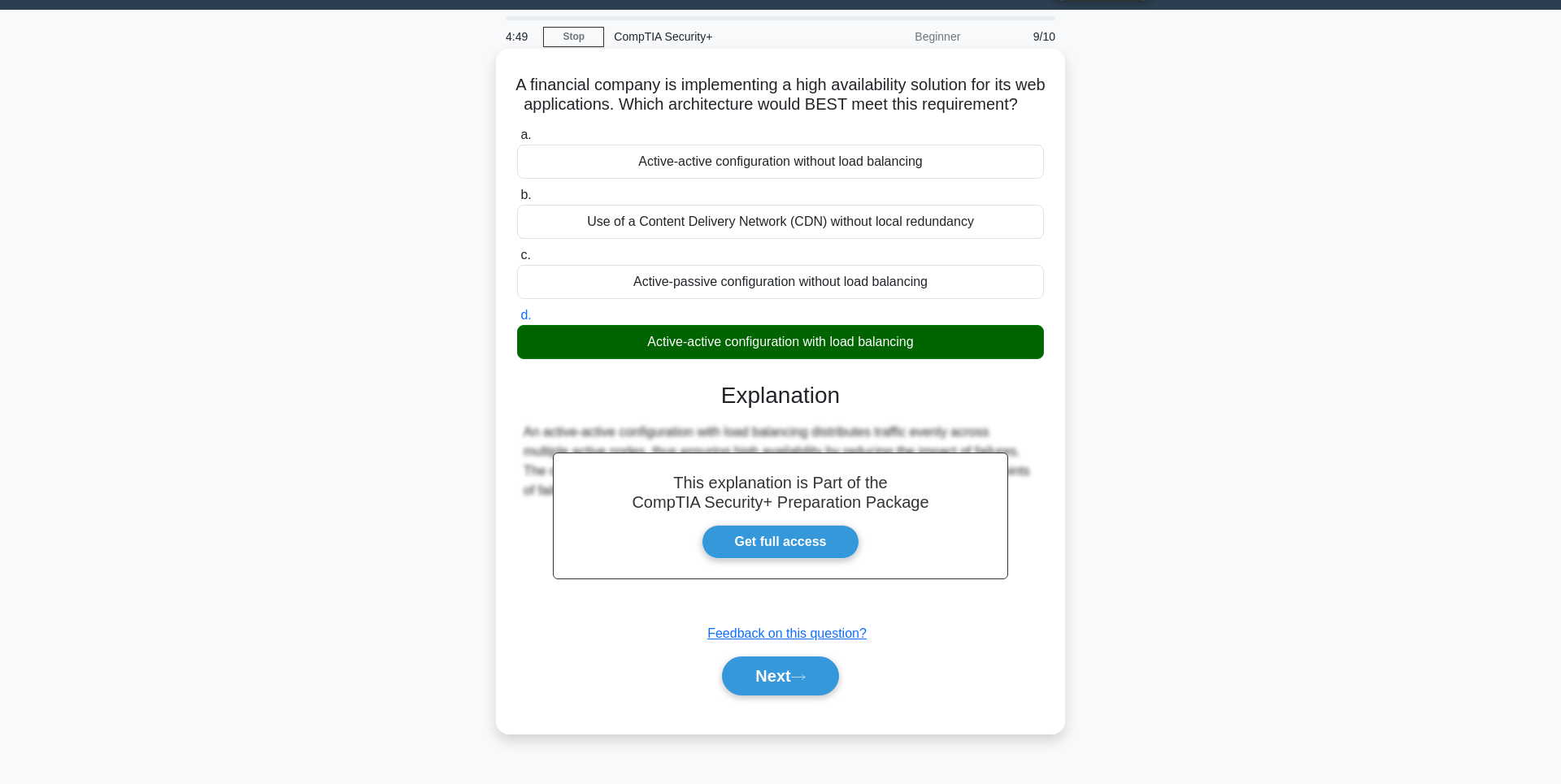
scroll to position [93, 0]
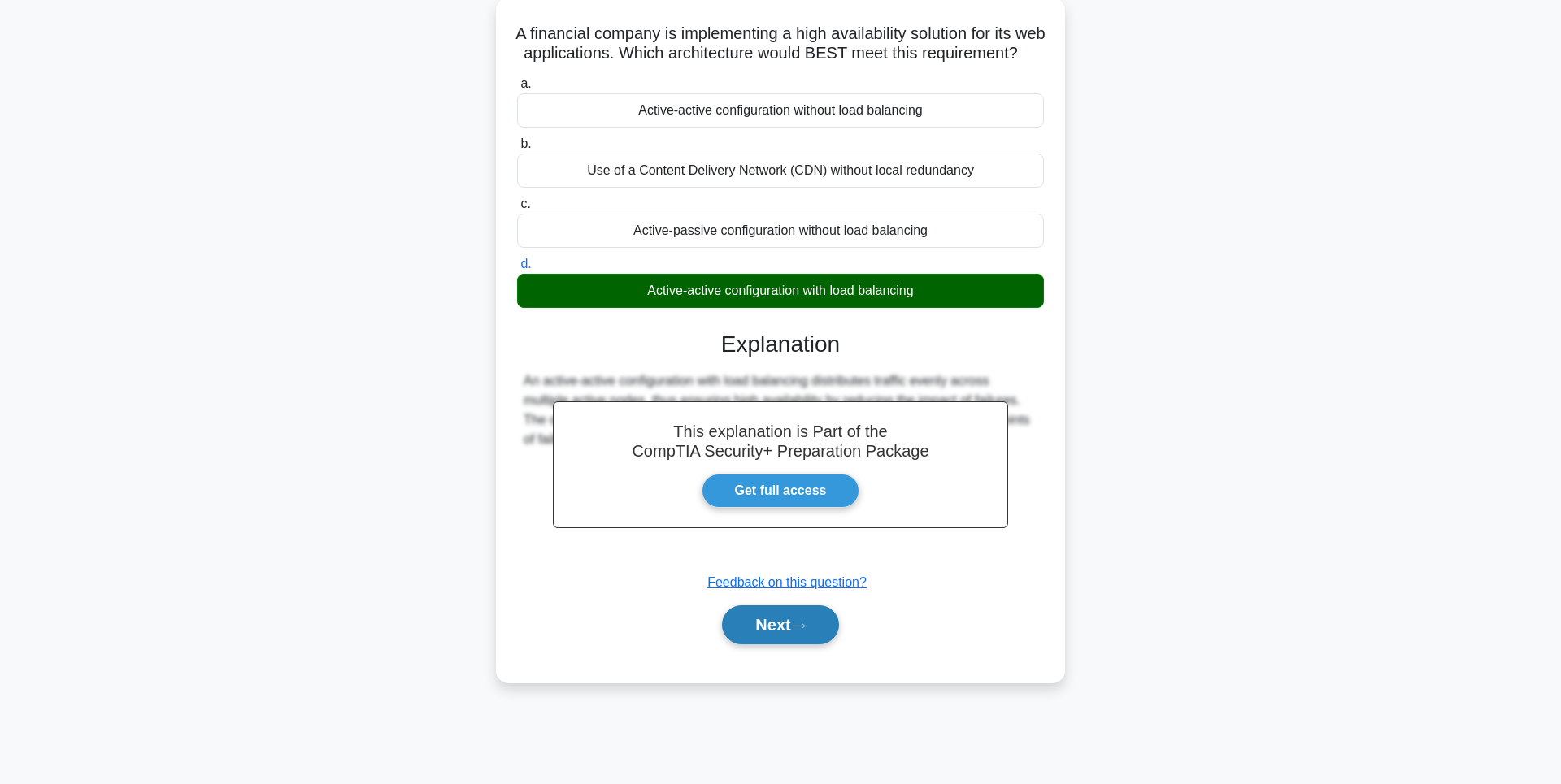
click at [786, 644] on button "Next" at bounding box center [780, 625] width 117 height 39
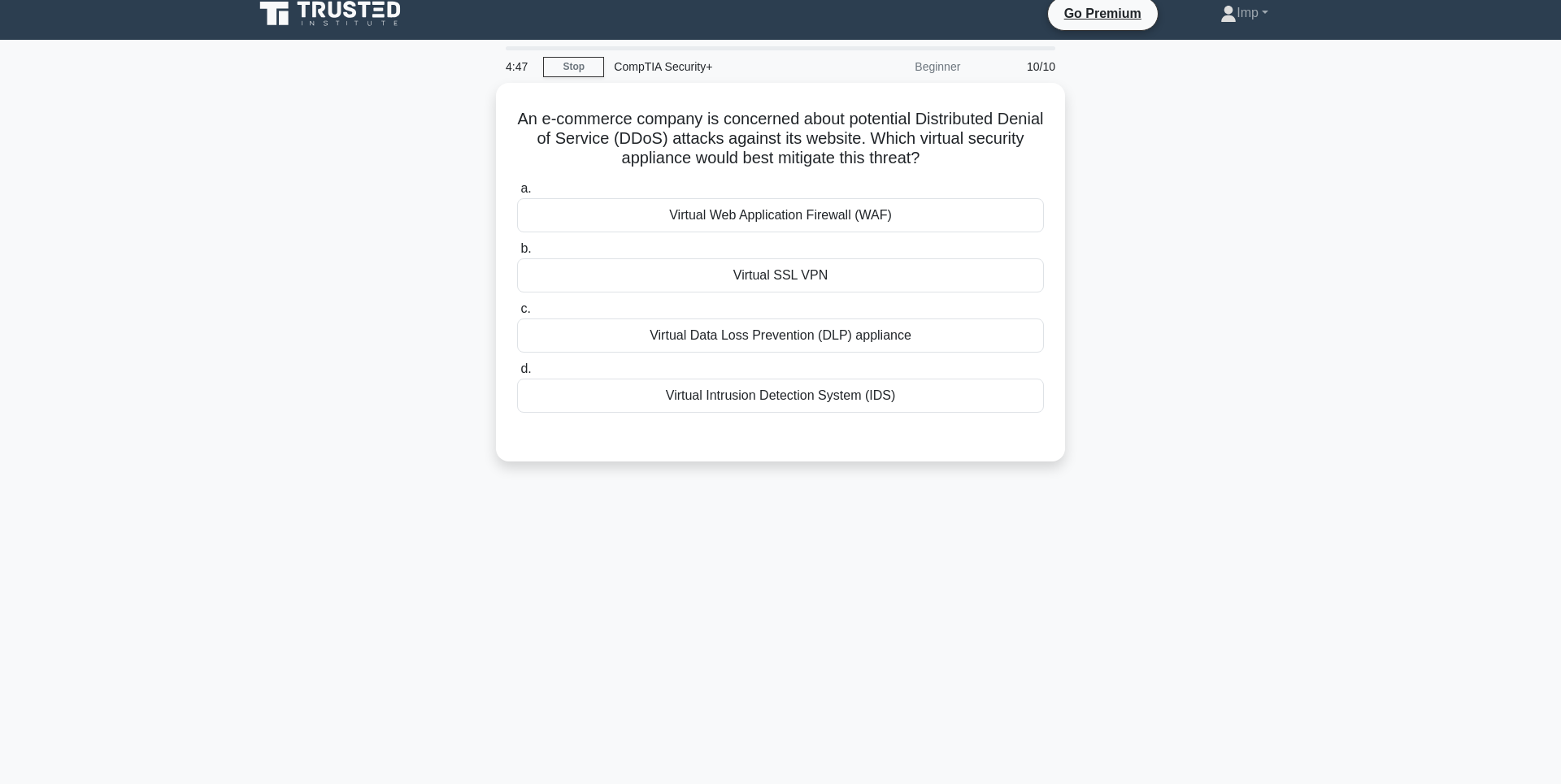
scroll to position [0, 0]
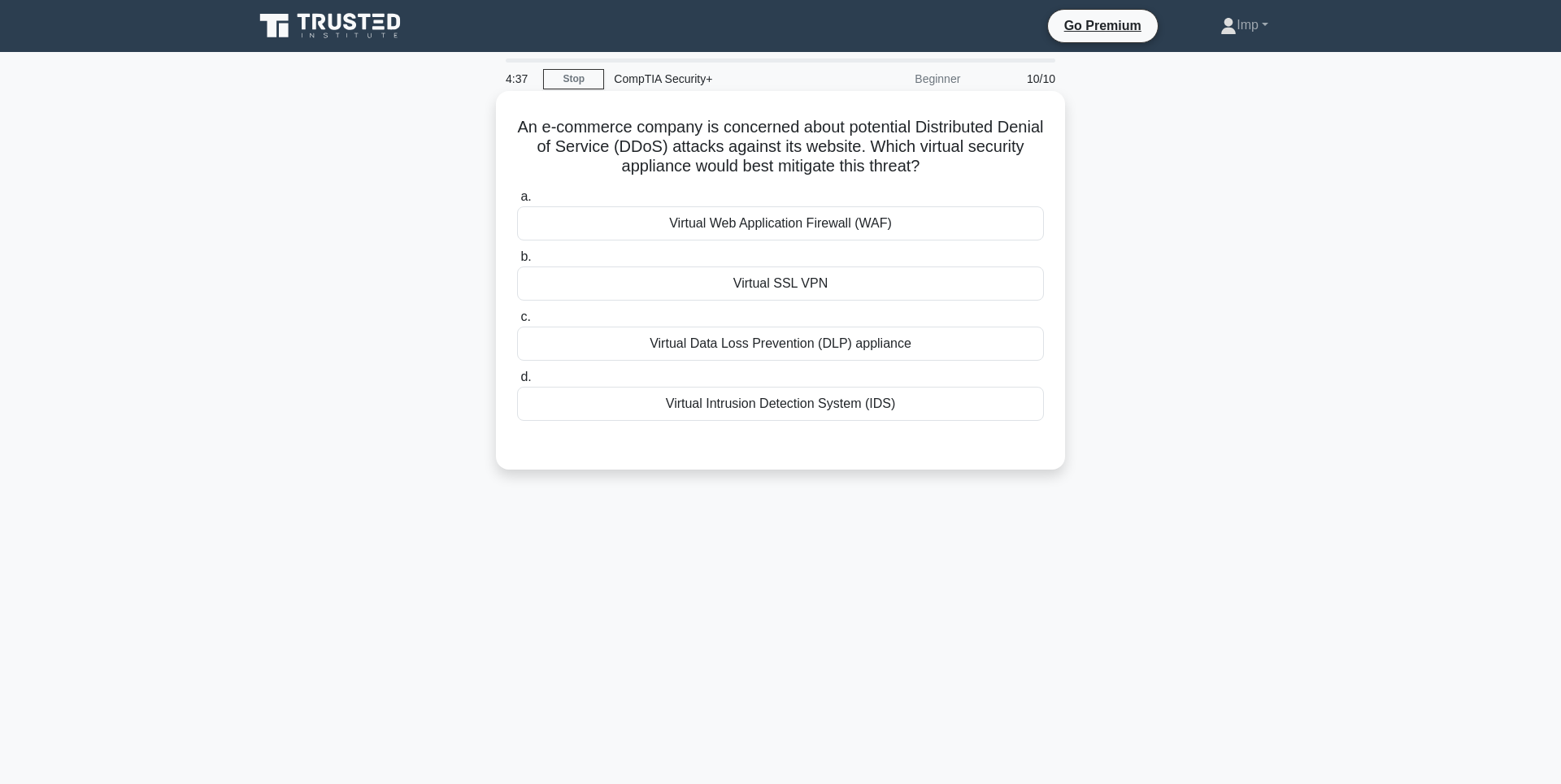
drag, startPoint x: 506, startPoint y: 116, endPoint x: 976, endPoint y: 166, distance: 472.7
click at [976, 166] on div "An e-commerce company is concerned about potential Distributed Denial of Servic…" at bounding box center [780, 280] width 556 height 366
click at [939, 166] on icon ".spinner_0XTQ{transform-origin:center;animation:spinner_y6GP .75s linear infini…" at bounding box center [928, 167] width 20 height 20
drag, startPoint x: 732, startPoint y: 376, endPoint x: 733, endPoint y: 397, distance: 21.0
click at [732, 377] on label "d. Virtual Intrusion Detection System (IDS)" at bounding box center [780, 394] width 526 height 54
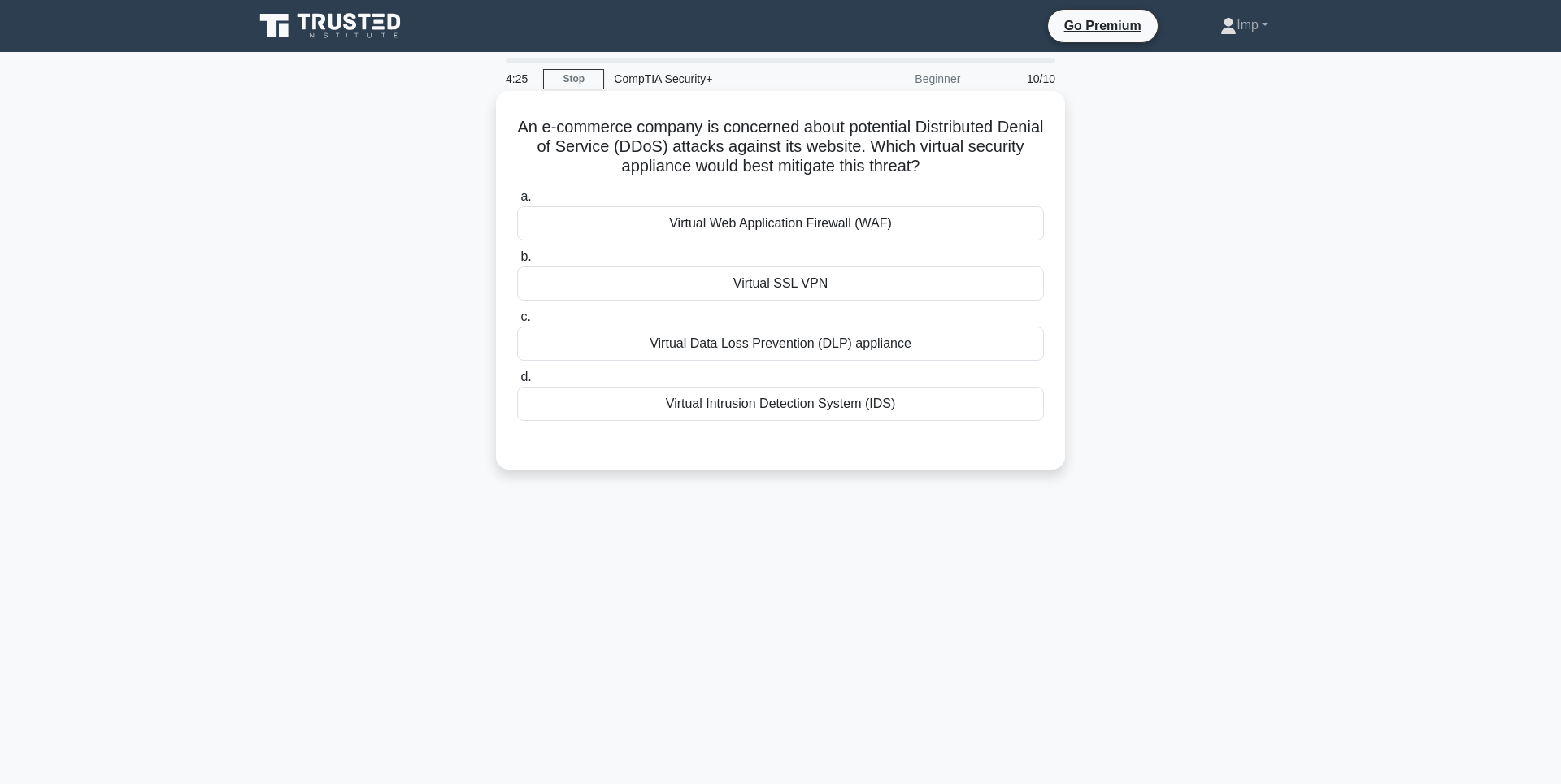
click at [517, 377] on input "d. Virtual Intrusion Detection System (IDS)" at bounding box center [517, 377] width 0 height 10
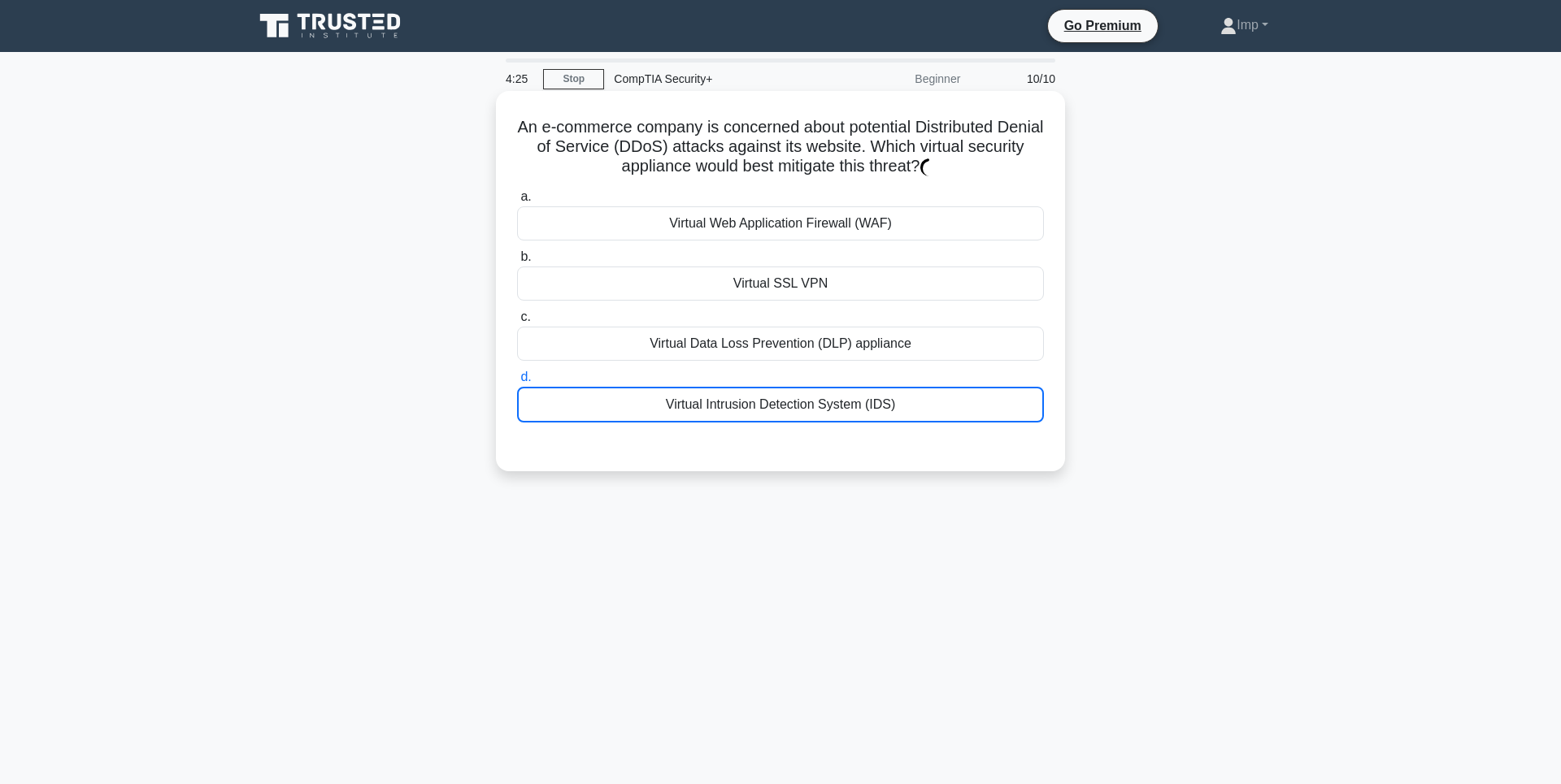
click at [733, 398] on div "Virtual Intrusion Detection System (IDS)" at bounding box center [780, 404] width 526 height 36
click at [517, 383] on input "d. Virtual Intrusion Detection System (IDS)" at bounding box center [517, 377] width 0 height 10
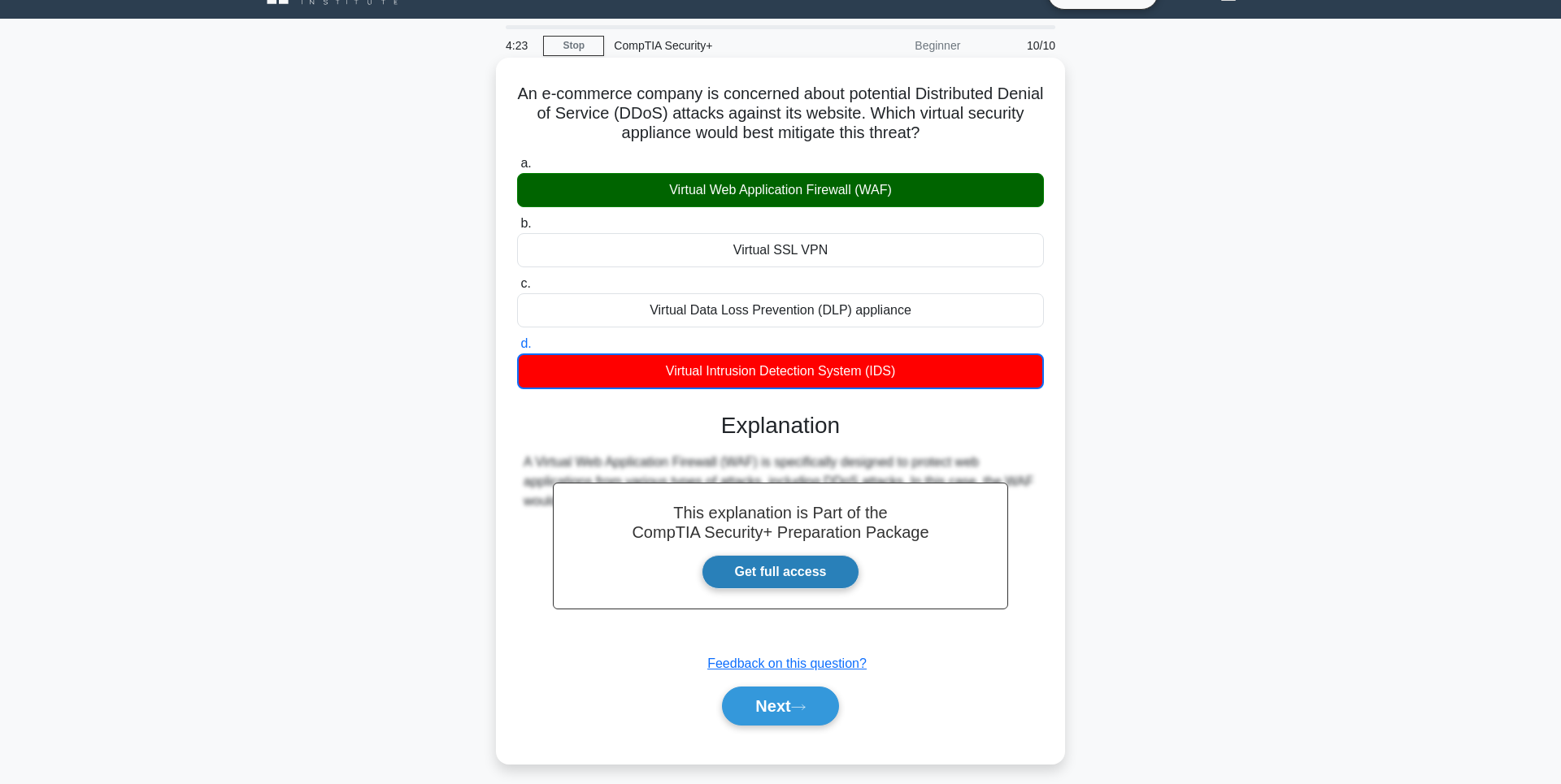
scroll to position [93, 0]
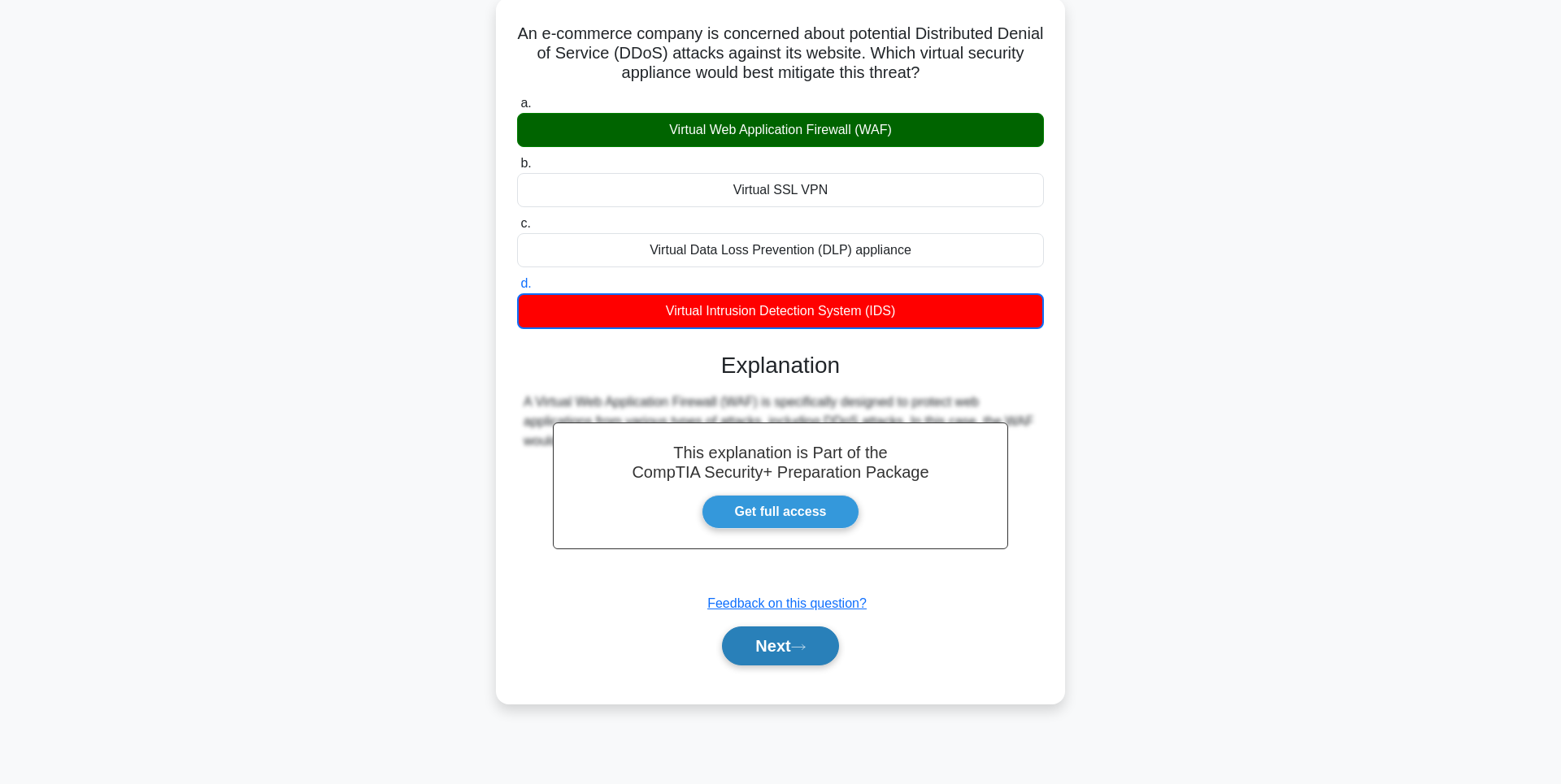
click at [765, 648] on button "Next" at bounding box center [780, 646] width 117 height 39
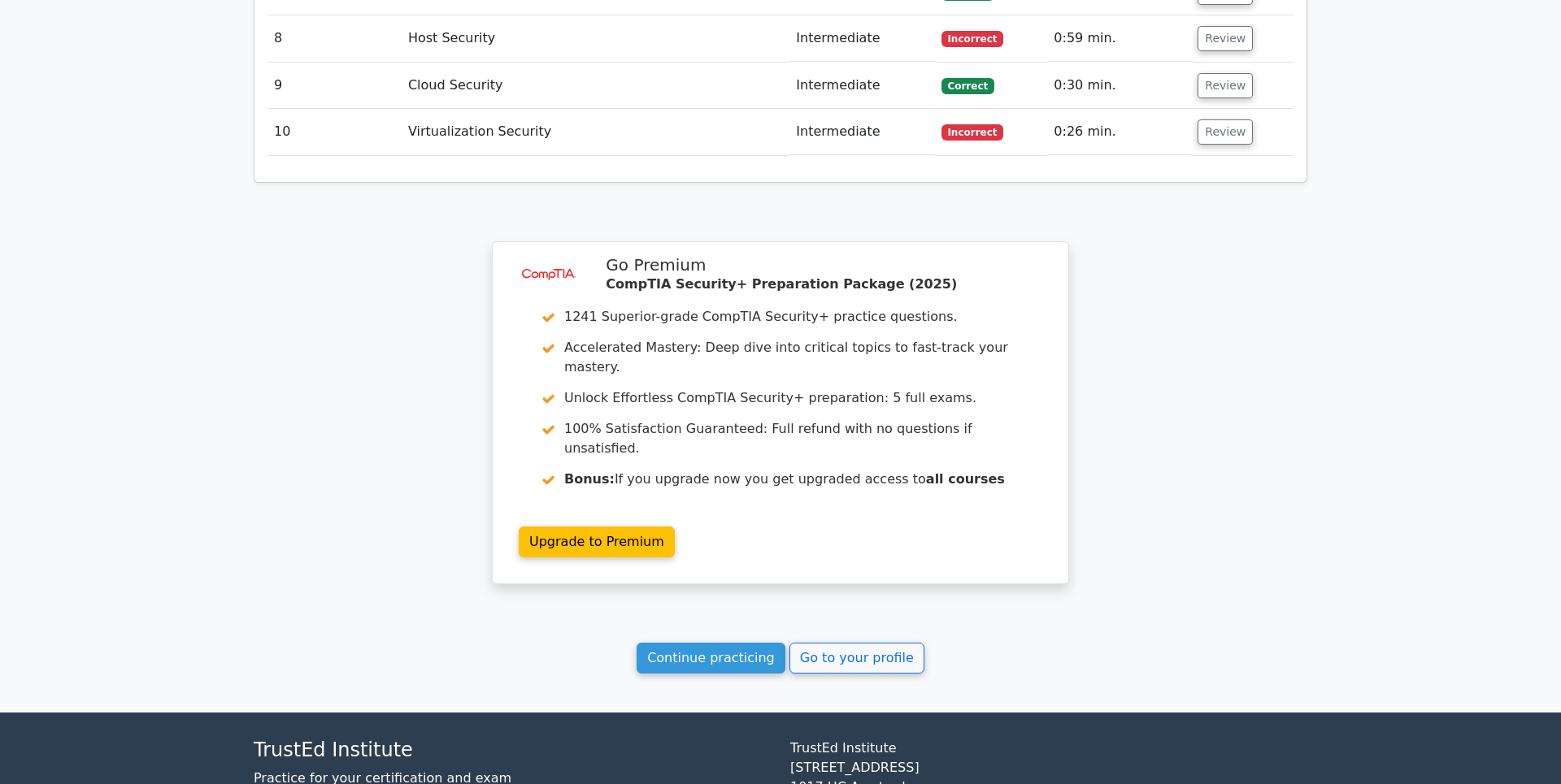
scroll to position [2278, 0]
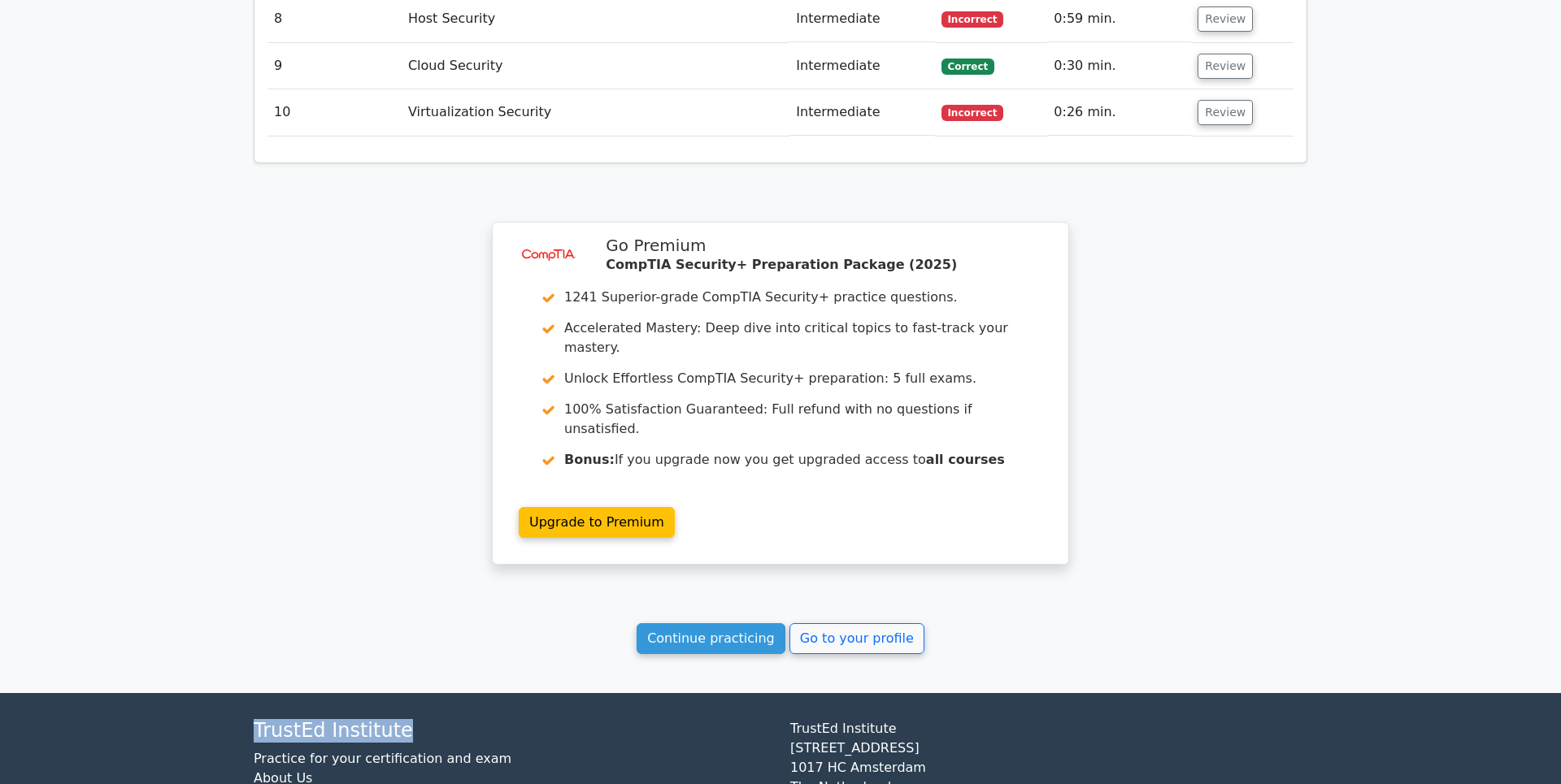
drag, startPoint x: 280, startPoint y: 629, endPoint x: 456, endPoint y: 635, distance: 176.1
click at [456, 719] on div "TrustEd Institute Practice for your certification and exam About Us Contact Us …" at bounding box center [512, 789] width 537 height 141
click at [456, 719] on h4 "TrustEd Institute" at bounding box center [512, 730] width 517 height 23
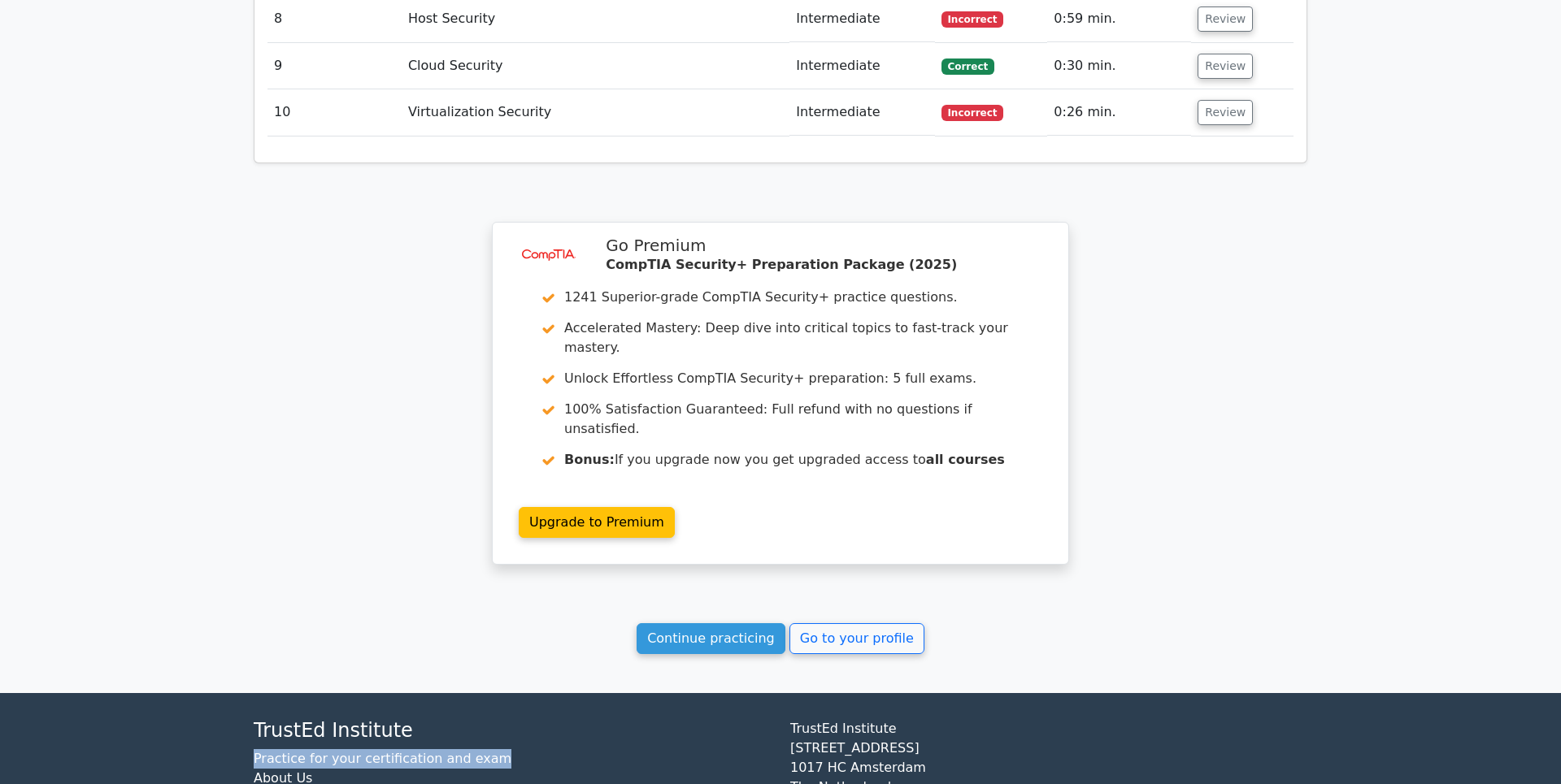
drag, startPoint x: 264, startPoint y: 661, endPoint x: 501, endPoint y: 649, distance: 237.3
click at [501, 693] on footer "TrustEd Institute Practice for your certification and exam About Us Contact Us …" at bounding box center [780, 789] width 1561 height 193
click at [501, 749] on li "Practice for your certification and exam" at bounding box center [512, 758] width 517 height 20
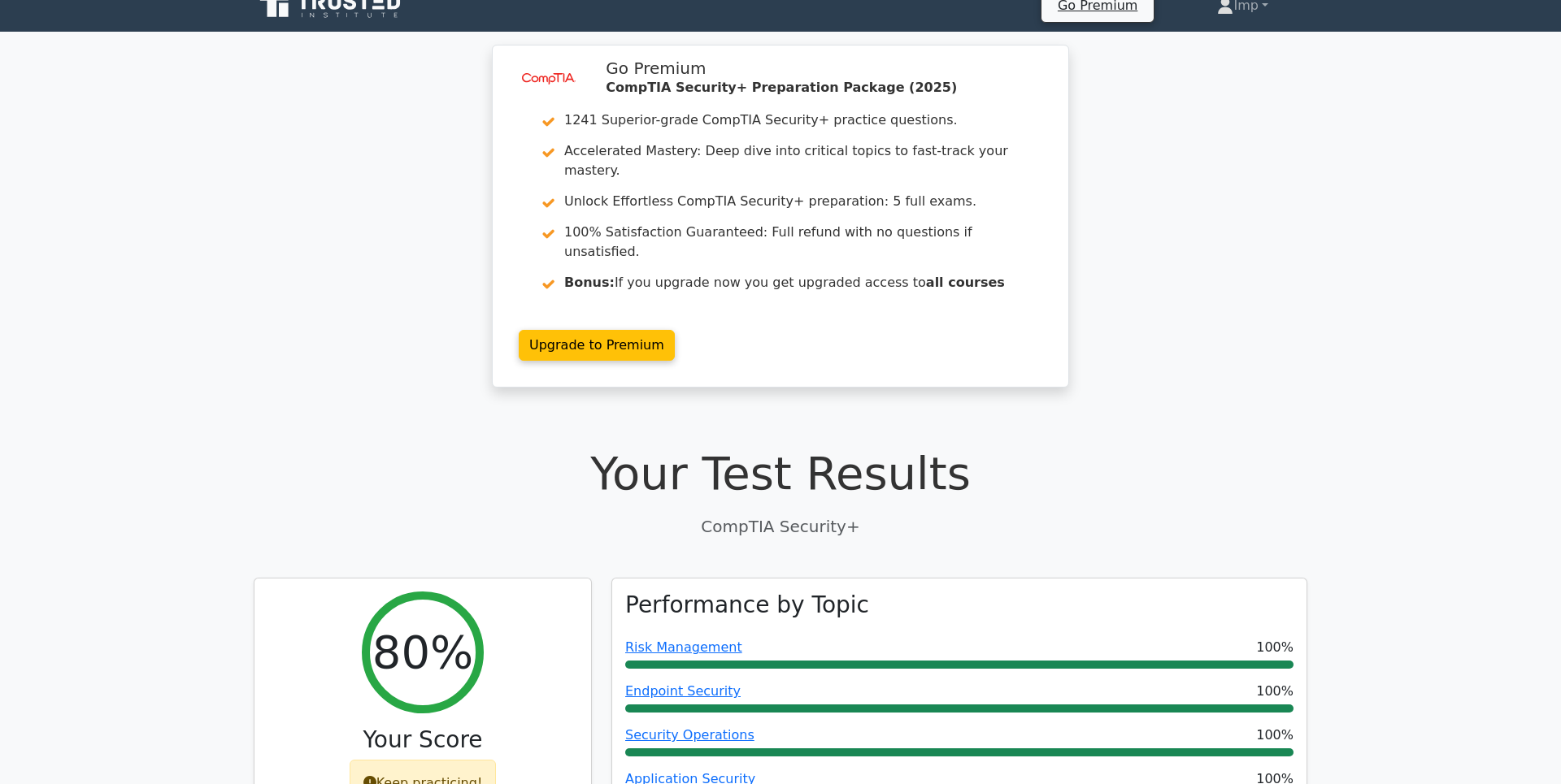
scroll to position [0, 0]
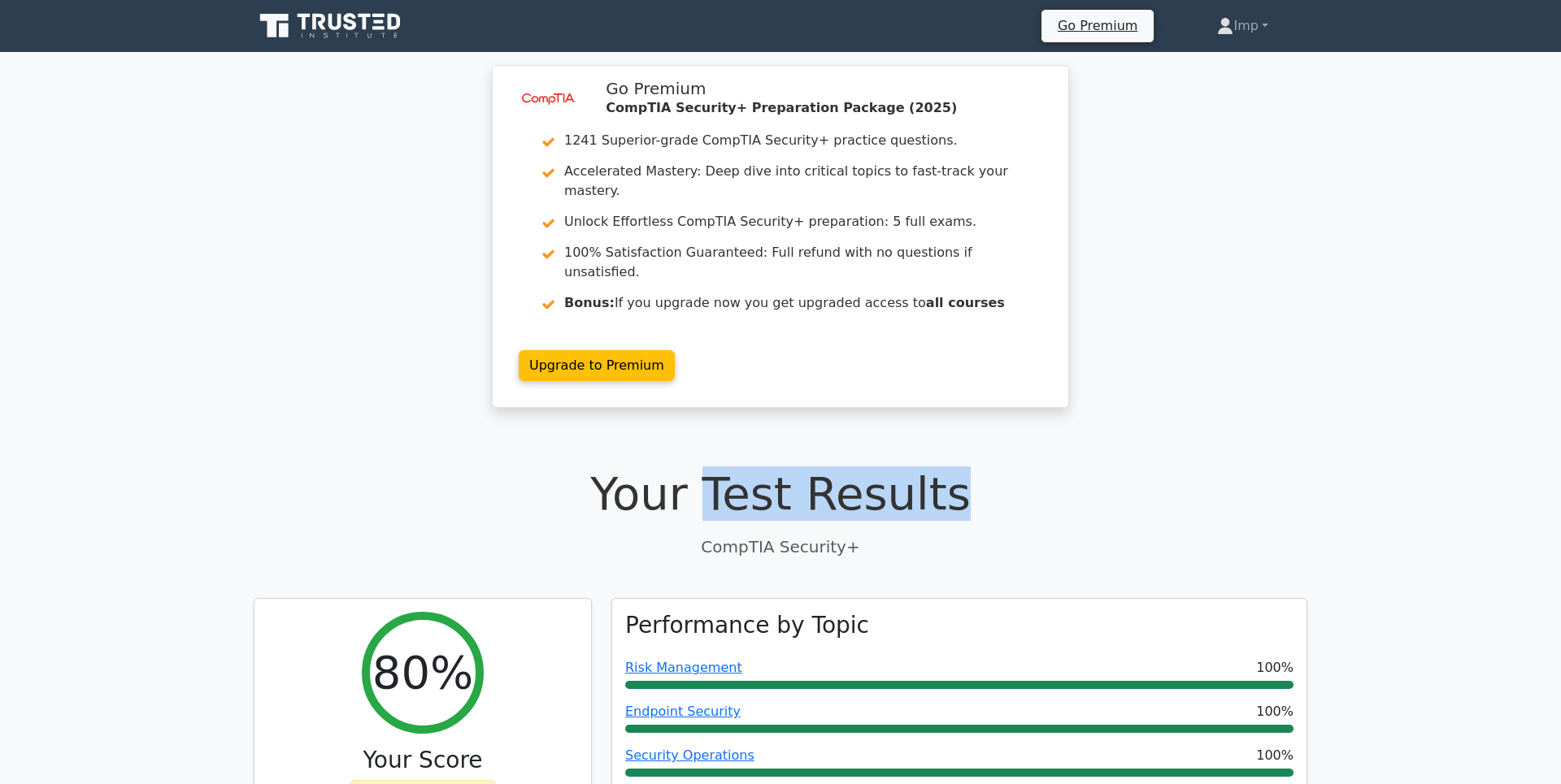
drag, startPoint x: 716, startPoint y: 447, endPoint x: 976, endPoint y: 471, distance: 261.1
click at [976, 471] on h1 "Your Test Results" at bounding box center [780, 494] width 1054 height 55
click at [976, 466] on h1 "Your Test Results" at bounding box center [780, 494] width 1054 height 55
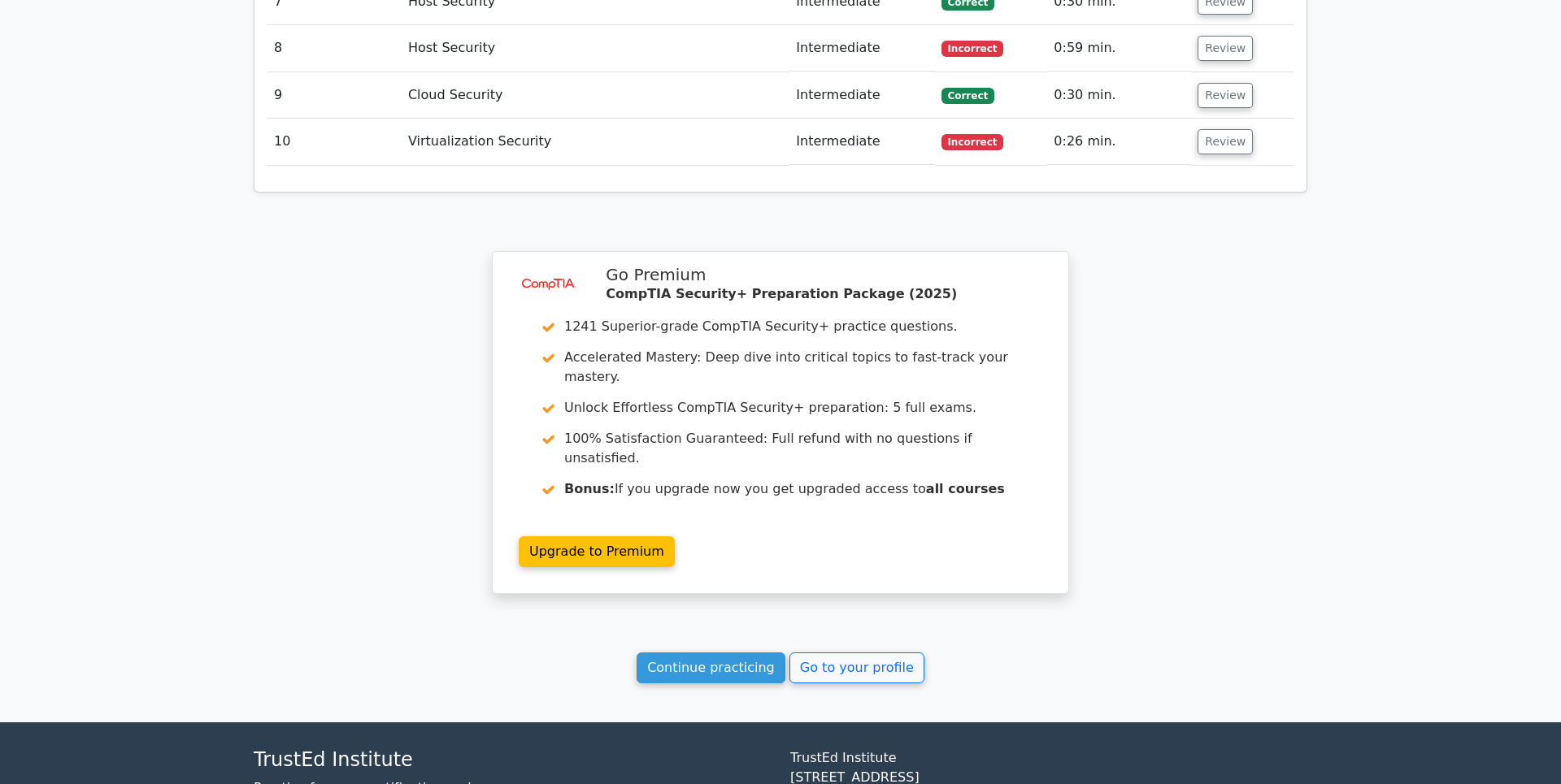
scroll to position [2278, 0]
